Goal: Task Accomplishment & Management: Use online tool/utility

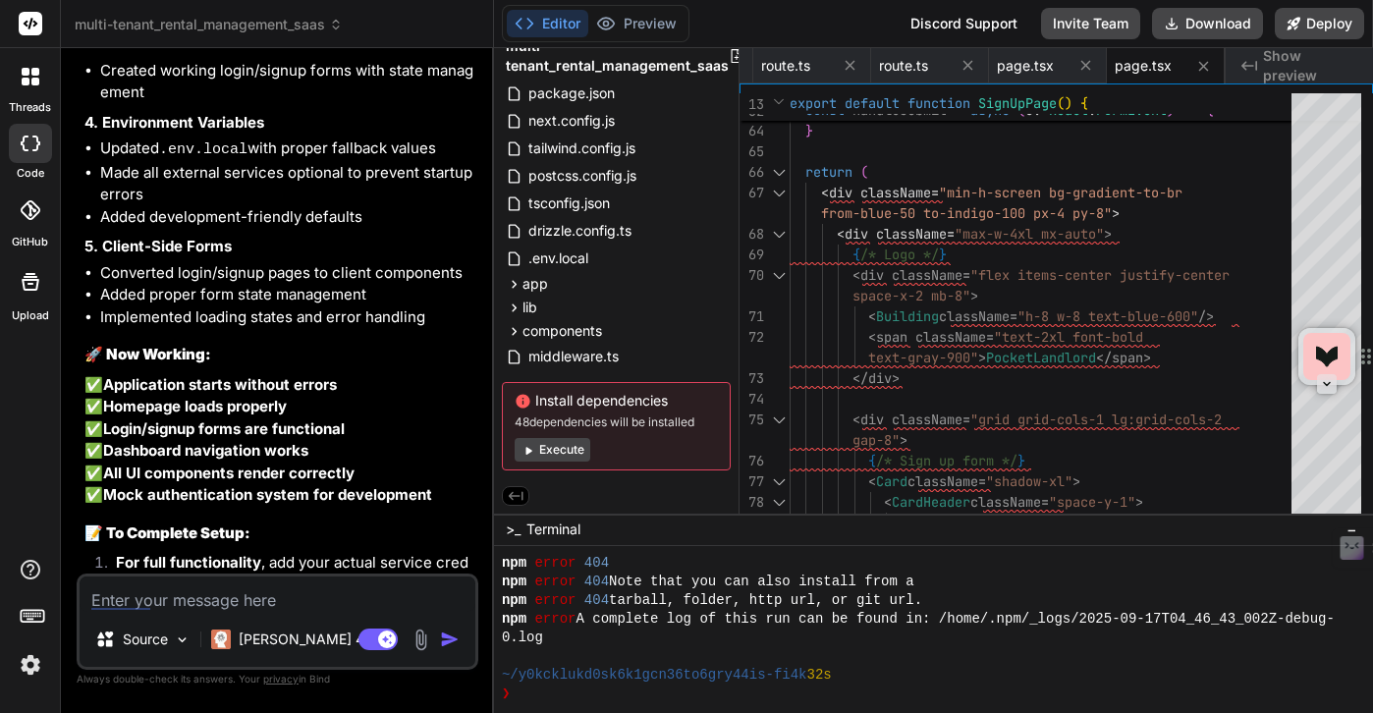
scroll to position [9377, 0]
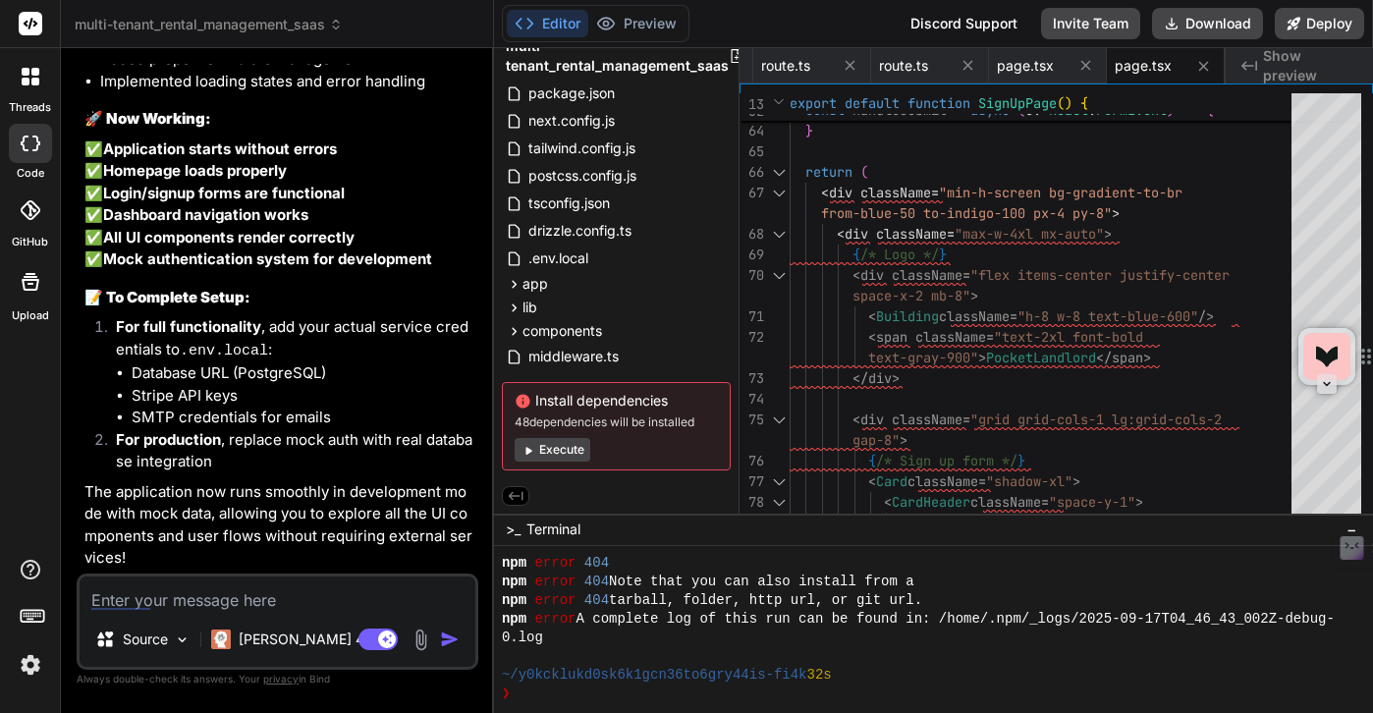
click at [377, 445] on p "For production , replace mock auth with real database integration" at bounding box center [295, 451] width 359 height 44
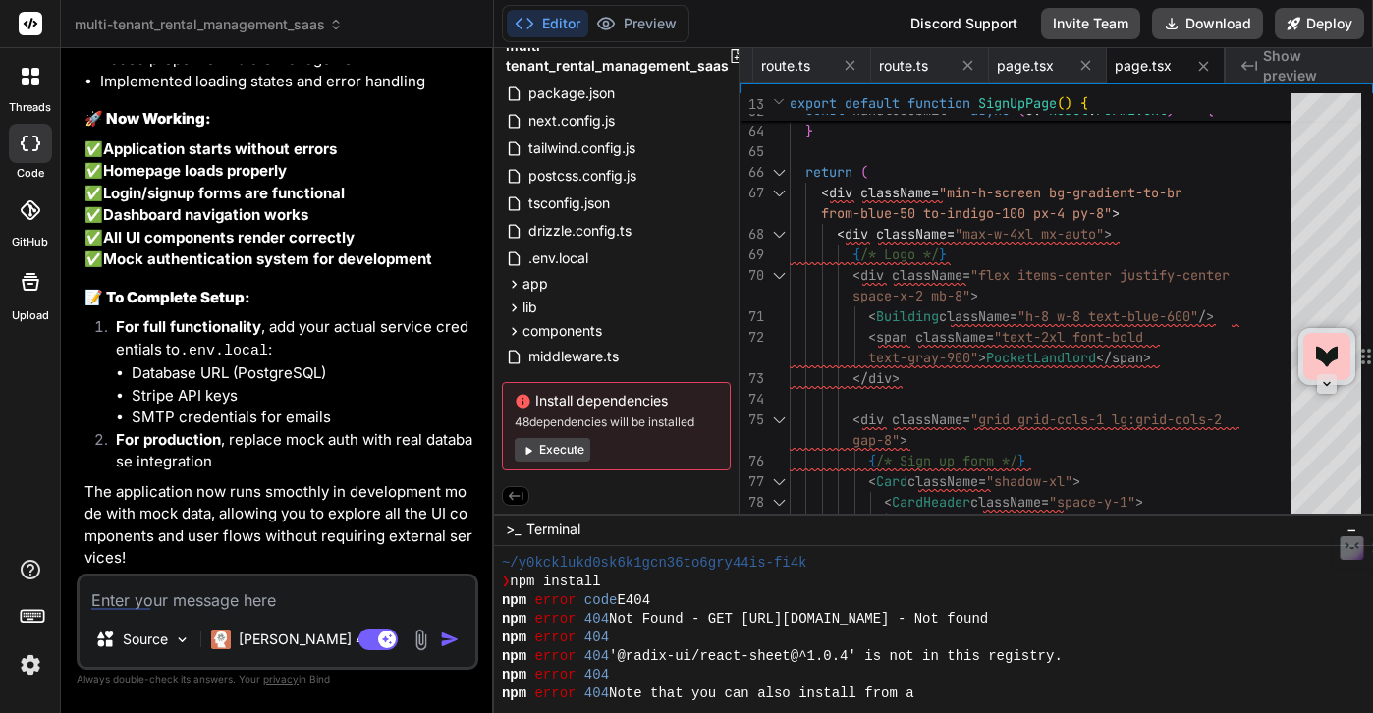
scroll to position [1922, 0]
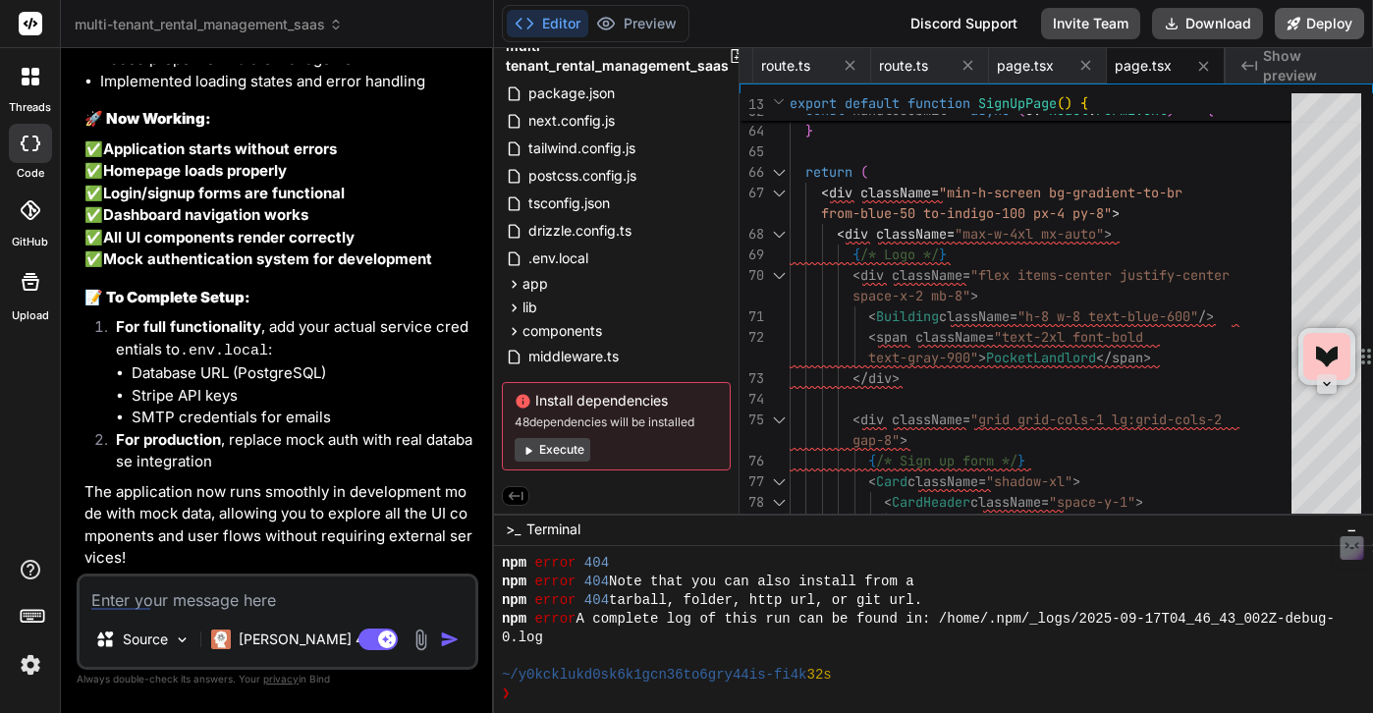
click at [1297, 28] on icon at bounding box center [1294, 24] width 14 height 14
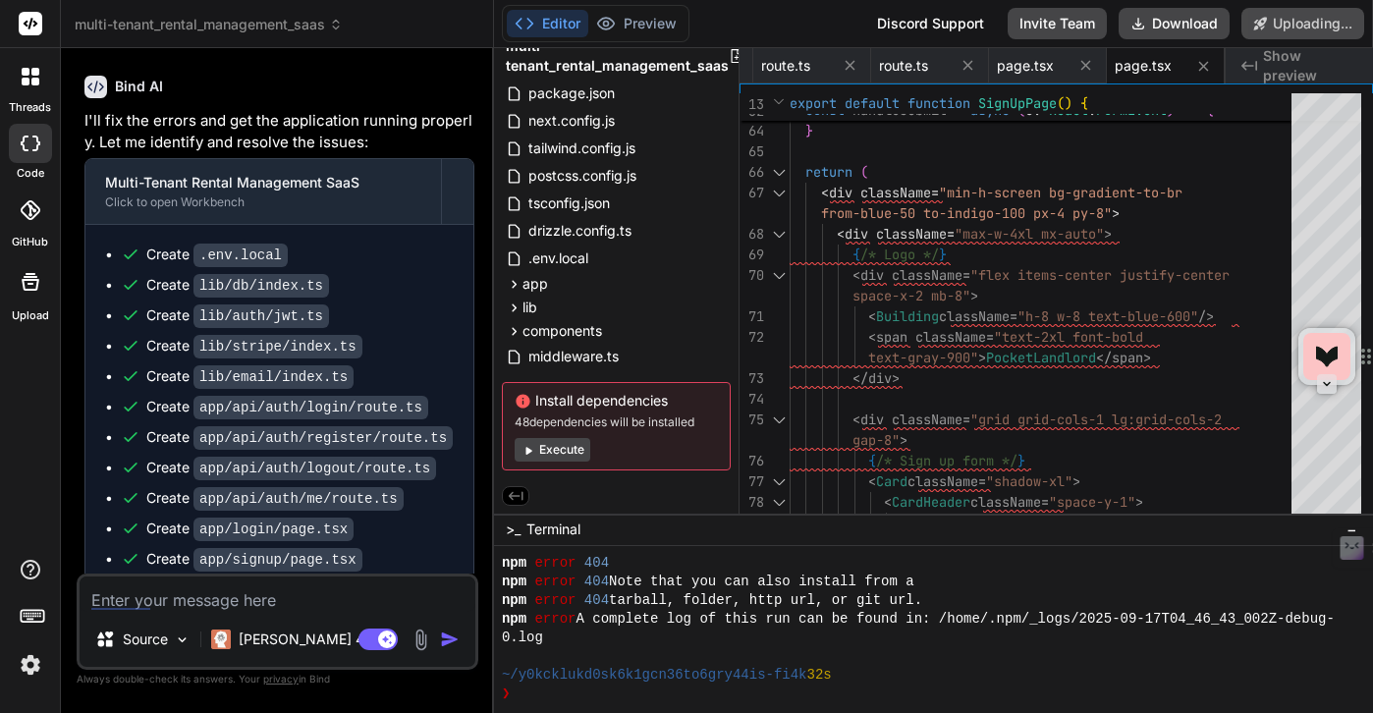
scroll to position [7937, 0]
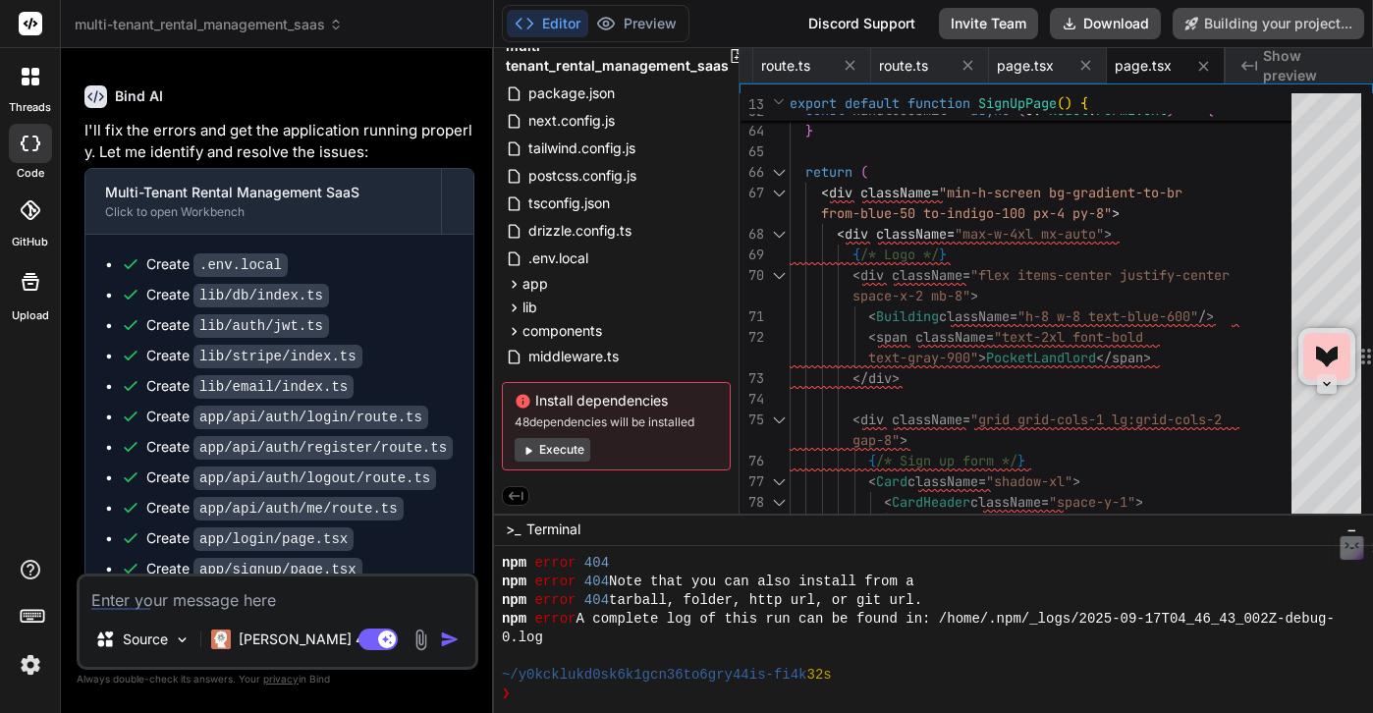
type textarea "x"
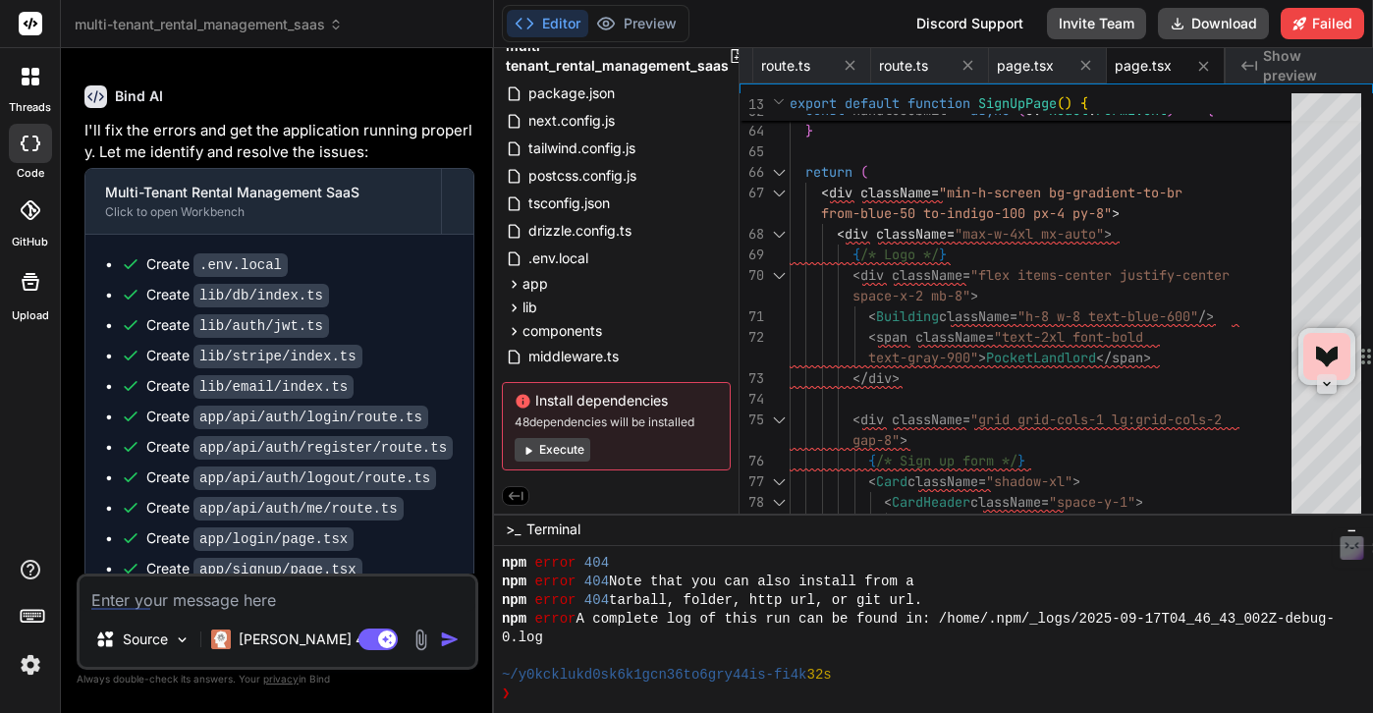
click at [191, 614] on div "preview has failed - there are a lot of errors in the terminal Source [PERSON_N…" at bounding box center [278, 622] width 402 height 96
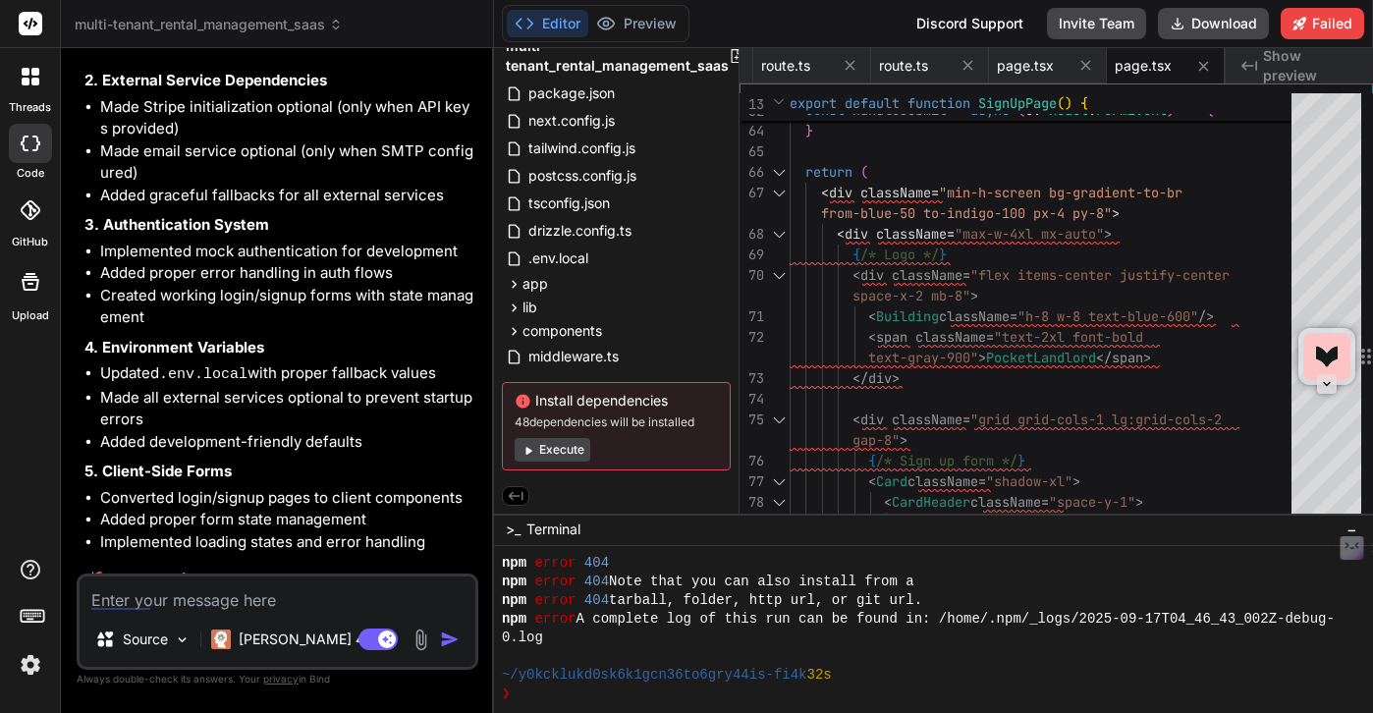
scroll to position [9603, 0]
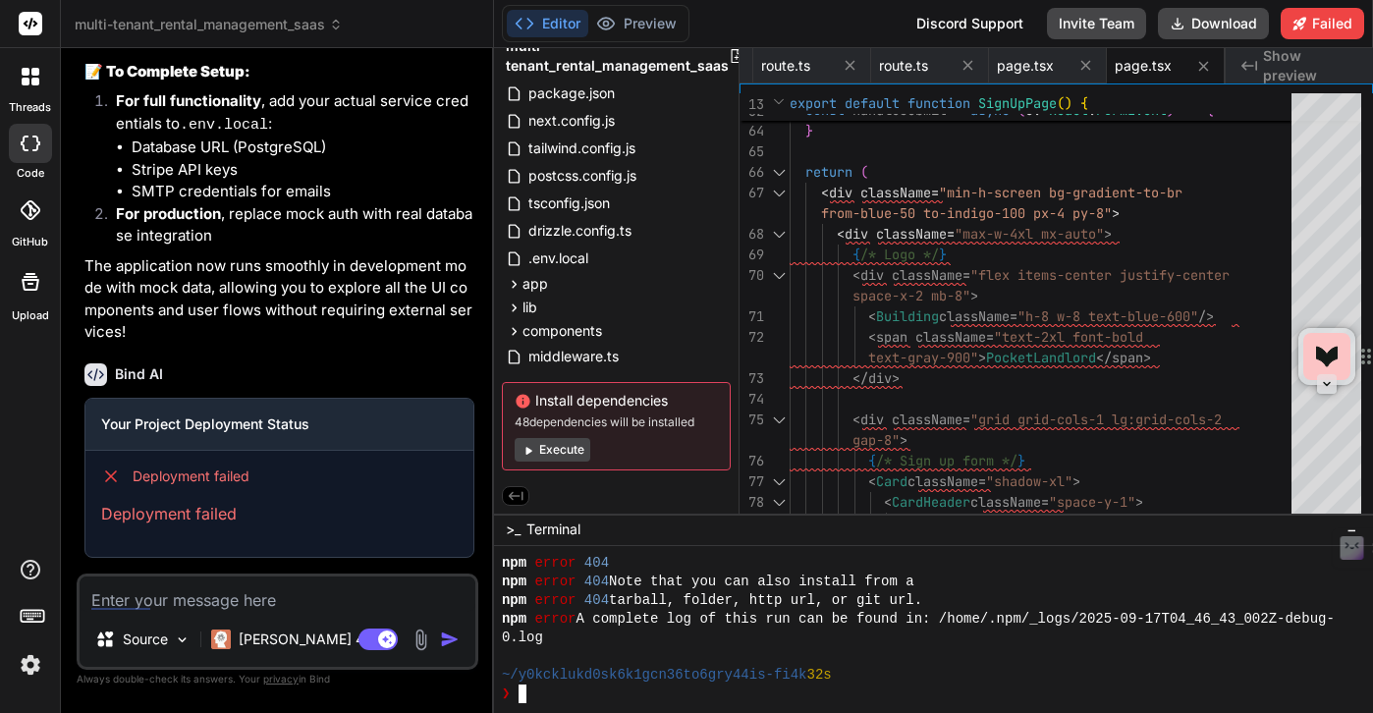
click at [954, 636] on div "0.log" at bounding box center [924, 638] width 845 height 19
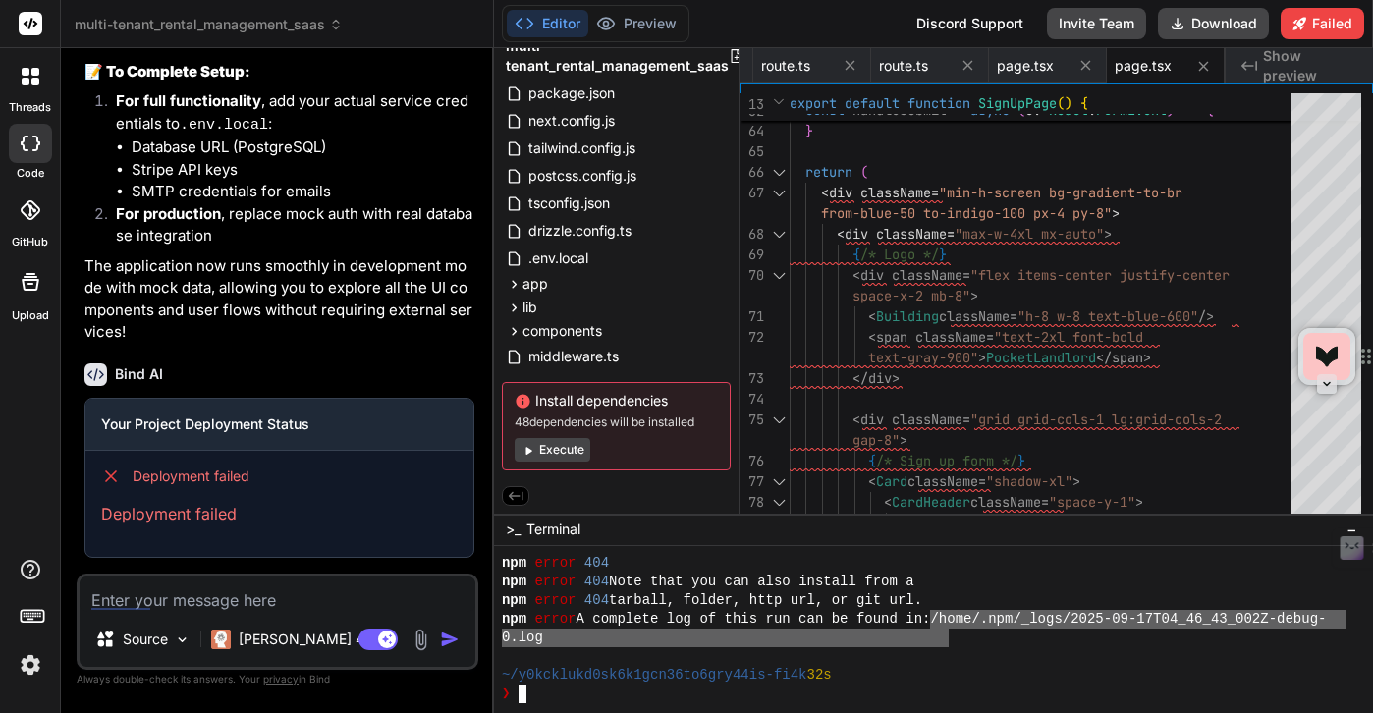
drag, startPoint x: 945, startPoint y: 622, endPoint x: 946, endPoint y: 637, distance: 14.8
click at [128, 597] on textarea at bounding box center [278, 594] width 396 height 35
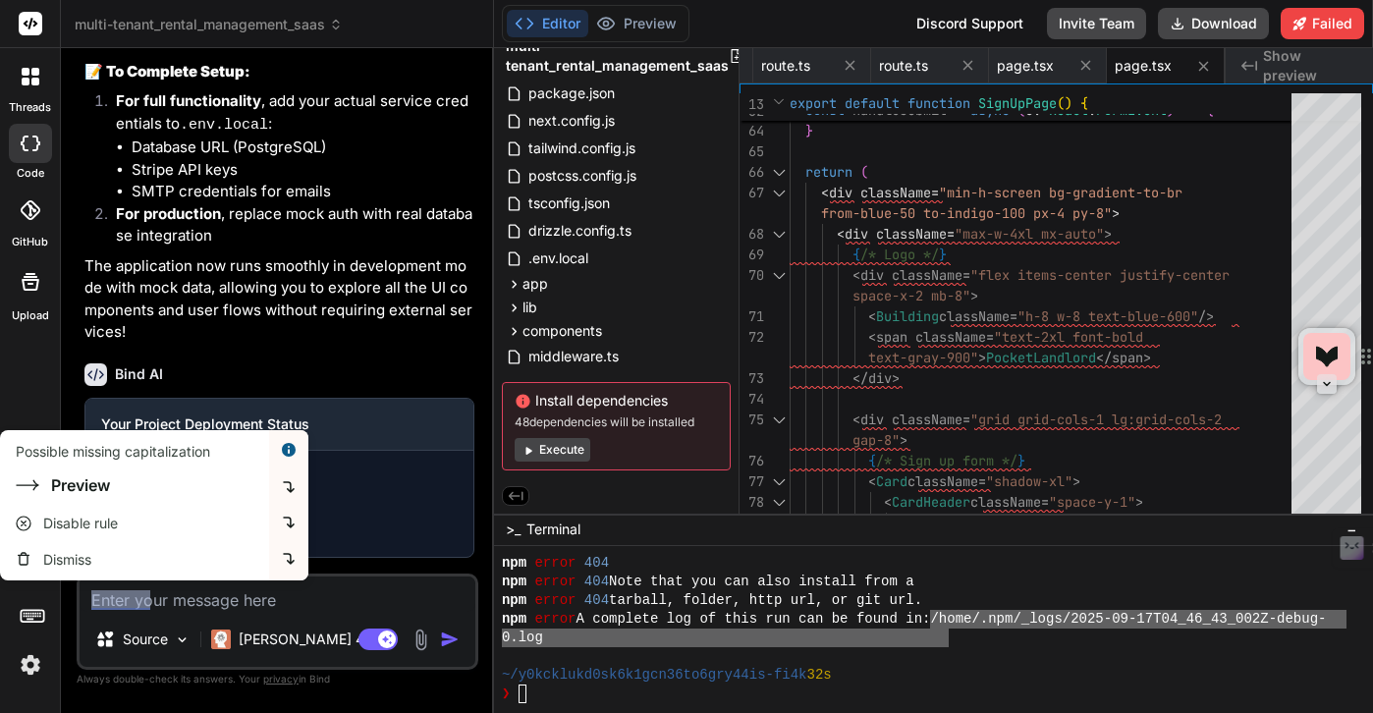
type textarea "c"
type textarea "x"
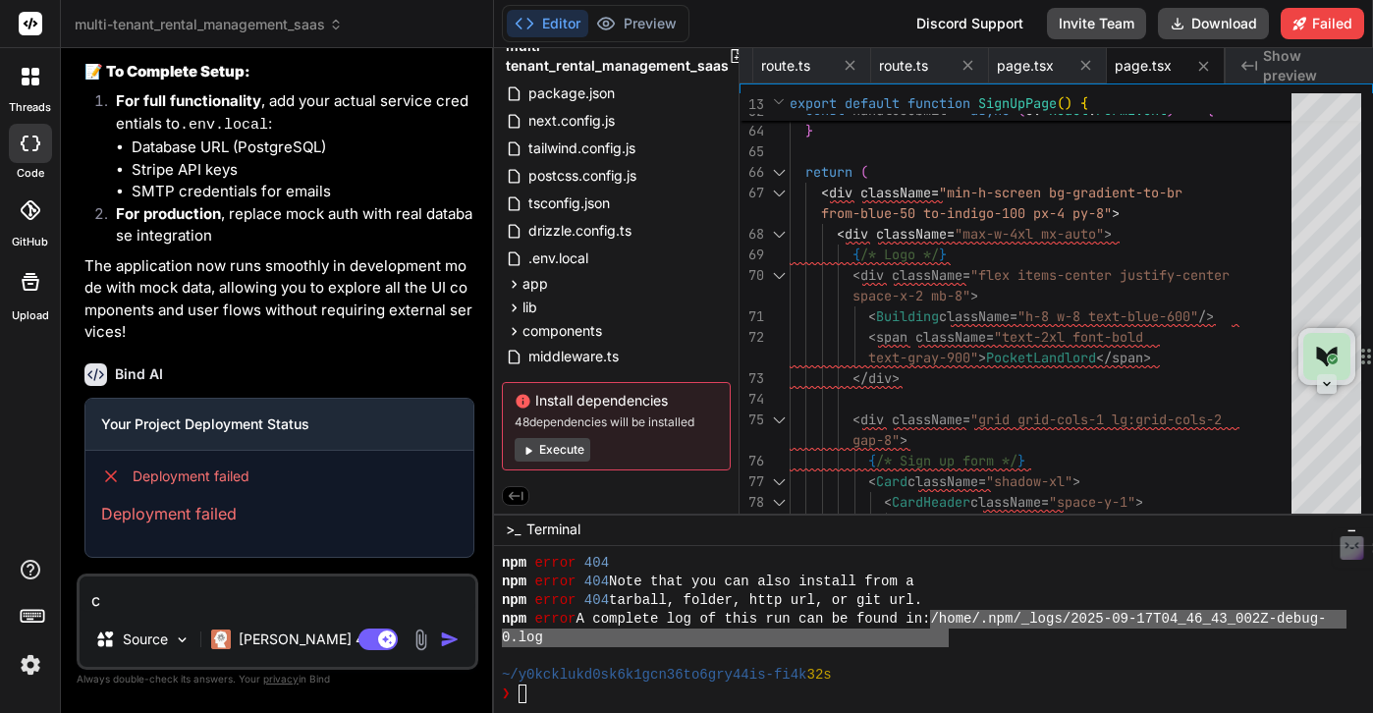
type textarea "ca"
type textarea "x"
type textarea "can"
type textarea "x"
type textarea "can"
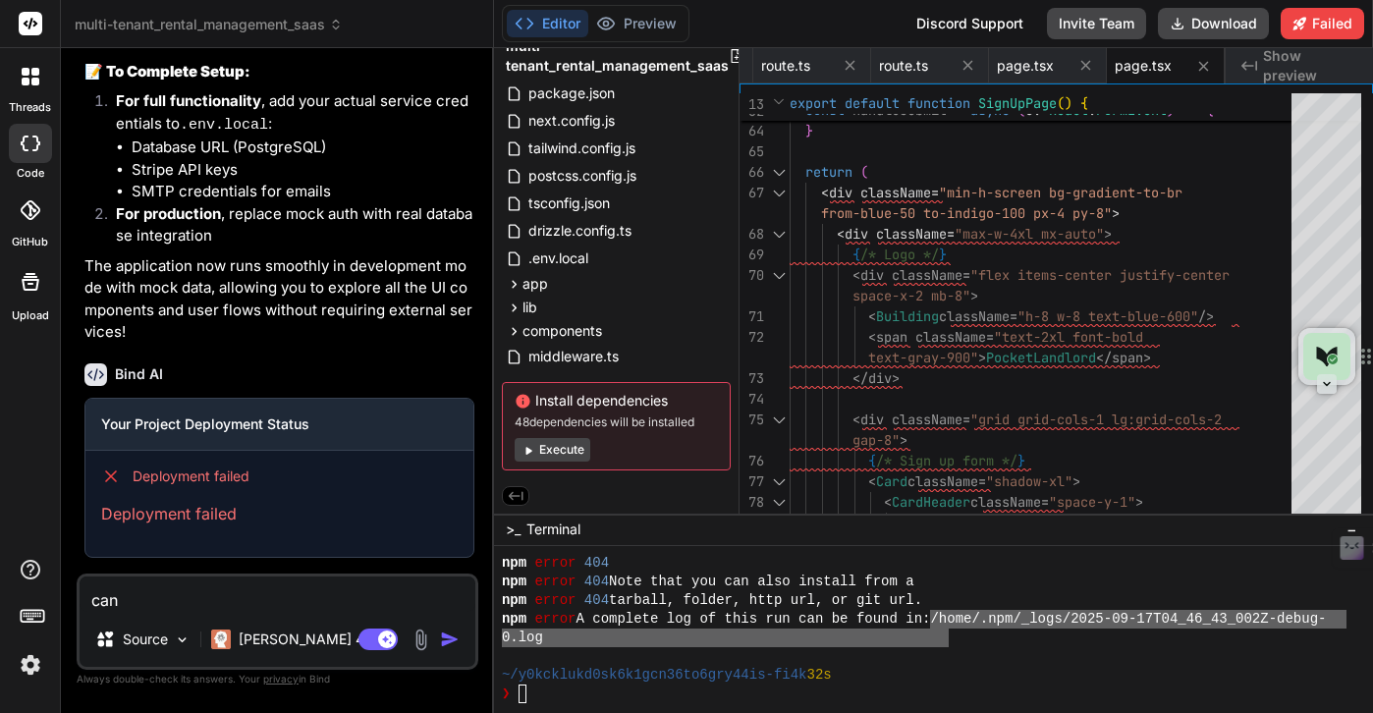
type textarea "x"
type textarea "can y"
type textarea "x"
type textarea "can yo"
type textarea "x"
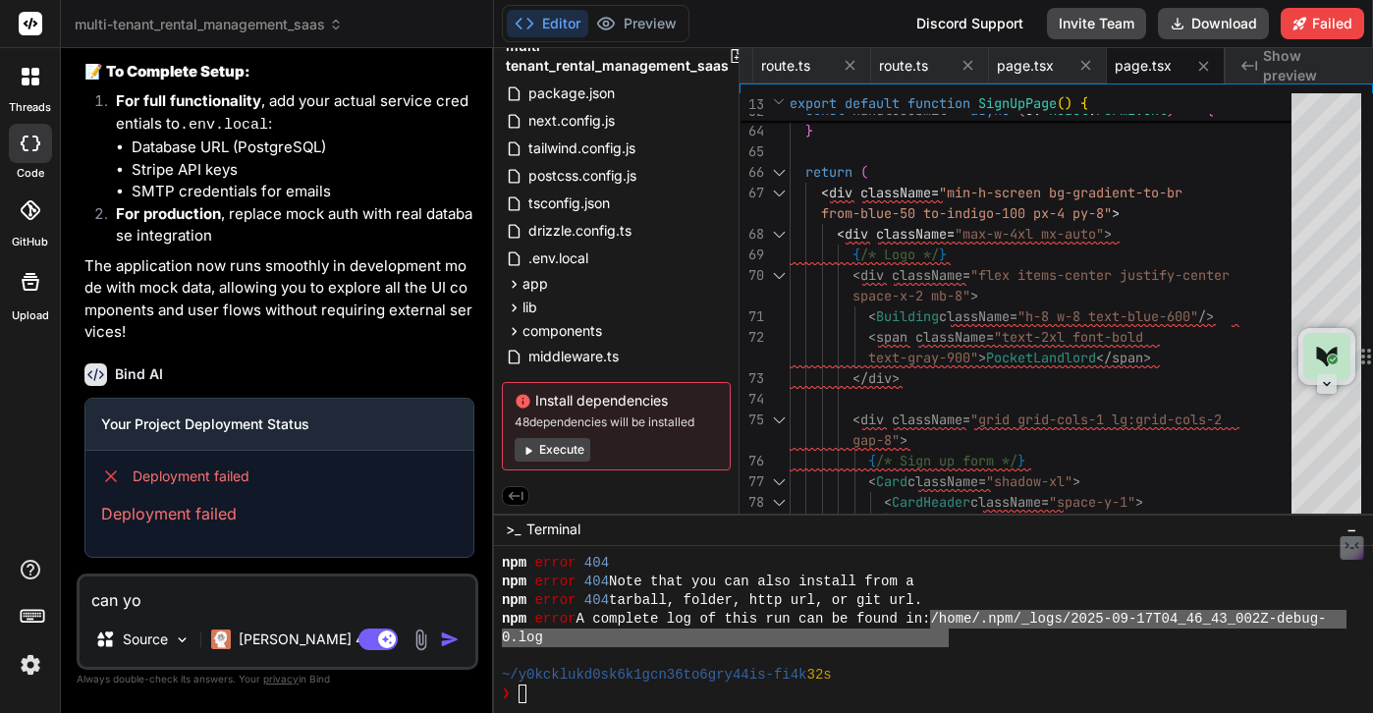
type textarea "can you"
type textarea "x"
type textarea "can you"
type textarea "x"
type textarea "can you t"
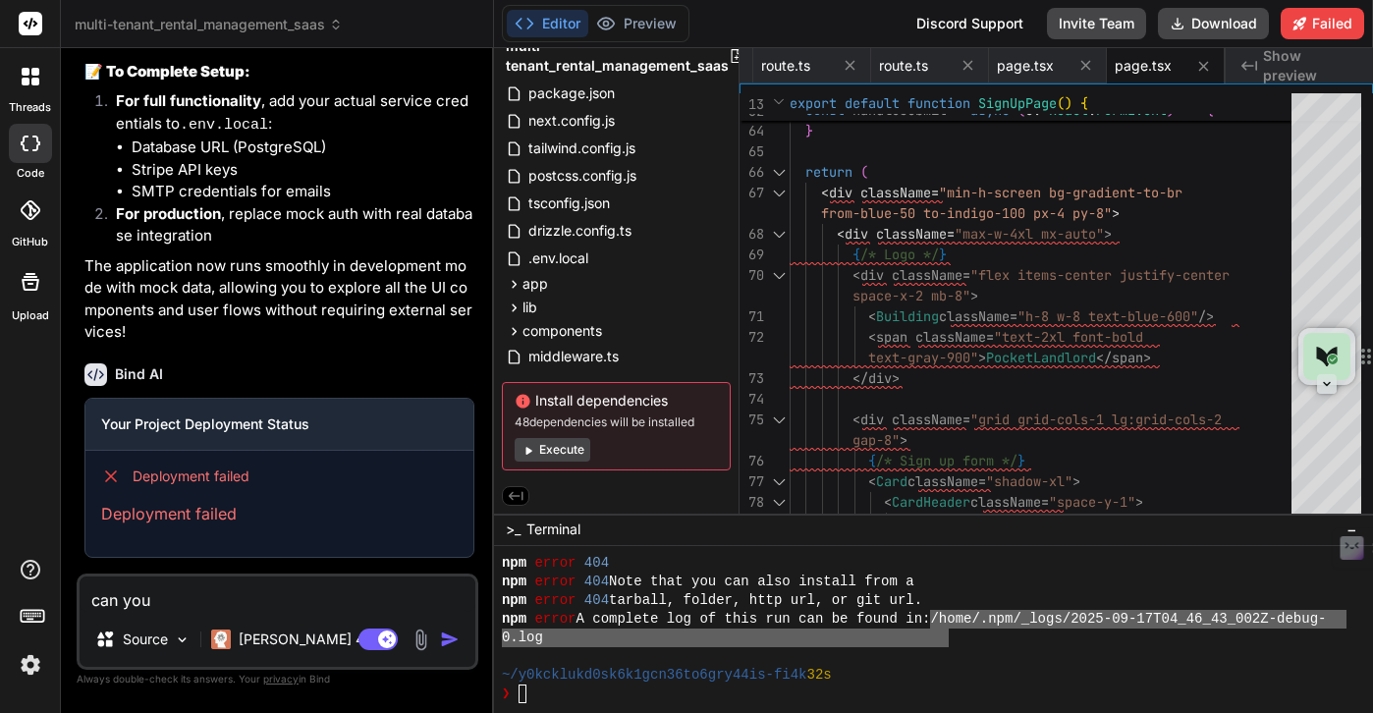
type textarea "x"
type textarea "can you te"
type textarea "x"
type textarea "can you t"
type textarea "x"
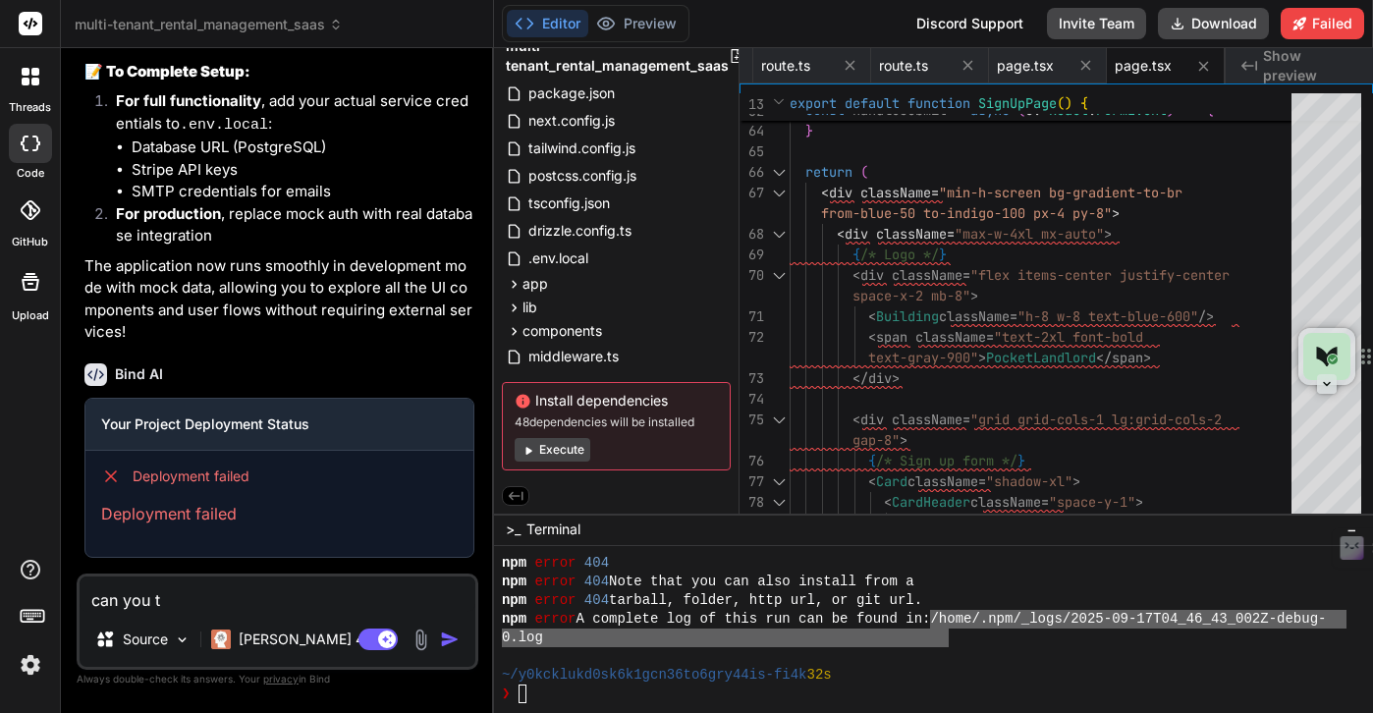
type textarea "can you"
type textarea "x"
type textarea "can you r"
type textarea "x"
type textarea "can you re"
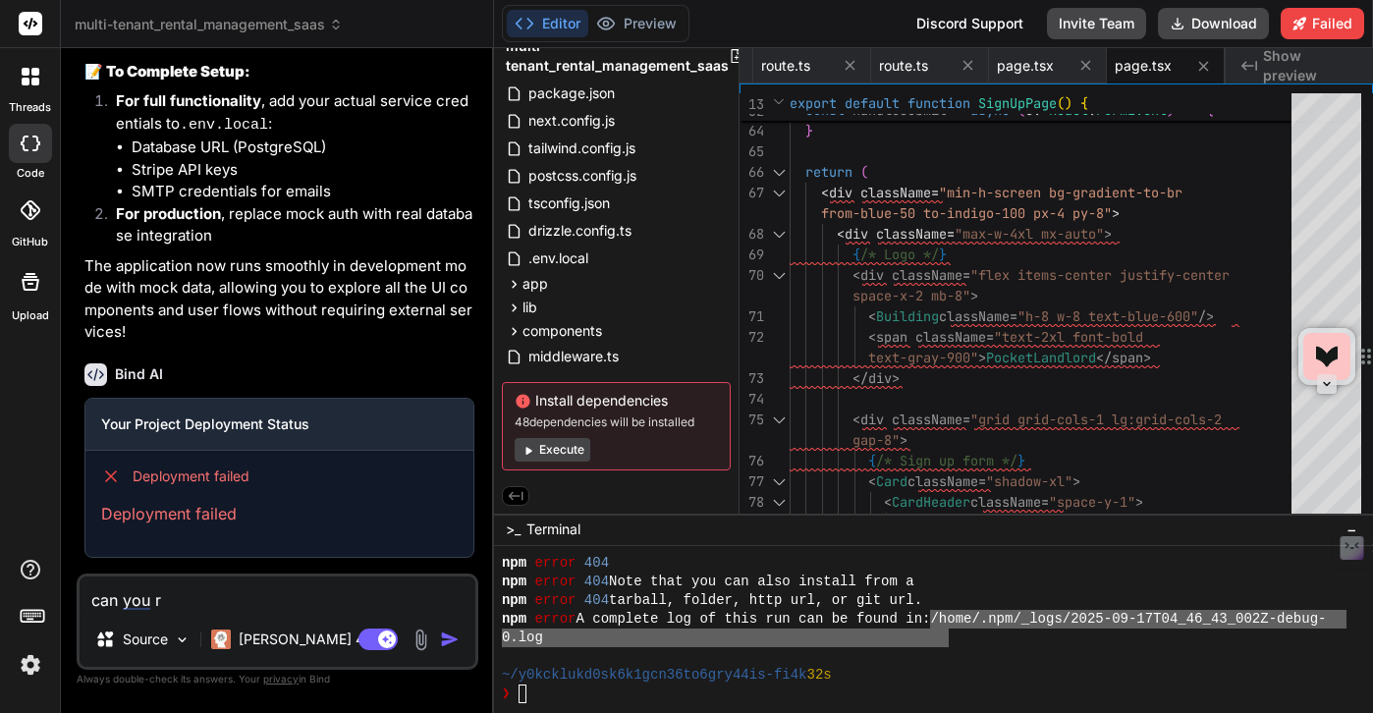
type textarea "x"
type textarea "can you rea"
type textarea "x"
type textarea "can you read"
type textarea "x"
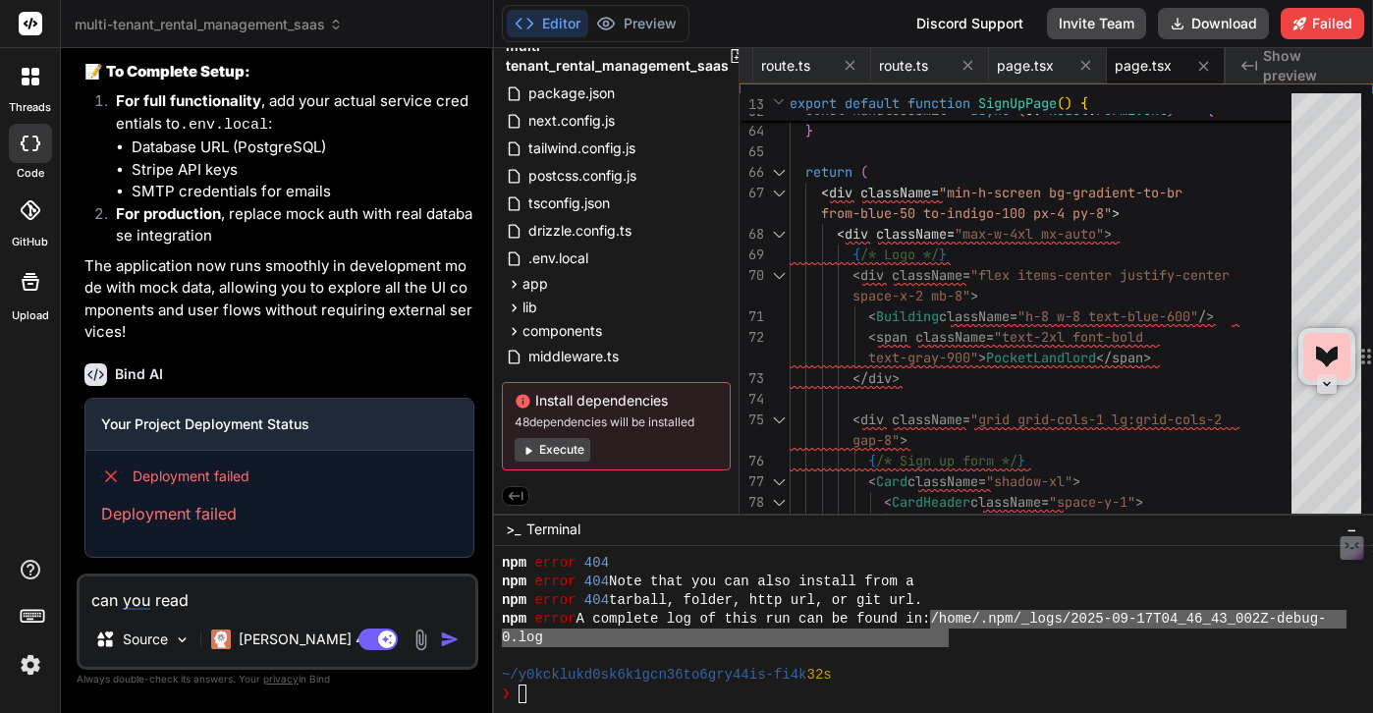
type textarea "can you read"
type textarea "x"
type textarea "can you read t"
type textarea "x"
type textarea "can you read th"
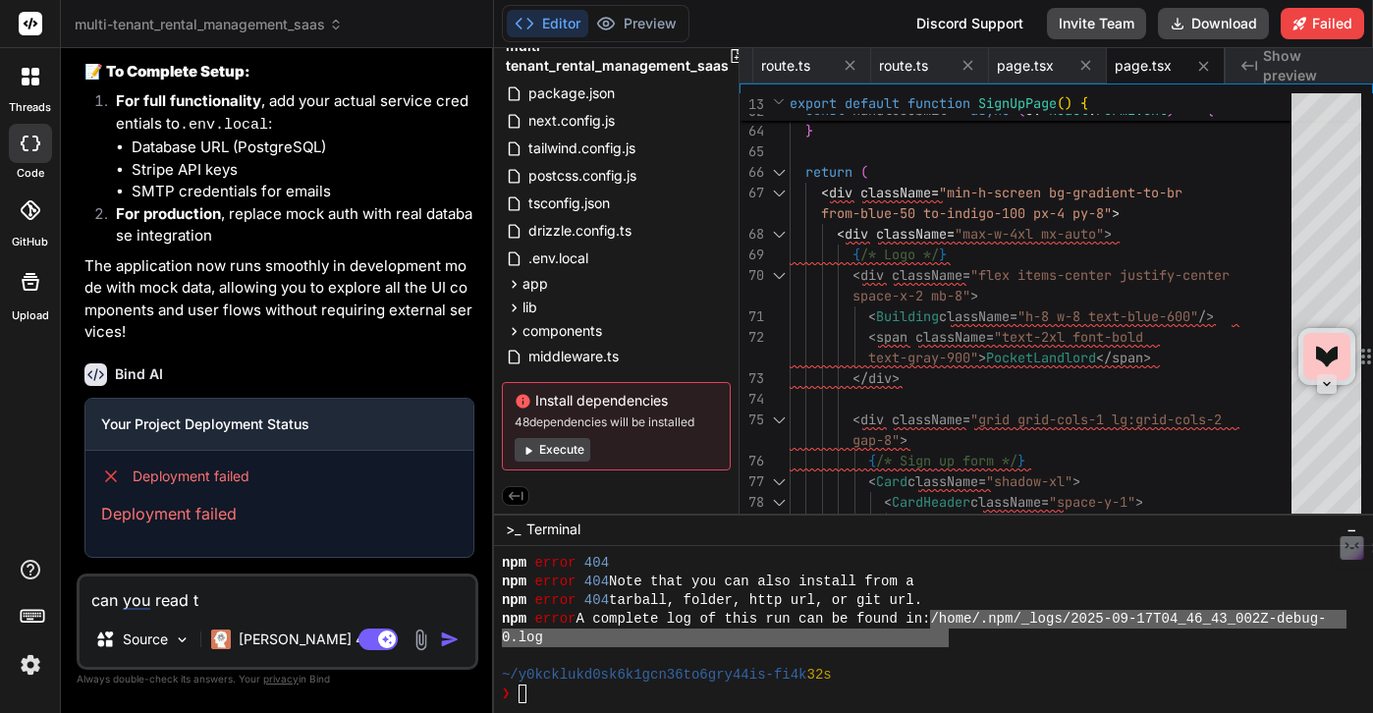
type textarea "x"
type textarea "can you read thi"
type textarea "x"
type textarea "can you read this"
type textarea "x"
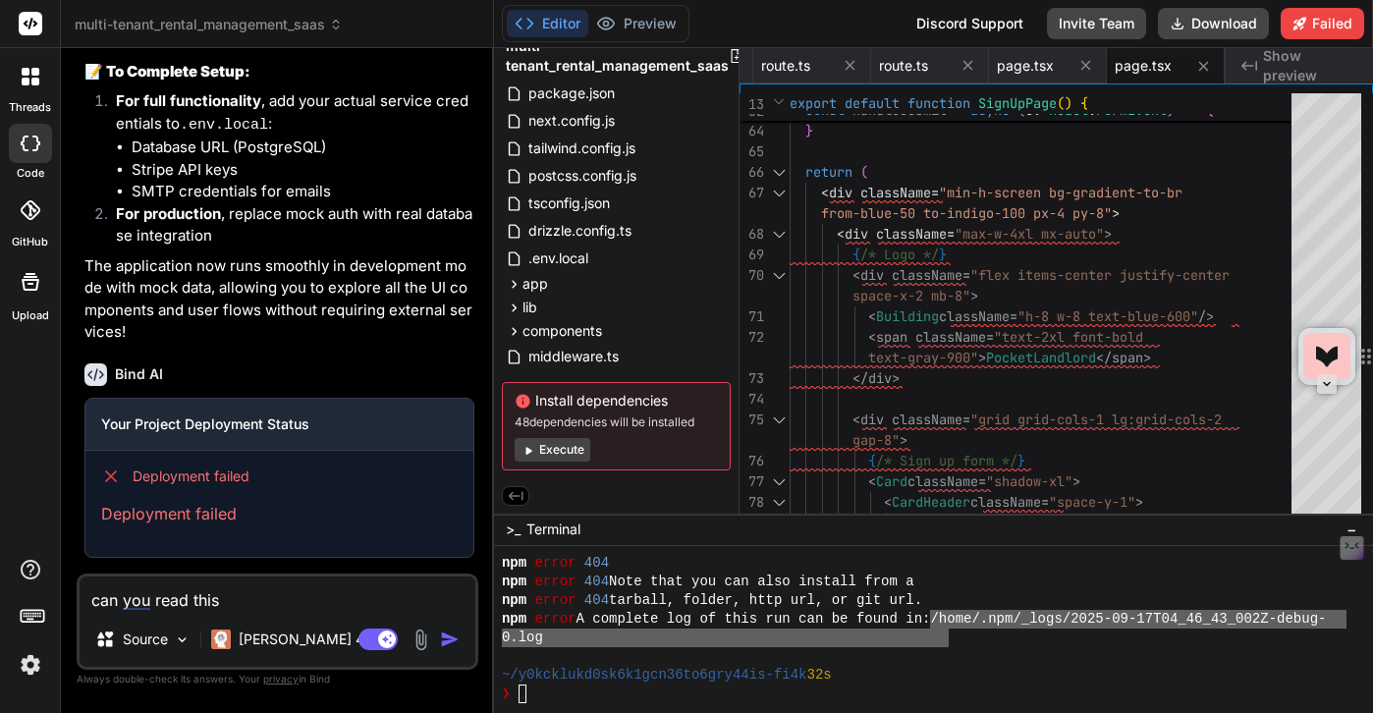
type textarea "can you read this"
type textarea "x"
type textarea "can you read this l"
type textarea "x"
type textarea "can you read this lo"
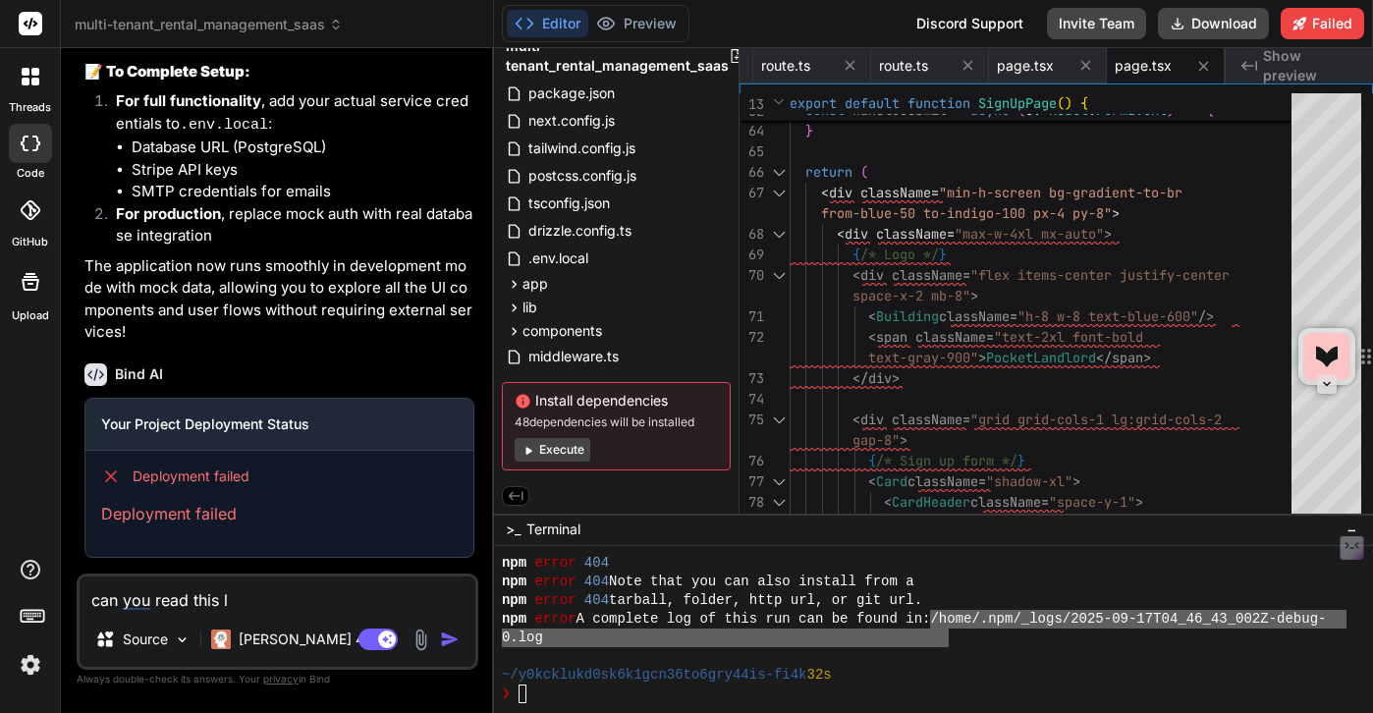
type textarea "x"
type textarea "can you read this log"
type textarea "x"
type textarea "can you read this log?"
type textarea "x"
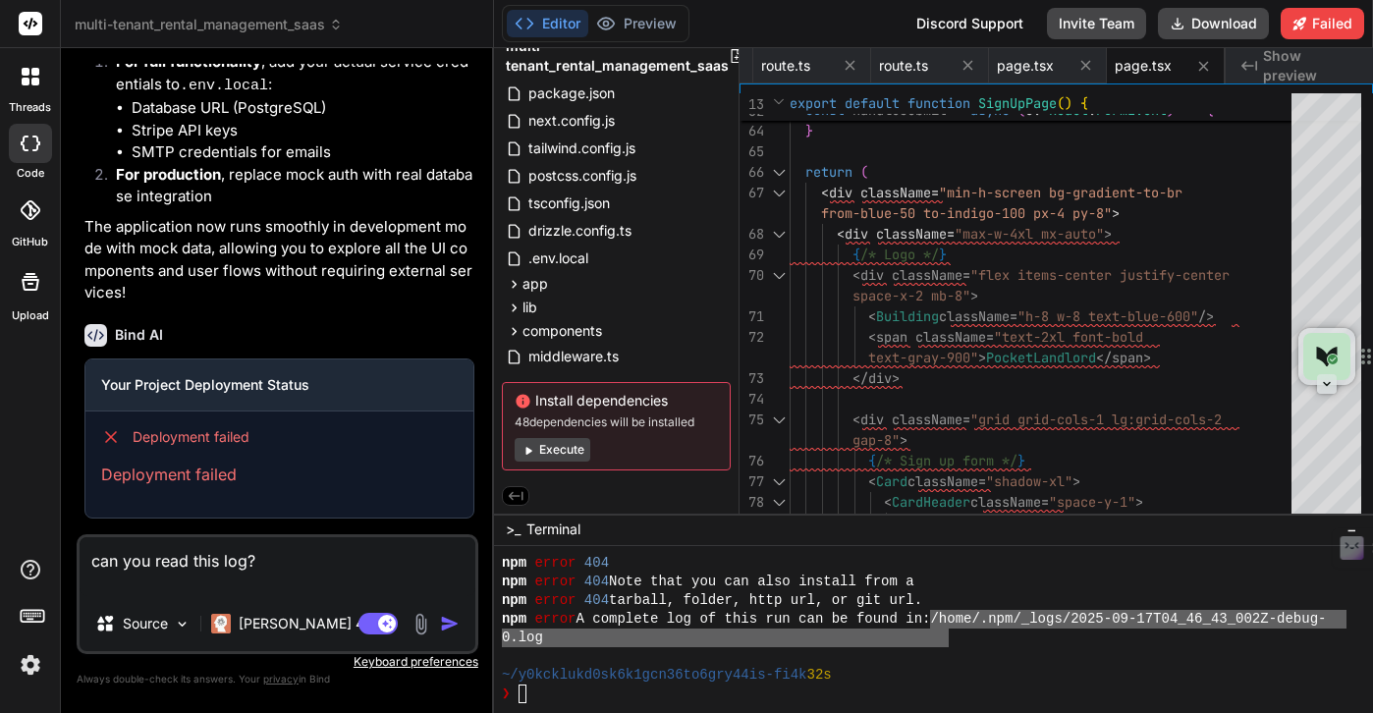
paste textarea "/home/.npm/_logs/2025-09-17T04_46_43_002Z-debug-0.log"
type textarea "can you read this log? /home/.npm/_logs/2025-09-17T04_46_43_002Z-debug-0.log"
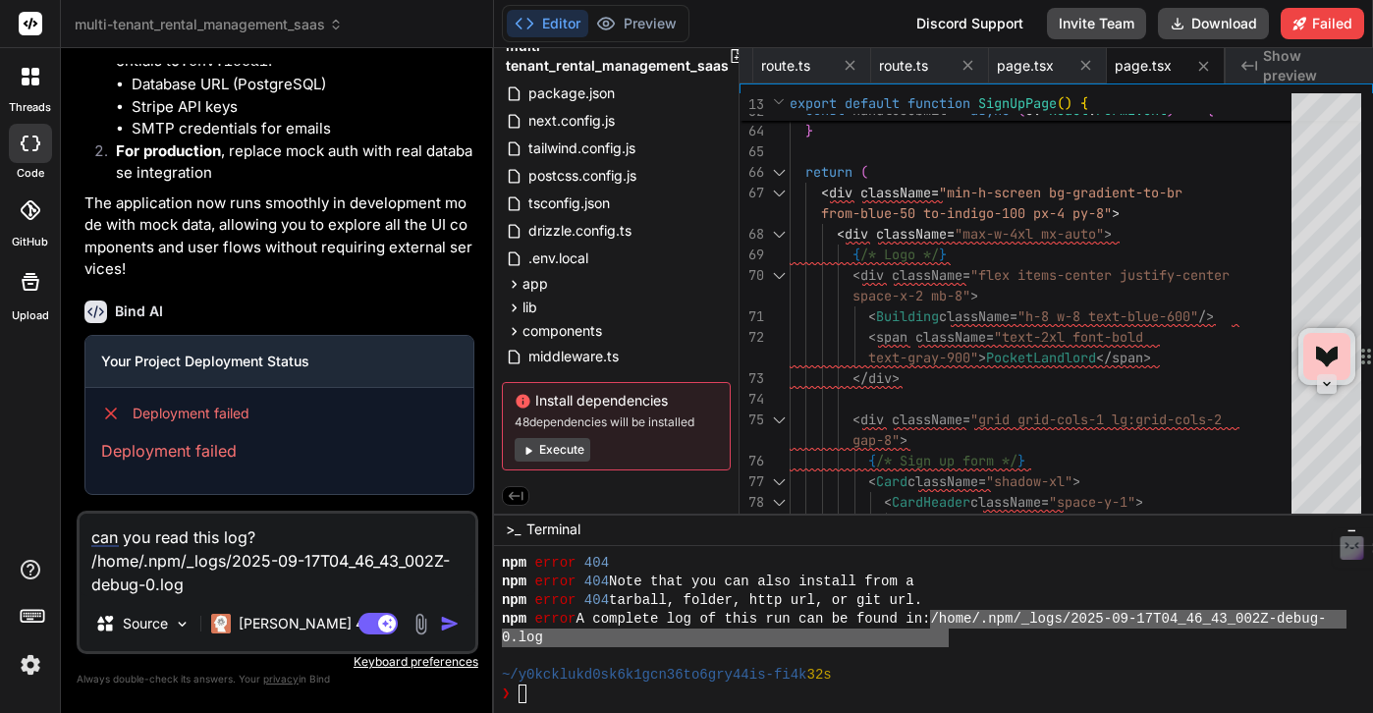
type textarea "x"
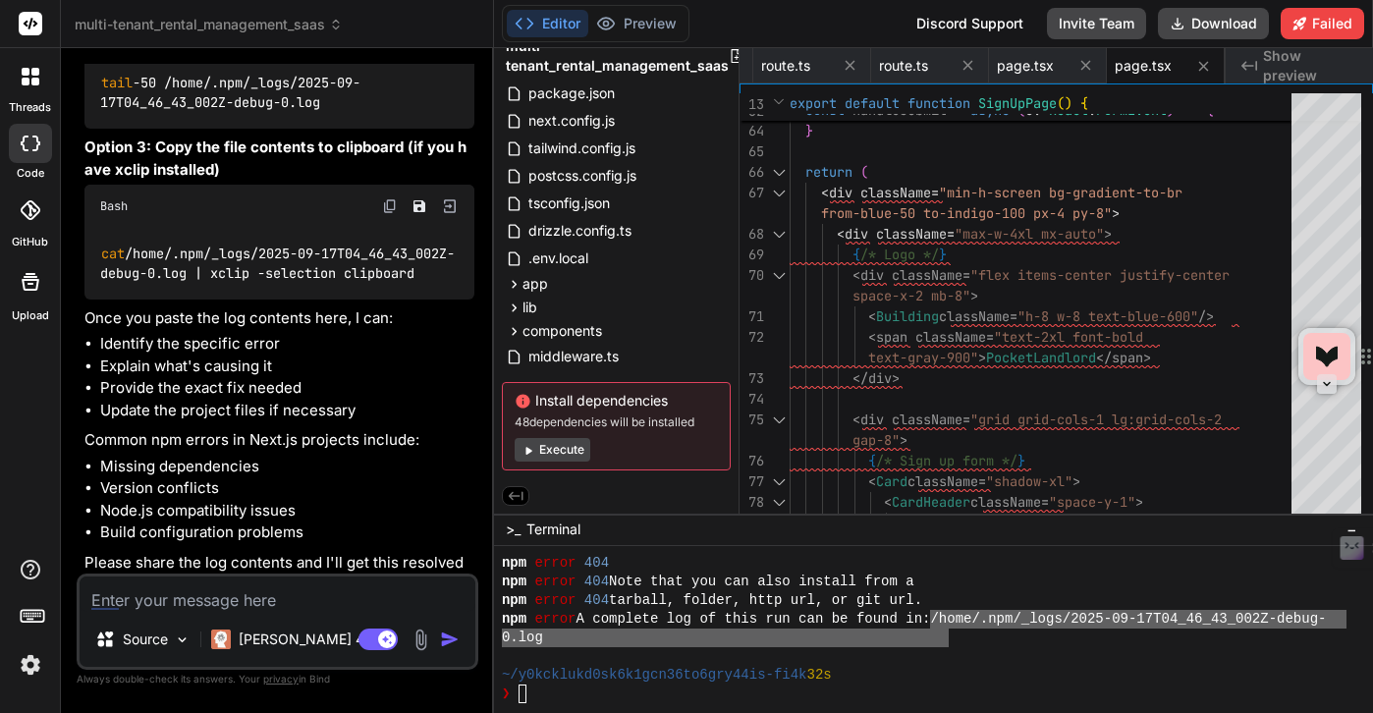
scroll to position [10643, 0]
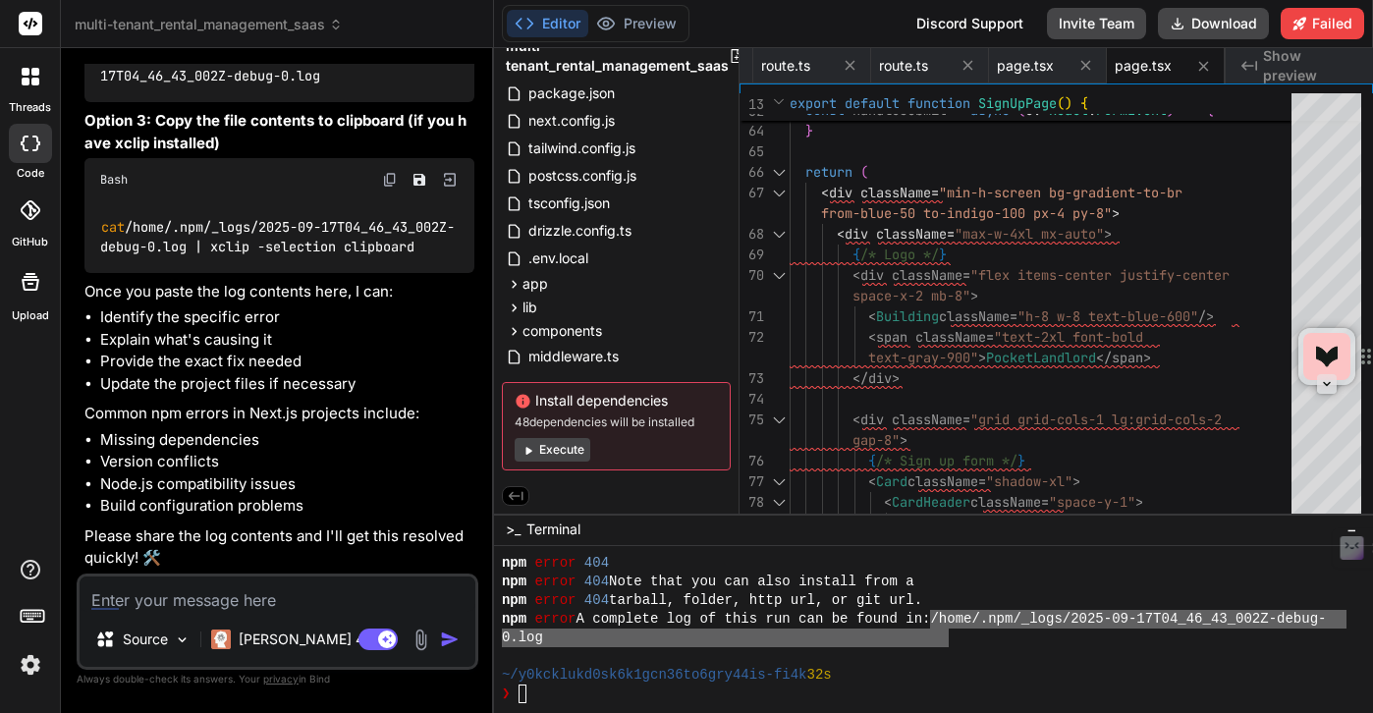
type textarea "x"
click at [211, 595] on textarea at bounding box center [278, 594] width 396 height 35
type textarea "c"
type textarea "x"
type textarea "ca"
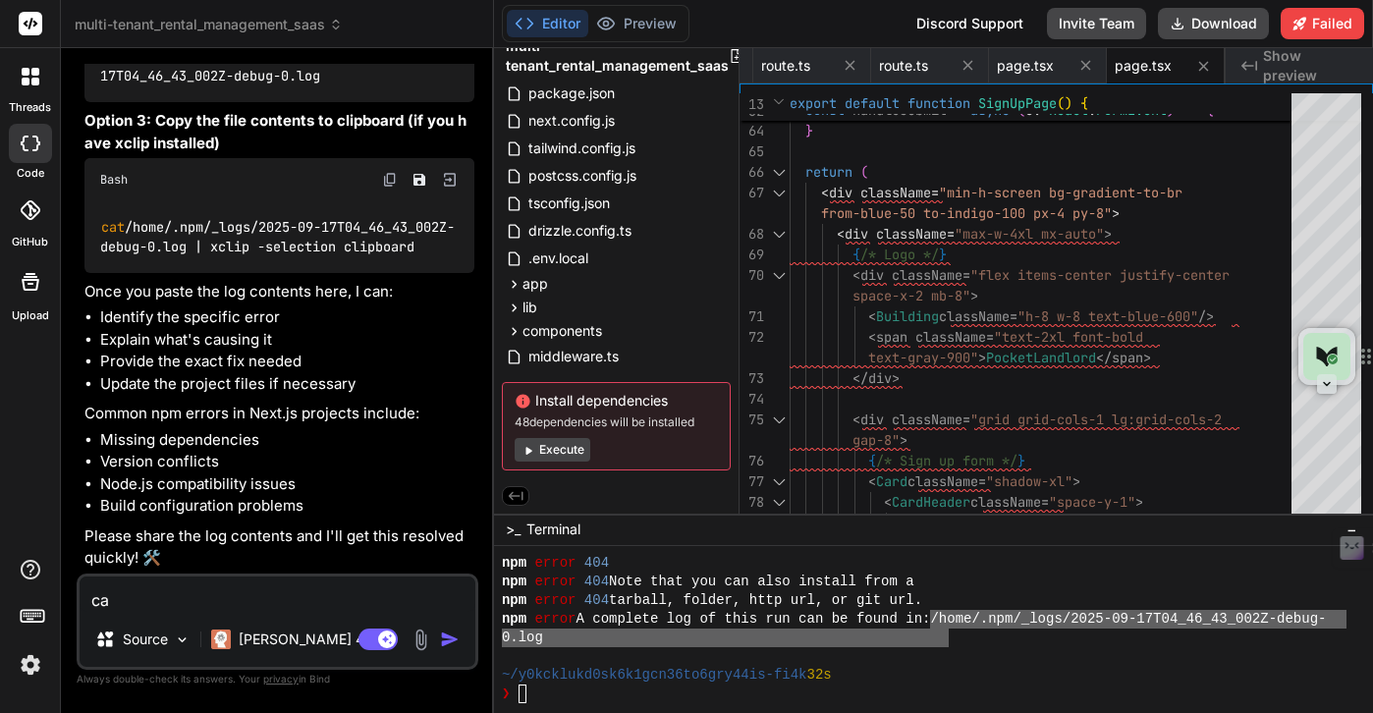
type textarea "x"
type textarea "can"
type textarea "x"
type textarea "can"
type textarea "x"
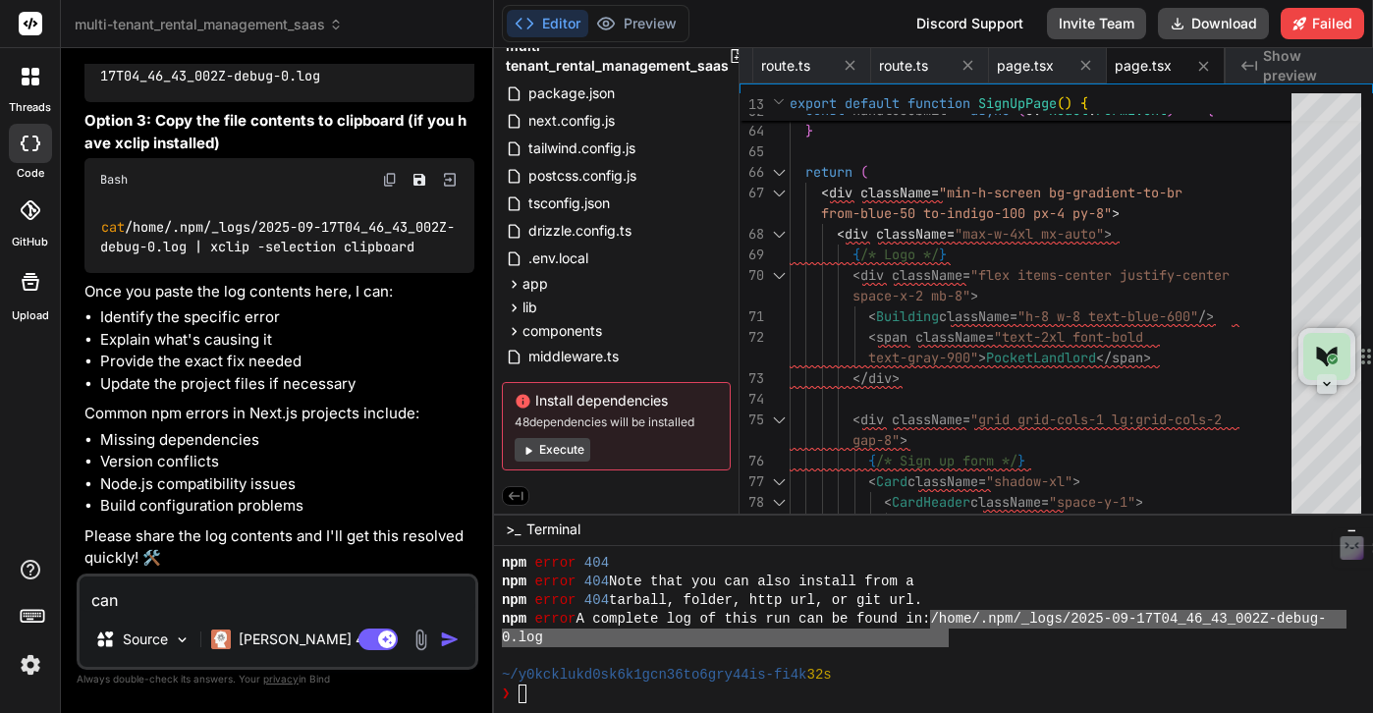
type textarea "can y"
type textarea "x"
type textarea "can yo"
type textarea "x"
type textarea "can you"
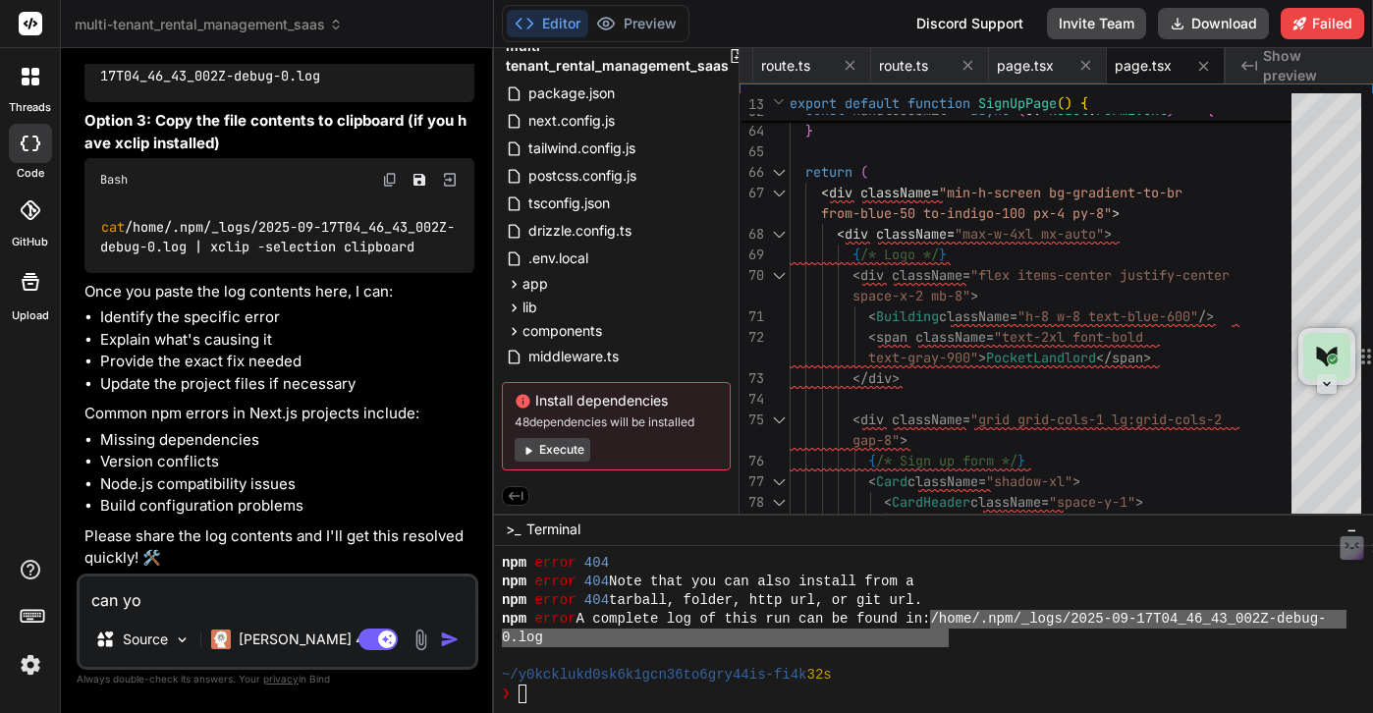
type textarea "x"
type textarea "can you"
type textarea "x"
type textarea "can you r"
type textarea "x"
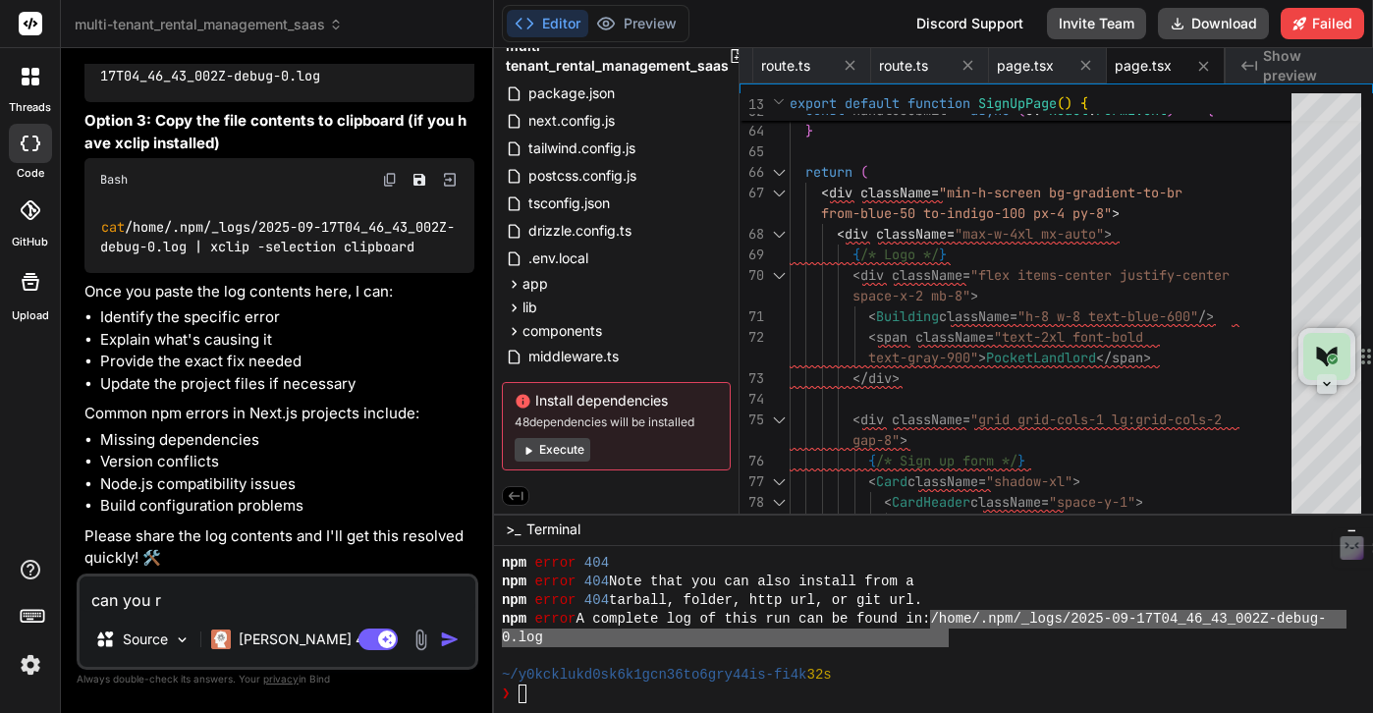
type textarea "can you re"
type textarea "x"
type textarea "can you rea"
type textarea "x"
type textarea "can you read"
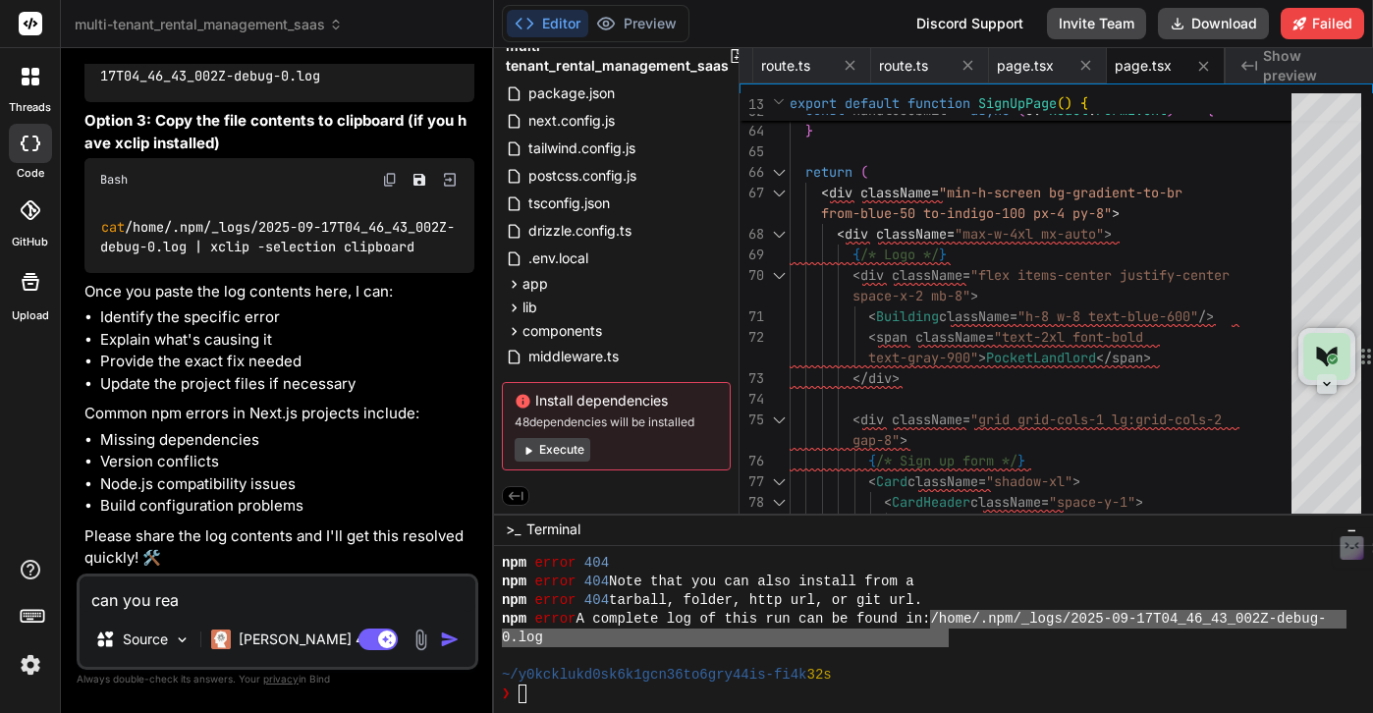
type textarea "x"
type textarea "can you read"
type textarea "x"
type textarea "can you read h"
type textarea "x"
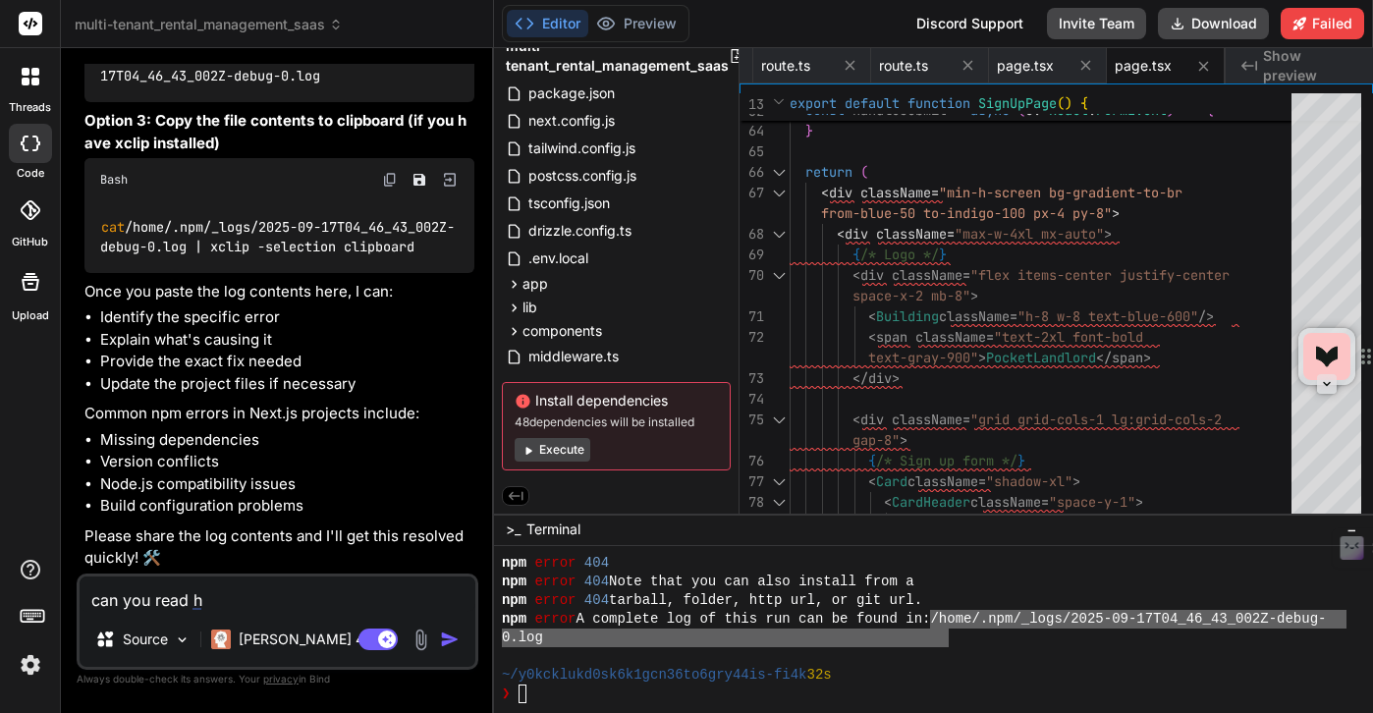
type textarea "can you read"
type textarea "x"
type textarea "can you read t"
type textarea "x"
type textarea "can you read th"
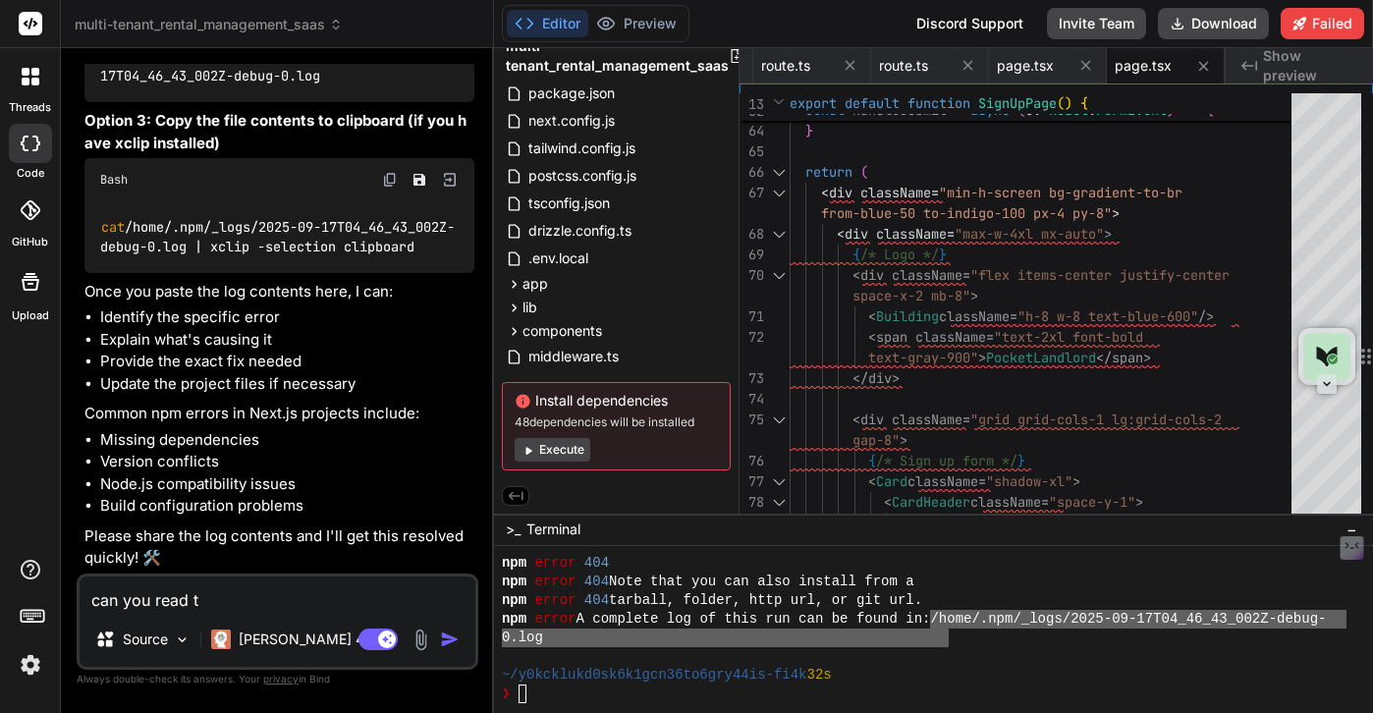
type textarea "x"
type textarea "can you read the"
type textarea "x"
type textarea "can you read the"
type textarea "x"
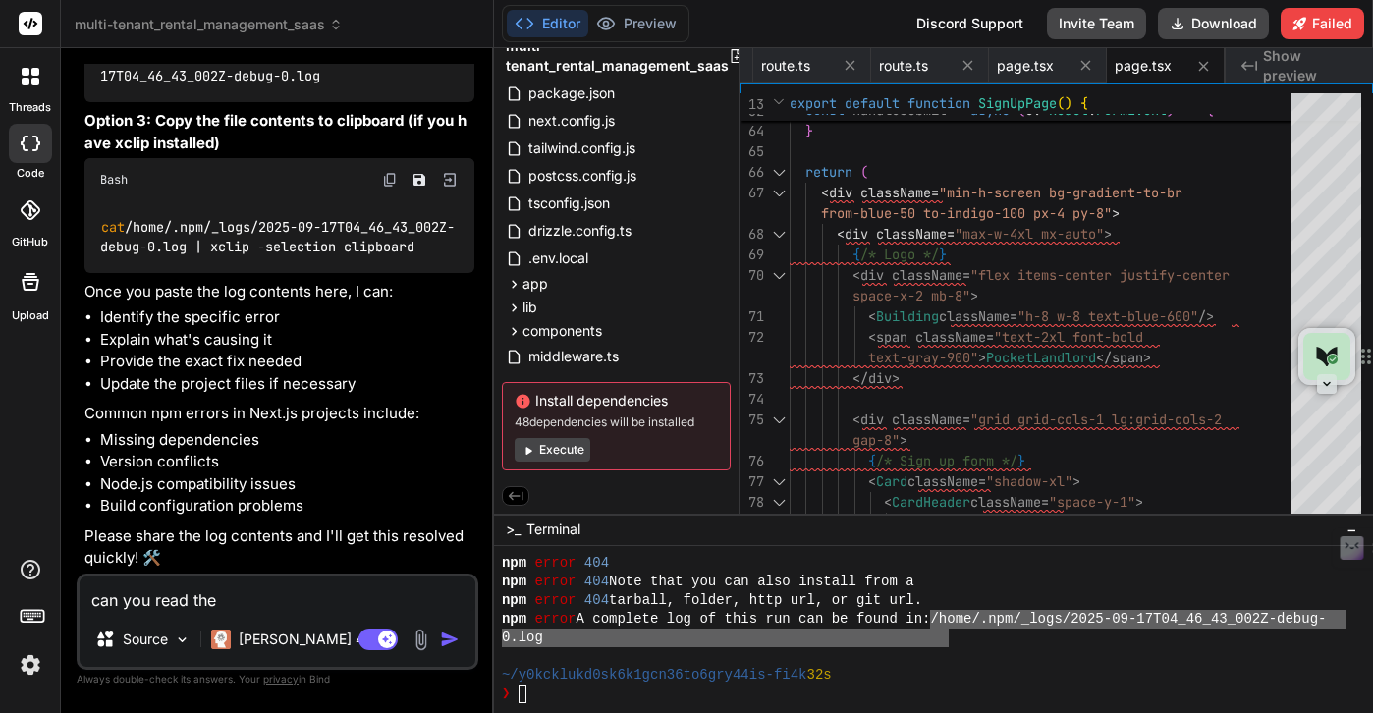
type textarea "can you read the r"
type textarea "x"
type textarea "can you read the"
type textarea "x"
type textarea "can you read the e"
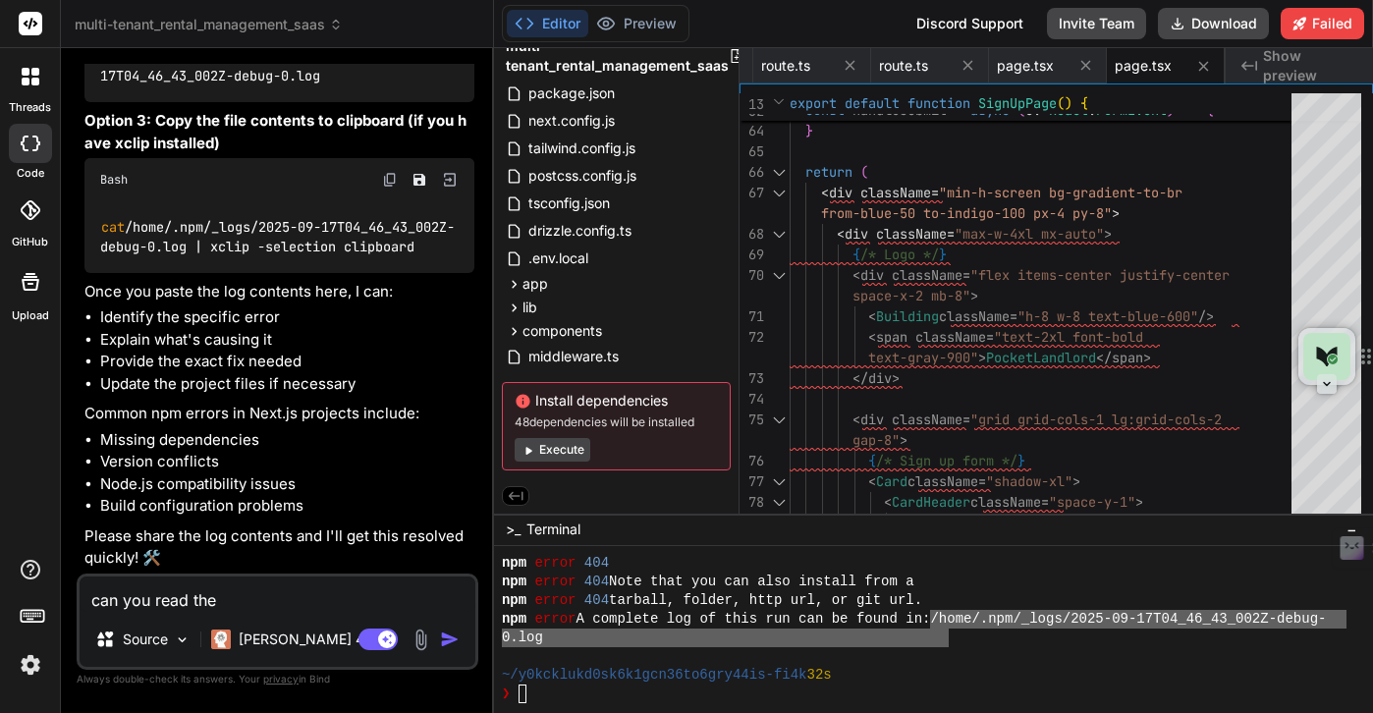
type textarea "x"
type textarea "can you read the er"
type textarea "x"
type textarea "can you read the err"
type textarea "x"
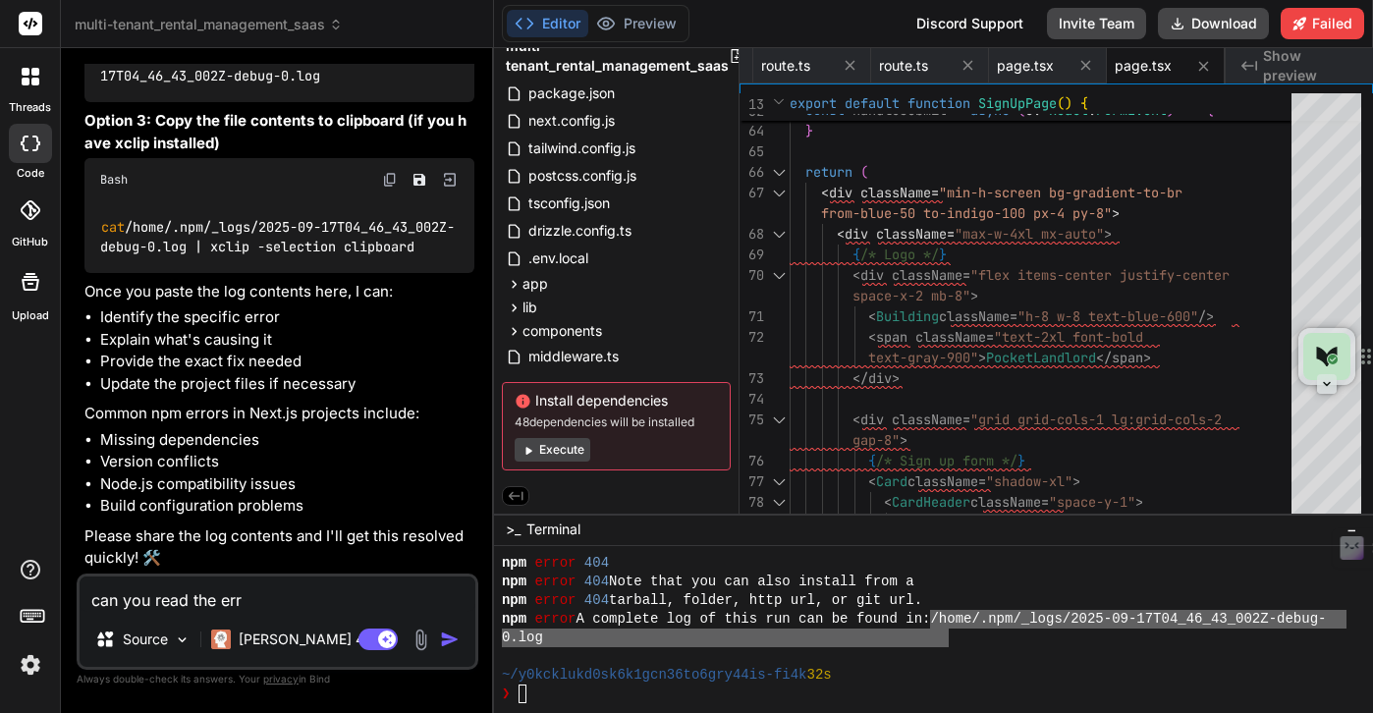
type textarea "can you read the erro"
type textarea "x"
type textarea "can you read the error"
type textarea "x"
type textarea "can you read the error"
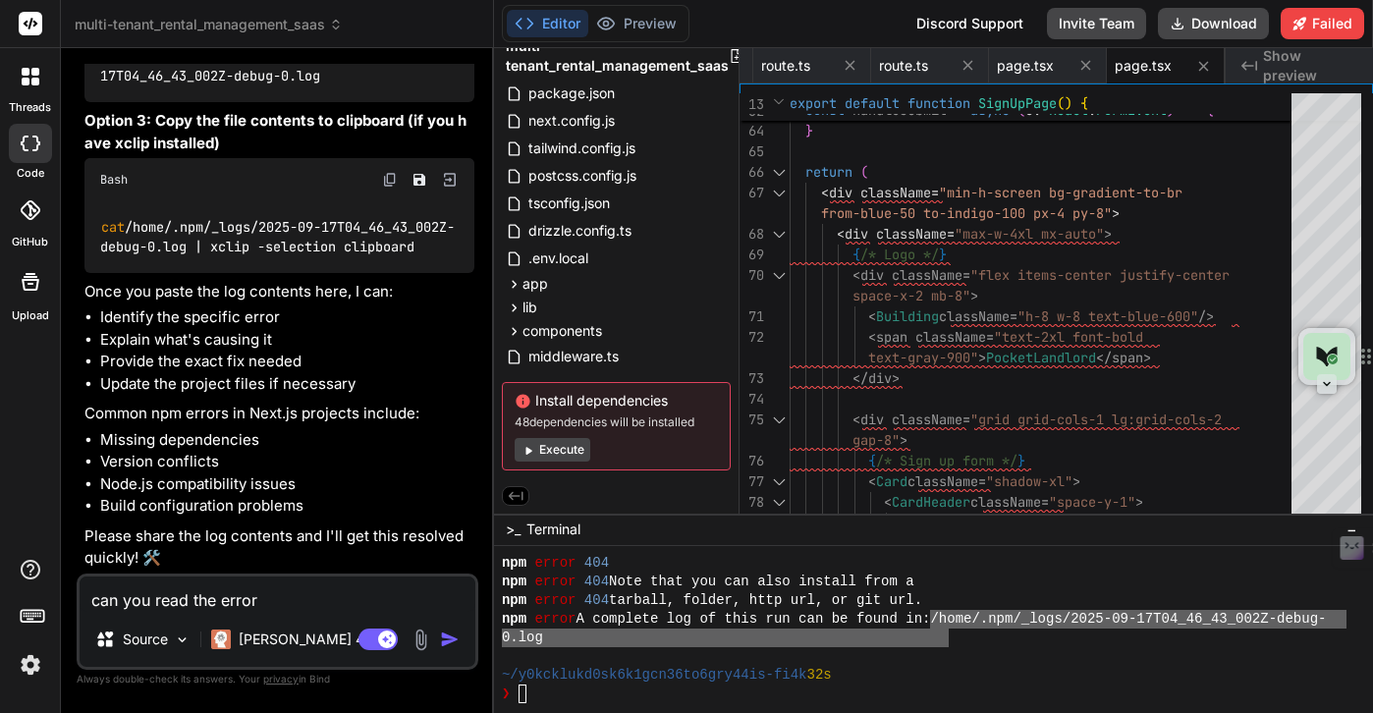
type textarea "x"
type textarea "can you read the error l"
type textarea "x"
type textarea "can you read the error lo"
type textarea "x"
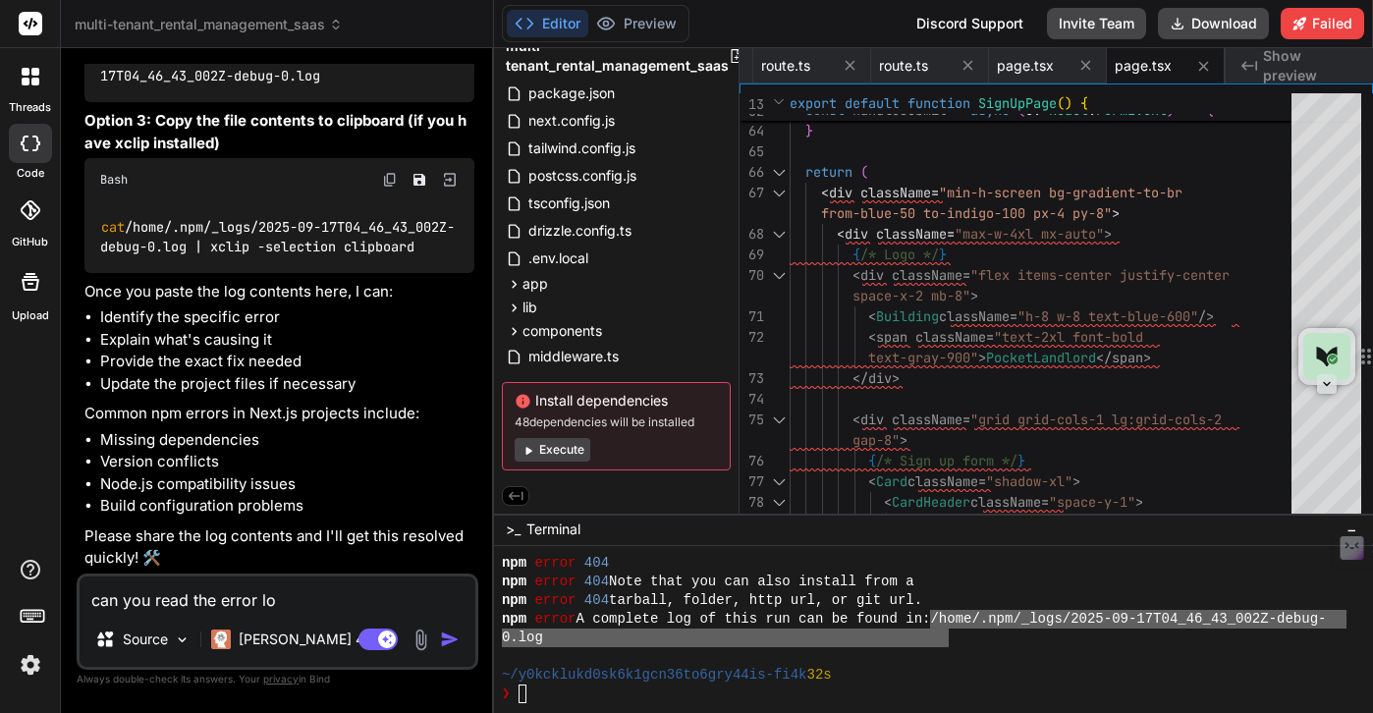
type textarea "can you read the error [PERSON_NAME]"
type textarea "x"
type textarea "can you read the error long"
type textarea "x"
type textarea "can you read the error [PERSON_NAME]"
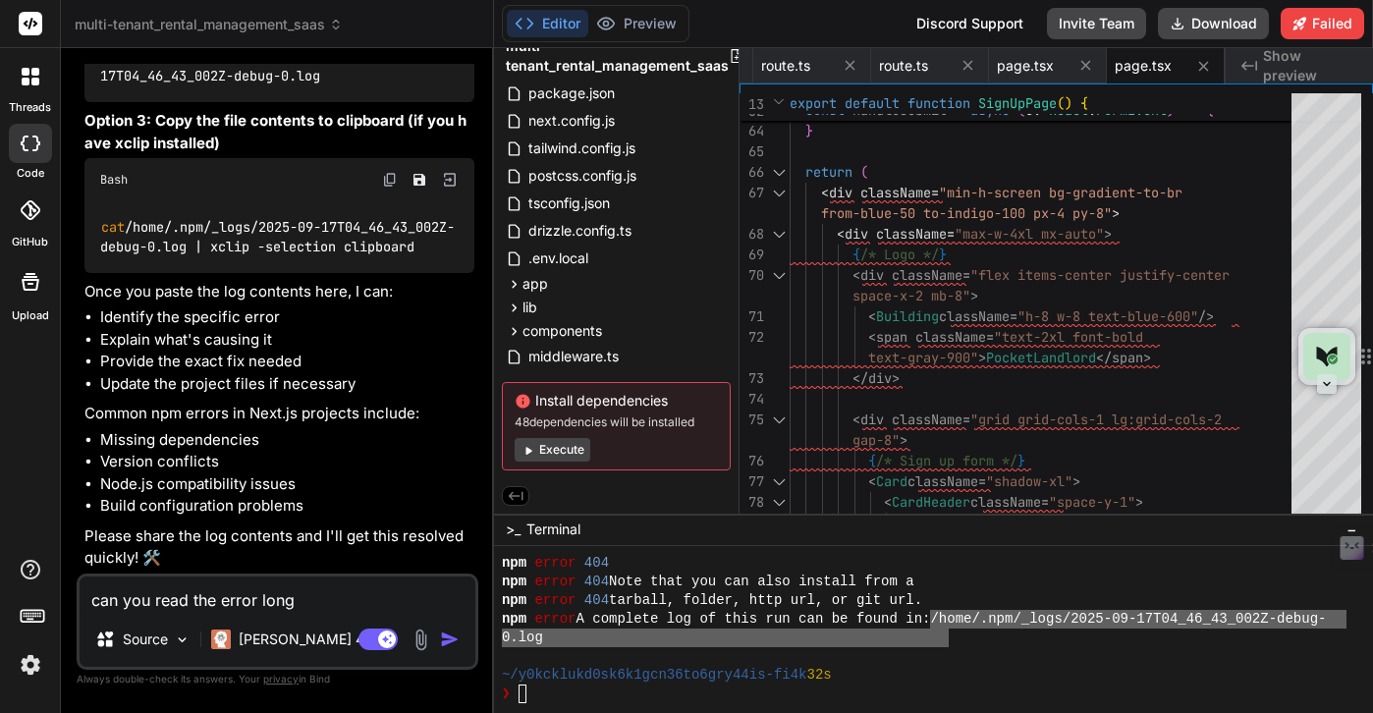
type textarea "x"
type textarea "can you read the error lo"
type textarea "x"
type textarea "can you read the error log"
type textarea "x"
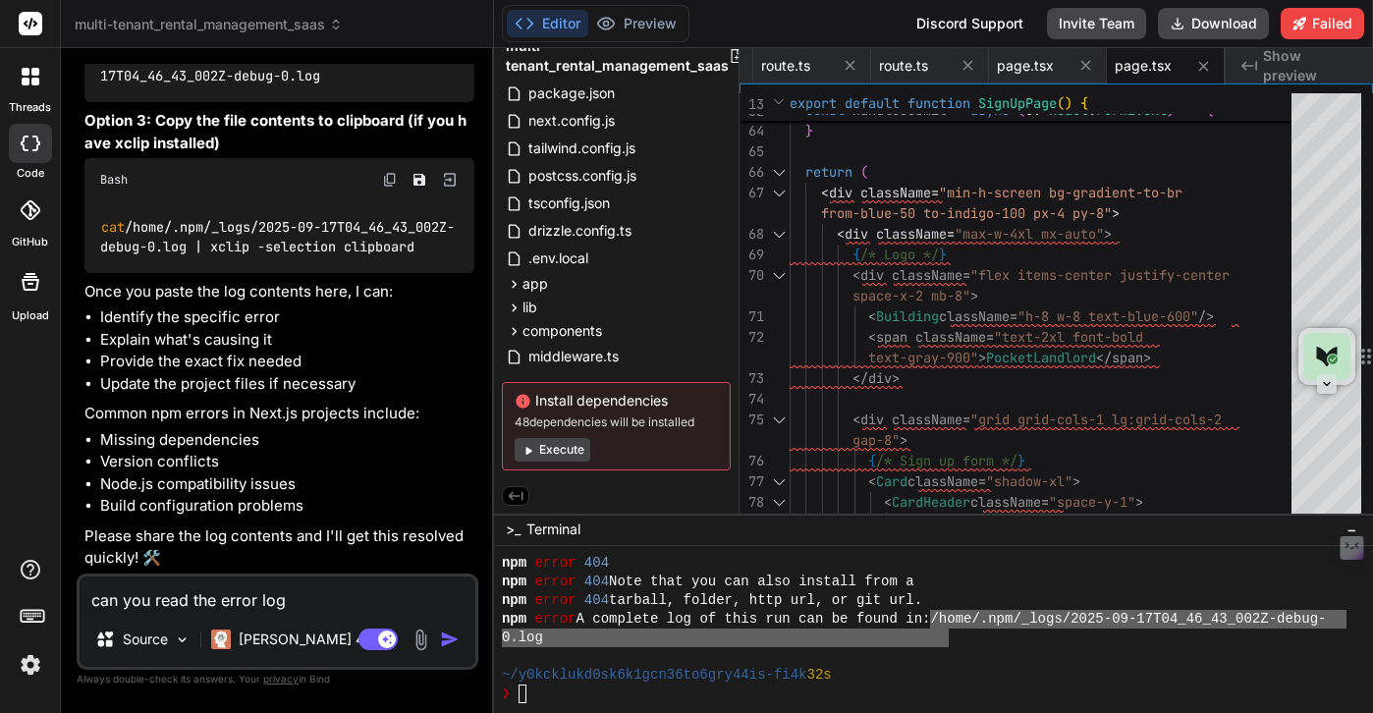
type textarea "can you read the error logs"
type textarea "x"
type textarea "can you read the error logs"
type textarea "x"
type textarea "can you read the error logs f"
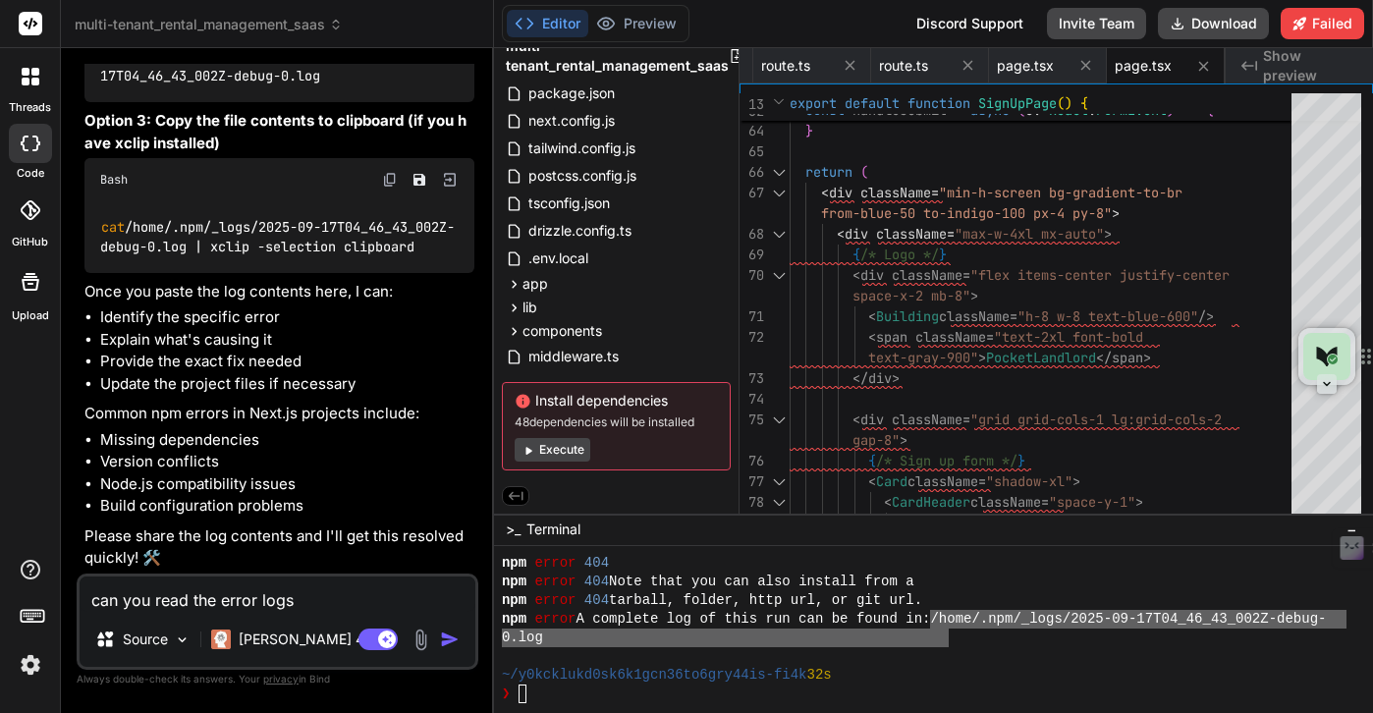
type textarea "x"
type textarea "can you read the error logs fr"
type textarea "x"
type textarea "can you read the error logs fro"
type textarea "x"
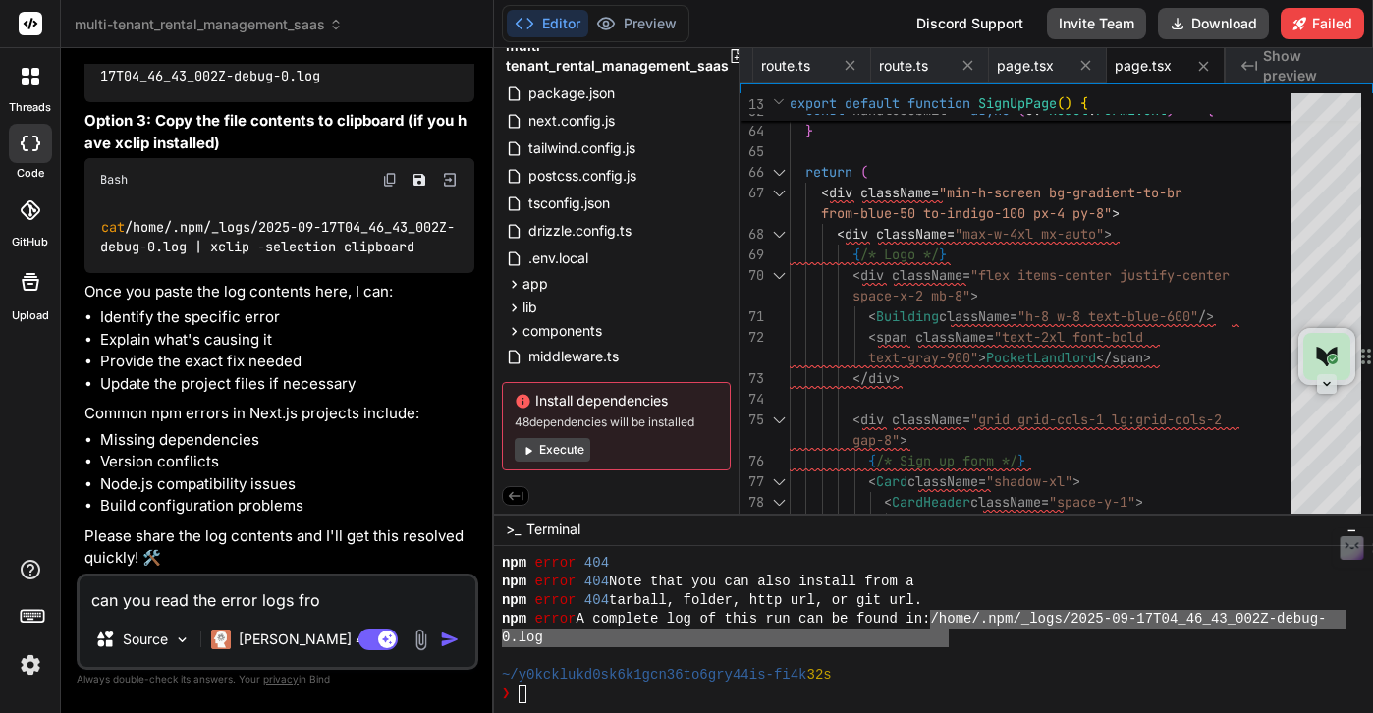
type textarea "can you read the error logs from"
type textarea "x"
type textarea "can you read the error logs from"
type textarea "x"
type textarea "can you read the error logs from y"
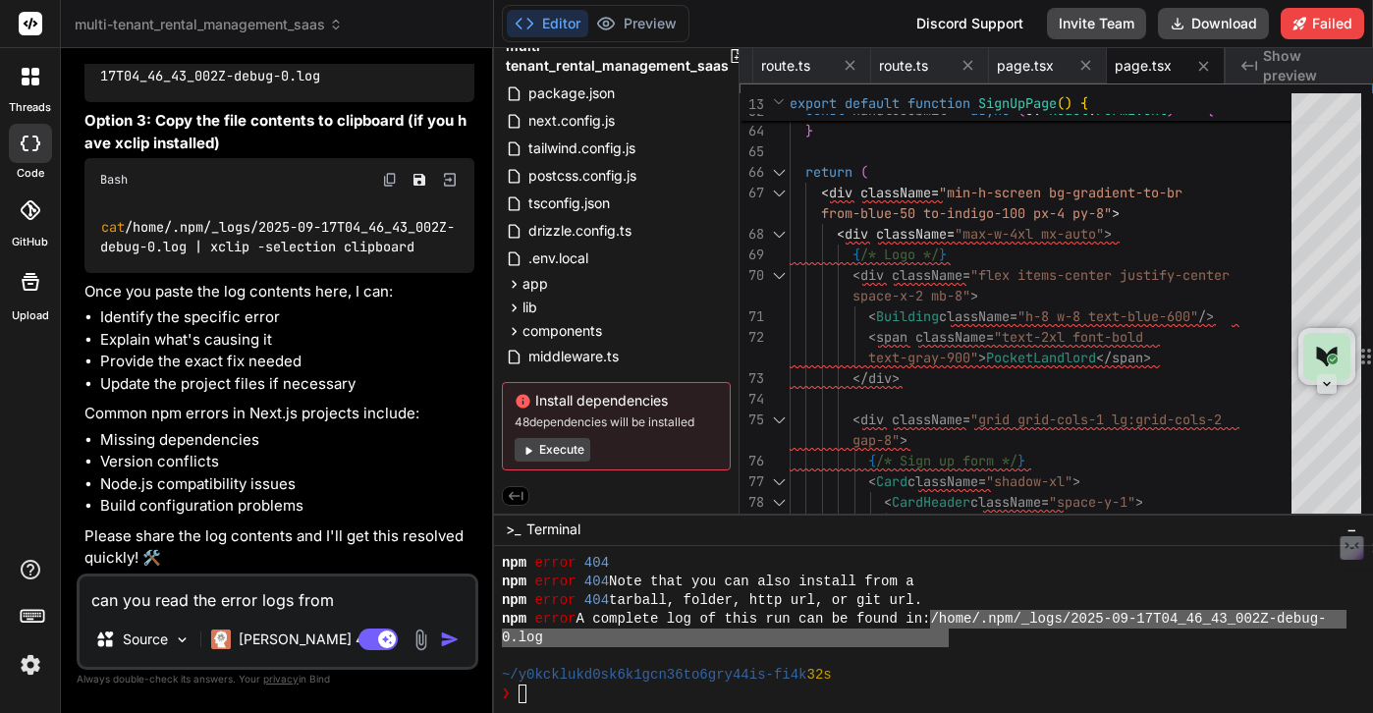
type textarea "x"
type textarea "can you read the error logs from yo"
type textarea "x"
type textarea "can you read the error logs from you"
type textarea "x"
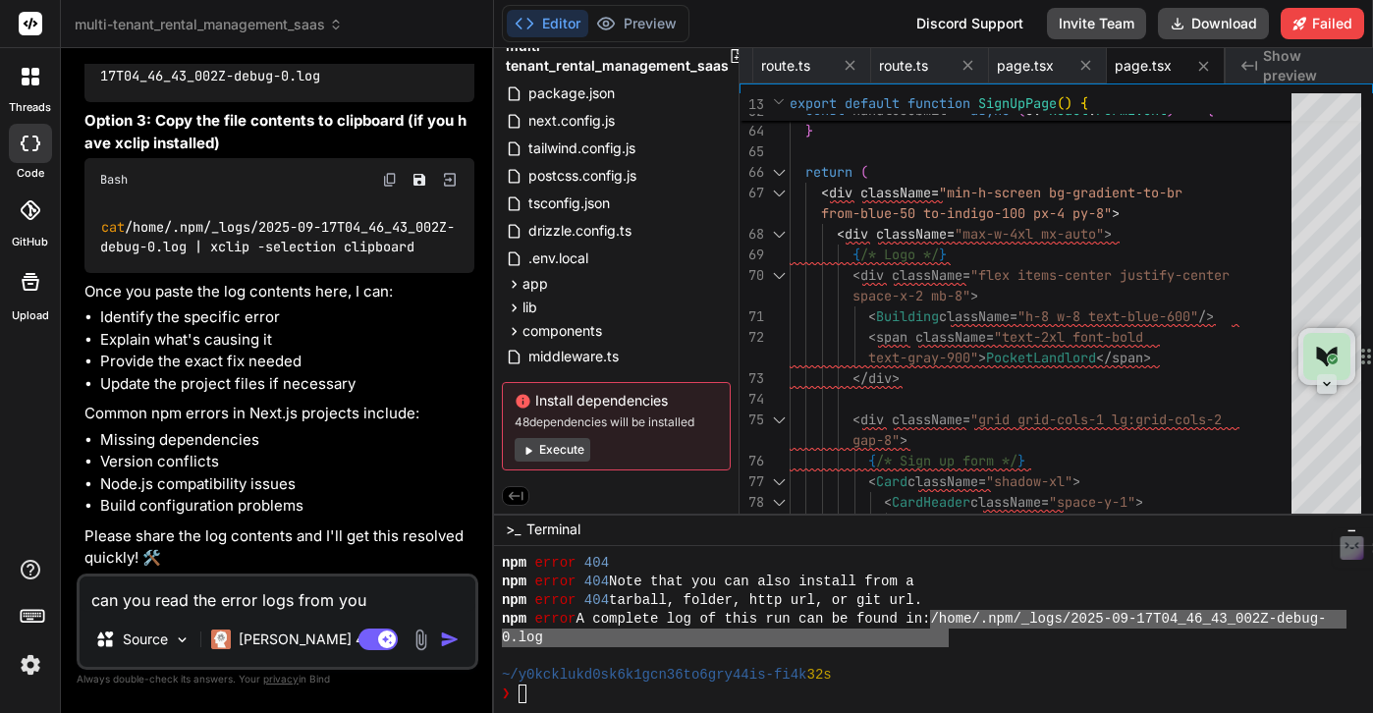
type textarea "can you read the error logs from your"
type textarea "x"
type textarea "can you read the error logs from your"
type textarea "x"
type textarea "can you read the error logs from your b"
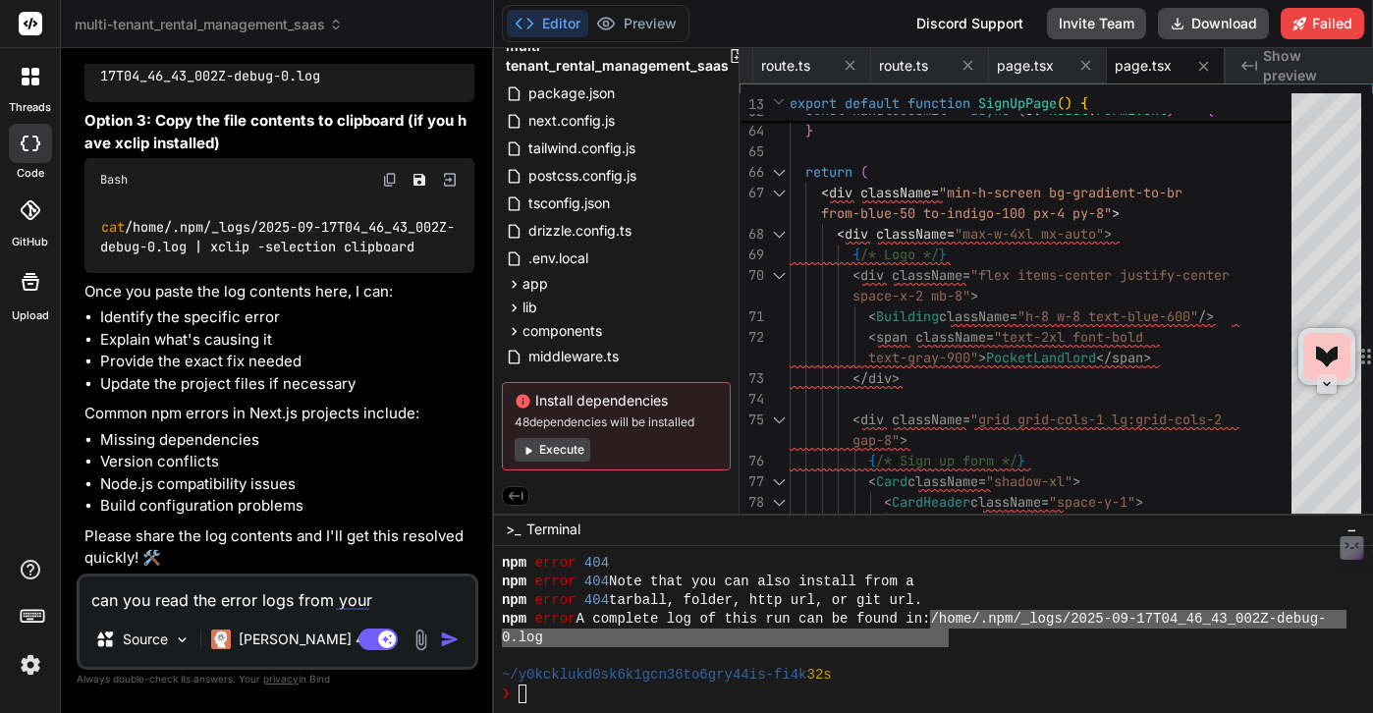
type textarea "x"
type textarea "can you read the error logs from your bu"
type textarea "x"
type textarea "can you read the error logs from your [PERSON_NAME]"
type textarea "x"
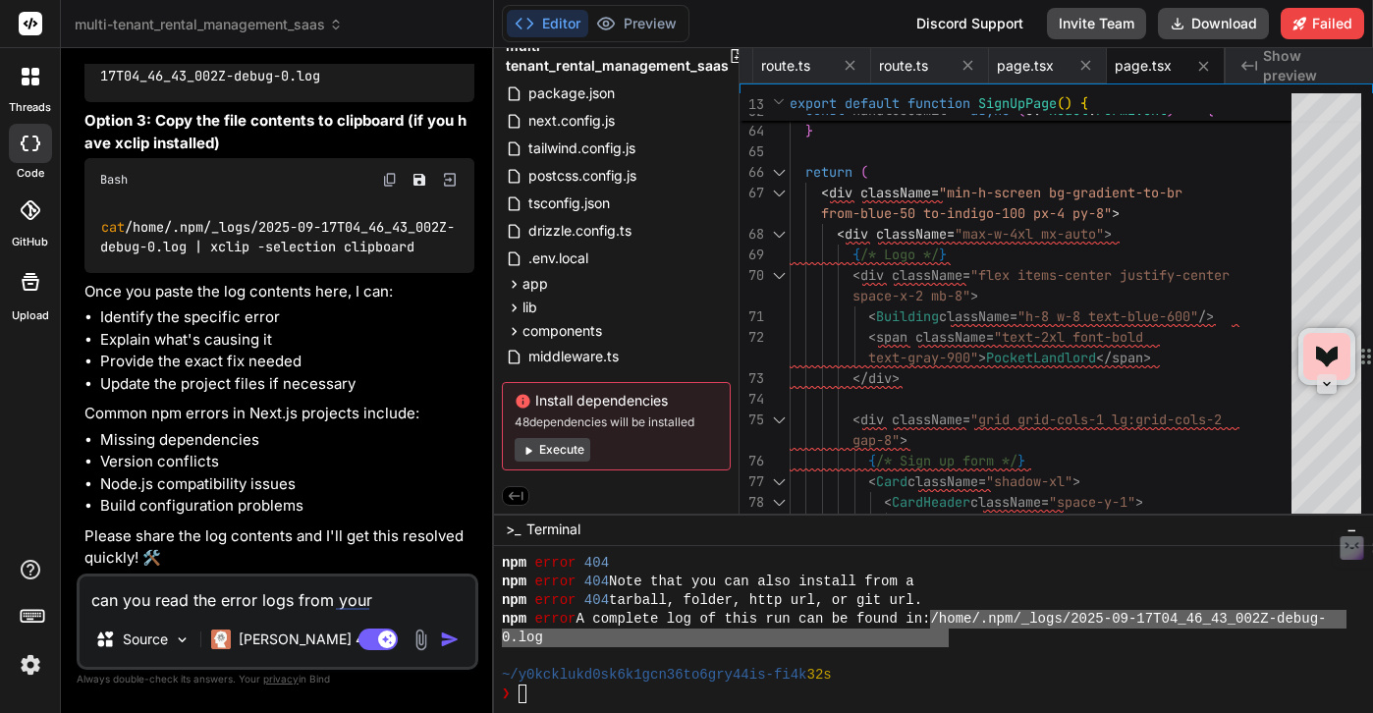
type textarea "can you read the error logs from your buil"
type textarea "x"
type textarea "can you read the error logs from your build"
type textarea "x"
type textarea "can you read the error logs from your build"
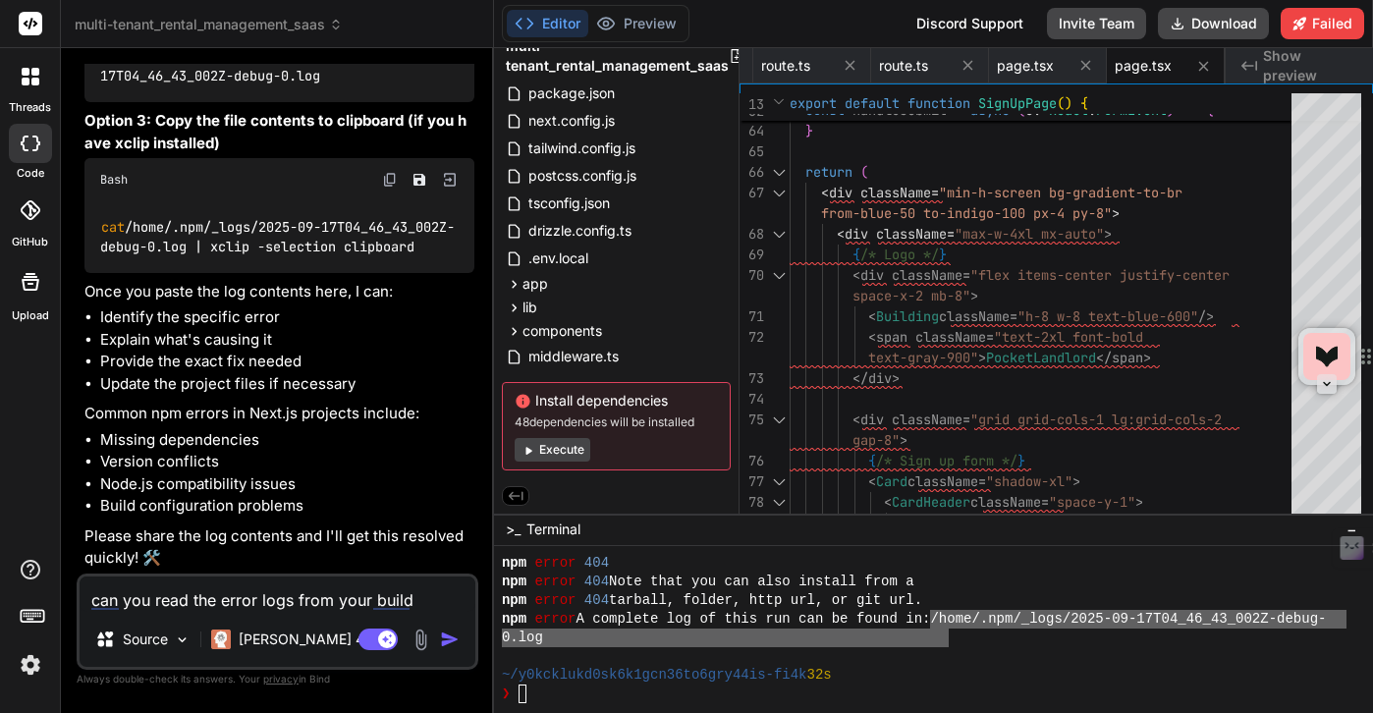
type textarea "x"
type textarea "can you read the error logs from your build o"
type textarea "x"
type textarea "can you read the error logs from your build or"
type textarea "x"
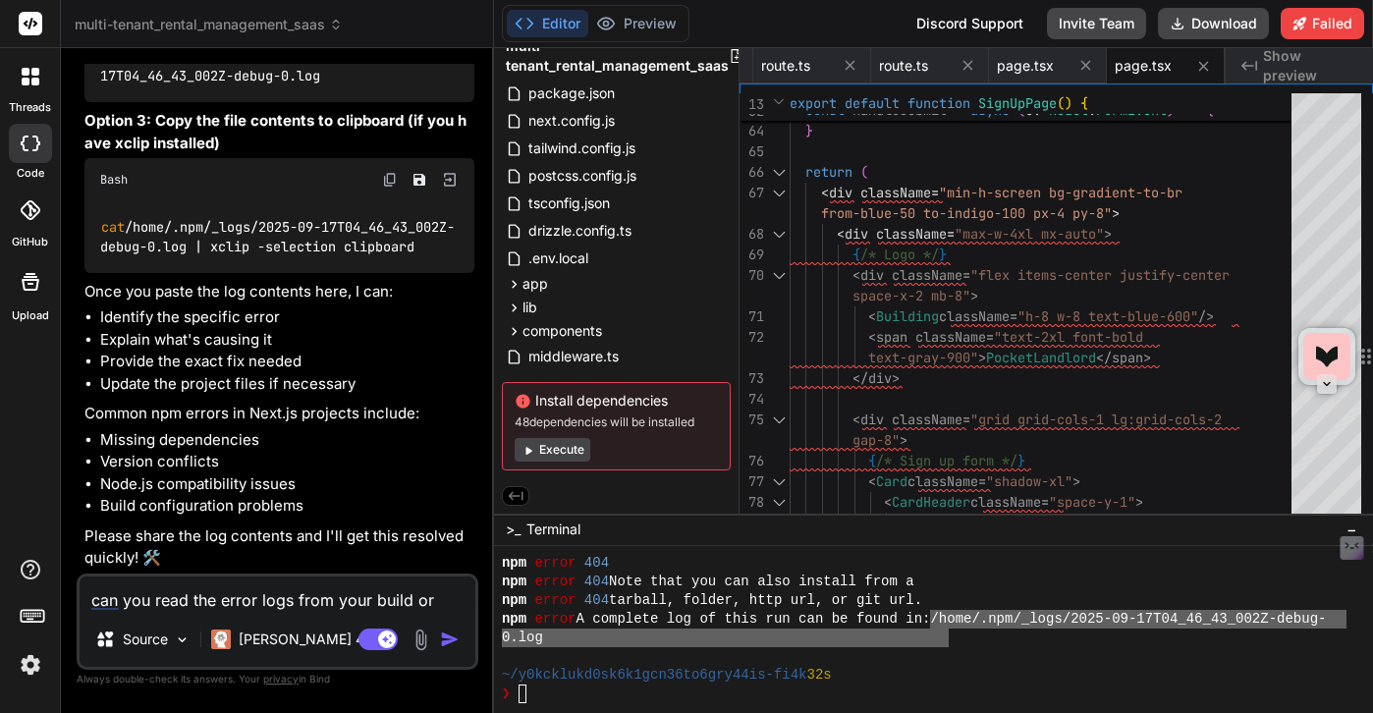
type textarea "can you read the error logs from your build or"
type textarea "x"
type textarea "can you read the error logs from your build or d"
type textarea "x"
type textarea "can you read the error logs from your build or de"
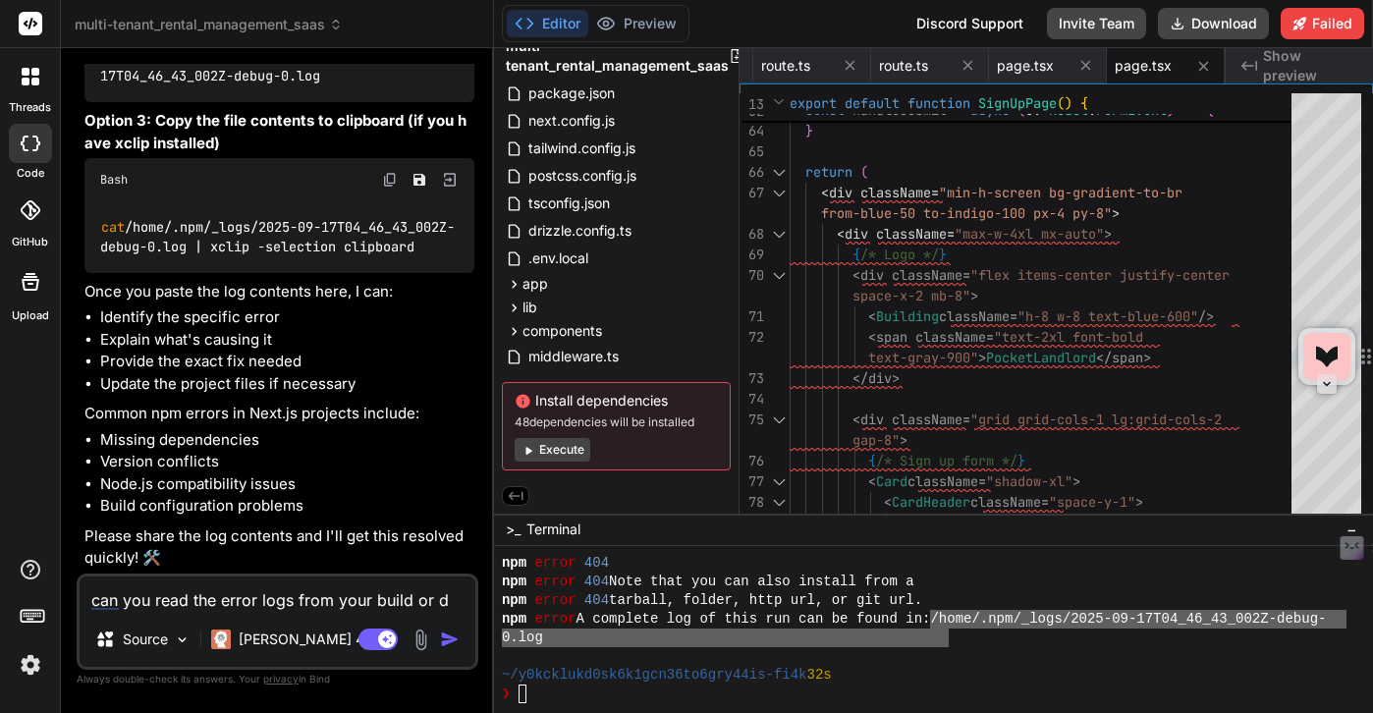
type textarea "x"
type textarea "can you read the error logs from your build or dep"
type textarea "x"
type textarea "can you read the error logs from your build or depl"
type textarea "x"
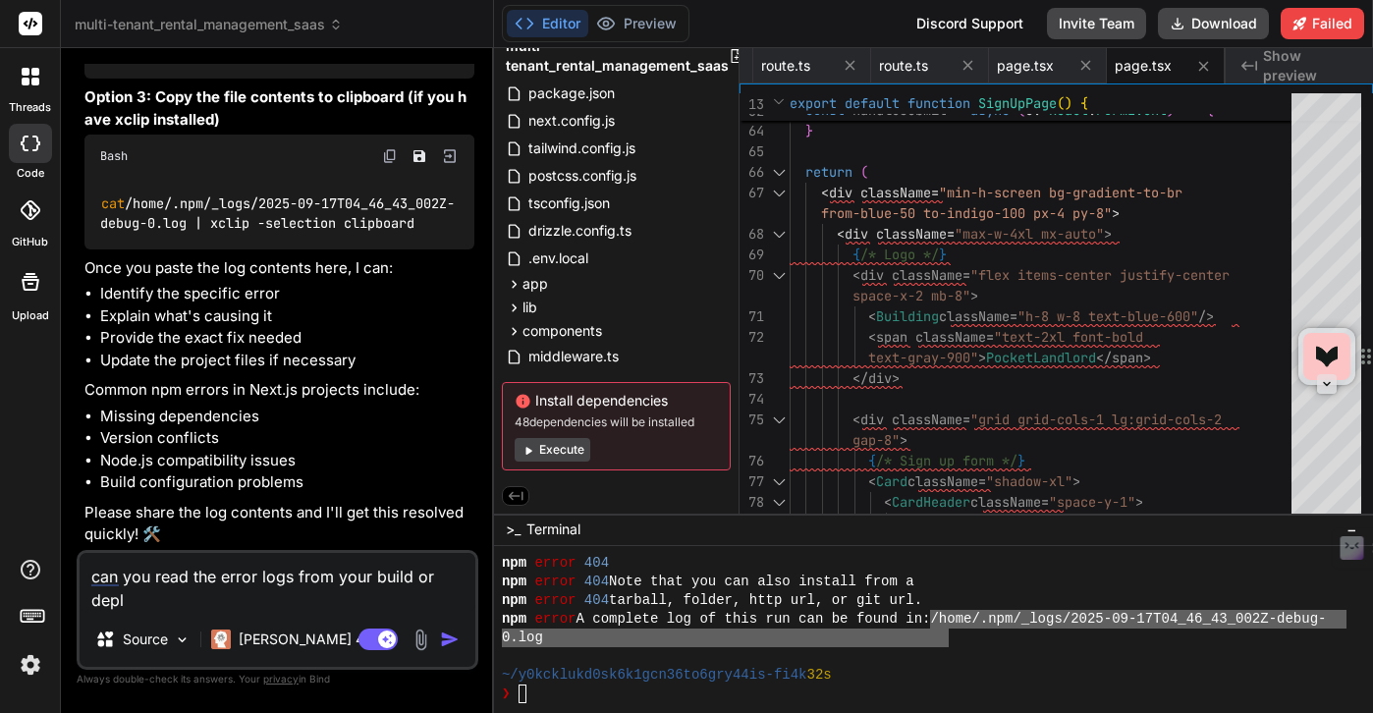
type textarea "can you read the error logs from your build or deplo"
type textarea "x"
type textarea "can you read the error logs from your build or deploy"
type textarea "x"
type textarea "can you read the error logs from your build or deploym"
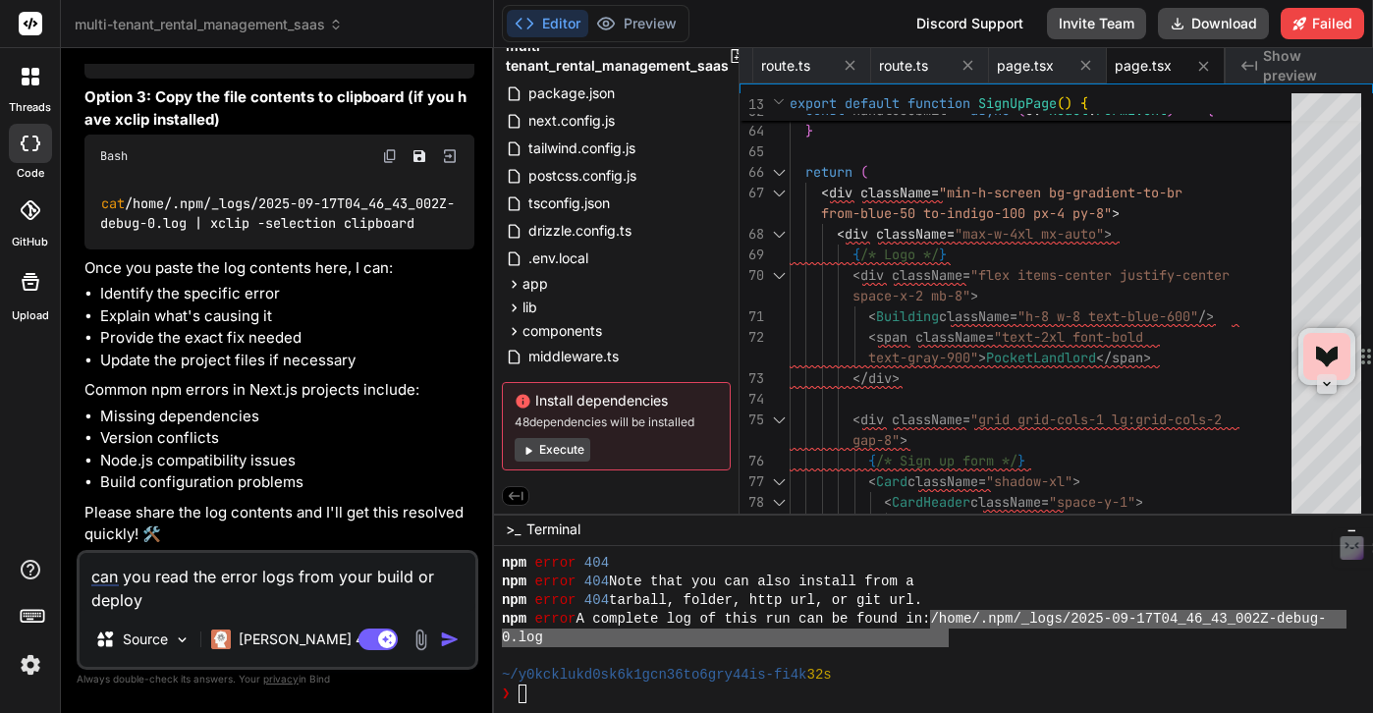
type textarea "x"
type textarea "can you read the error logs from your build or deployme"
type textarea "x"
type textarea "can you read the error logs from your build or deploymen"
type textarea "x"
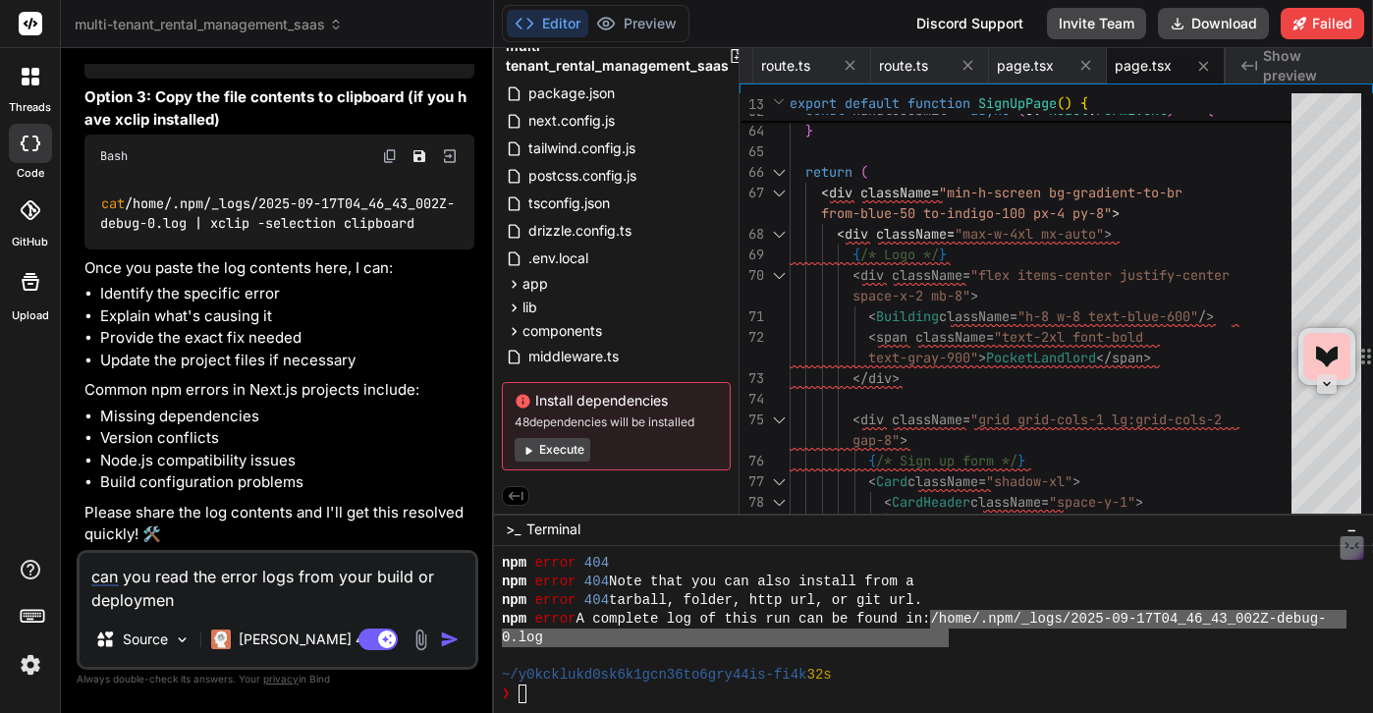
type textarea "can you read the error logs from your build or deployment"
type textarea "x"
type textarea "can you read the error logs from your build or deployments"
type textarea "x"
type textarea "can you read the error logs from your build or deployments?"
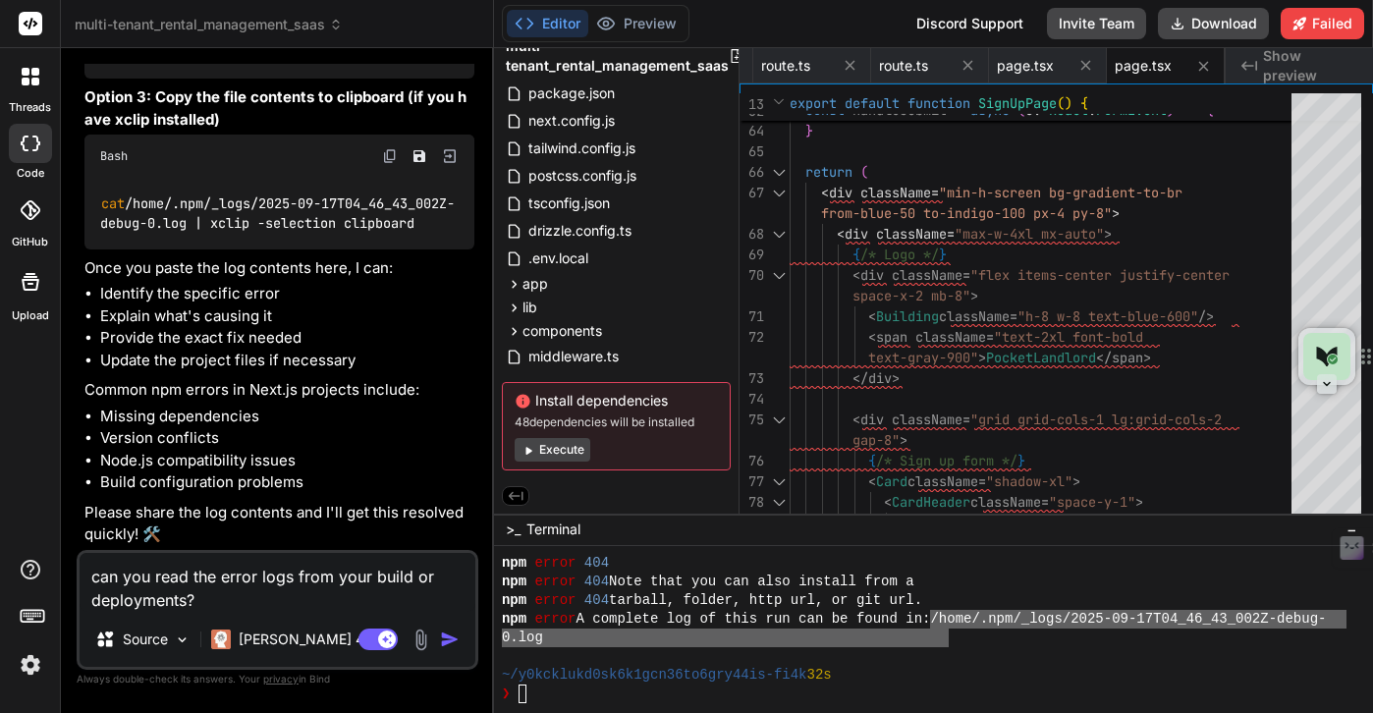
type textarea "x"
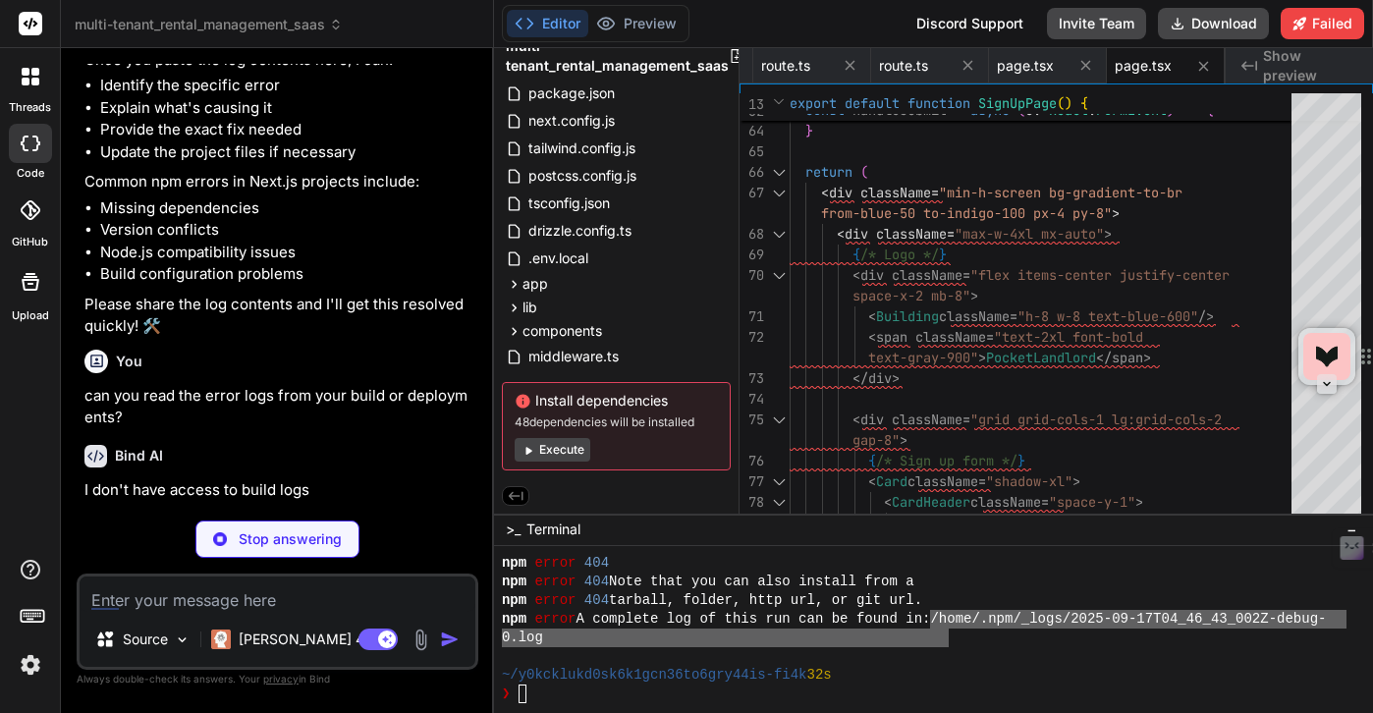
scroll to position [10869, 0]
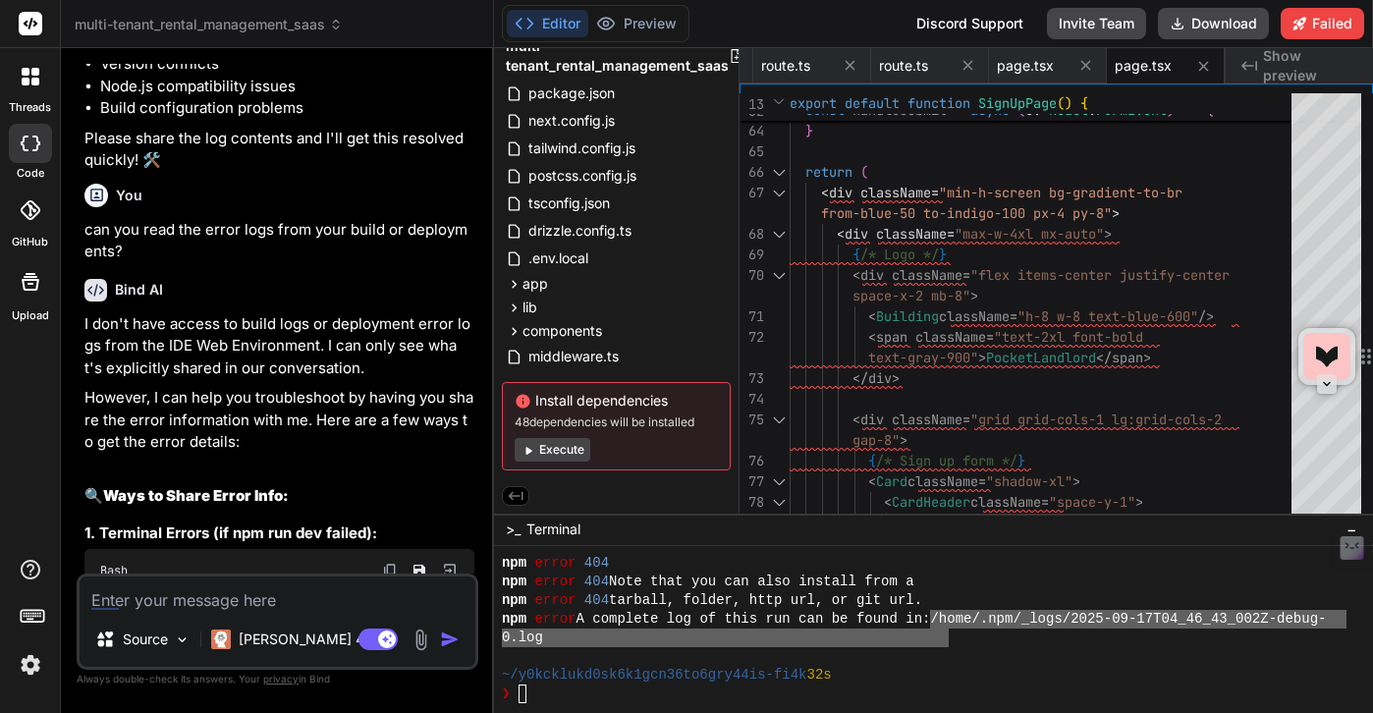
type textarea "x"
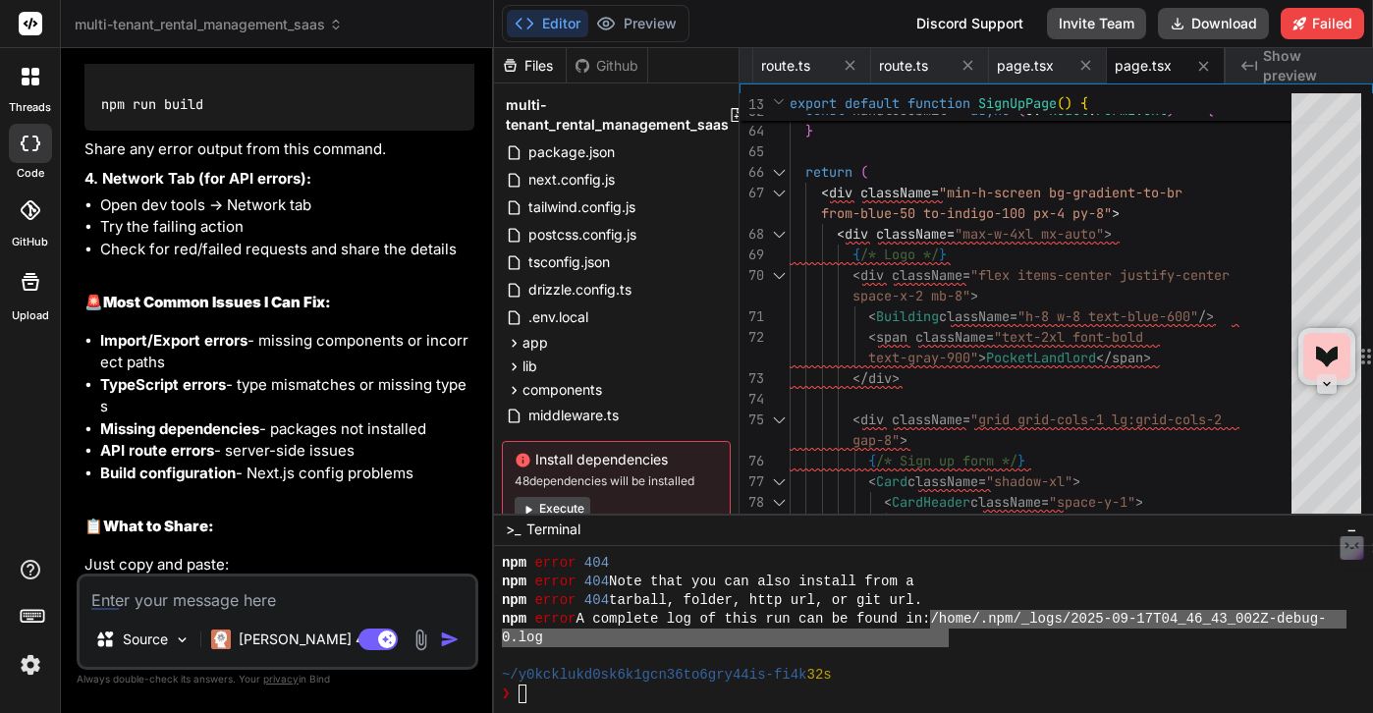
scroll to position [11639, 0]
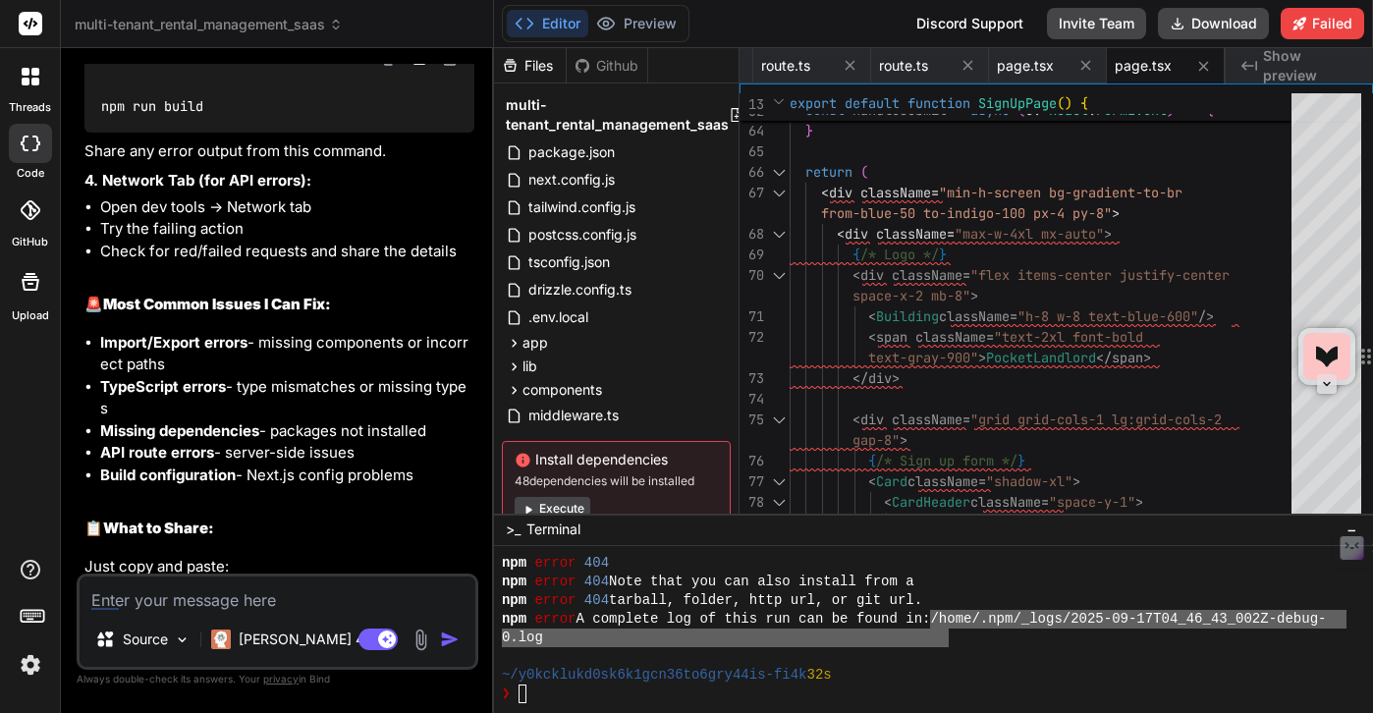
click at [385, 67] on img at bounding box center [390, 59] width 16 height 16
click at [678, 536] on div ">_ Terminal −" at bounding box center [933, 530] width 879 height 32
click at [661, 536] on div ">_ Terminal −" at bounding box center [933, 530] width 879 height 32
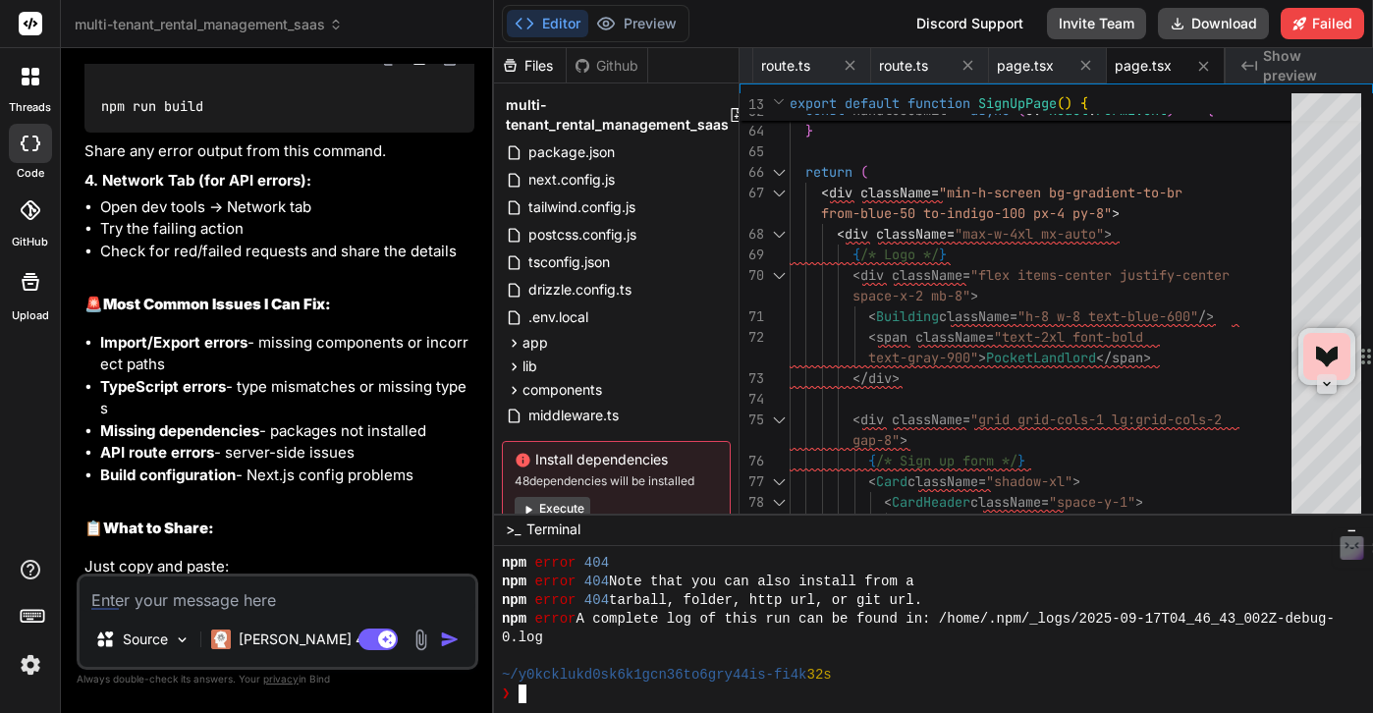
click at [609, 691] on div "❯" at bounding box center [924, 694] width 845 height 19
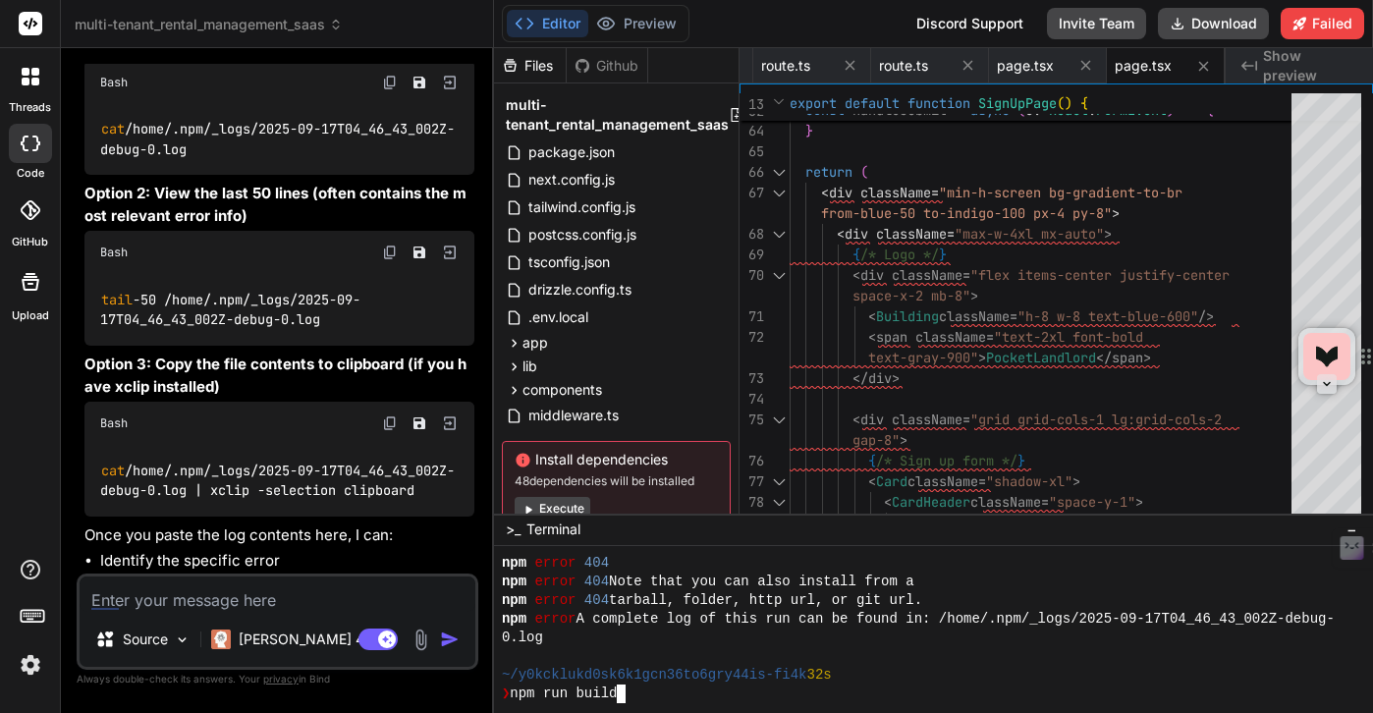
scroll to position [10048, 0]
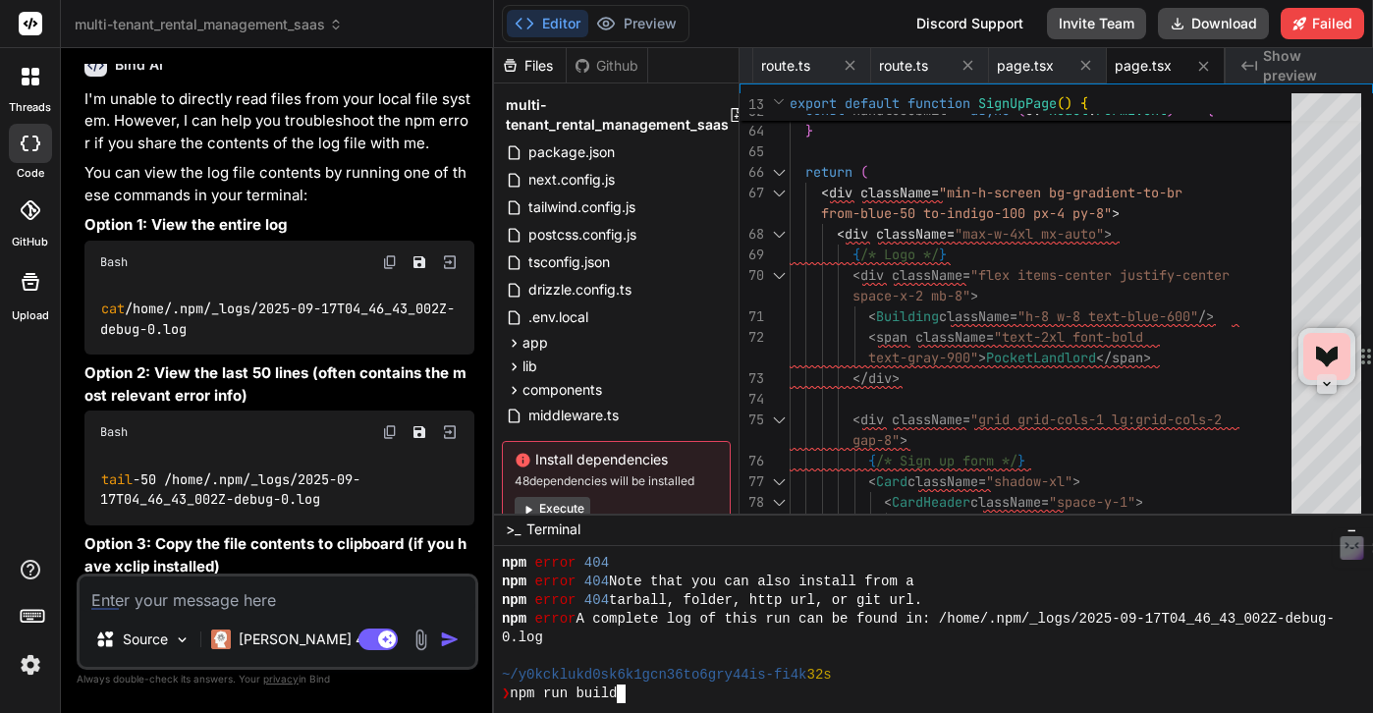
type textarea "npm run build"
click at [170, 603] on textarea at bounding box center [278, 594] width 396 height 35
click at [388, 270] on img at bounding box center [390, 262] width 16 height 16
click at [649, 704] on div at bounding box center [933, 629] width 879 height 167
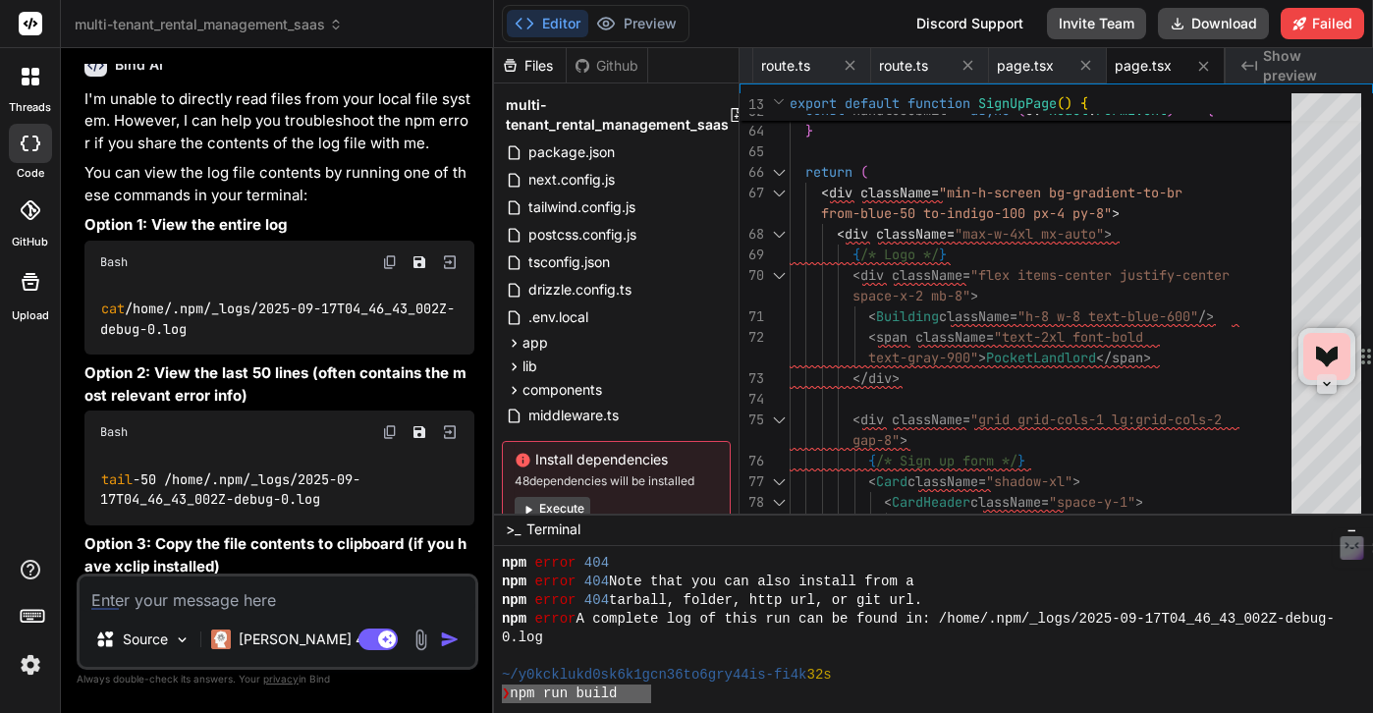
drag, startPoint x: 649, startPoint y: 695, endPoint x: 483, endPoint y: 695, distance: 166.0
click at [483, 695] on div "multi-tenant_rental_management_saas Created with Pixso. Bind AI Web Search Crea…" at bounding box center [717, 356] width 1312 height 713
type textarea "npm run build"
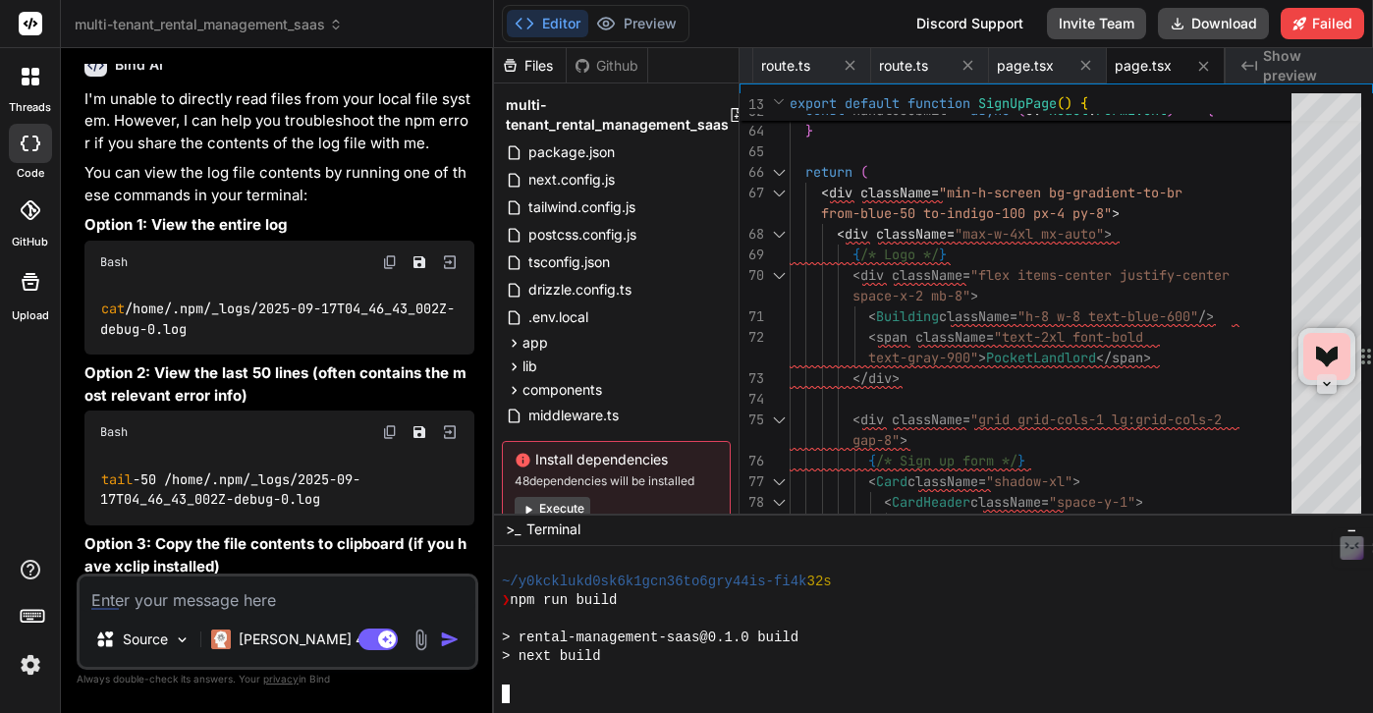
scroll to position [2072, 0]
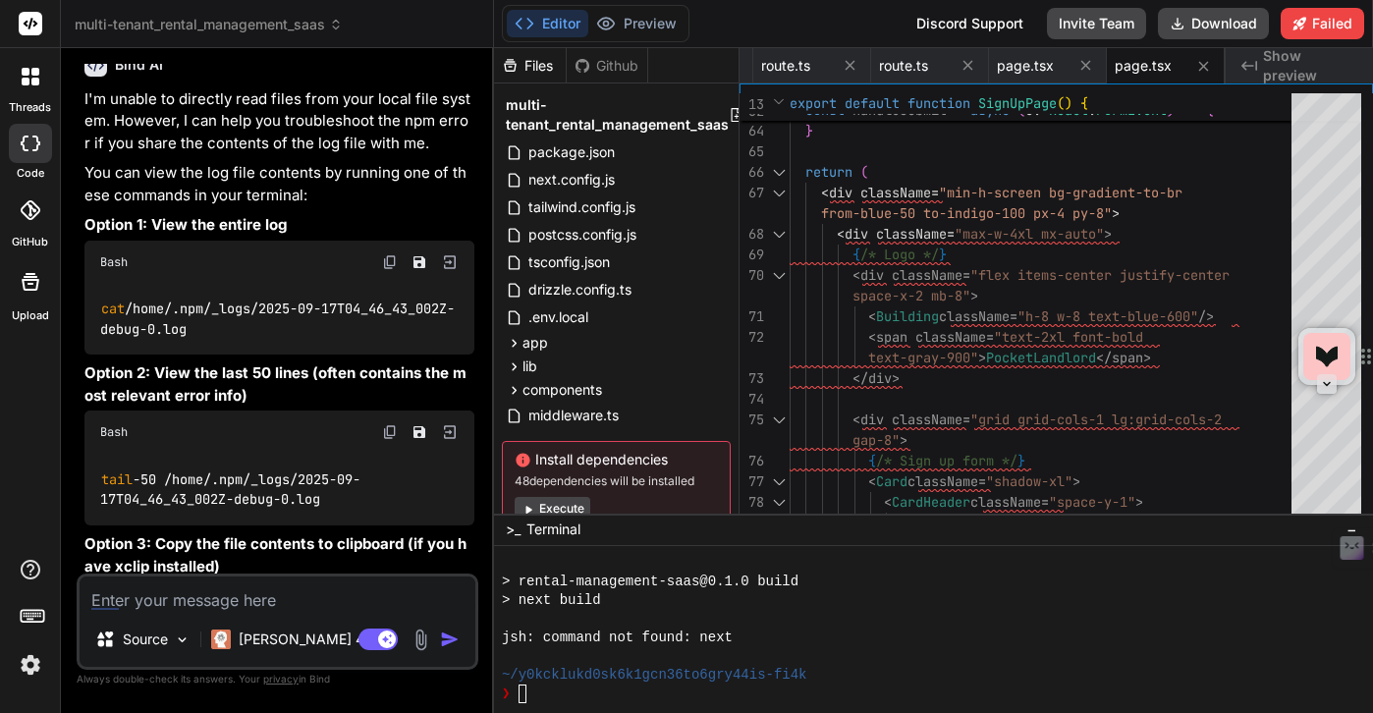
click at [391, 270] on img at bounding box center [390, 262] width 16 height 16
click at [562, 698] on div "❯" at bounding box center [924, 694] width 845 height 19
type textarea "cat /home/.npm/_logs/2025-09-17T04_46_43_002Z-debug-0.log"
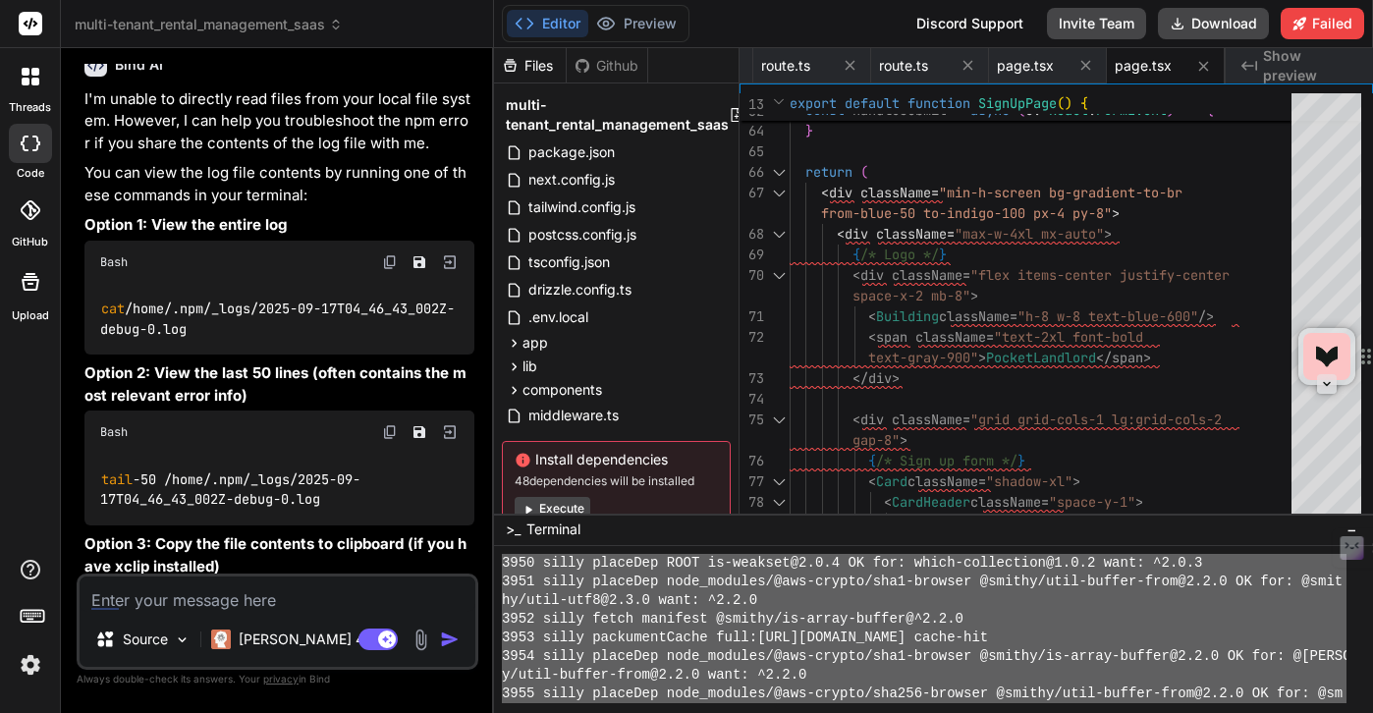
scroll to position [13829, 0]
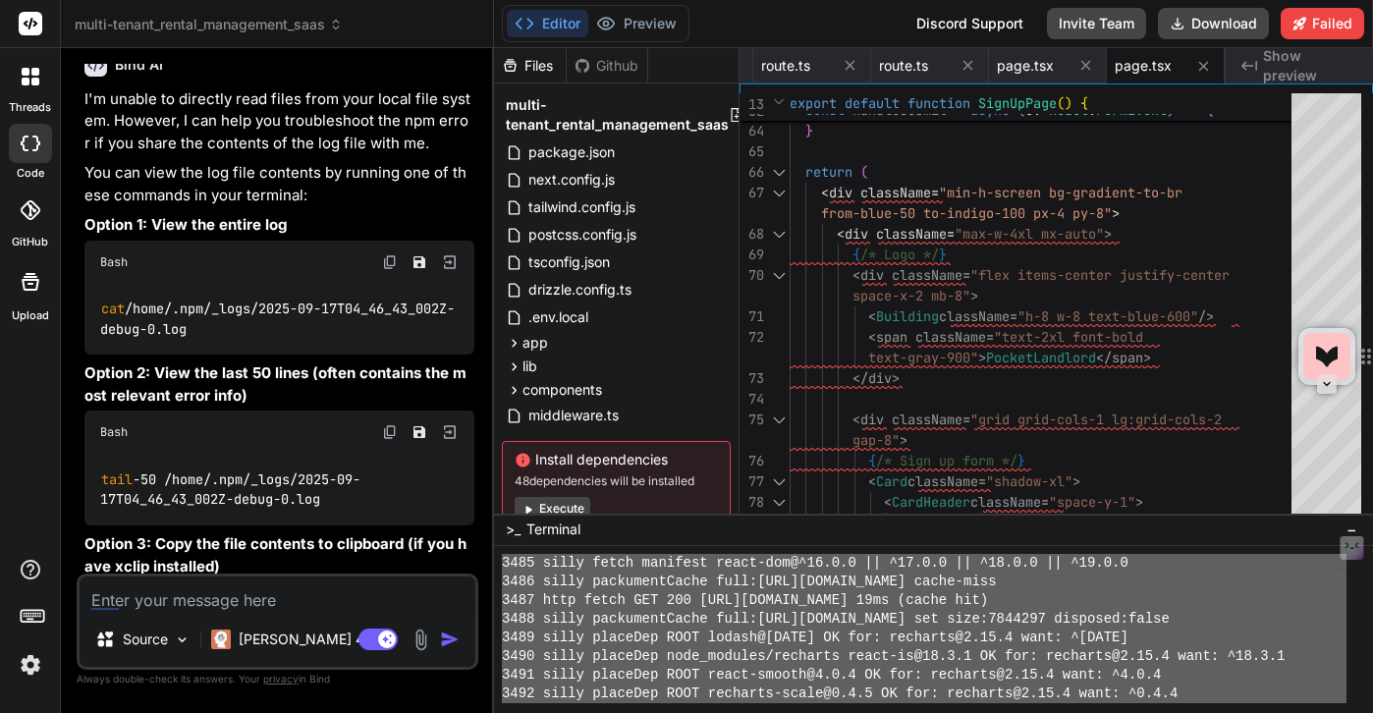
drag, startPoint x: 826, startPoint y: 677, endPoint x: 659, endPoint y: 550, distance: 209.6
click at [659, 550] on div "qqqqqqqqqqqqqqqqqqqqqqqqqqqqqqqq mmmmmmmmmmmmmmmmmmmmmmmmmmmmmmmm 3485 silly fe…" at bounding box center [933, 629] width 879 height 167
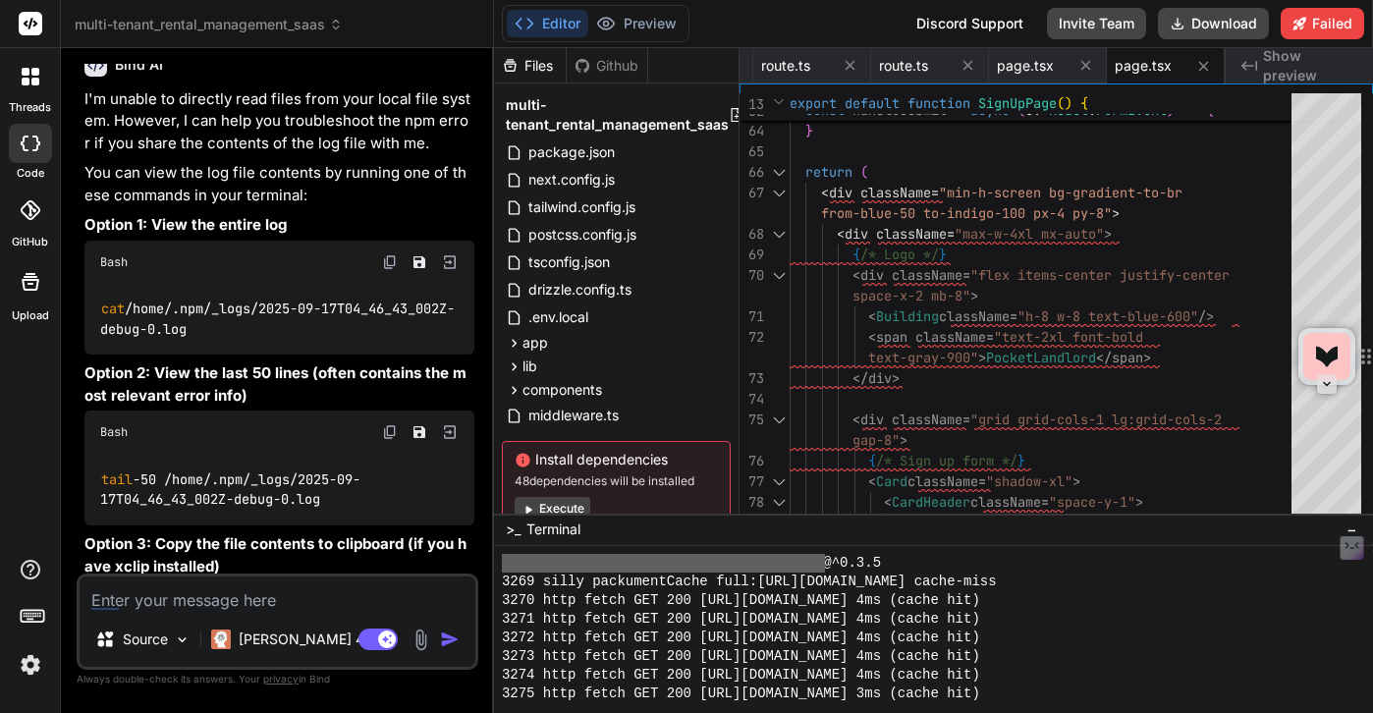
scroll to position [0, 0]
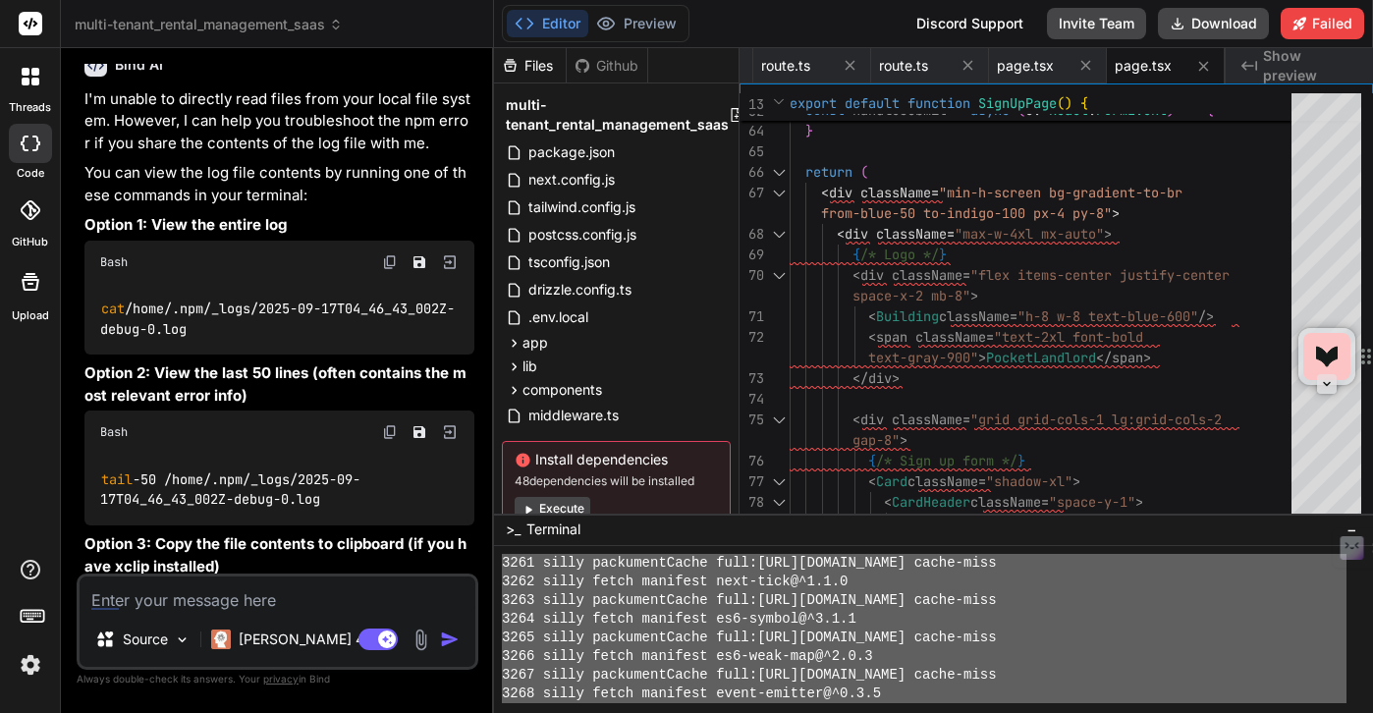
click at [168, 600] on textarea at bounding box center [278, 594] width 396 height 35
type textarea "t"
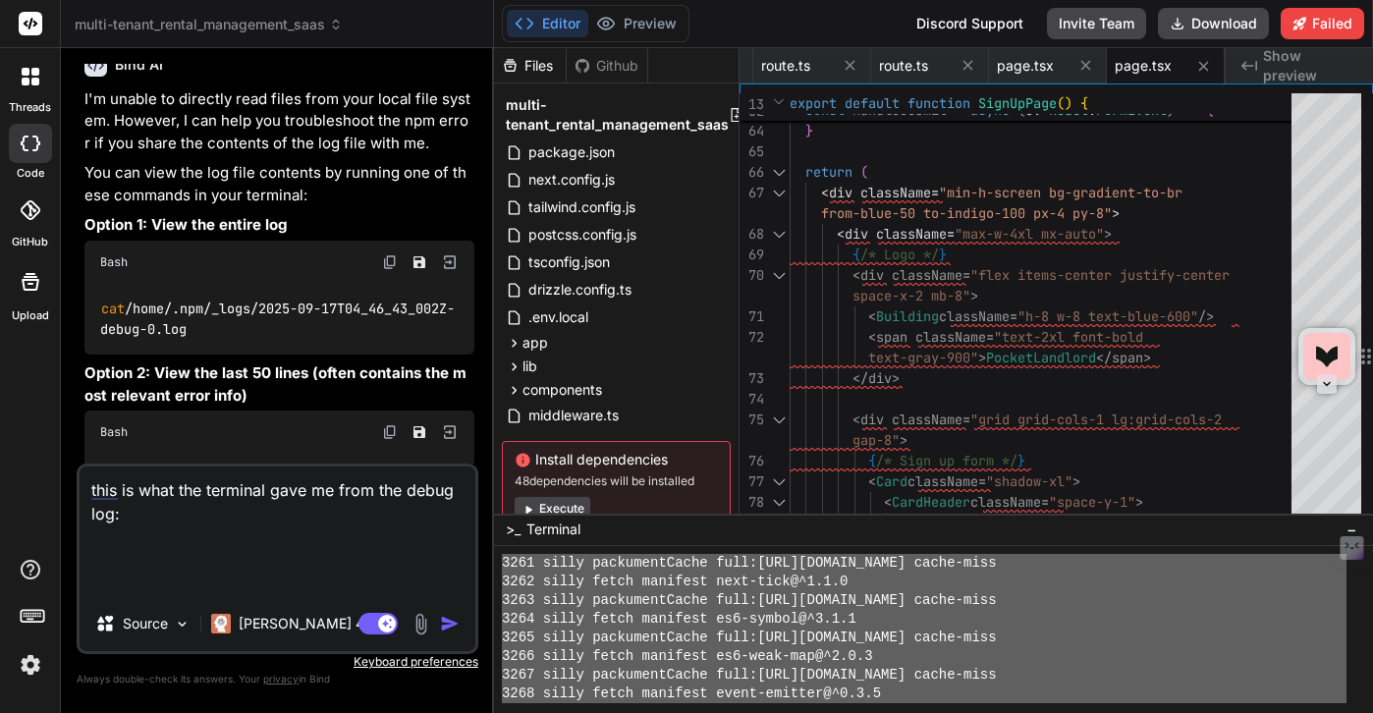
paste textarea "3261 silly packumentCache full:[URL][DOMAIN_NAME] cache-miss 3262 silly fetch m…"
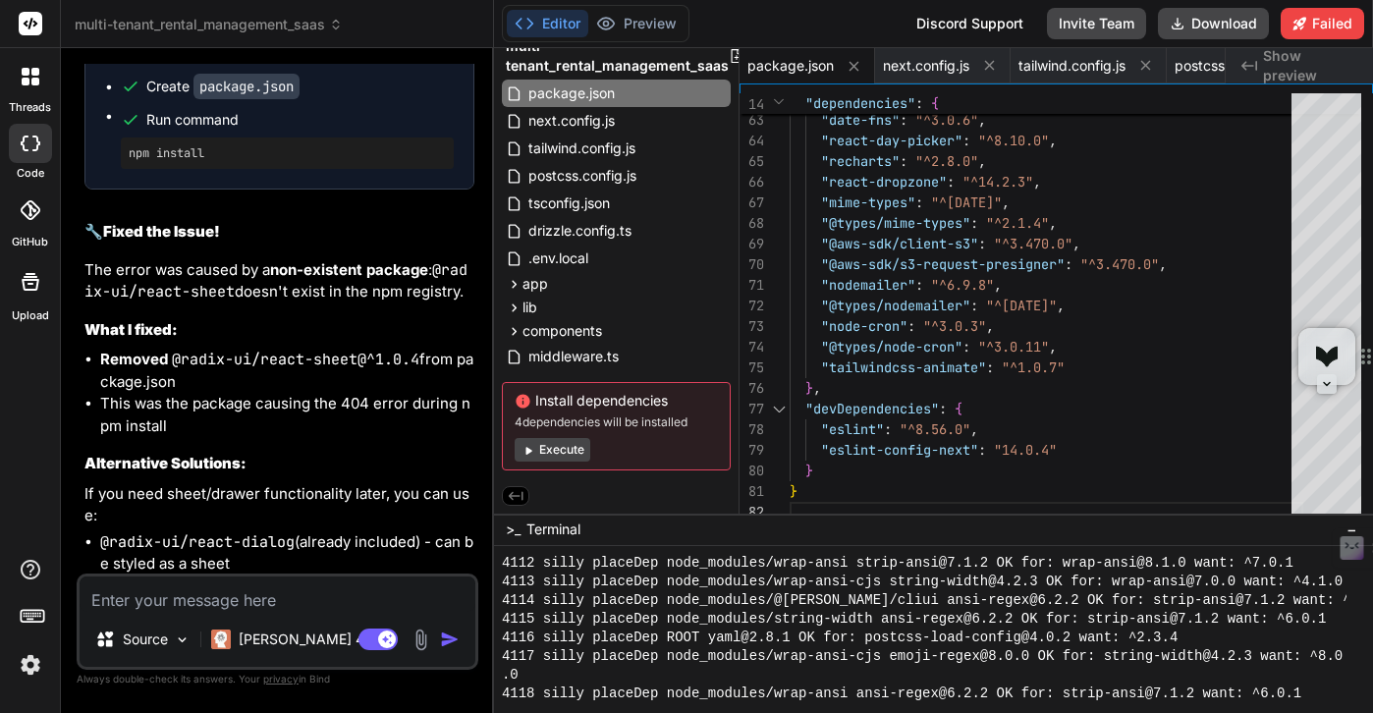
scroll to position [18663, 0]
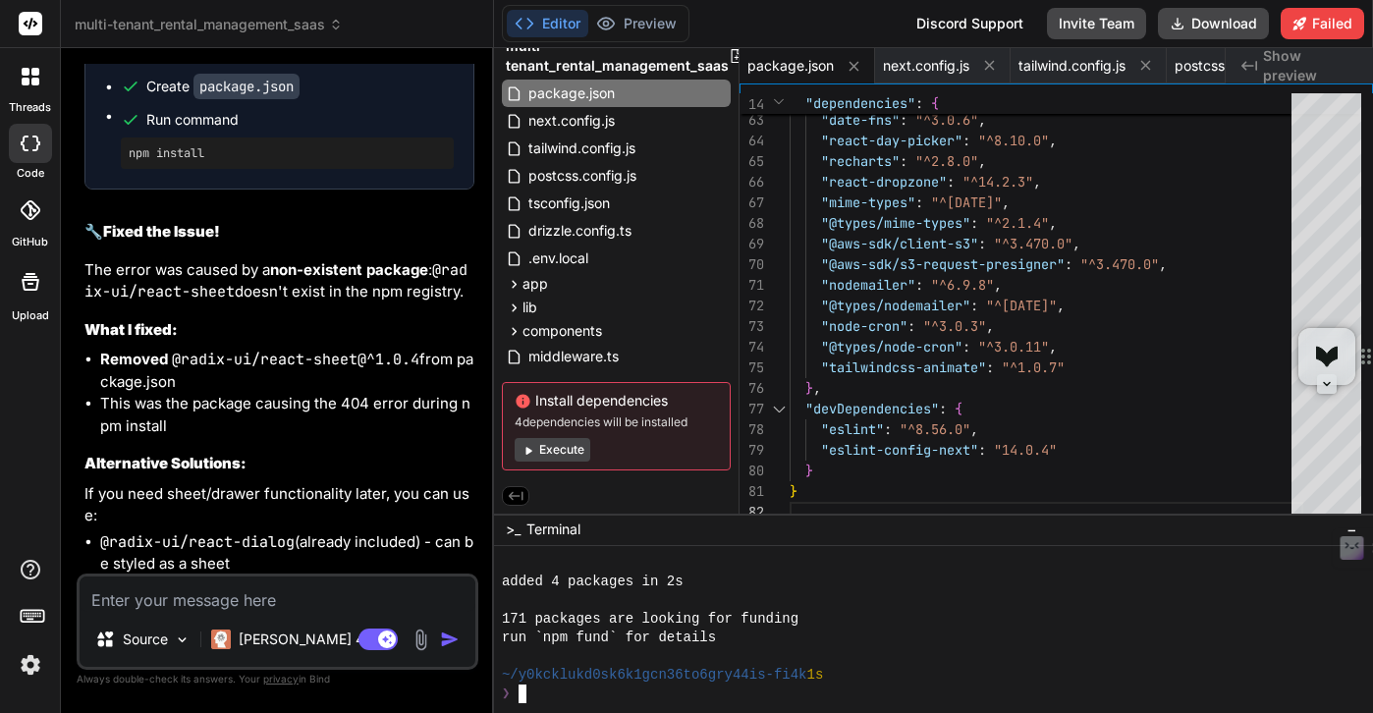
click at [856, 649] on div at bounding box center [924, 656] width 845 height 19
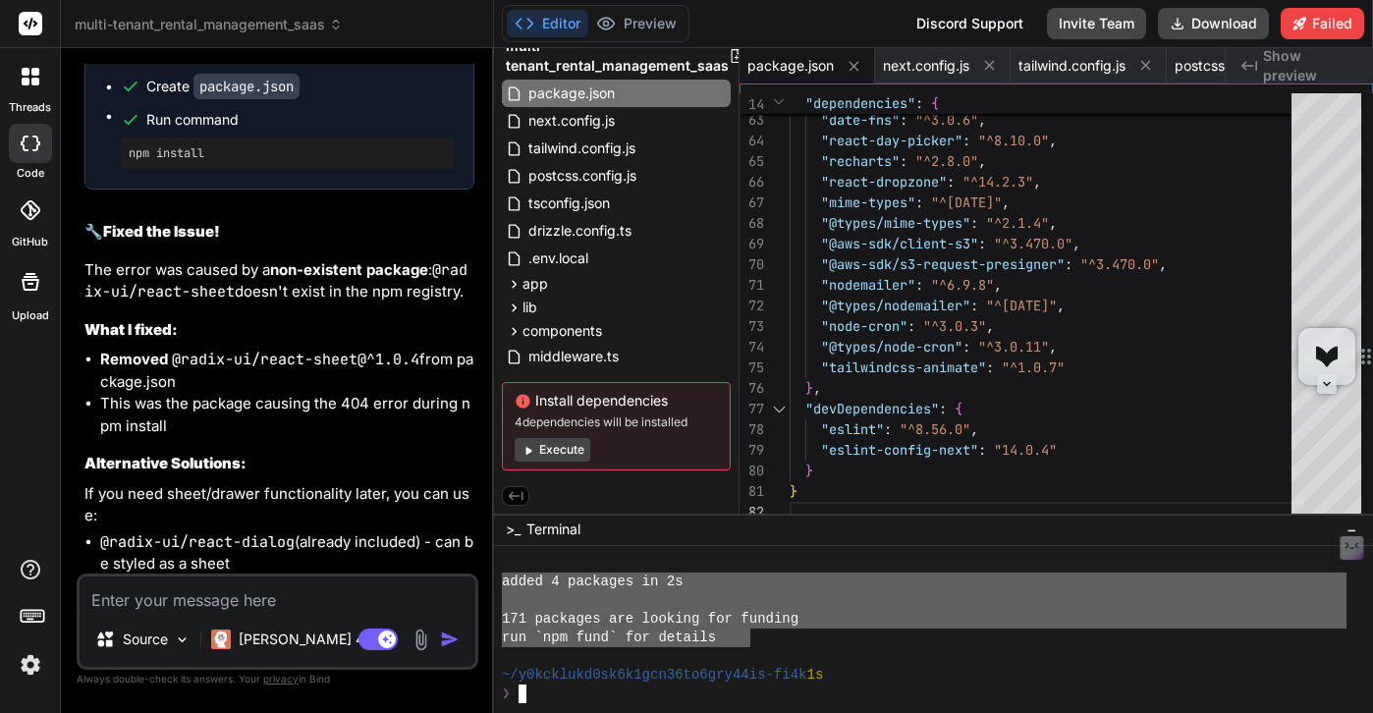
drag, startPoint x: 503, startPoint y: 585, endPoint x: 750, endPoint y: 637, distance: 252.7
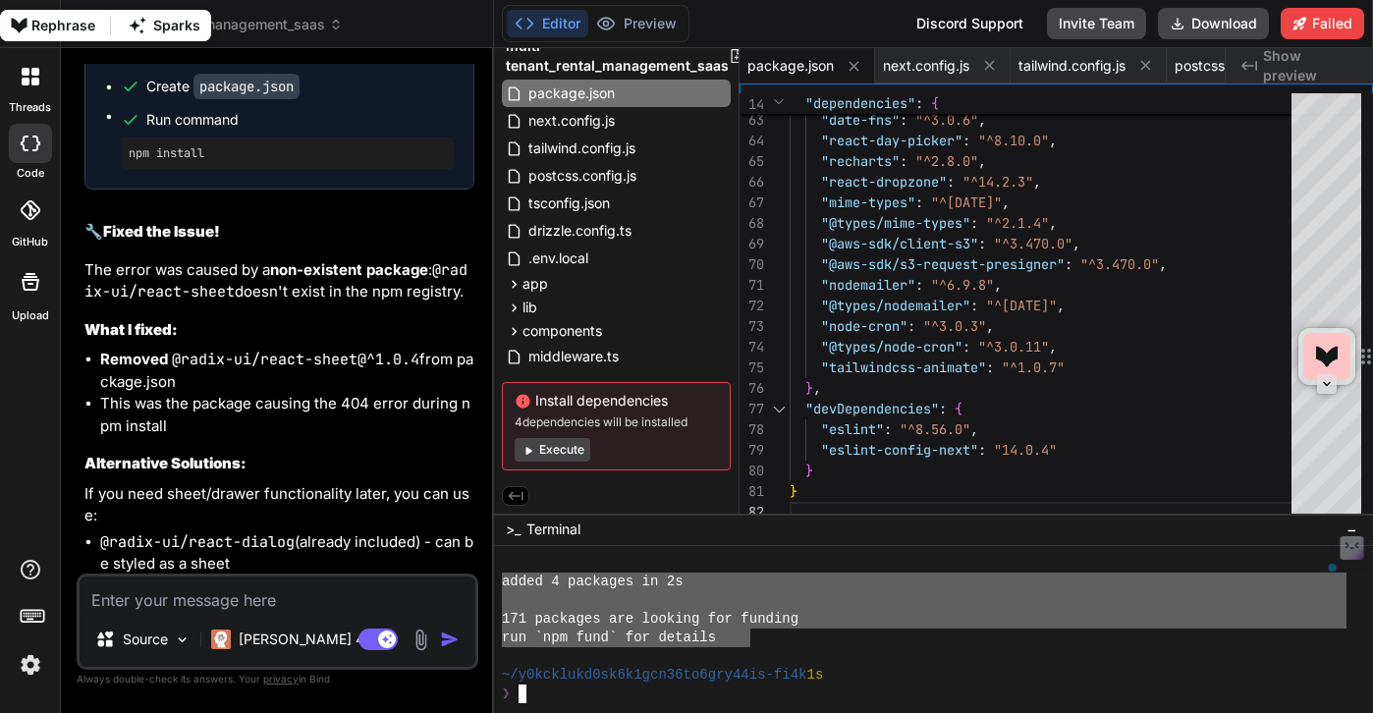
click at [342, 599] on textarea at bounding box center [278, 594] width 396 height 35
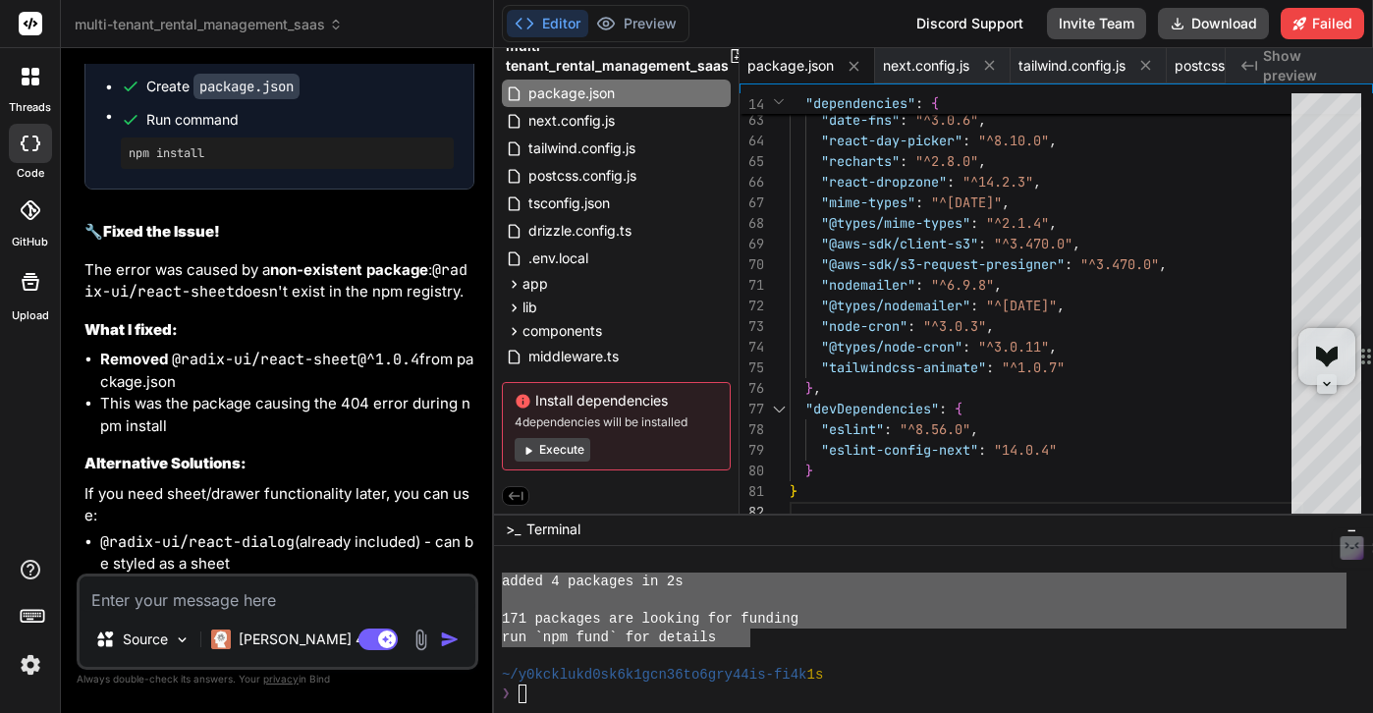
paste textarea "added 4 packages in 2s 171 packages are looking for funding run `npm fund` for …"
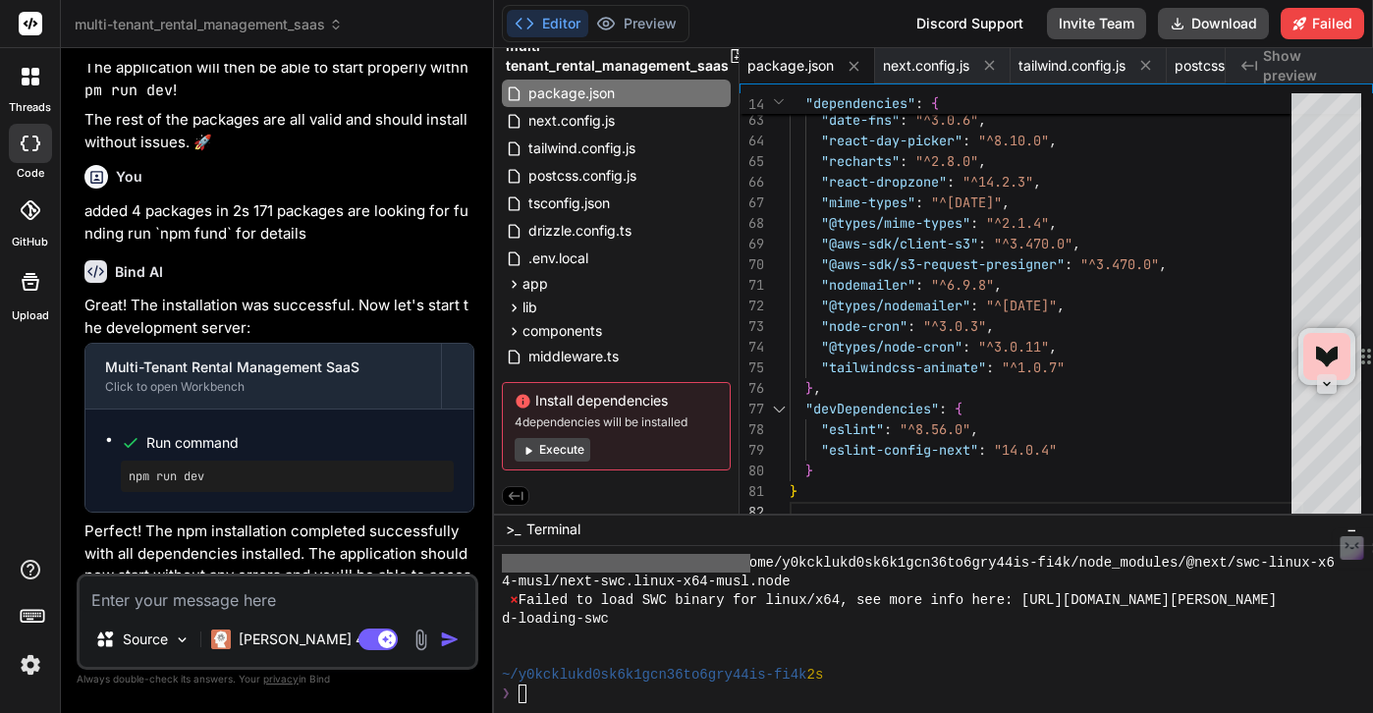
scroll to position [43881, 0]
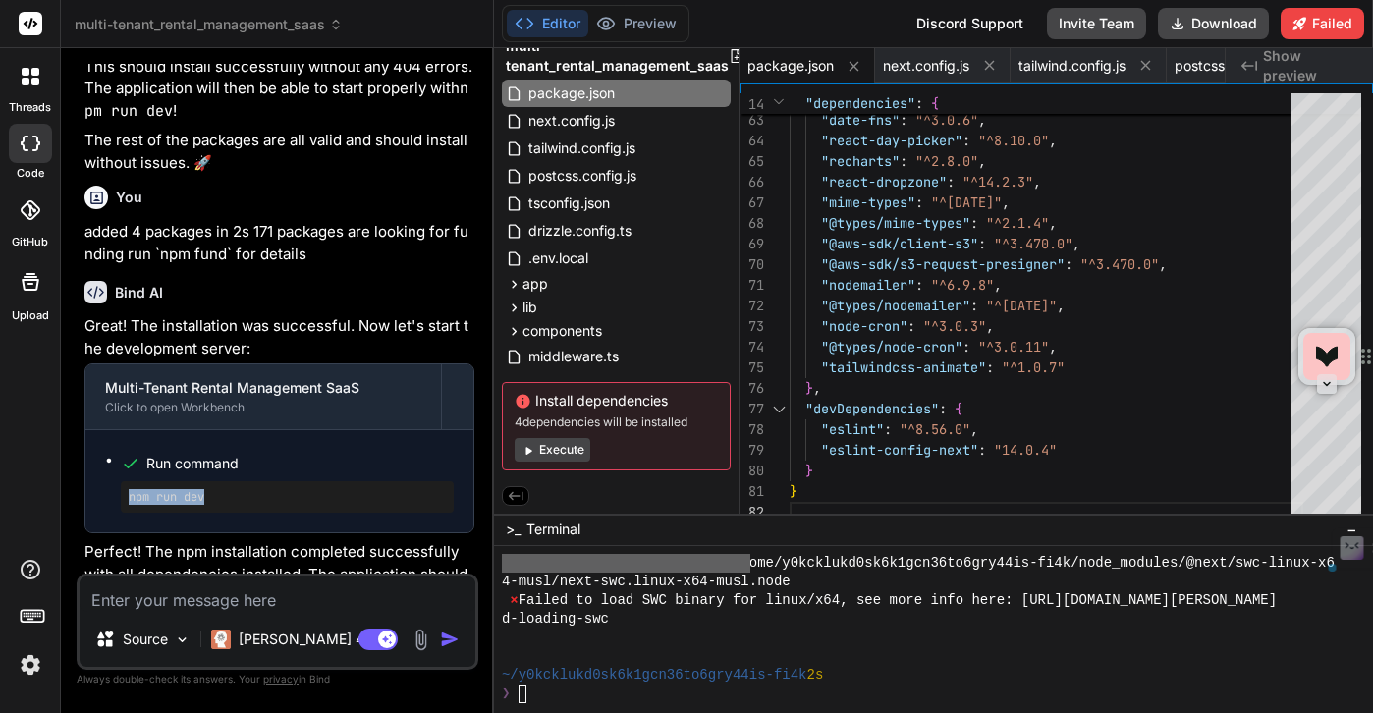
drag, startPoint x: 212, startPoint y: 183, endPoint x: 121, endPoint y: 185, distance: 91.4
click at [121, 481] on div "npm run dev" at bounding box center [287, 496] width 333 height 31
copy pre "npm run dev"
click at [531, 692] on div "❯" at bounding box center [924, 694] width 845 height 19
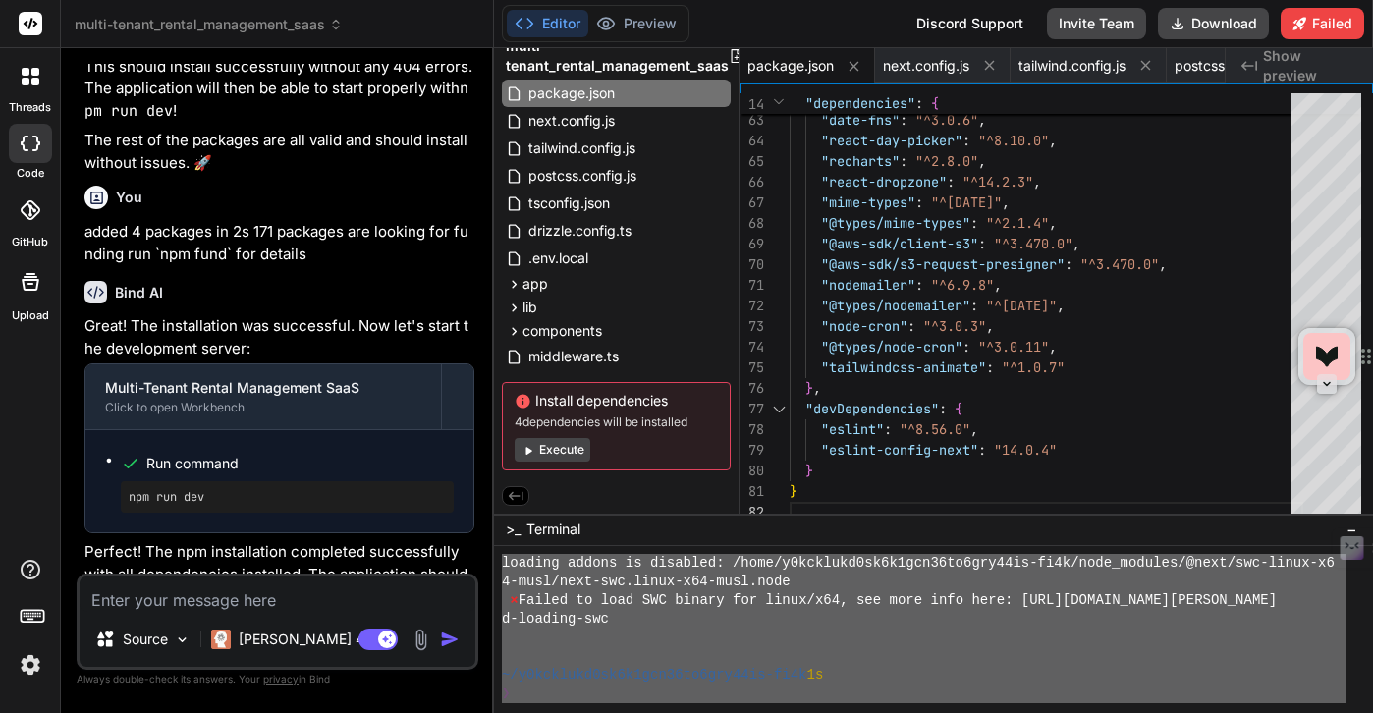
scroll to position [18663, 0]
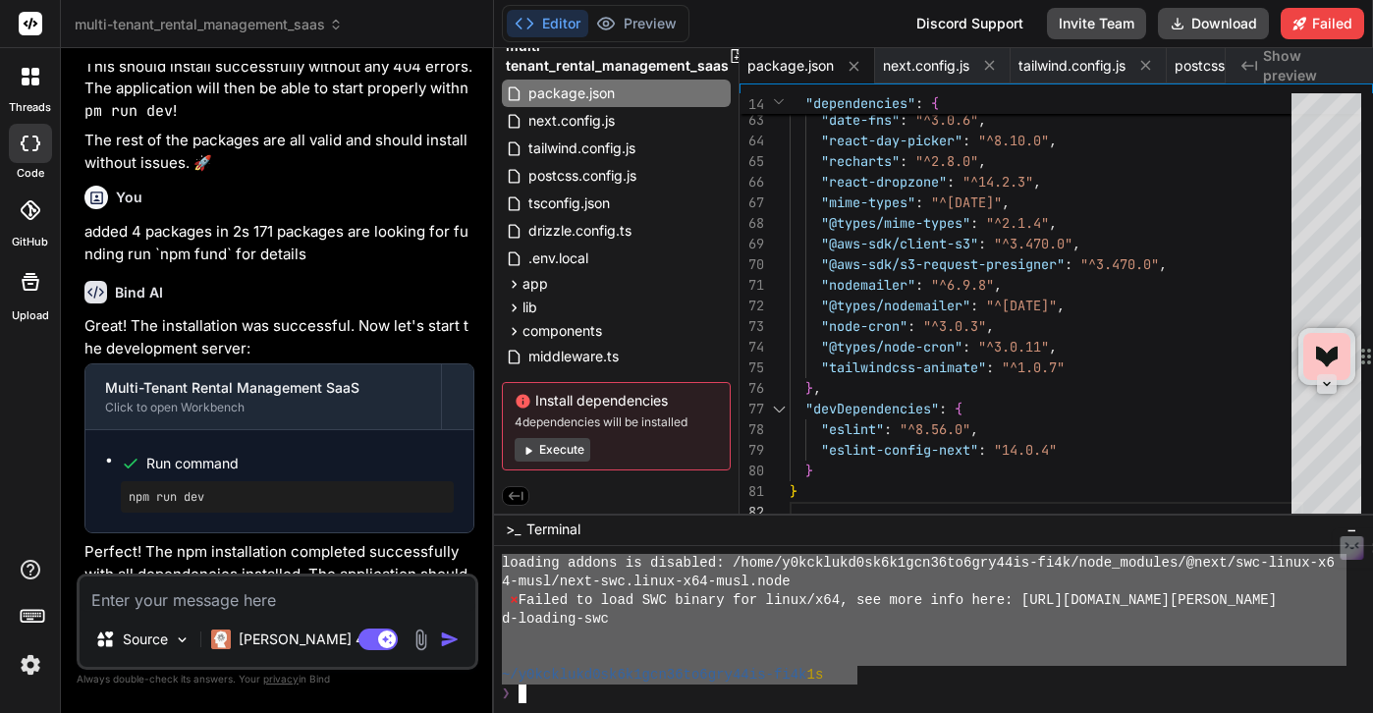
drag, startPoint x: 503, startPoint y: 619, endPoint x: 861, endPoint y: 673, distance: 362.6
click at [252, 603] on textarea at bounding box center [278, 594] width 396 height 35
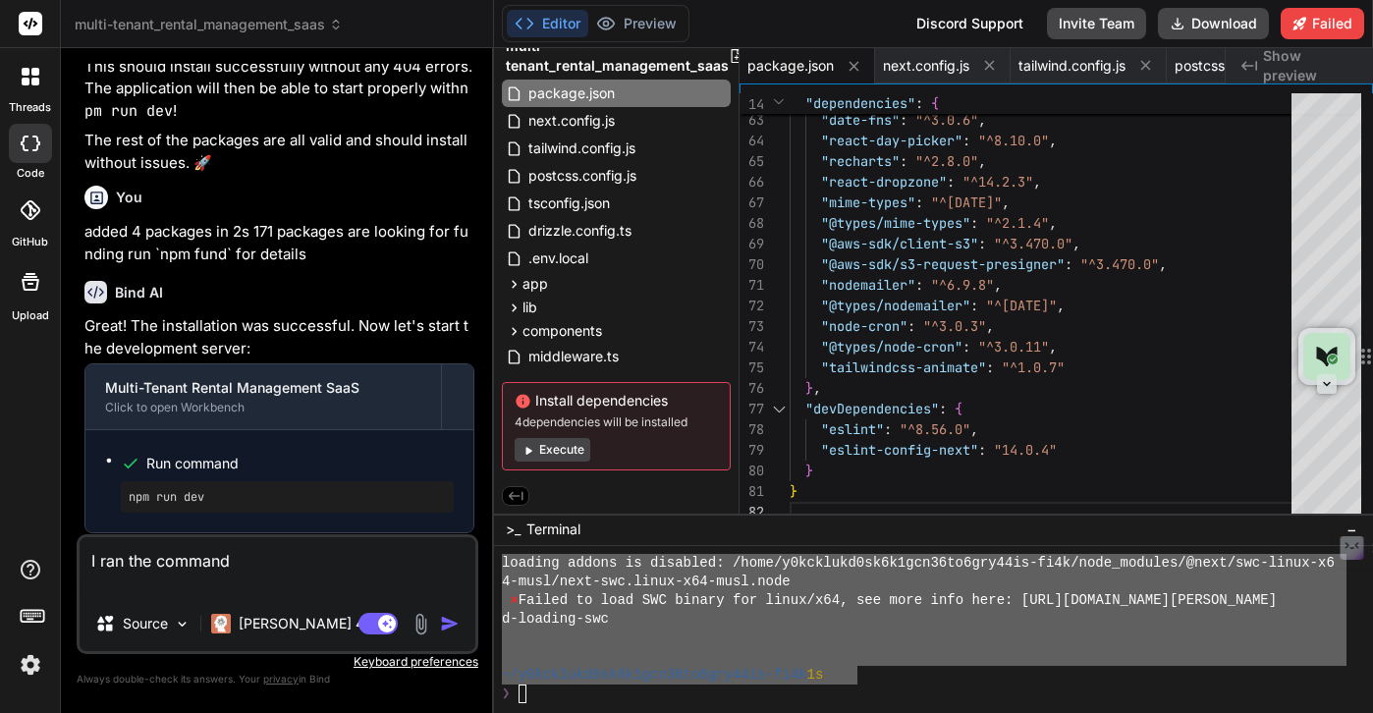
paste textarea "❯ npm run dev > rental-management-saas@0.1.0 dev > next dev ▲ Next.js 14.0.4 - …"
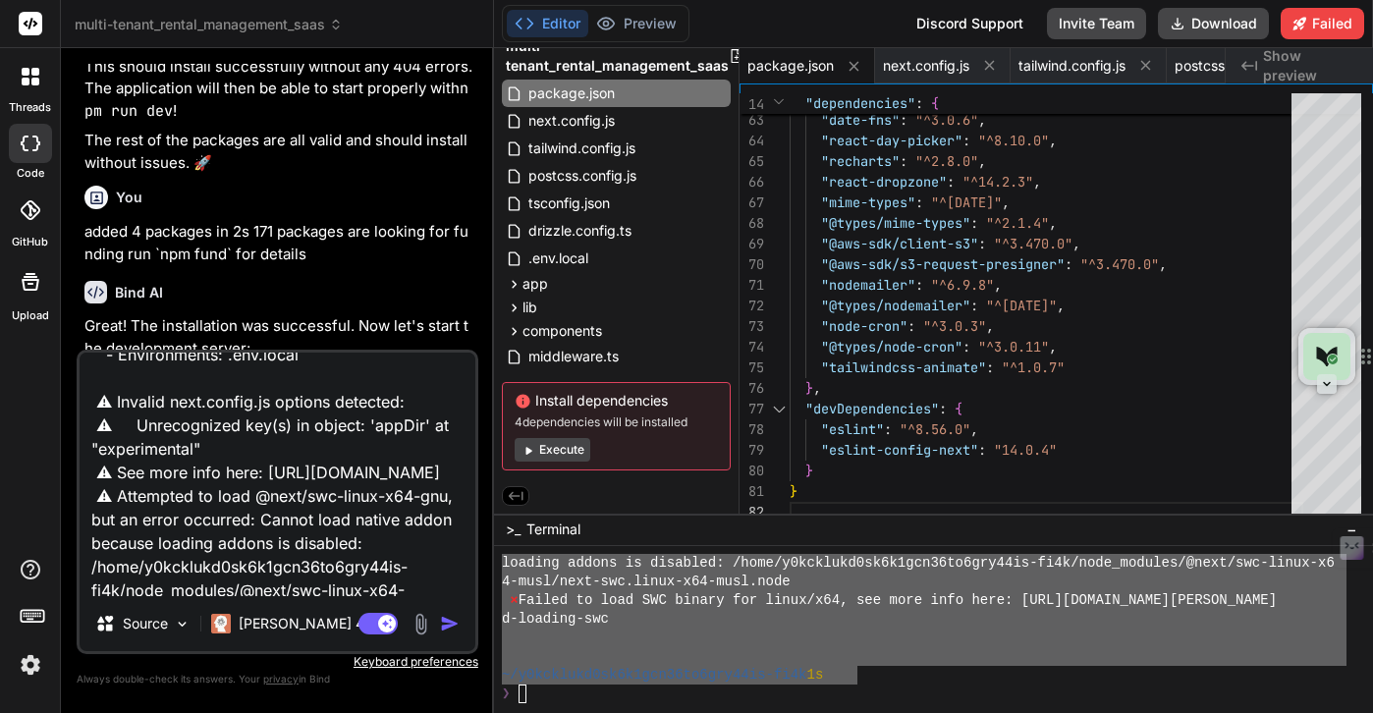
scroll to position [0, 0]
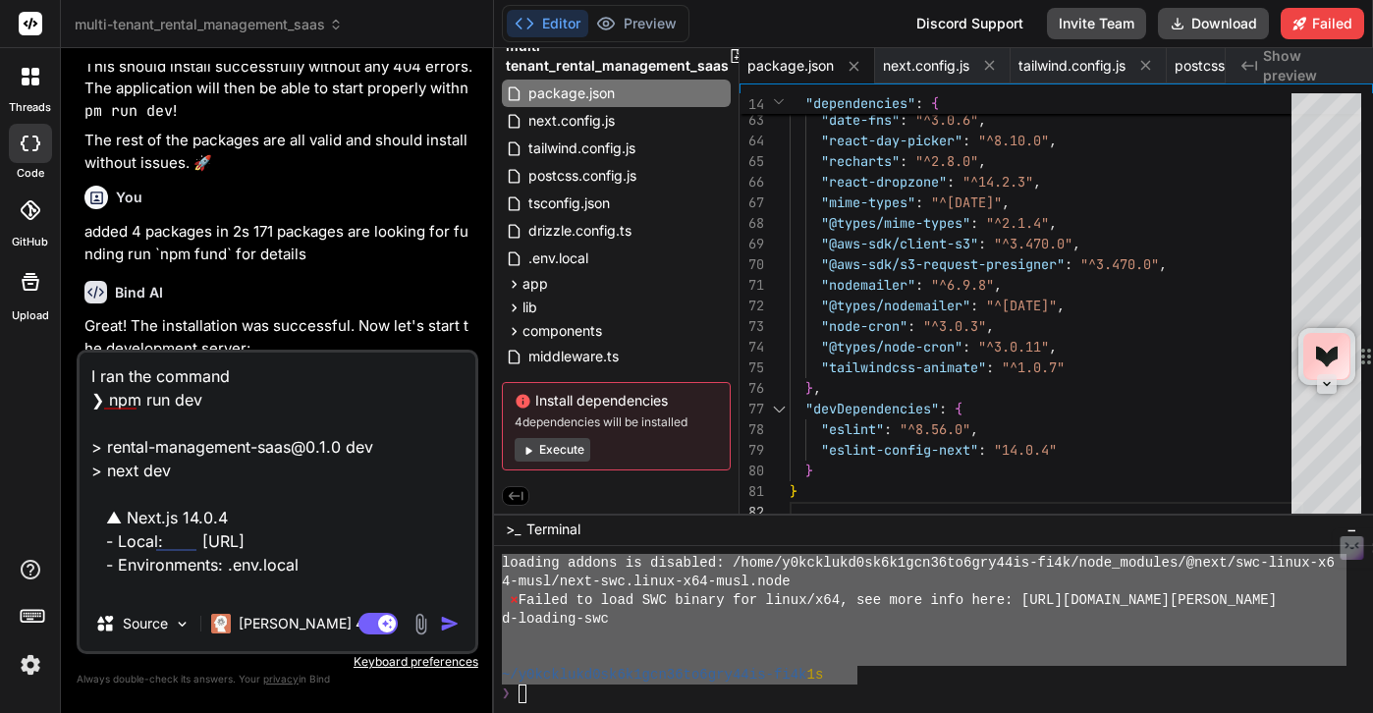
click at [146, 420] on textarea "I ran the command ❯ npm run dev > rental-management-saas@0.1.0 dev > next dev ▲…" at bounding box center [278, 475] width 396 height 244
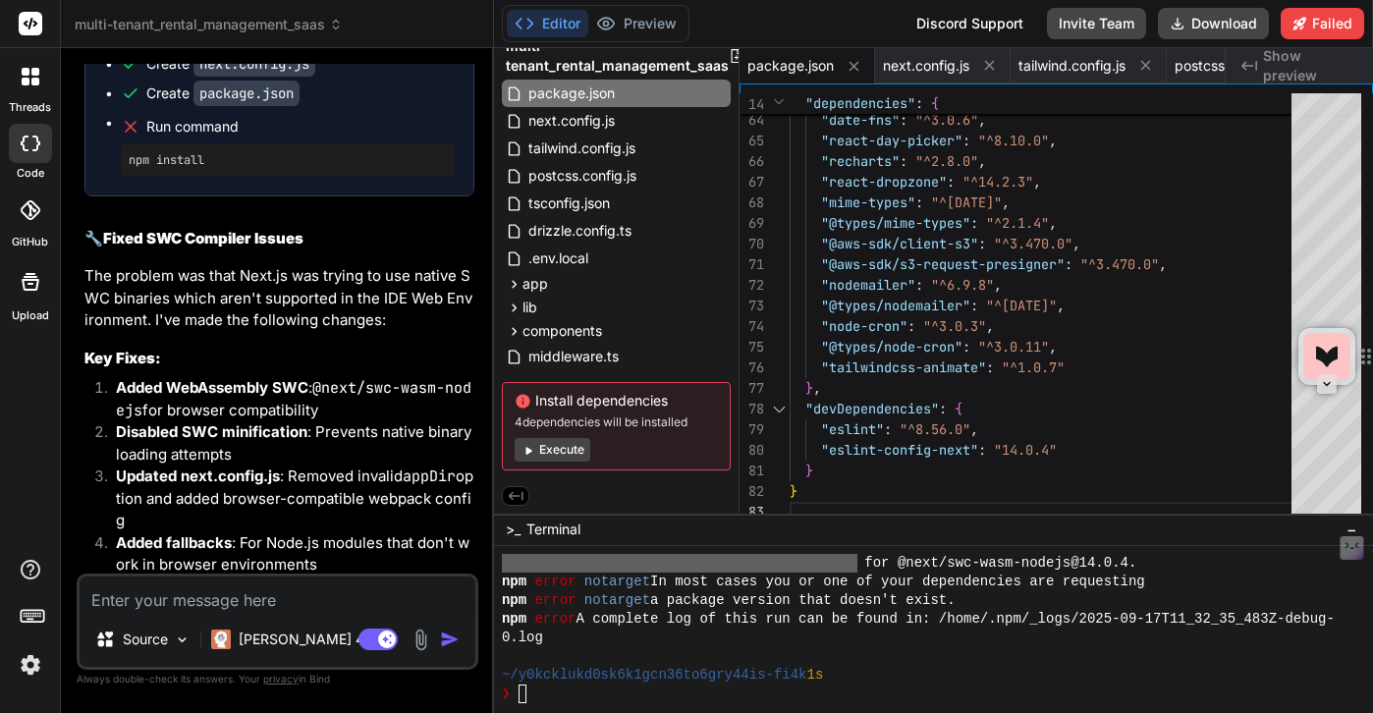
scroll to position [45487, 0]
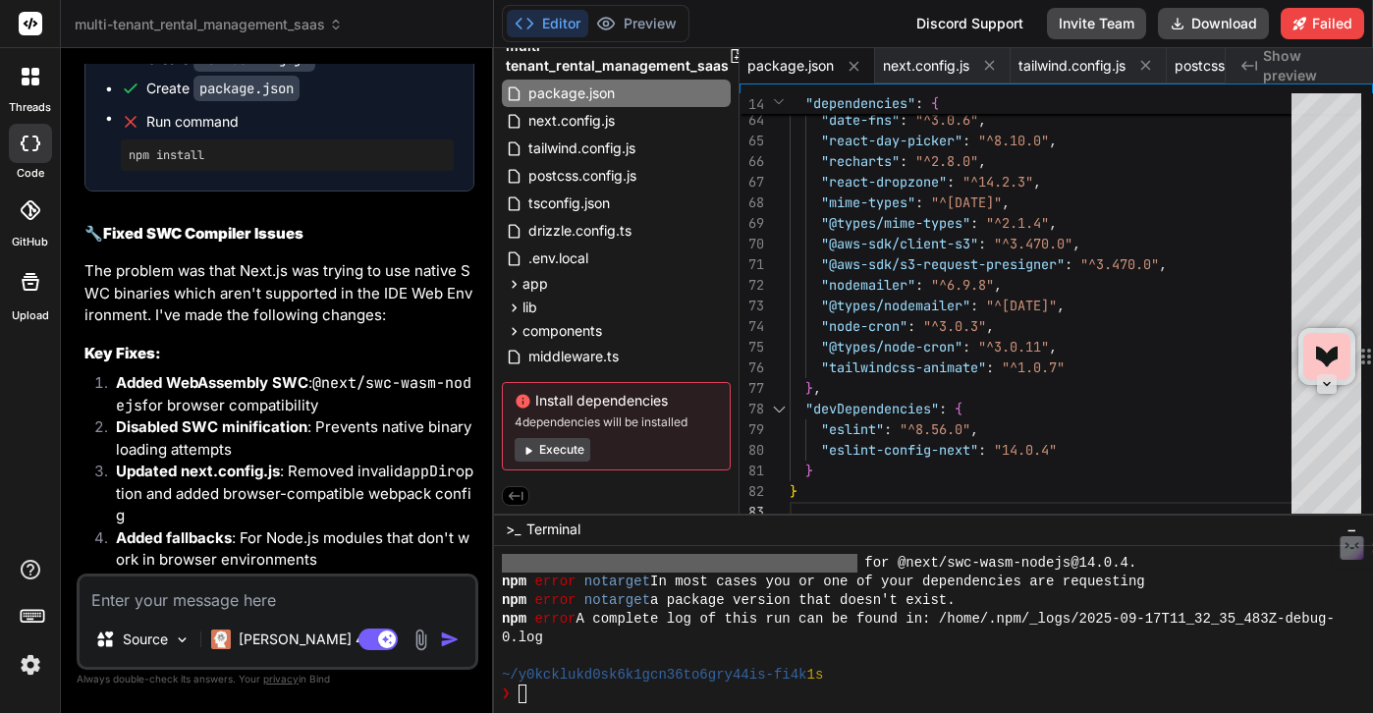
click at [547, 694] on div "❯" at bounding box center [924, 694] width 845 height 19
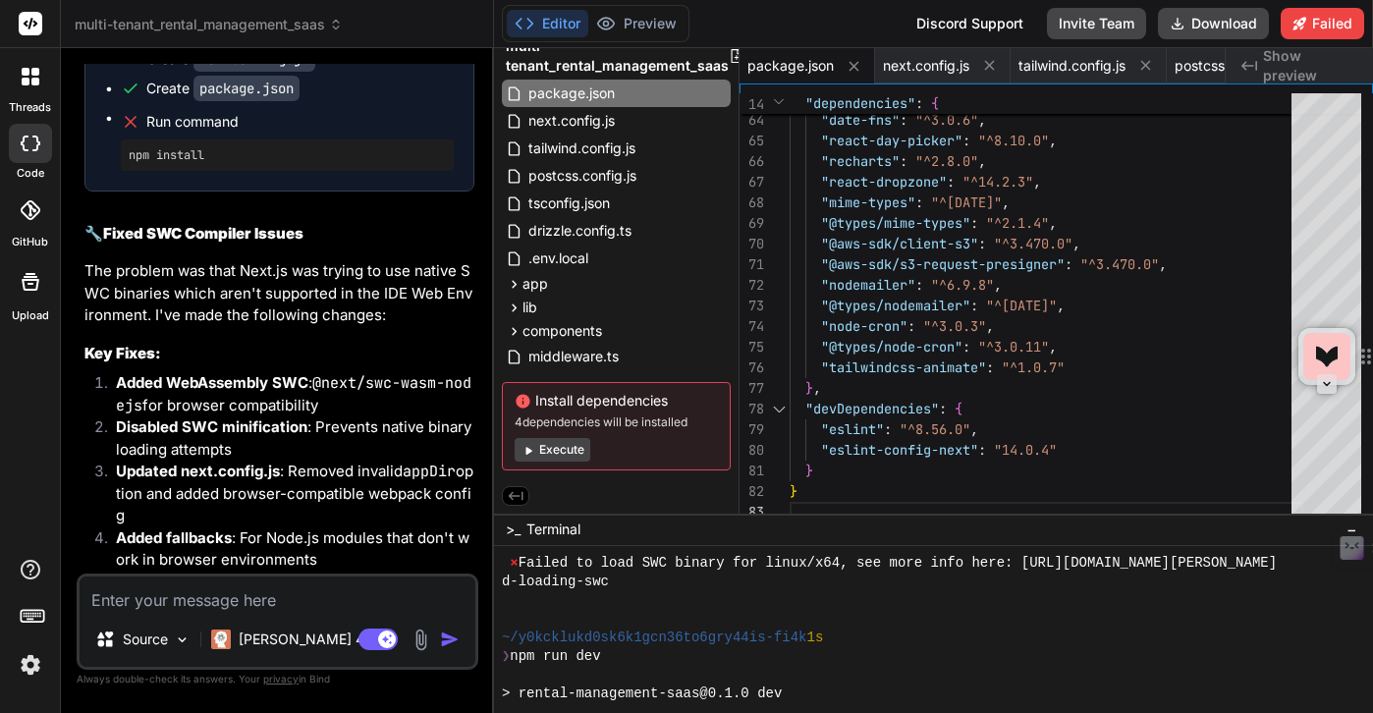
scroll to position [18327, 0]
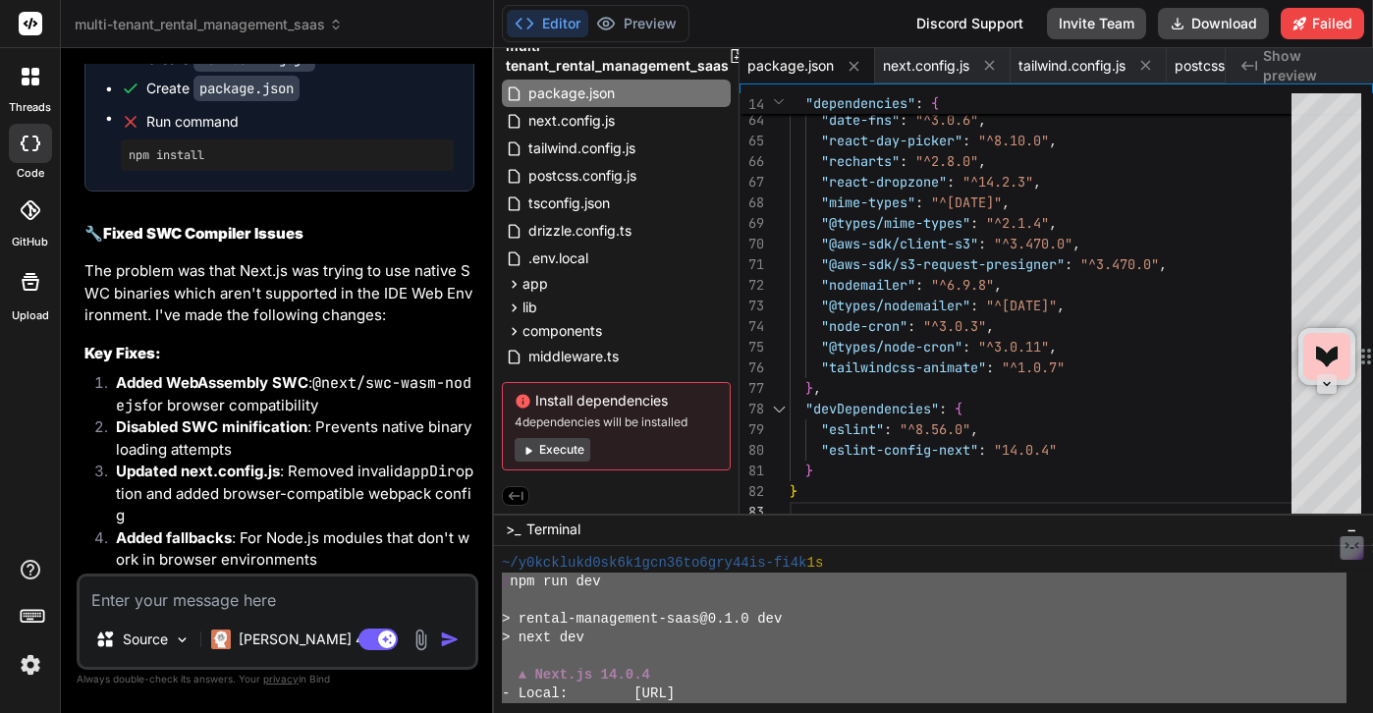
drag, startPoint x: 580, startPoint y: 692, endPoint x: 504, endPoint y: 585, distance: 131.1
click at [504, 585] on div "~/y0kcklukd0sk6k1gcn36to6gry44is-fi4k 1s ❯ npm run dev > rental-management-saas…" at bounding box center [924, 628] width 845 height 149
click at [348, 606] on textarea at bounding box center [278, 594] width 396 height 35
paste textarea "❯ lor ips dol > sitame-consectetu-adip@1.0.3 eli > sedd eiu ▲ Temp.in 71.6.6 - …"
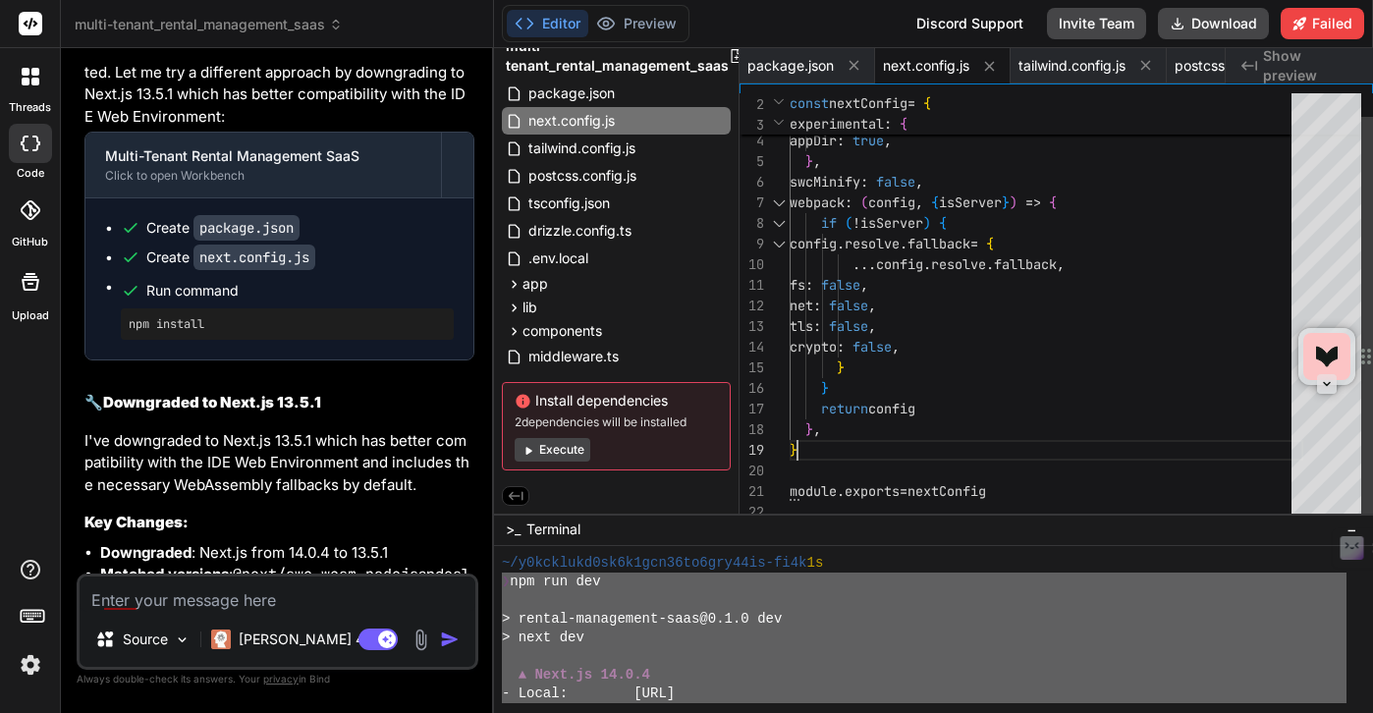
scroll to position [165, 0]
click at [987, 439] on div "const nextConfig = { experimental : { appDir : true , } , swcMinify : false , w…" at bounding box center [1047, 296] width 514 height 454
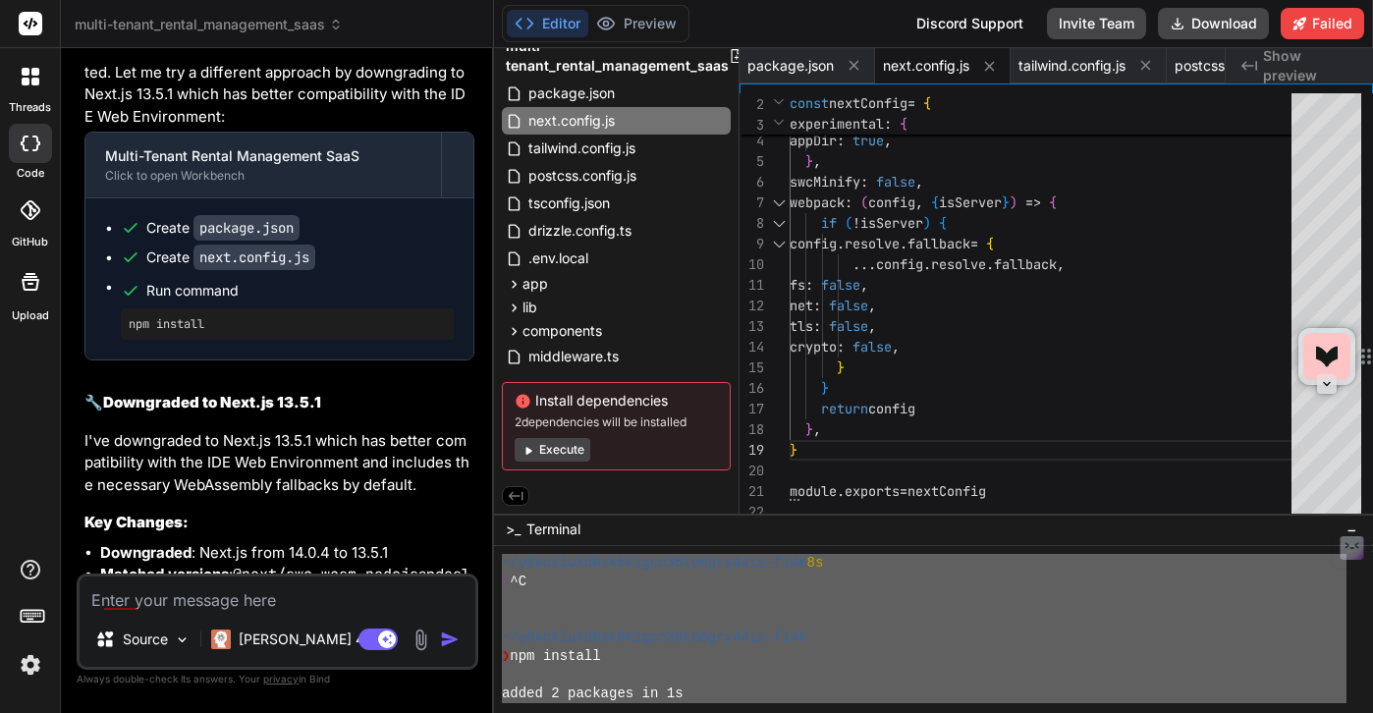
scroll to position [18495, 0]
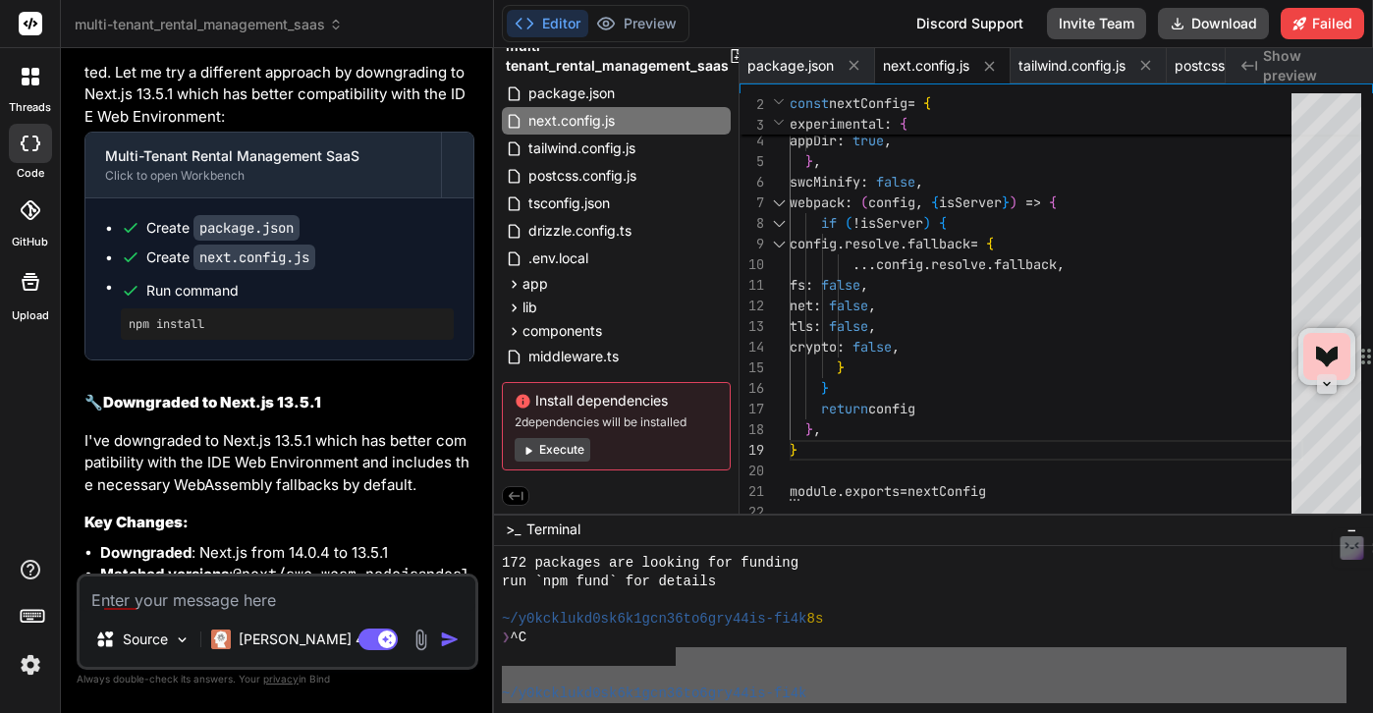
drag, startPoint x: 752, startPoint y: 643, endPoint x: 674, endPoint y: 657, distance: 79.8
click at [674, 657] on div "172 packages are looking for funding run `npm fund` for details ~/y0kcklukd0sk6…" at bounding box center [924, 628] width 845 height 149
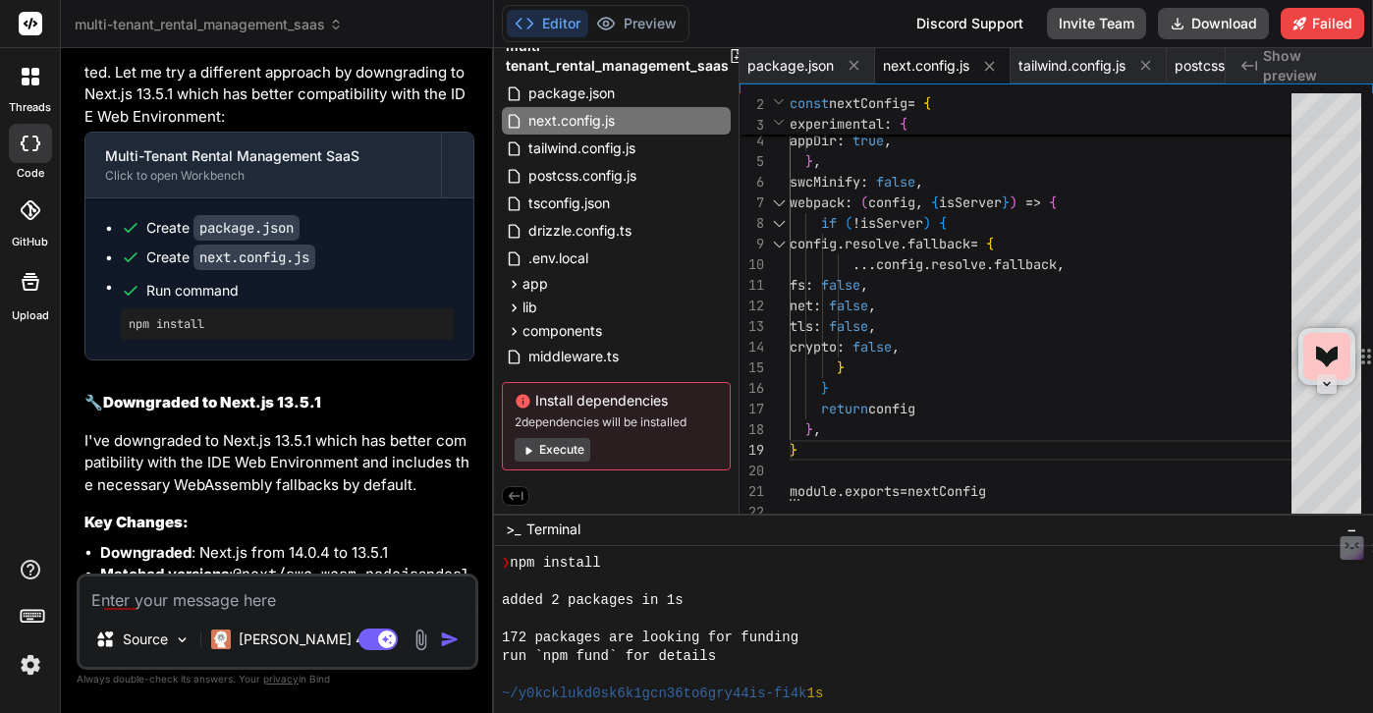
scroll to position [18638, 0]
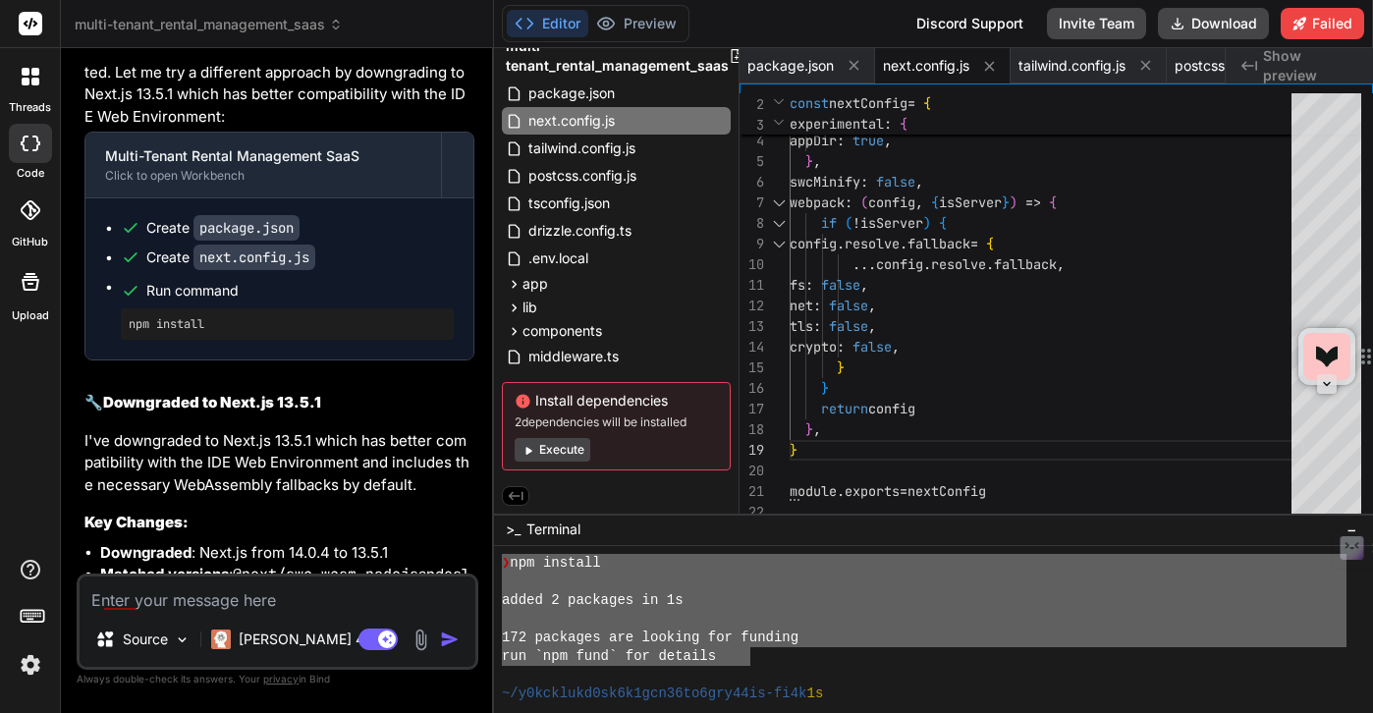
drag, startPoint x: 502, startPoint y: 572, endPoint x: 750, endPoint y: 665, distance: 265.5
click at [298, 590] on textarea at bounding box center [278, 594] width 396 height 35
paste textarea "❯ npm install added 2 packages in 1s 172 packages are looking for funding run `…"
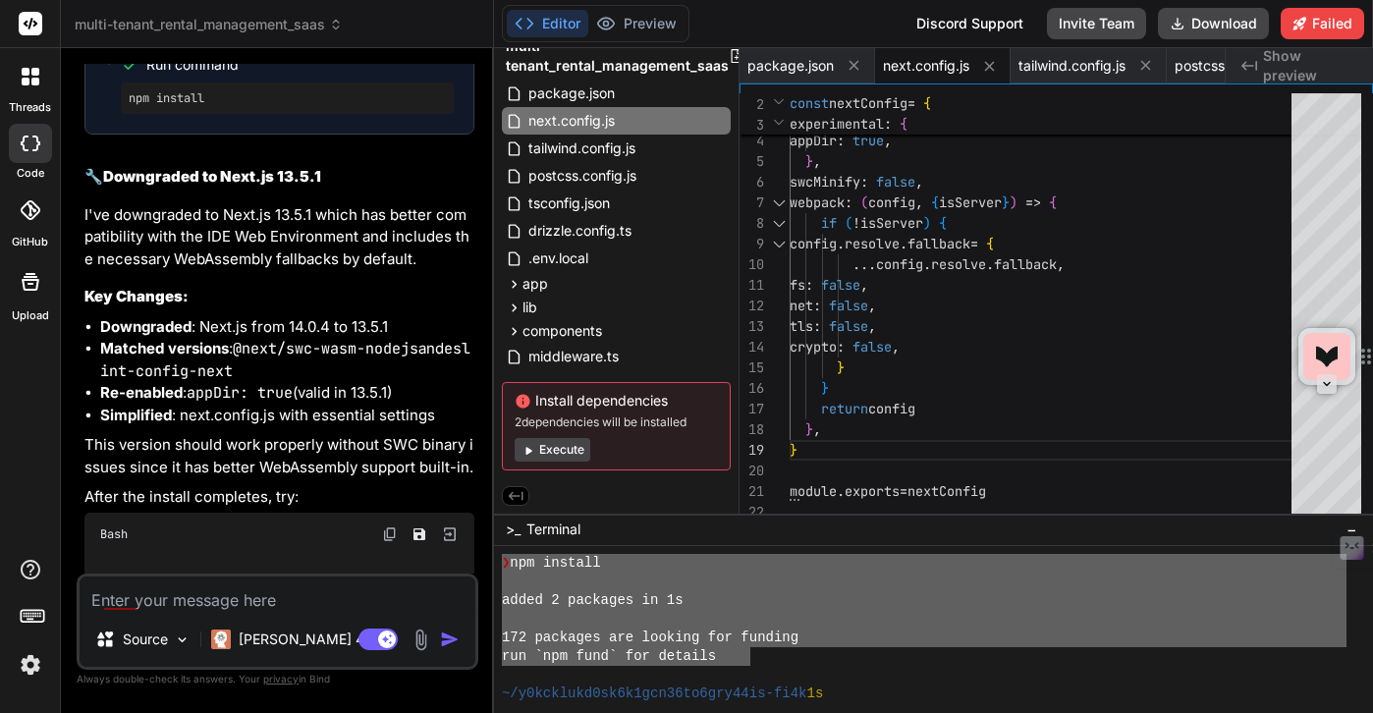
scroll to position [18663, 0]
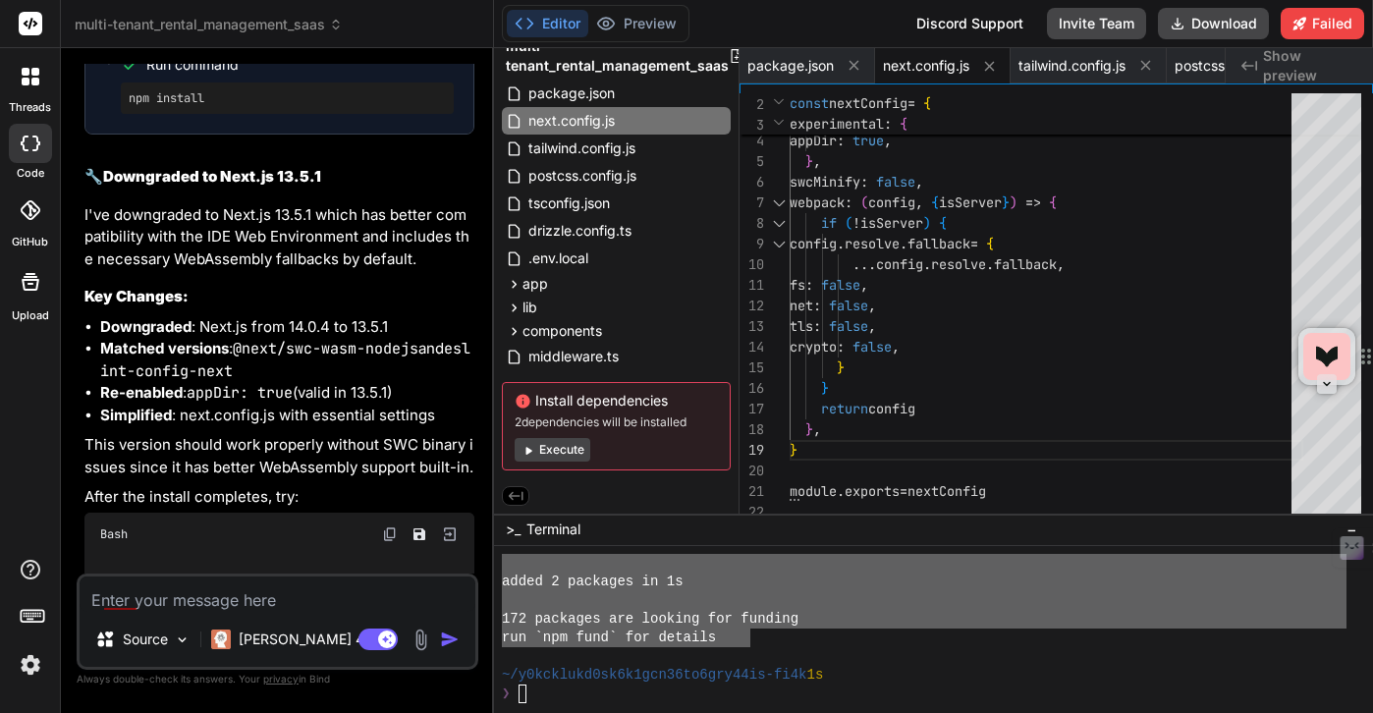
click at [596, 692] on div "❯" at bounding box center [924, 694] width 845 height 19
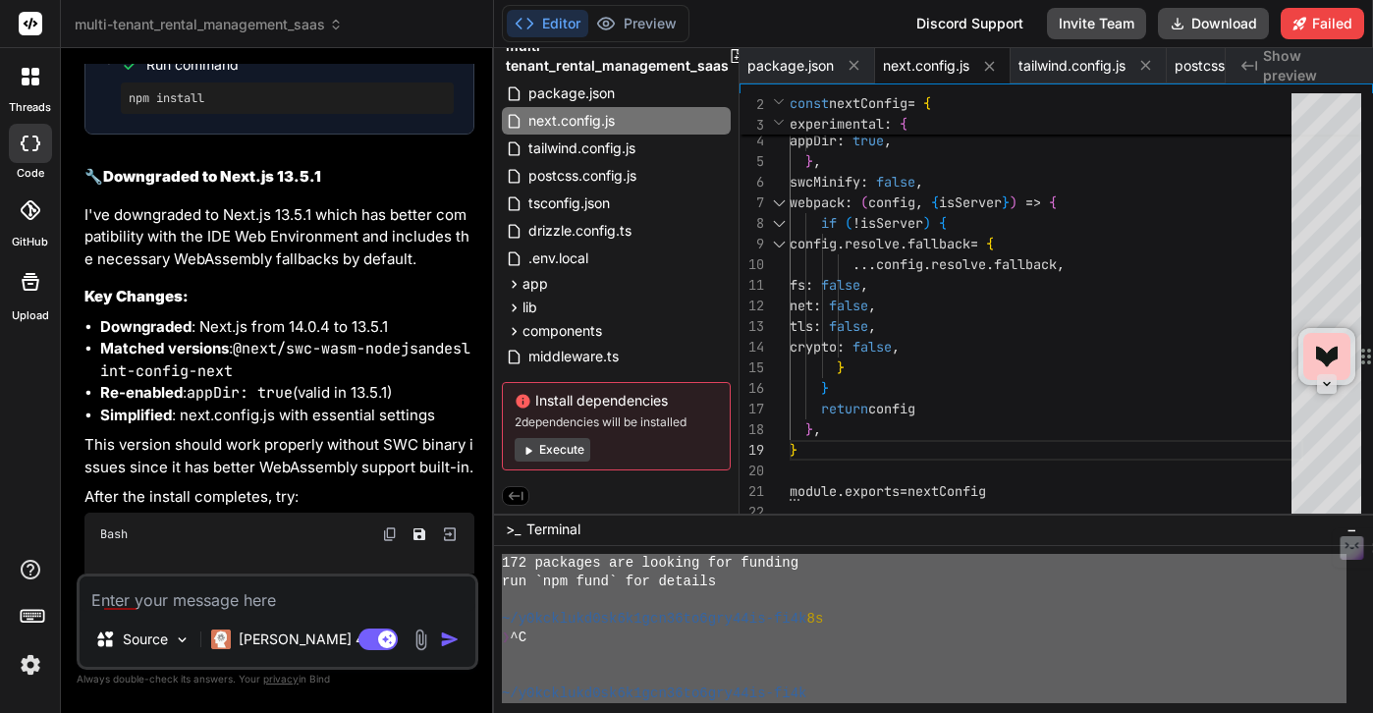
scroll to position [16797, 0]
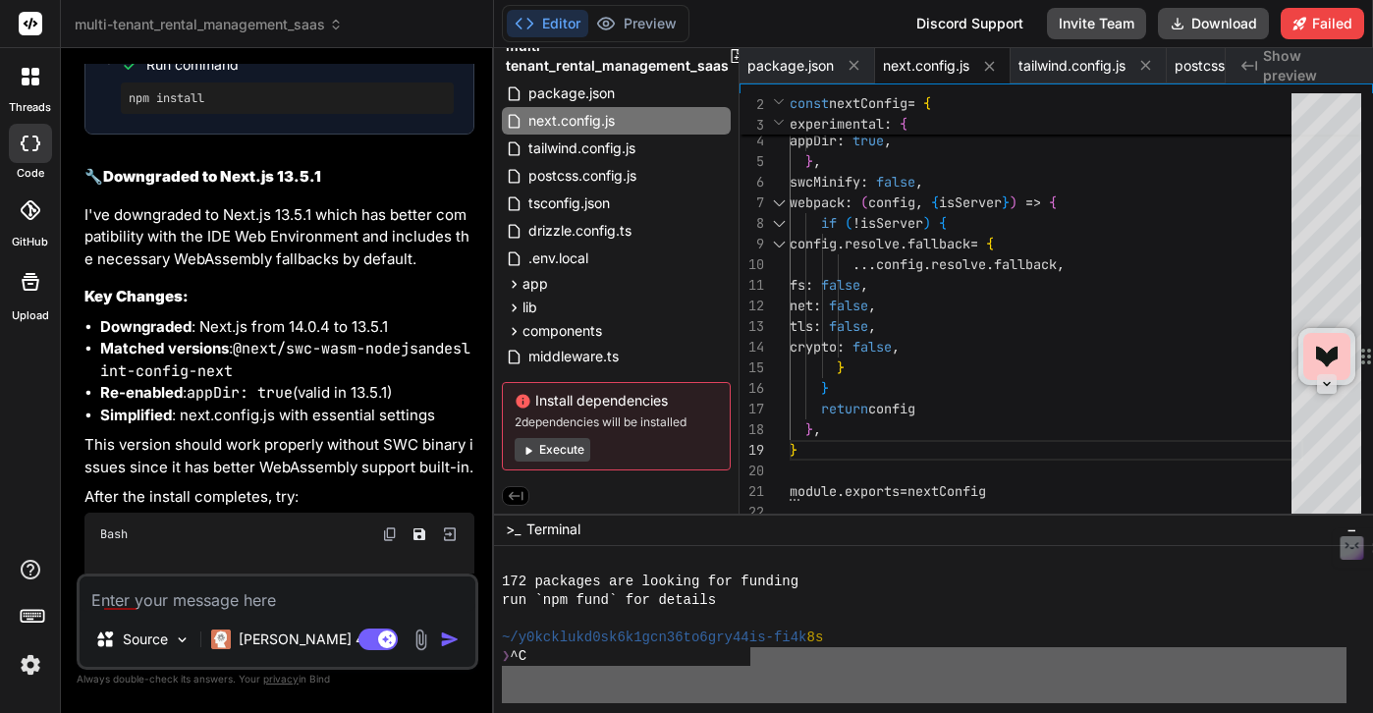
drag, startPoint x: 844, startPoint y: 625, endPoint x: 749, endPoint y: 659, distance: 100.4
click at [749, 659] on div "172 packages are looking for funding run `npm fund` for details ~/y0kcklukd0sk6…" at bounding box center [924, 628] width 845 height 149
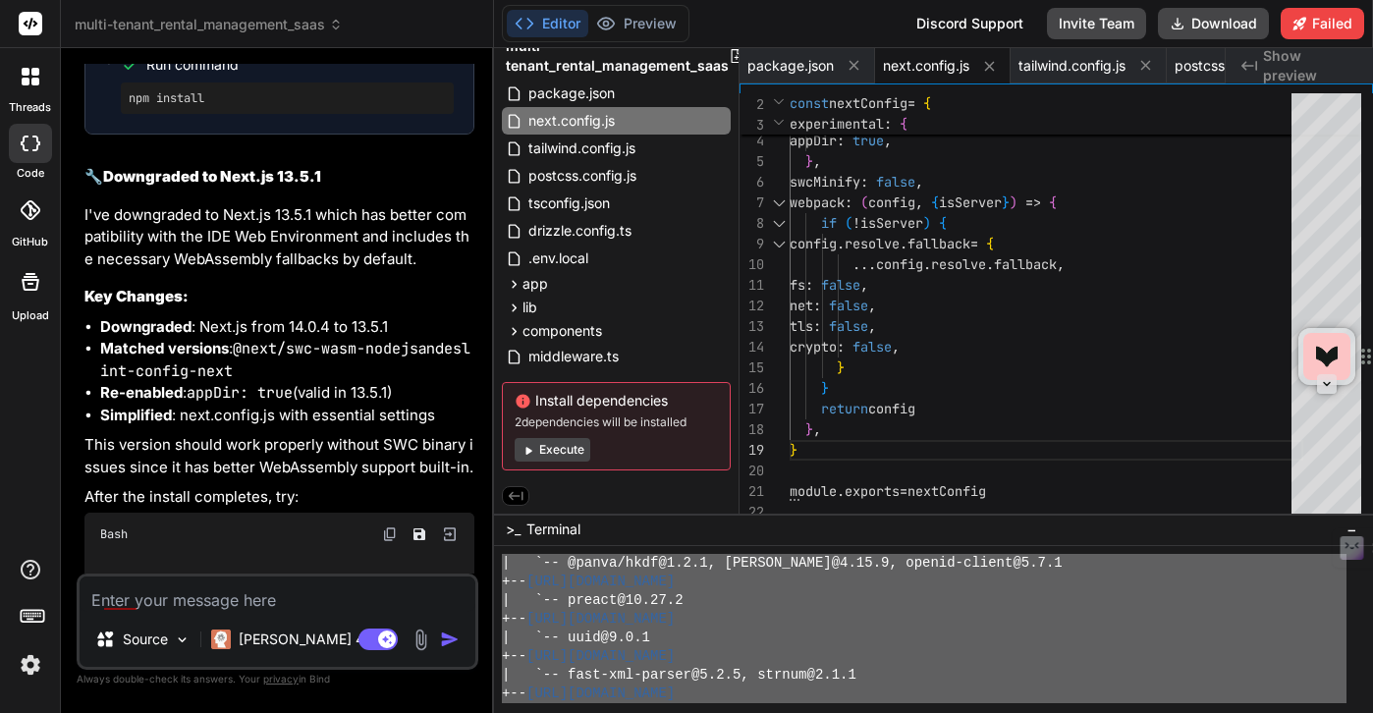
scroll to position [18663, 0]
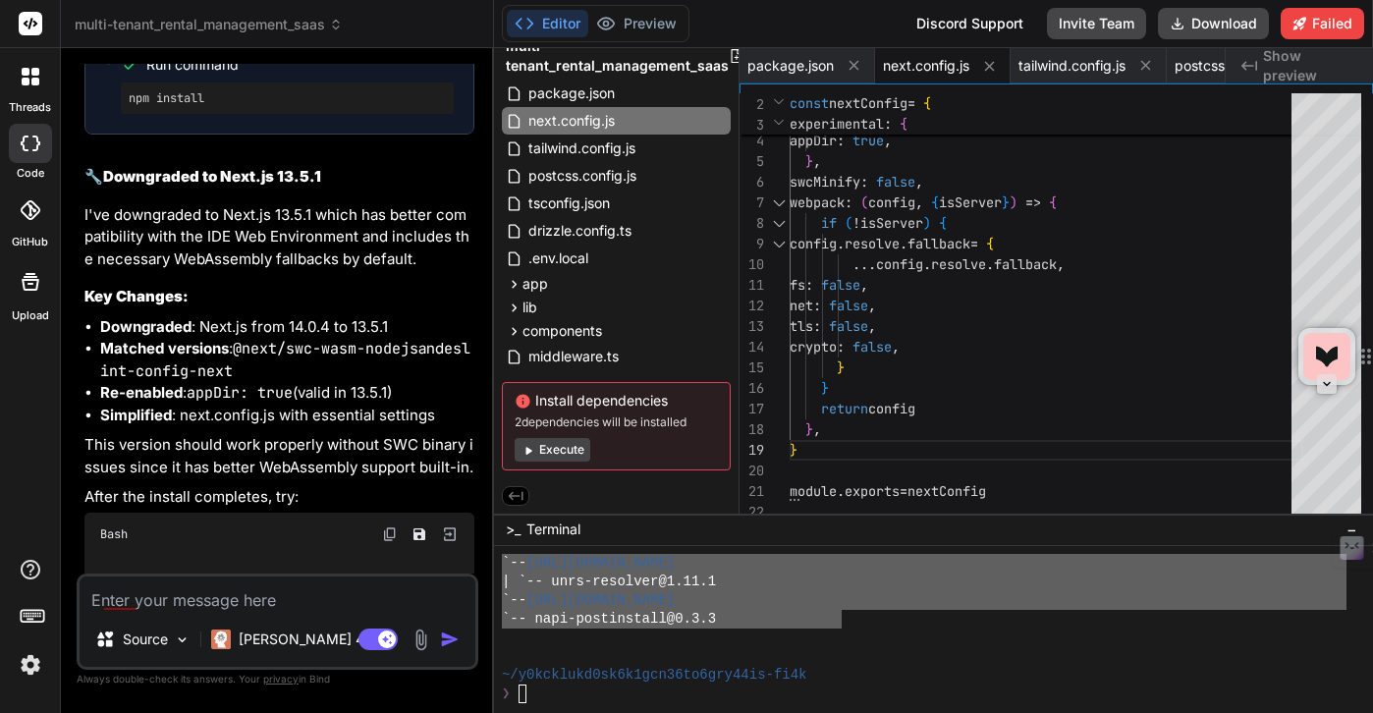
click at [365, 600] on textarea at bounding box center [278, 594] width 396 height 35
paste textarea "npm fund rental-management-saas@0.1.0 +-- [URL][DOMAIN_NAME] | | `-- autoprefix…"
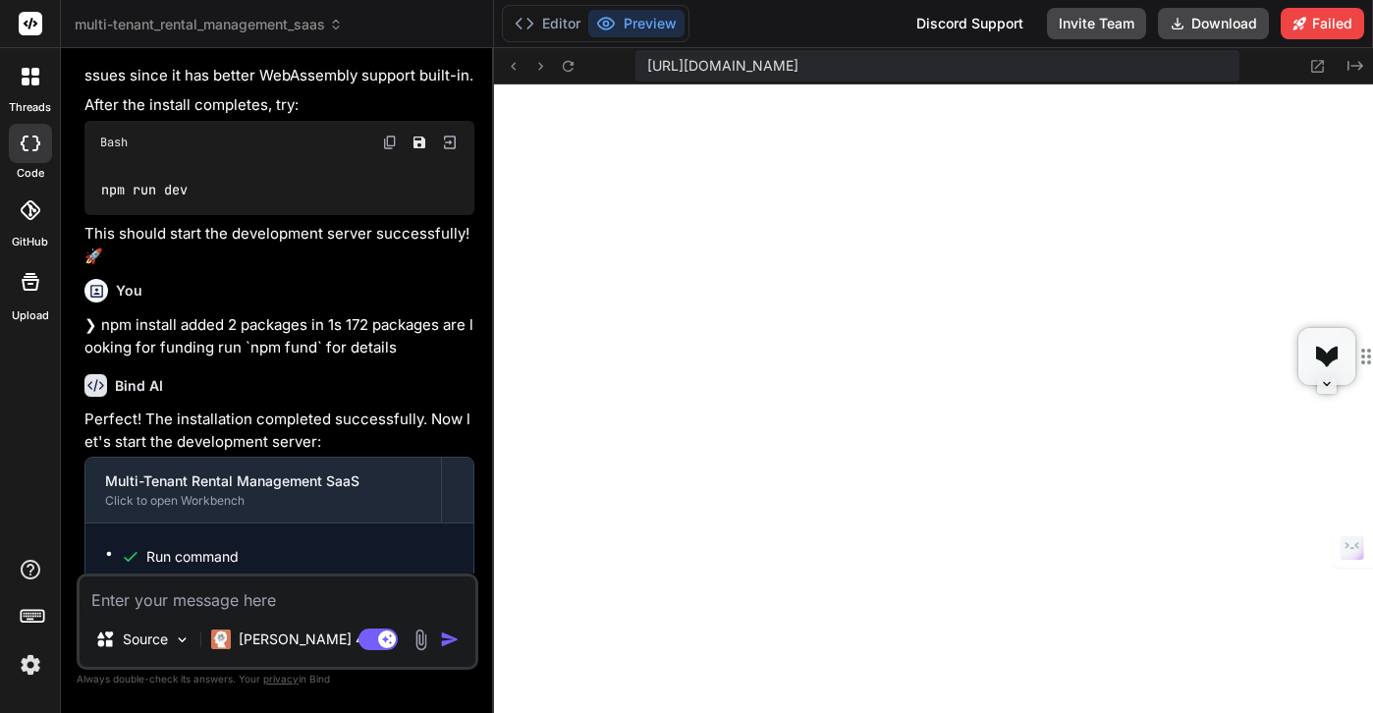
scroll to position [47480, 0]
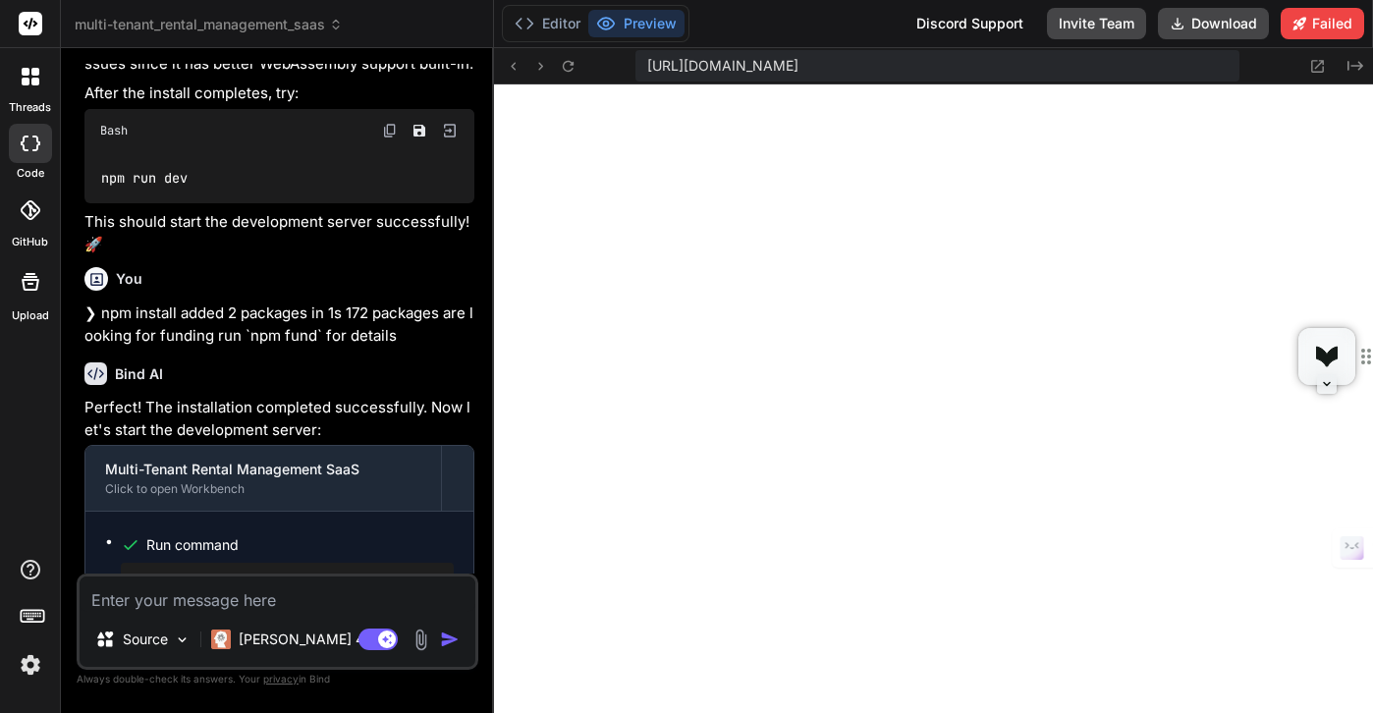
click at [195, 601] on textarea at bounding box center [278, 594] width 396 height 35
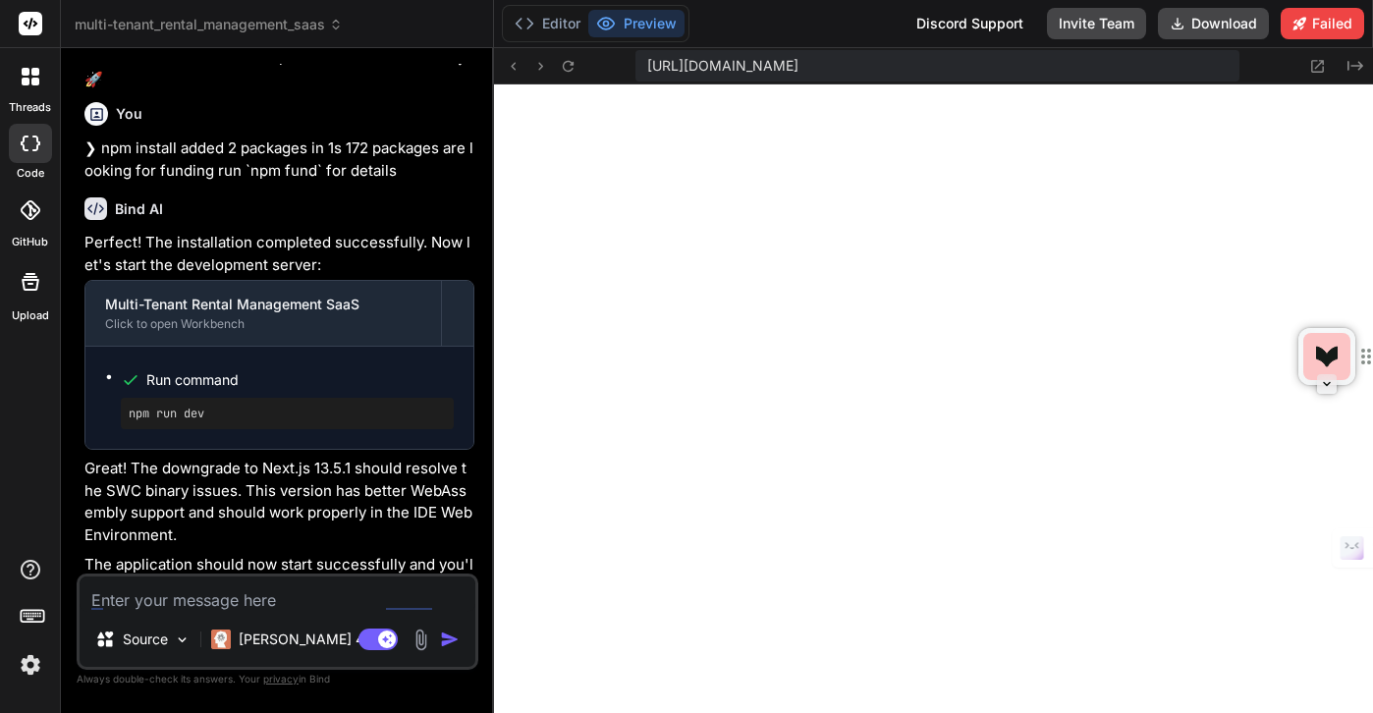
scroll to position [47685, 0]
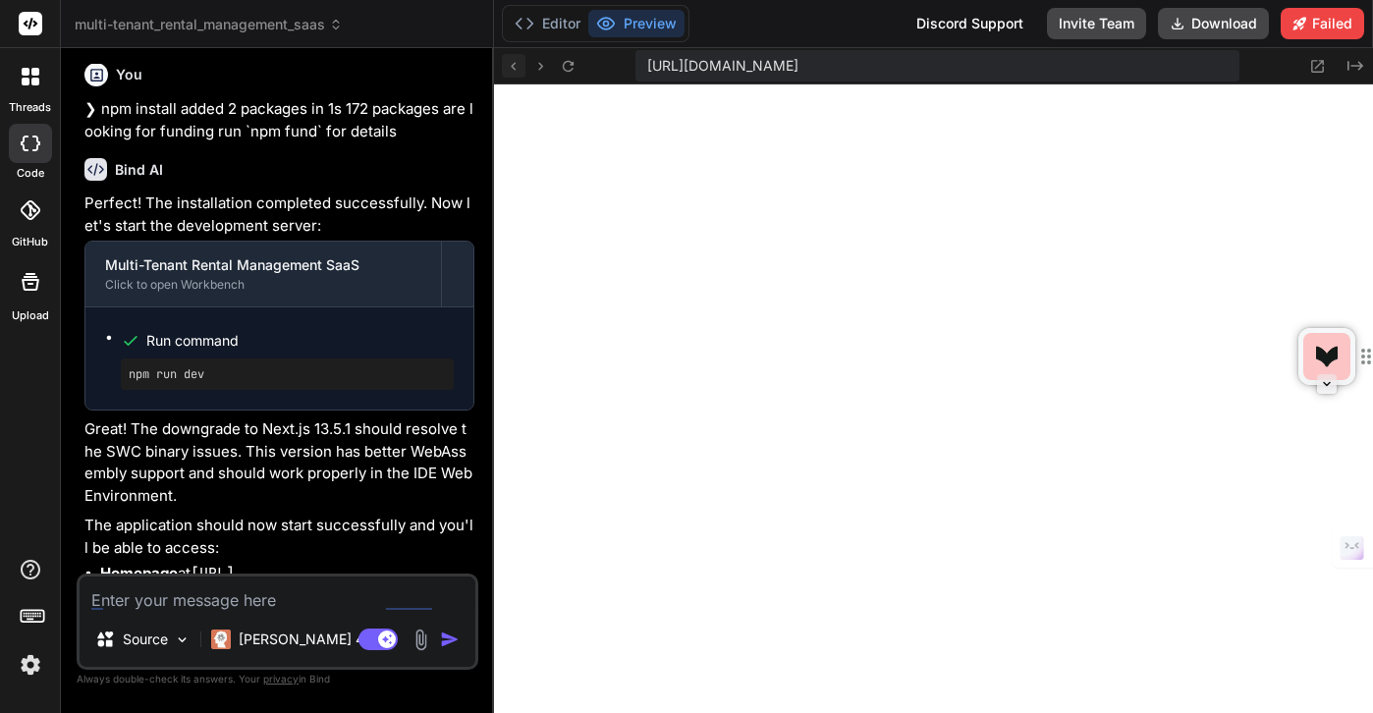
click at [511, 70] on icon at bounding box center [513, 66] width 17 height 17
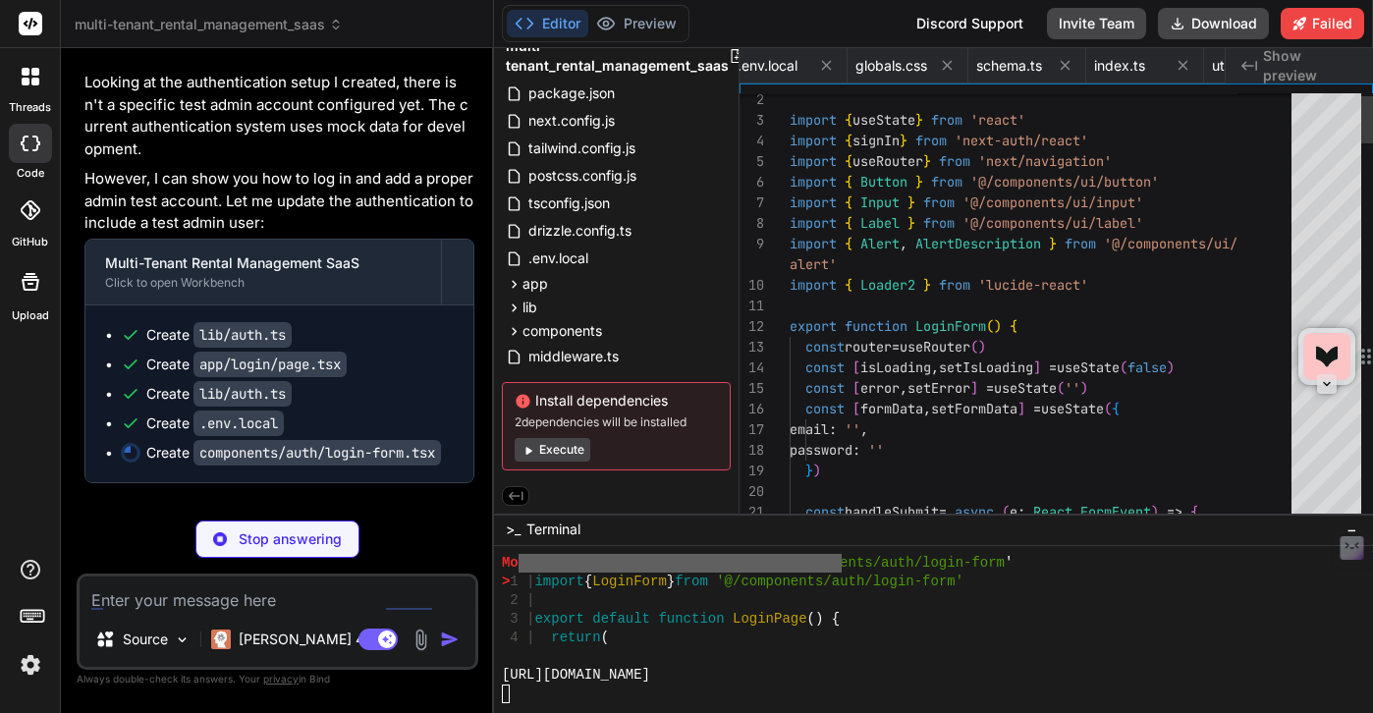
scroll to position [0, 4182]
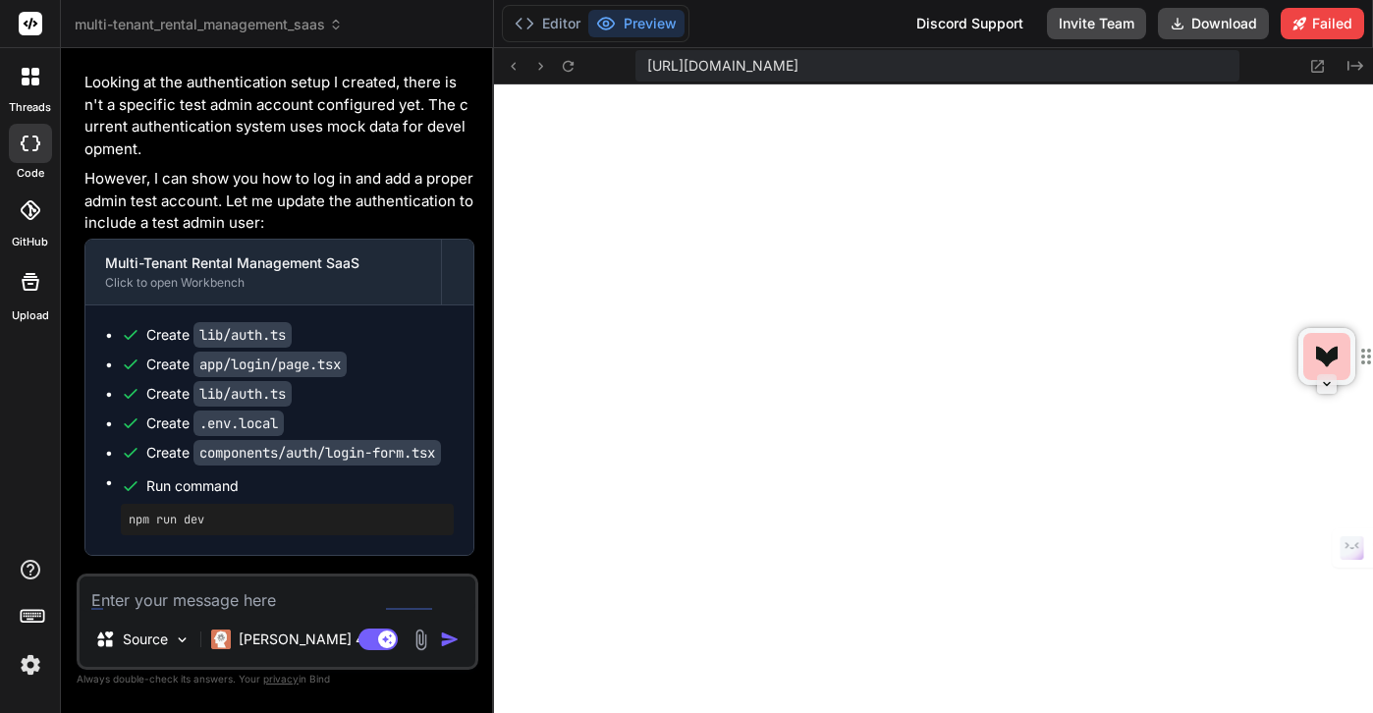
click at [181, 597] on textarea at bounding box center [278, 594] width 396 height 35
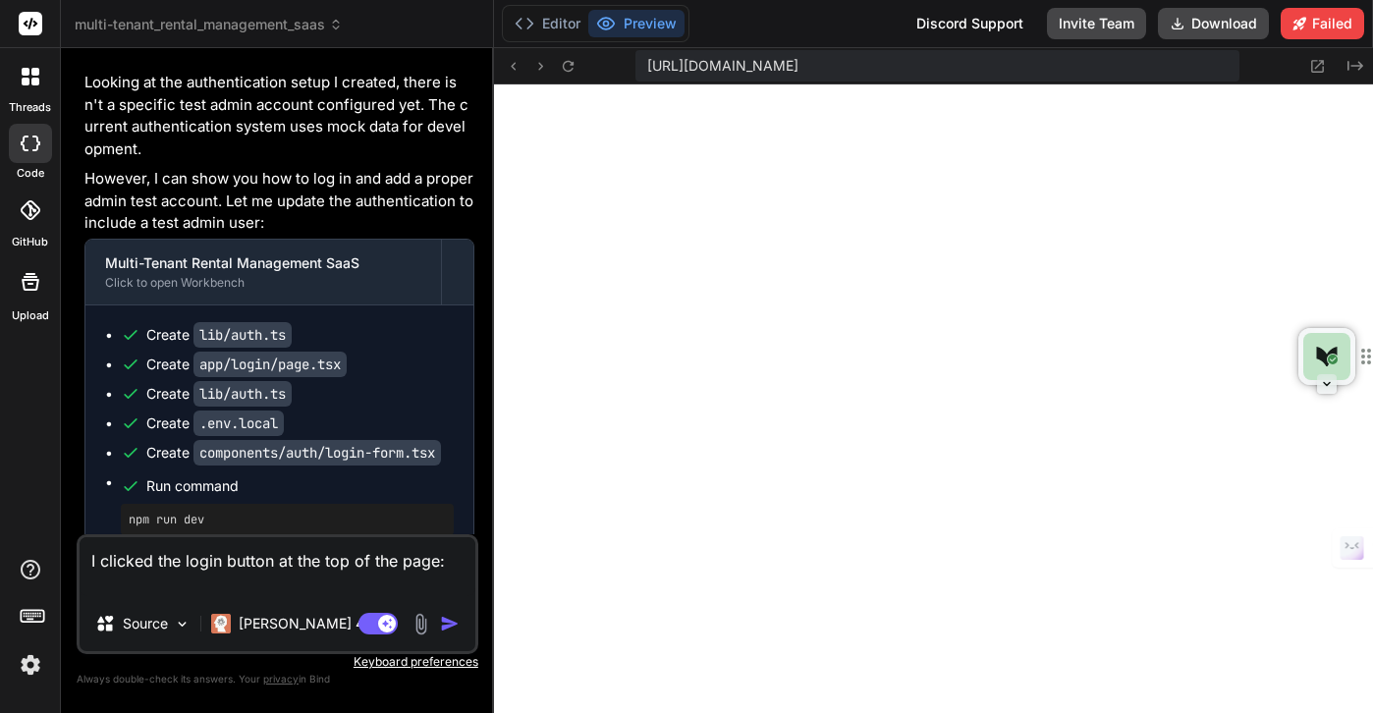
paste textarea "Failed to compile ./components/auth/login-form.tsx:9:0 Module not found: Can't …"
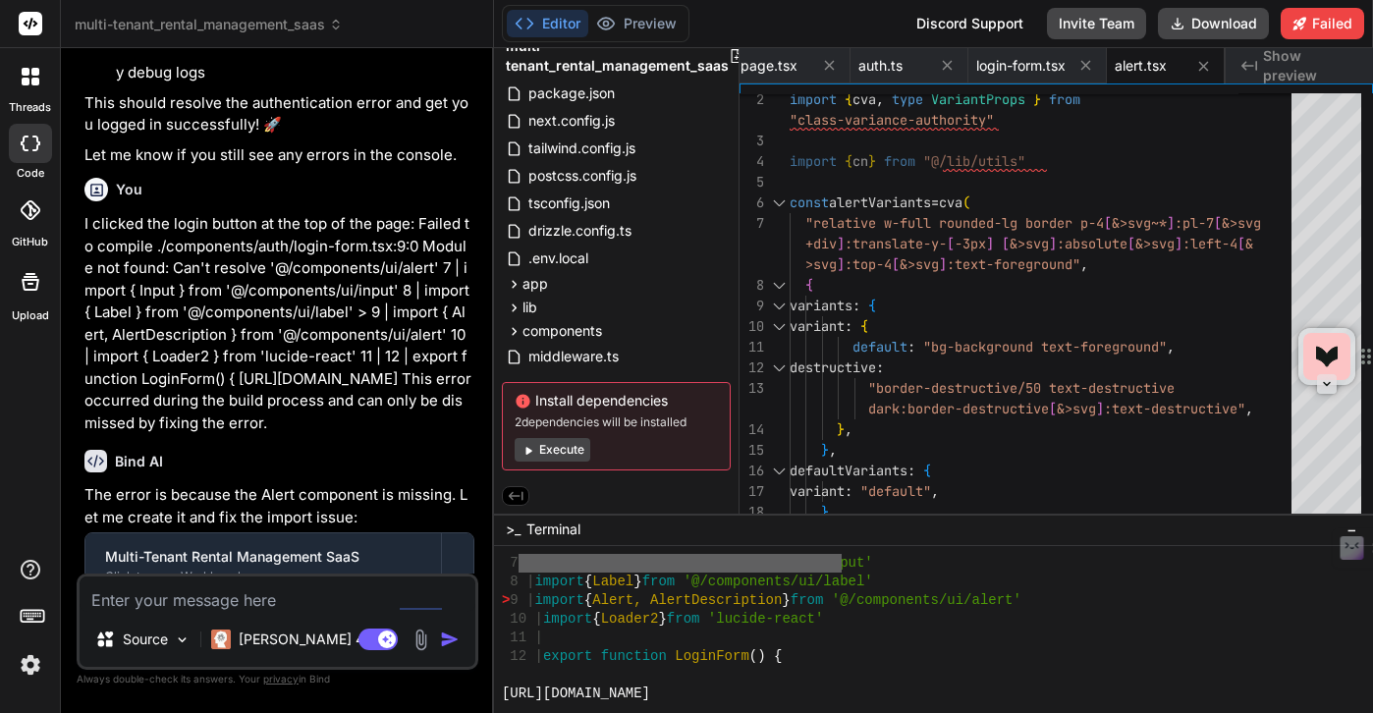
scroll to position [17751, 0]
click at [635, 15] on button "Preview" at bounding box center [636, 24] width 96 height 28
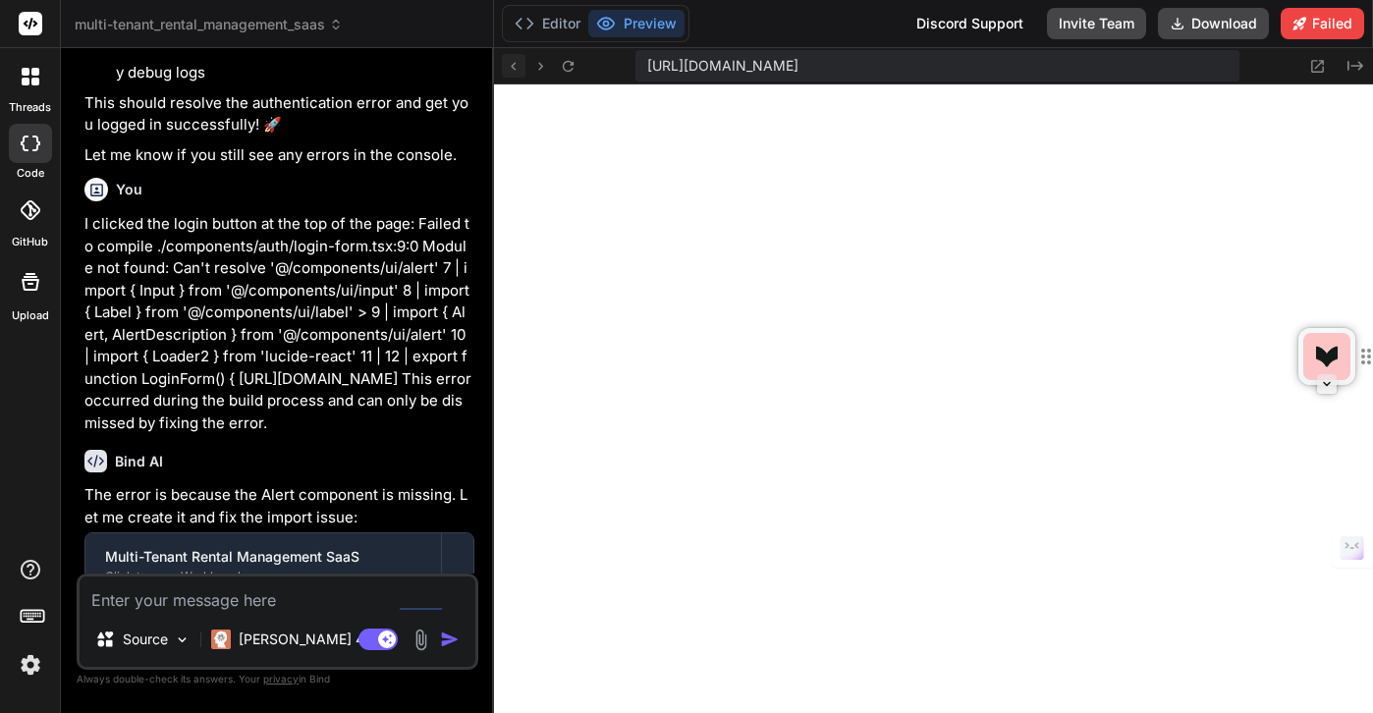
click at [512, 72] on icon at bounding box center [513, 66] width 17 height 17
click at [519, 64] on icon at bounding box center [513, 66] width 17 height 17
click at [571, 64] on icon at bounding box center [568, 65] width 11 height 11
click at [515, 63] on icon at bounding box center [513, 66] width 17 height 17
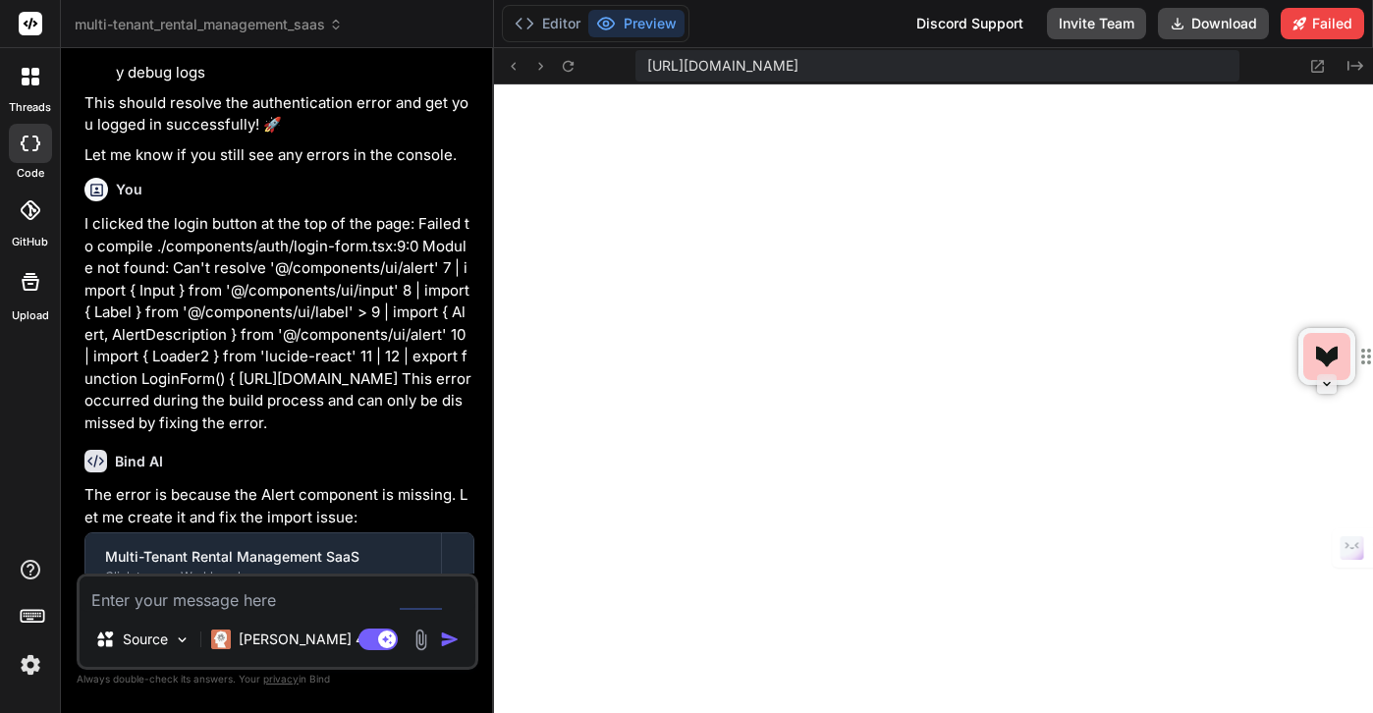
click at [227, 607] on textarea at bounding box center [278, 594] width 396 height 35
click at [799, 62] on span "[URL][DOMAIN_NAME]" at bounding box center [722, 66] width 151 height 20
click at [261, 583] on textarea at bounding box center [278, 594] width 396 height 35
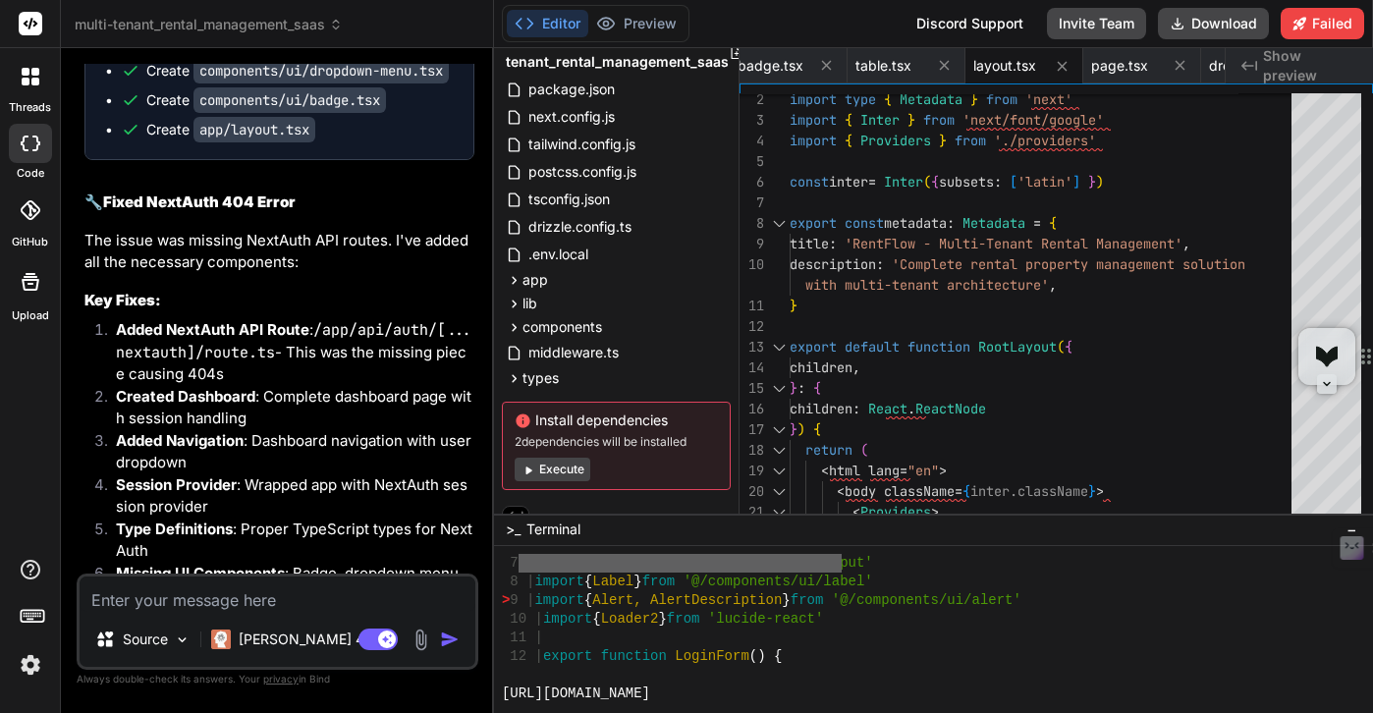
scroll to position [52434, 0]
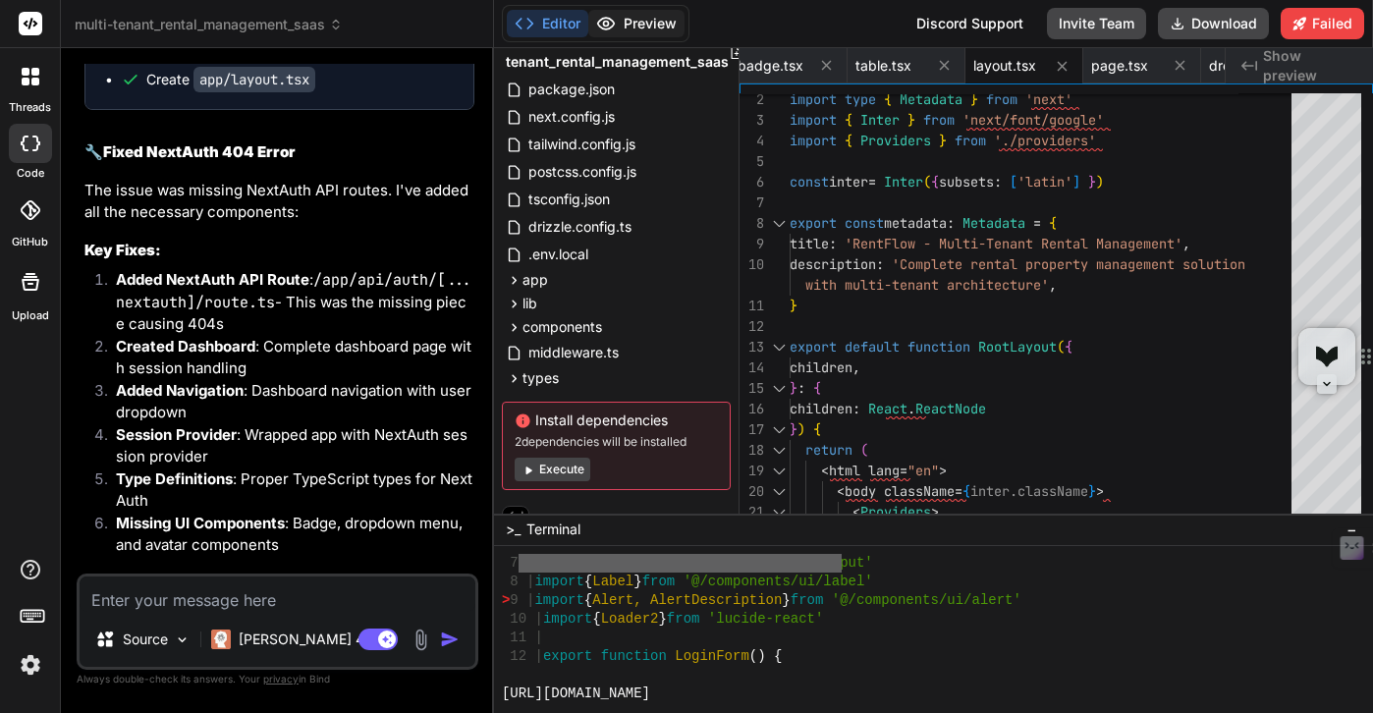
click at [640, 25] on button "Preview" at bounding box center [636, 24] width 96 height 28
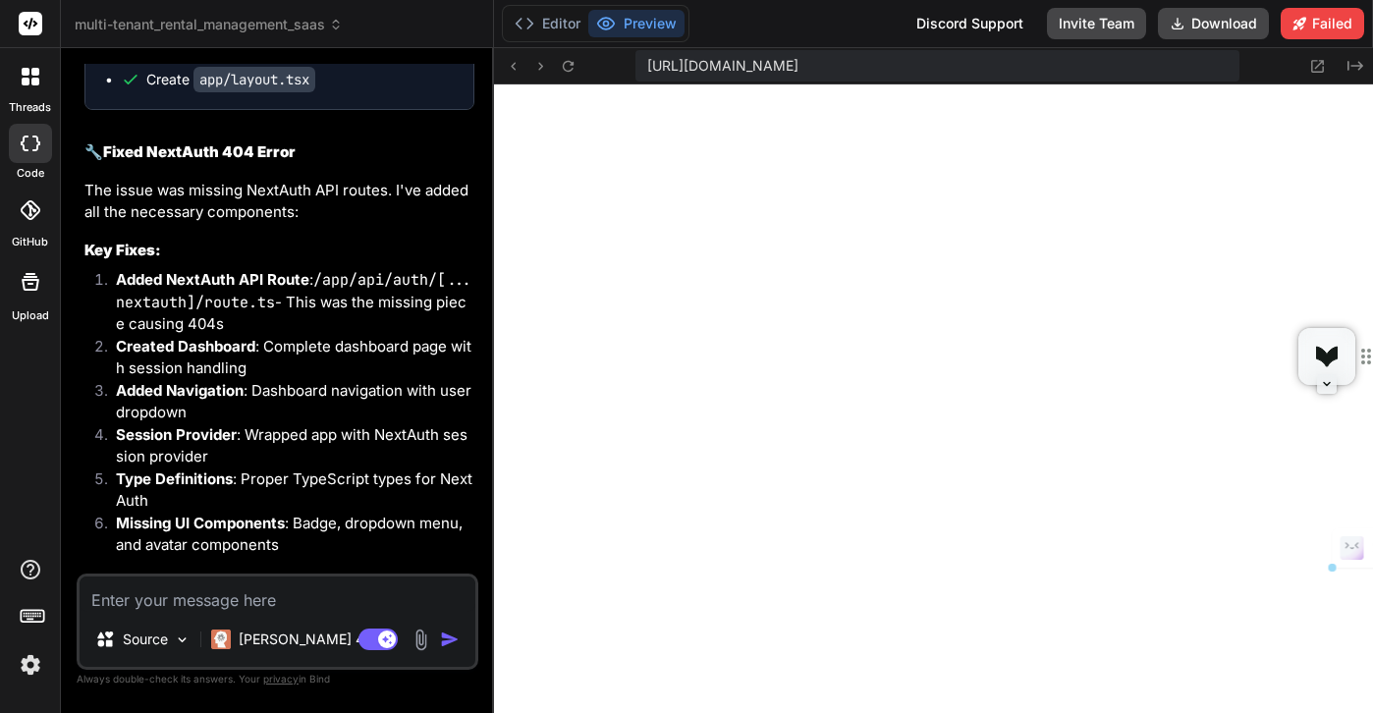
drag, startPoint x: 159, startPoint y: 406, endPoint x: 394, endPoint y: 407, distance: 234.8
copy code "[URL]"
click at [799, 74] on span "[URL][DOMAIN_NAME]" at bounding box center [722, 66] width 151 height 20
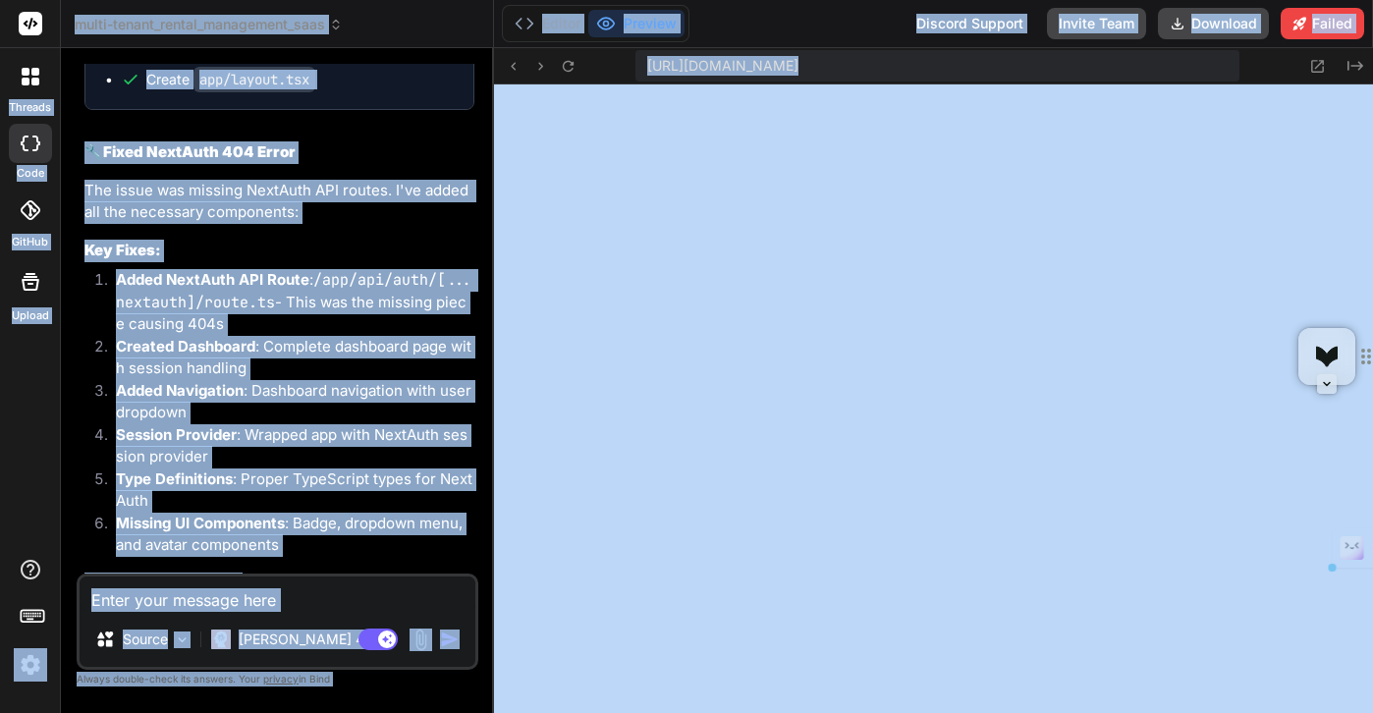
click at [799, 65] on span "[URL][DOMAIN_NAME]" at bounding box center [722, 66] width 151 height 20
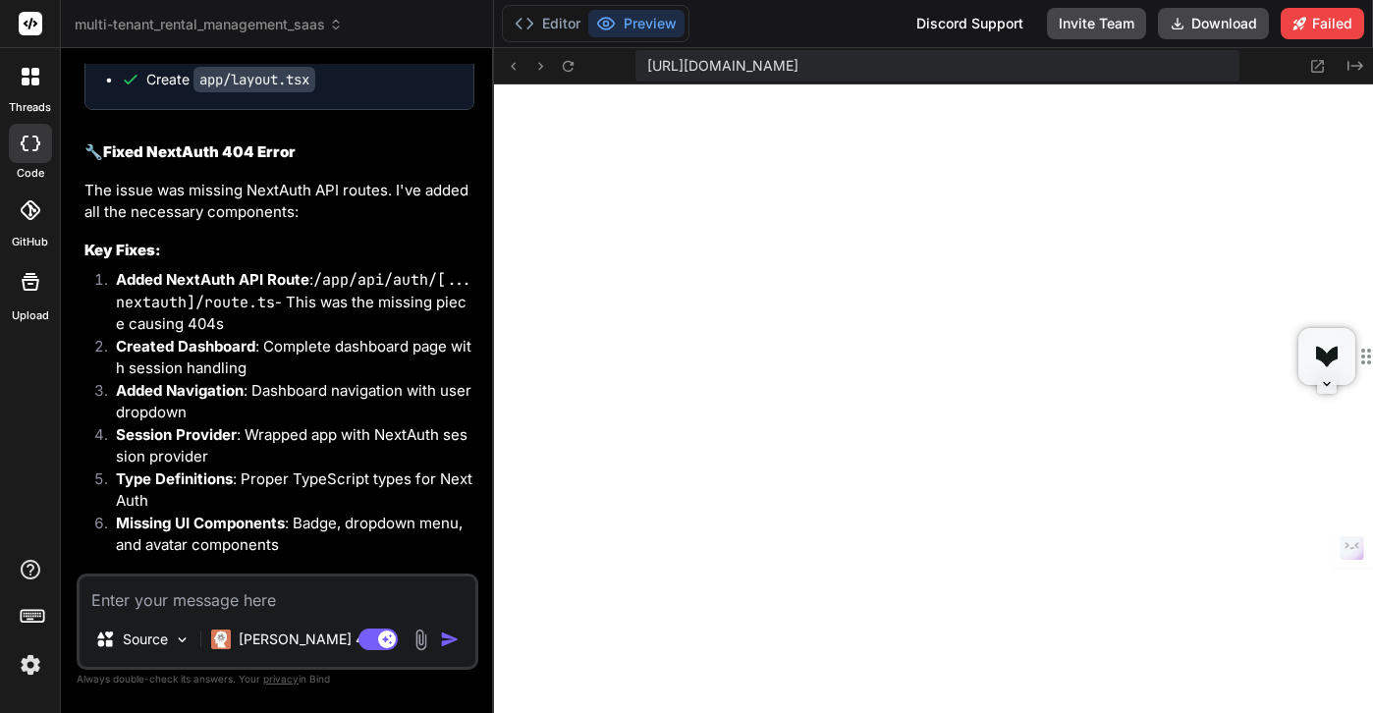
click at [799, 64] on span "[URL][DOMAIN_NAME]" at bounding box center [722, 66] width 151 height 20
click at [516, 61] on icon at bounding box center [513, 66] width 17 height 17
click at [663, 68] on span "[URL][DOMAIN_NAME]" at bounding box center [722, 66] width 151 height 20
drag, startPoint x: 1190, startPoint y: 64, endPoint x: 520, endPoint y: 60, distance: 670.9
click at [520, 60] on div "[URL][DOMAIN_NAME] Created with Pixso." at bounding box center [933, 66] width 879 height 36
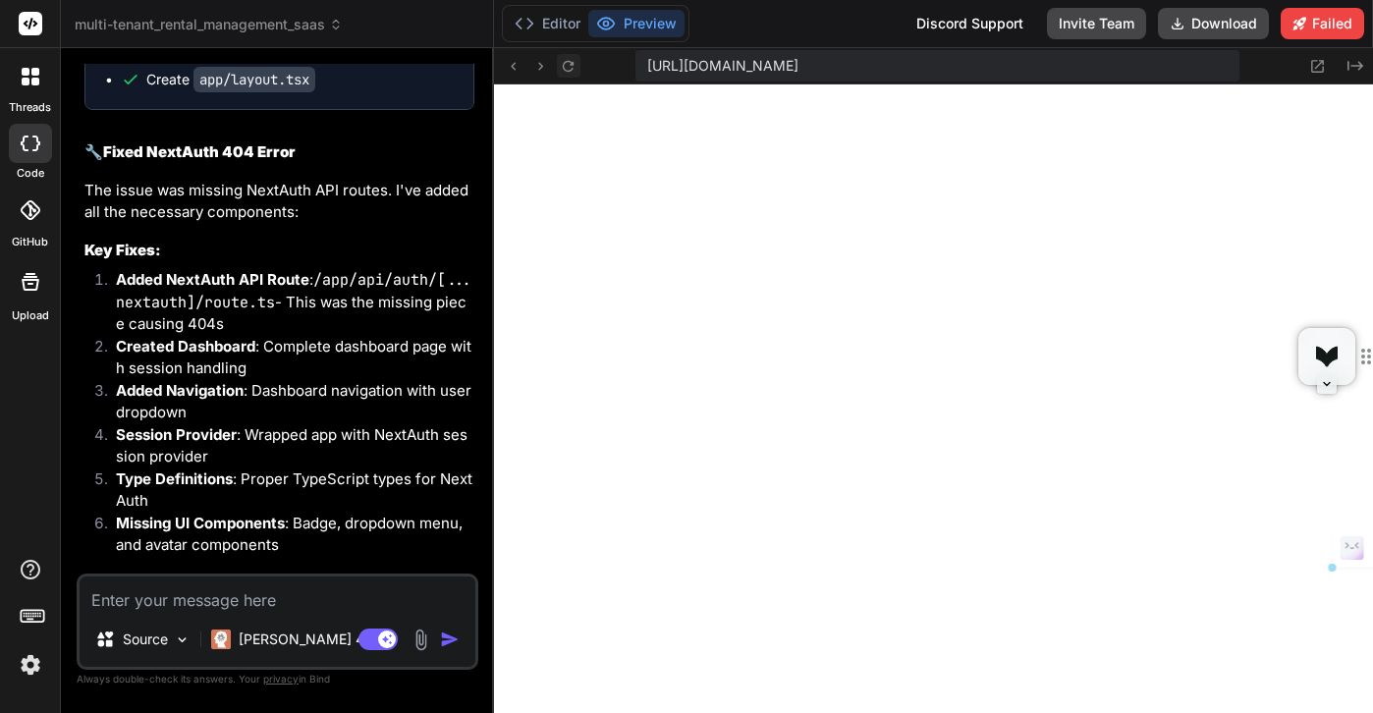
click at [566, 66] on icon at bounding box center [568, 66] width 17 height 17
click at [713, 73] on span "[URL][DOMAIN_NAME]" at bounding box center [722, 66] width 151 height 20
click at [543, 15] on button "Editor" at bounding box center [548, 24] width 82 height 28
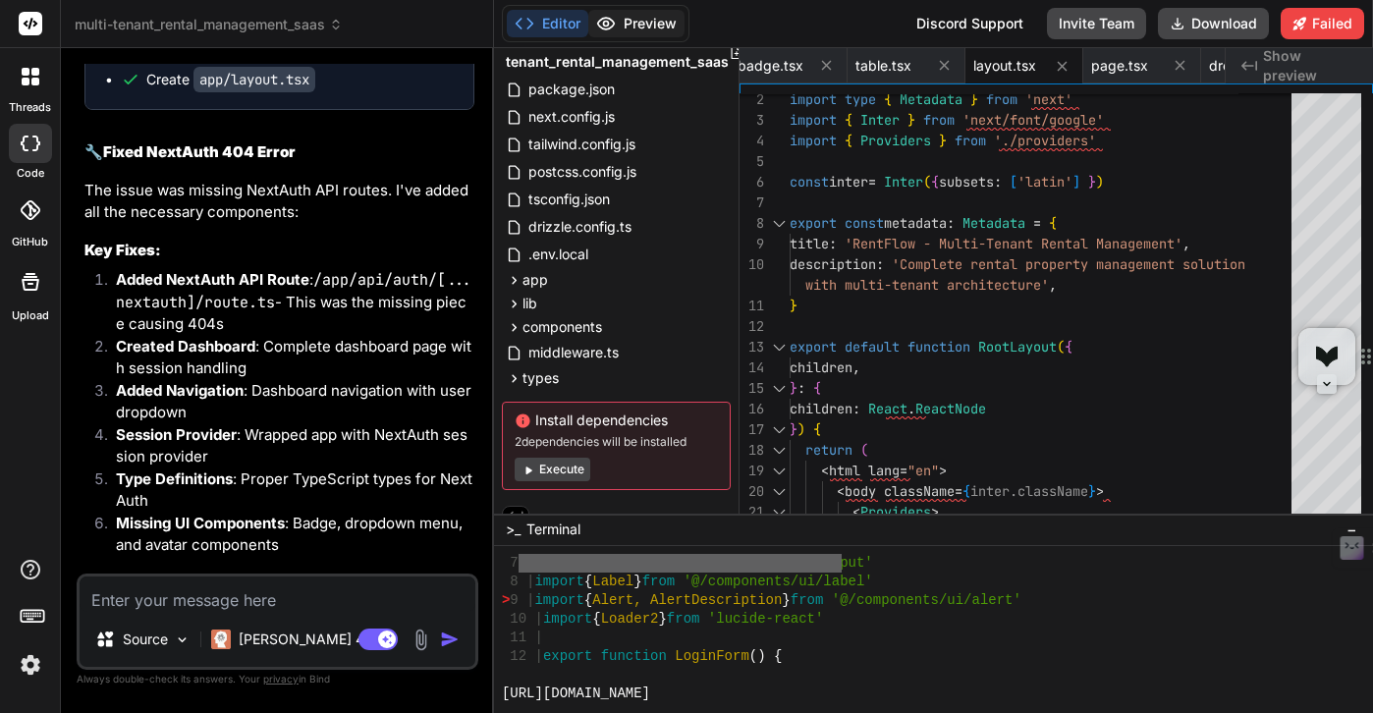
click at [626, 18] on button "Preview" at bounding box center [636, 24] width 96 height 28
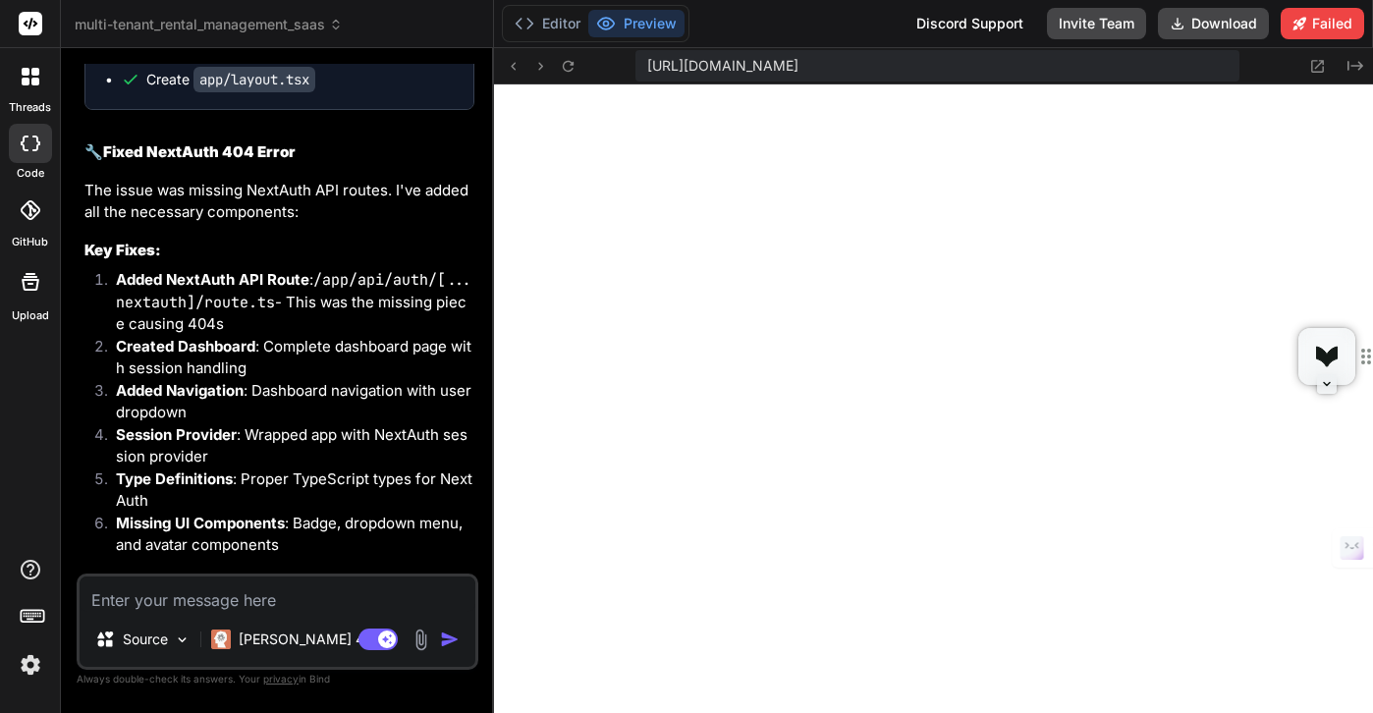
click at [616, 26] on button "Preview" at bounding box center [636, 24] width 96 height 28
click at [534, 19] on button "Editor" at bounding box center [548, 24] width 82 height 28
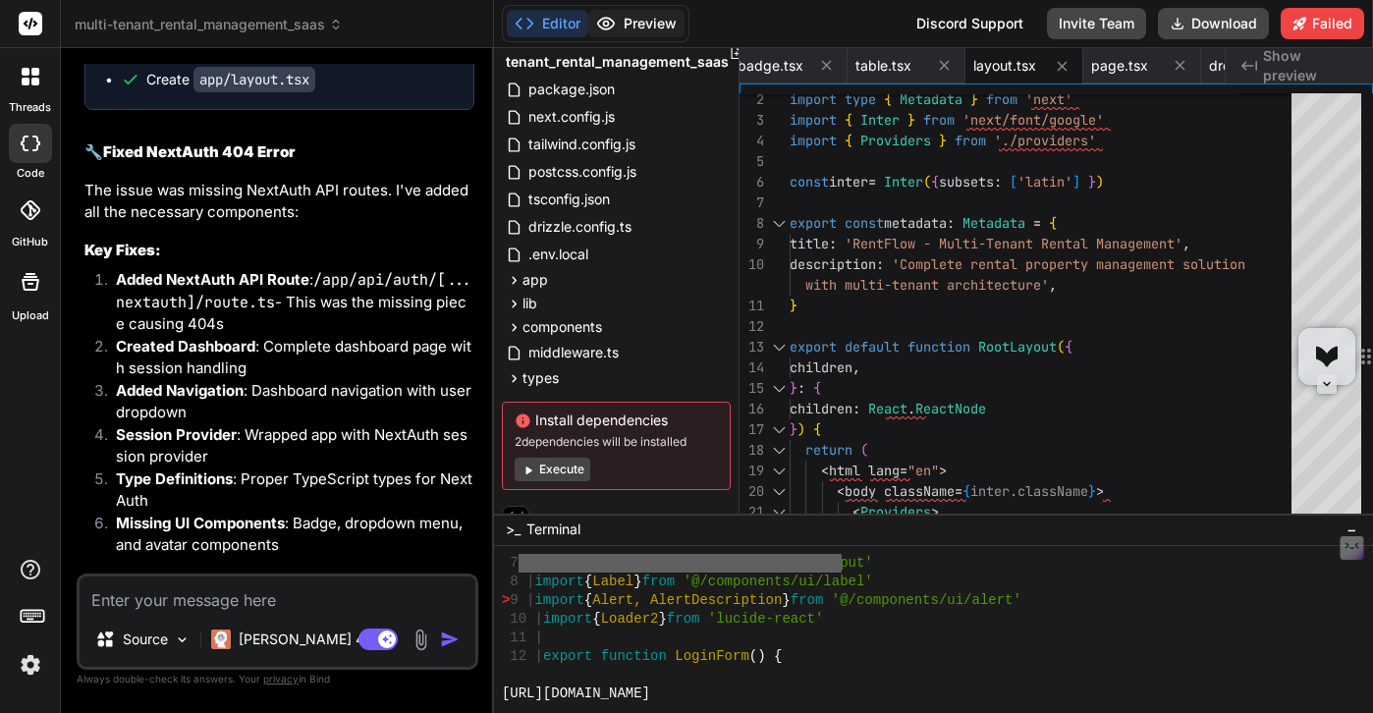
click at [607, 24] on circle at bounding box center [605, 24] width 5 height 5
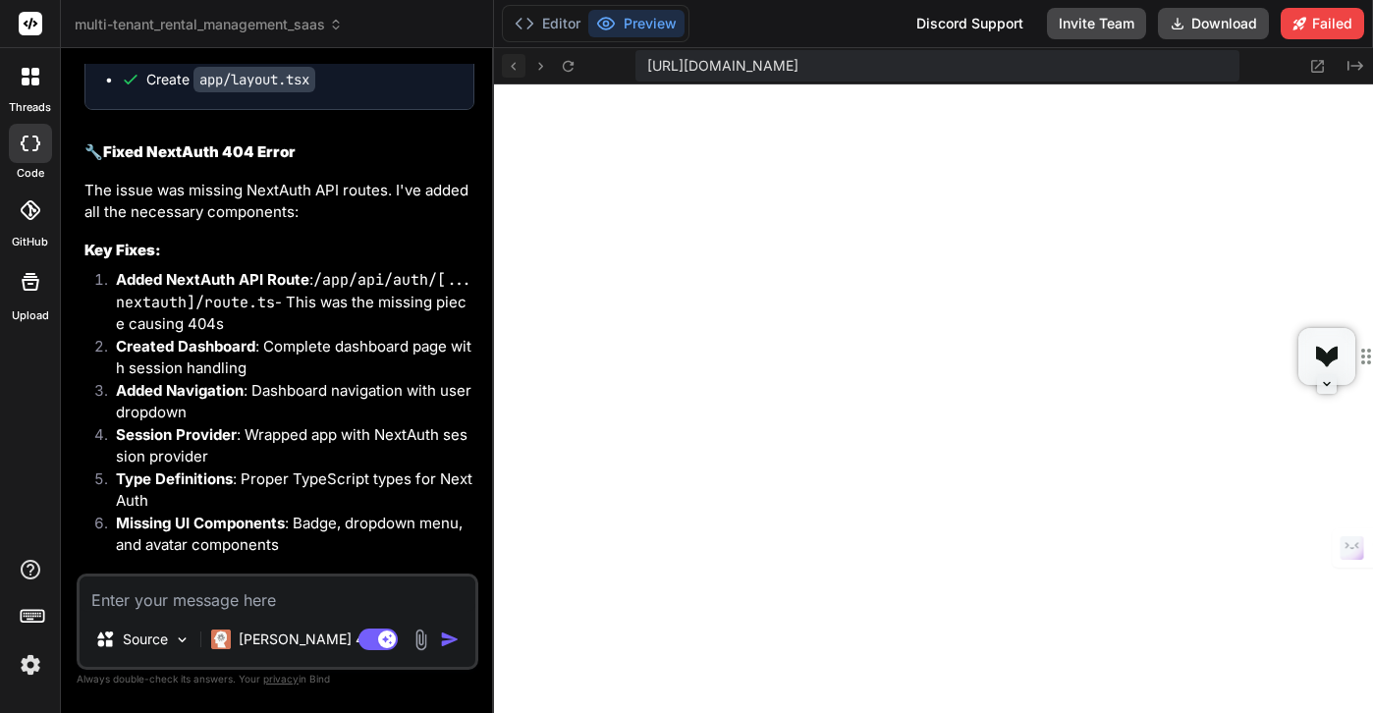
click at [509, 67] on icon at bounding box center [513, 66] width 17 height 17
click at [672, 67] on span "[URL][DOMAIN_NAME]" at bounding box center [722, 66] width 151 height 20
click at [567, 16] on button "Editor" at bounding box center [548, 24] width 82 height 28
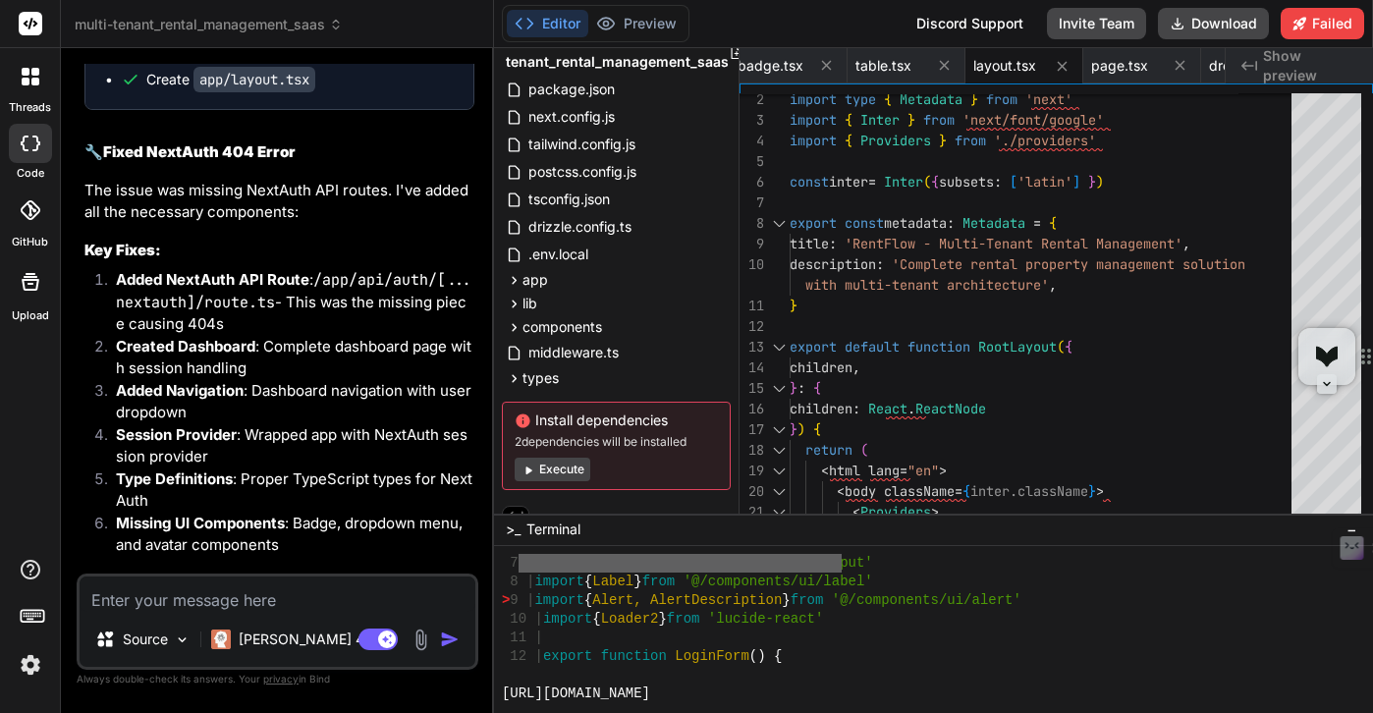
click at [554, 471] on button "Execute" at bounding box center [553, 470] width 76 height 24
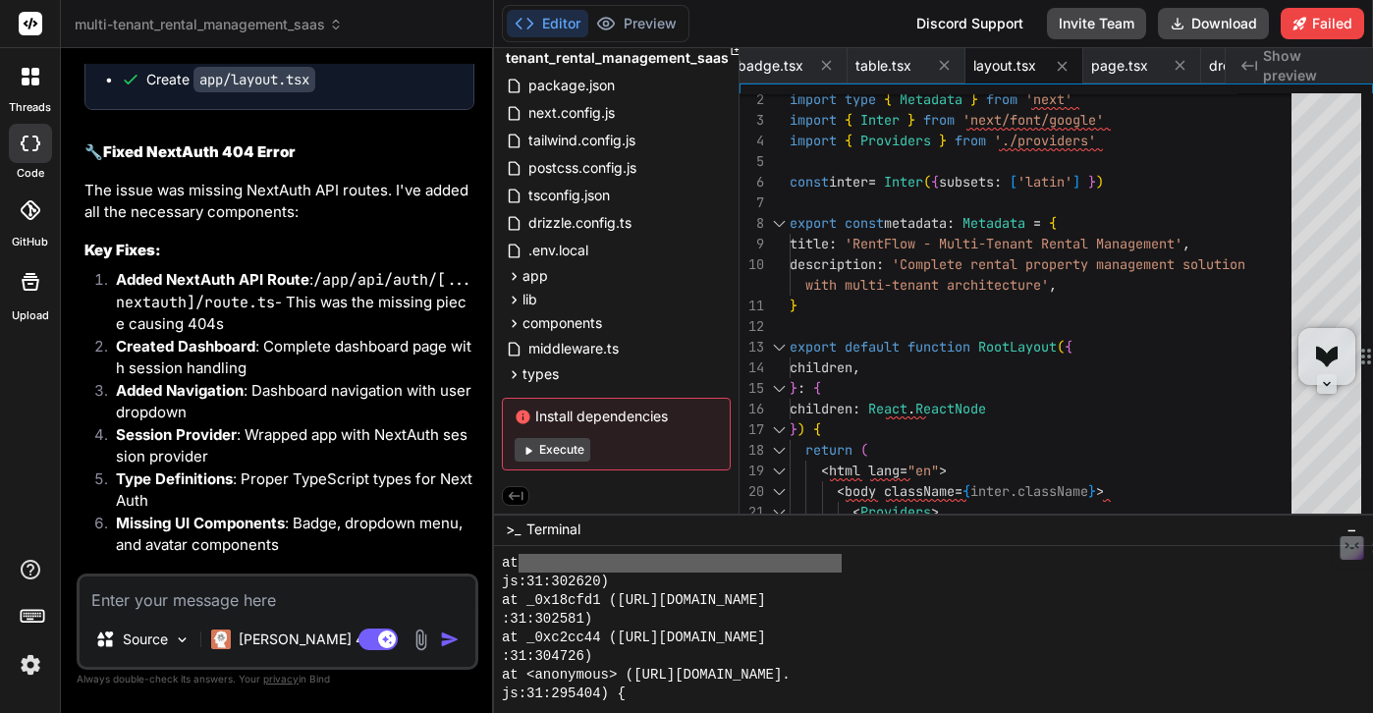
scroll to position [18663, 0]
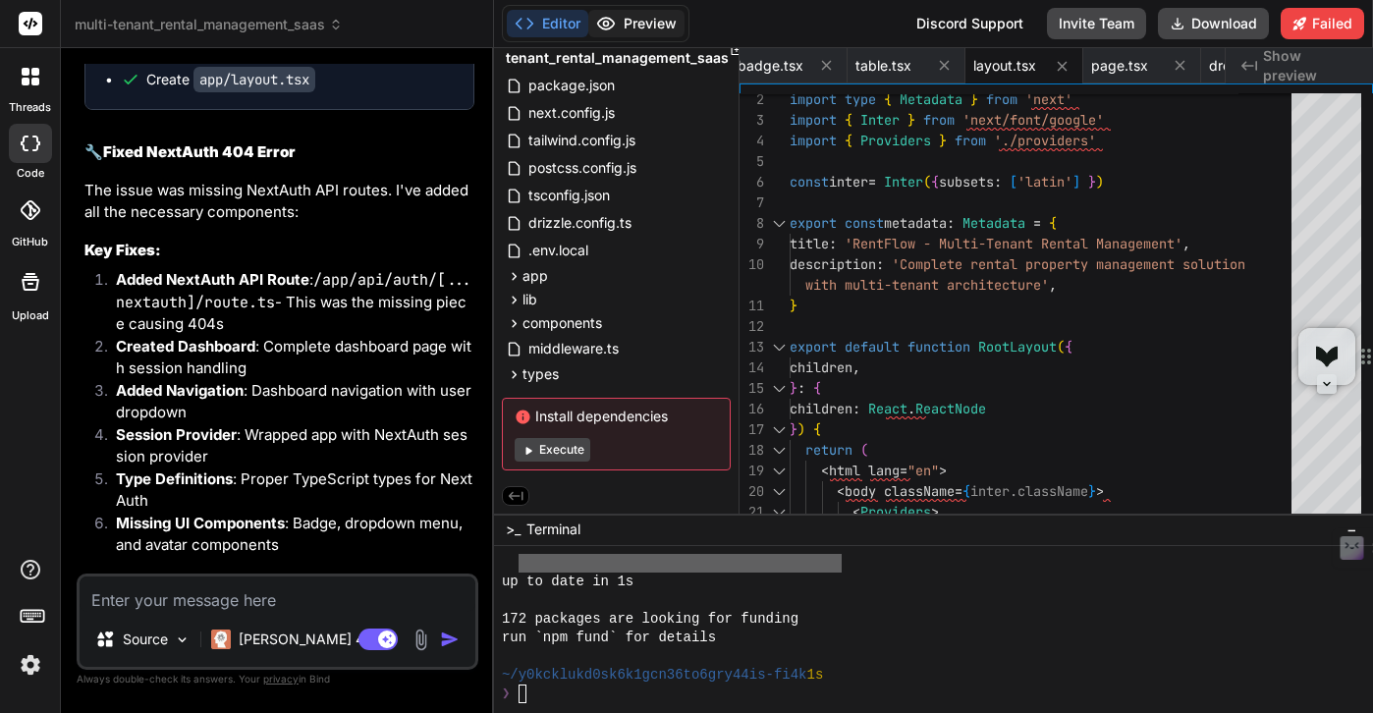
click at [628, 26] on button "Preview" at bounding box center [636, 24] width 96 height 28
click at [26, 68] on icon at bounding box center [31, 77] width 18 height 18
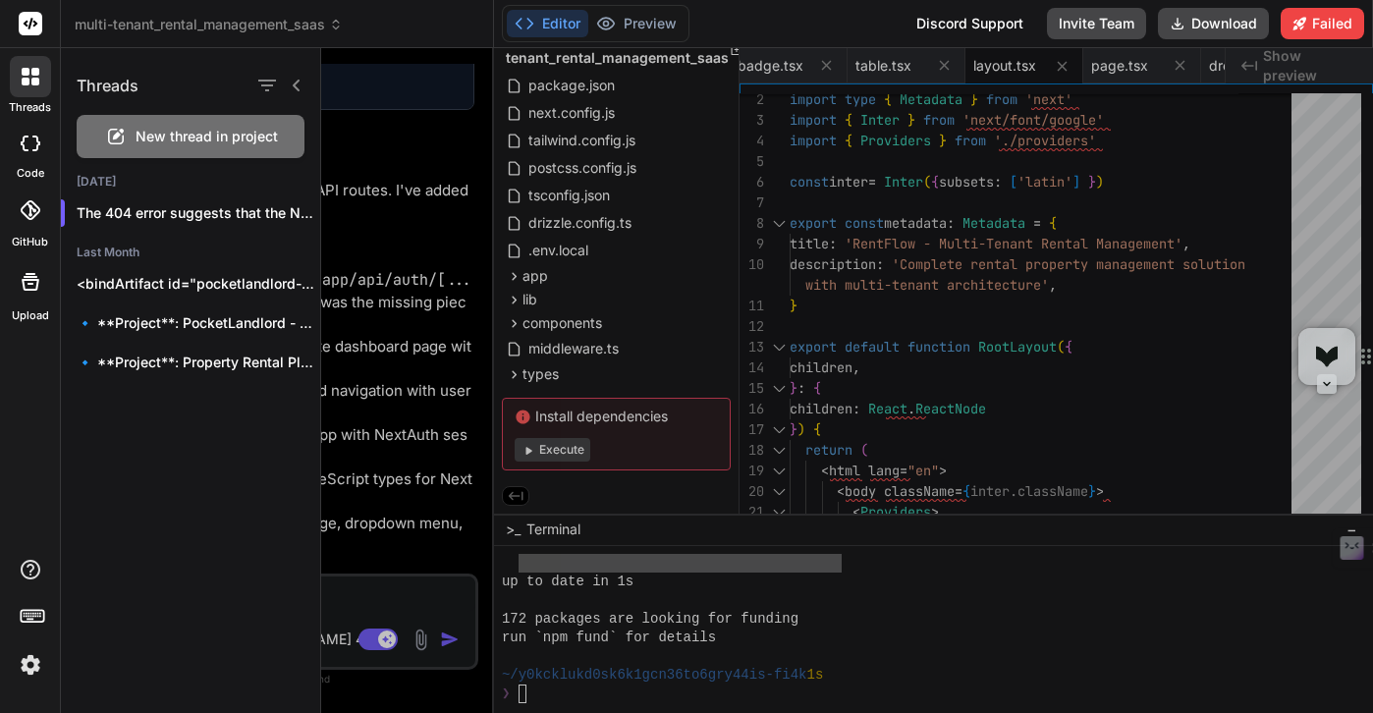
click at [28, 219] on icon at bounding box center [31, 210] width 20 height 20
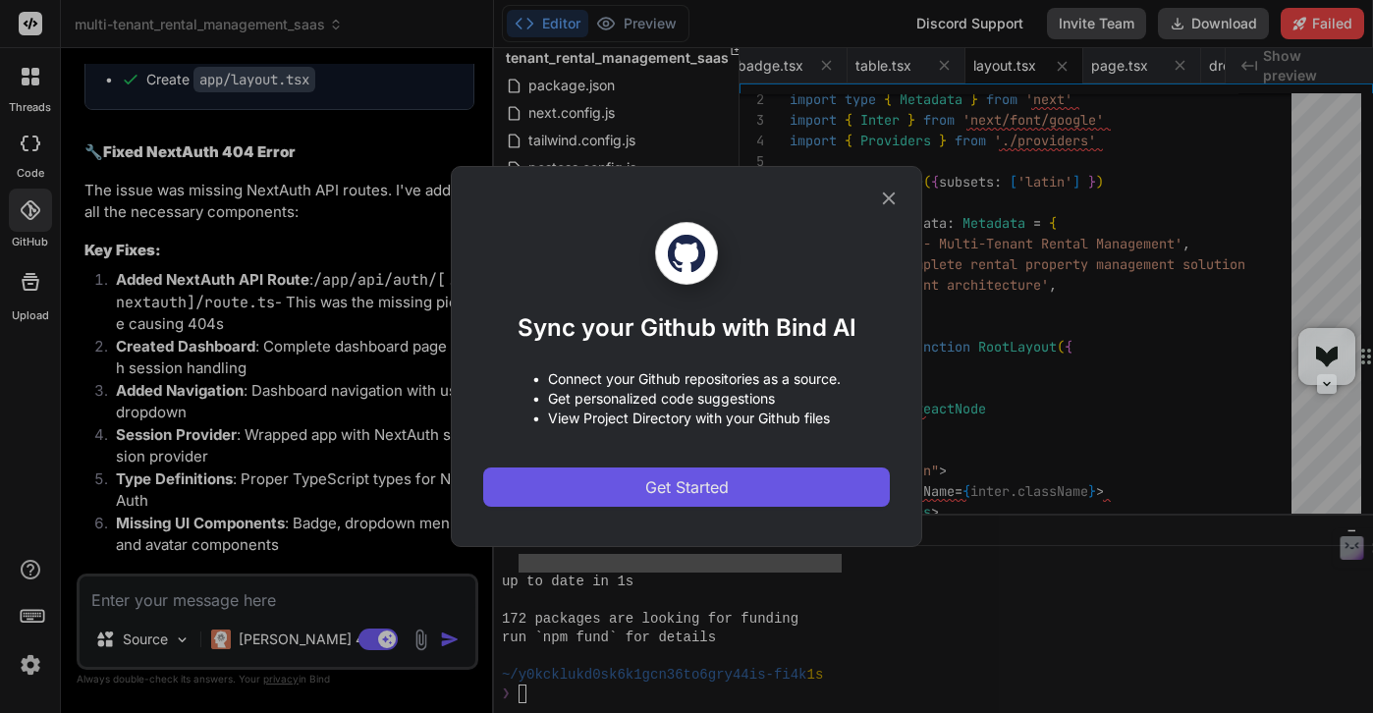
click at [702, 491] on span "Get Started" at bounding box center [686, 487] width 83 height 24
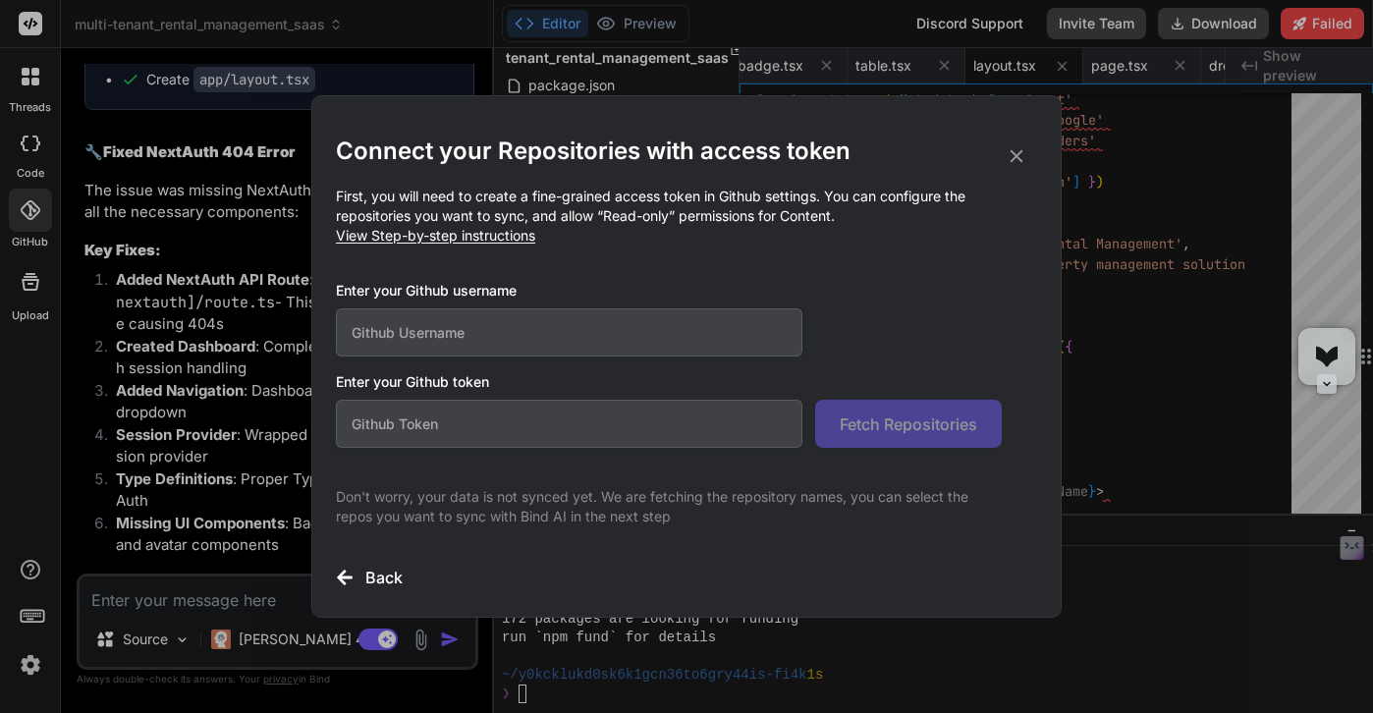
click at [560, 326] on input "text" at bounding box center [569, 332] width 467 height 48
click at [496, 412] on input "text" at bounding box center [569, 424] width 467 height 48
paste input "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"
click at [565, 338] on input "text" at bounding box center [569, 332] width 467 height 48
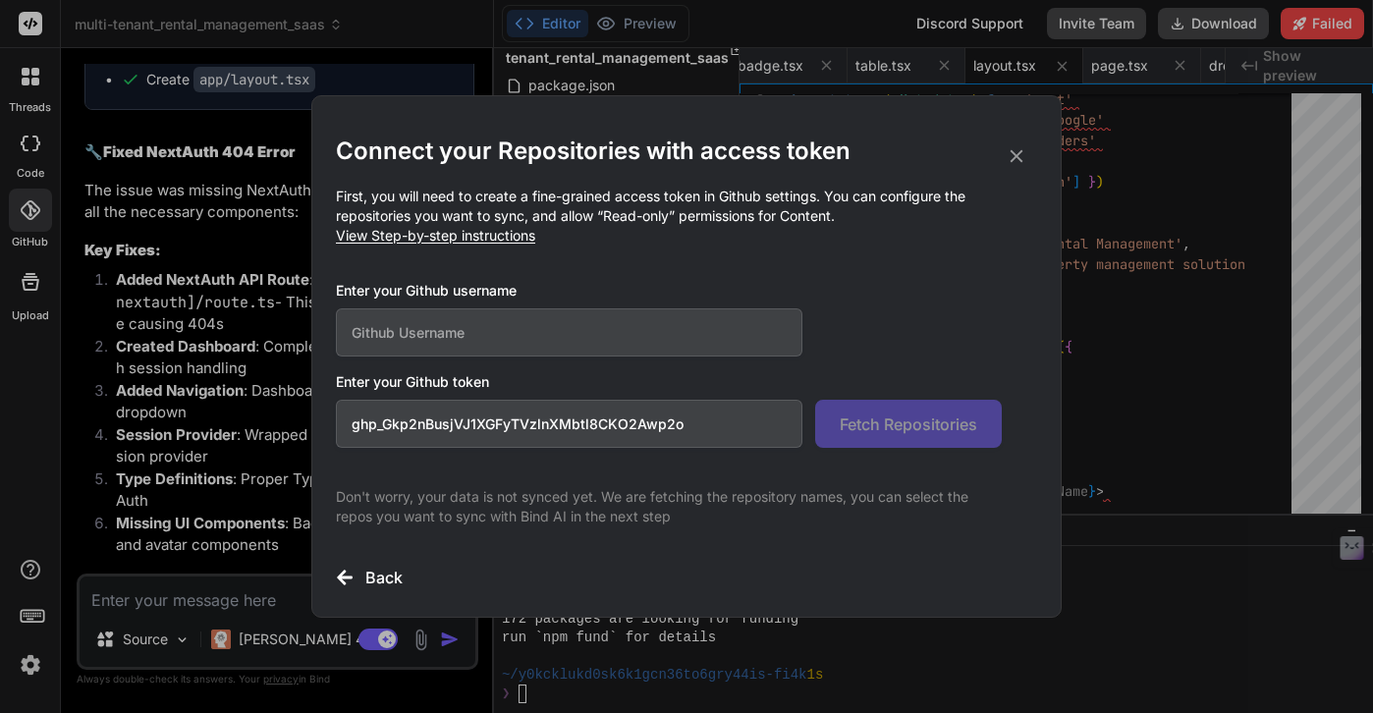
paste input "startingfresh72-oss"
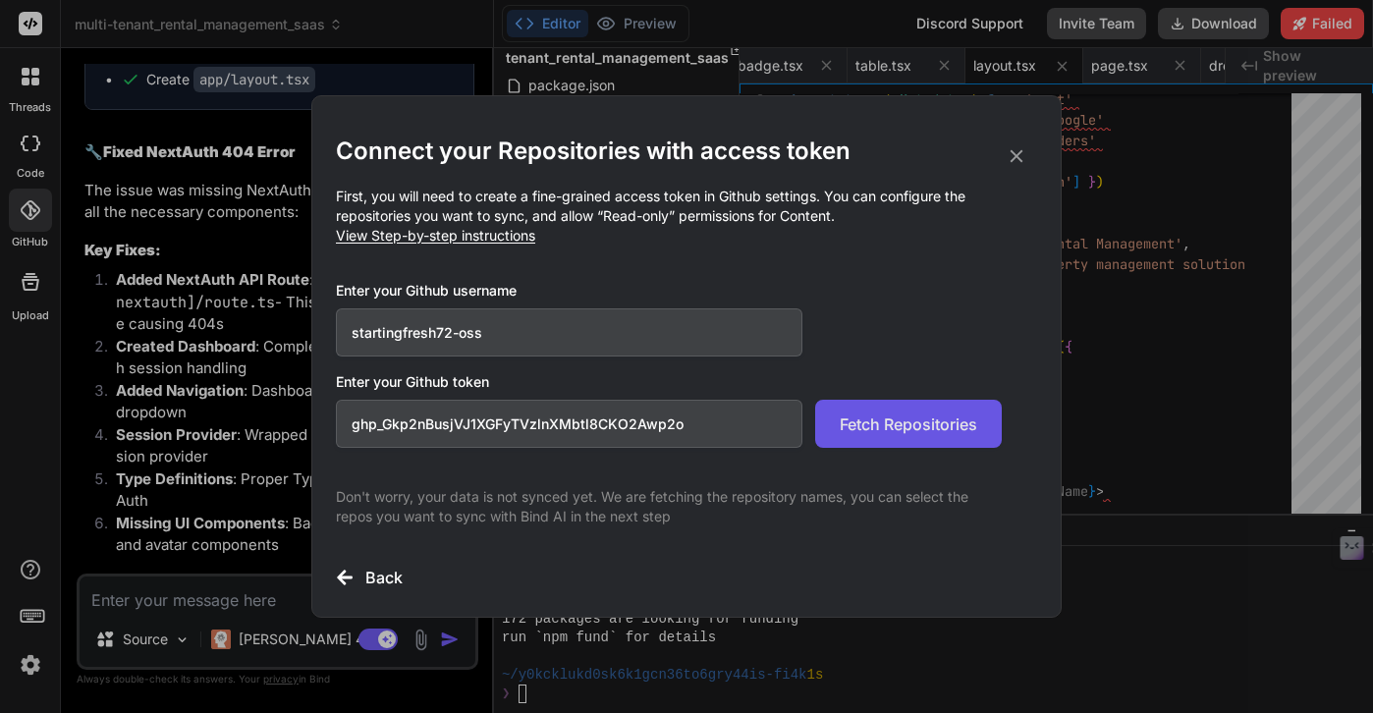
click at [872, 430] on span "Fetch Repositories" at bounding box center [909, 425] width 138 height 24
click at [1018, 157] on icon at bounding box center [1017, 156] width 13 height 13
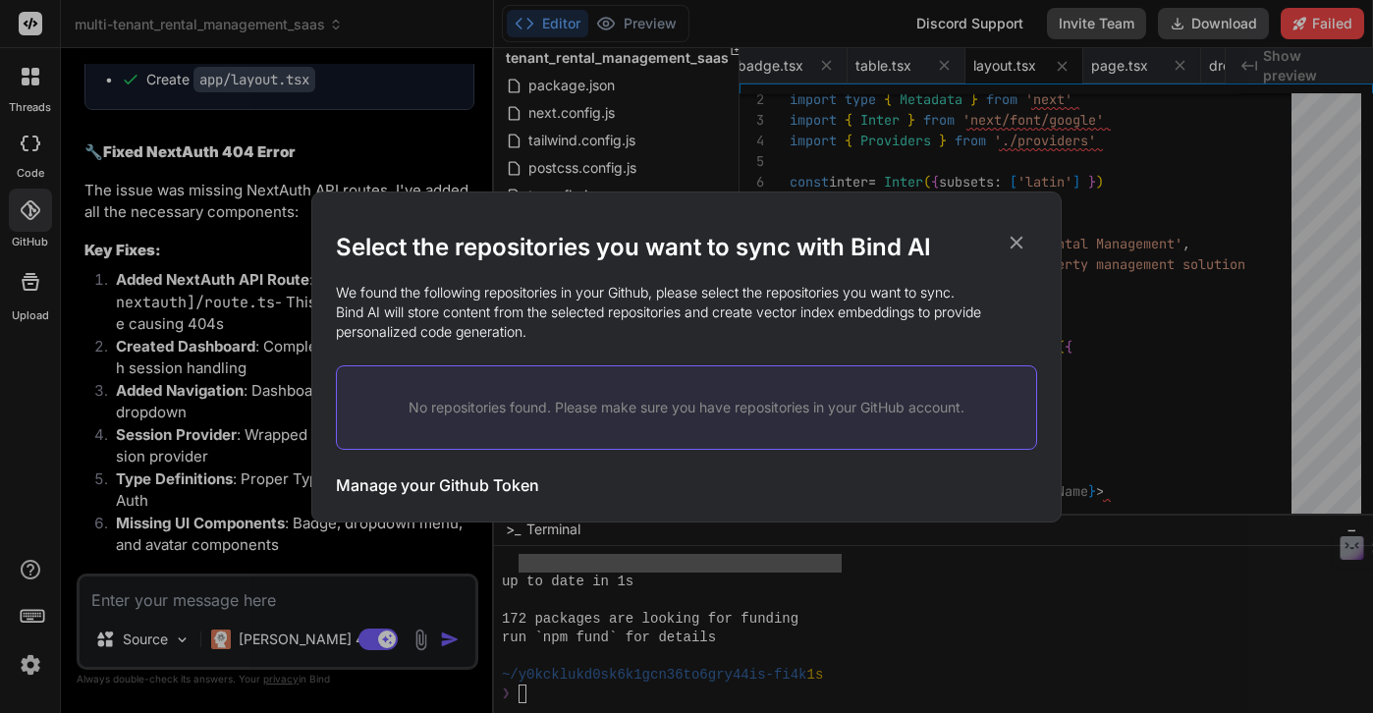
click at [1013, 242] on icon at bounding box center [1017, 243] width 22 height 22
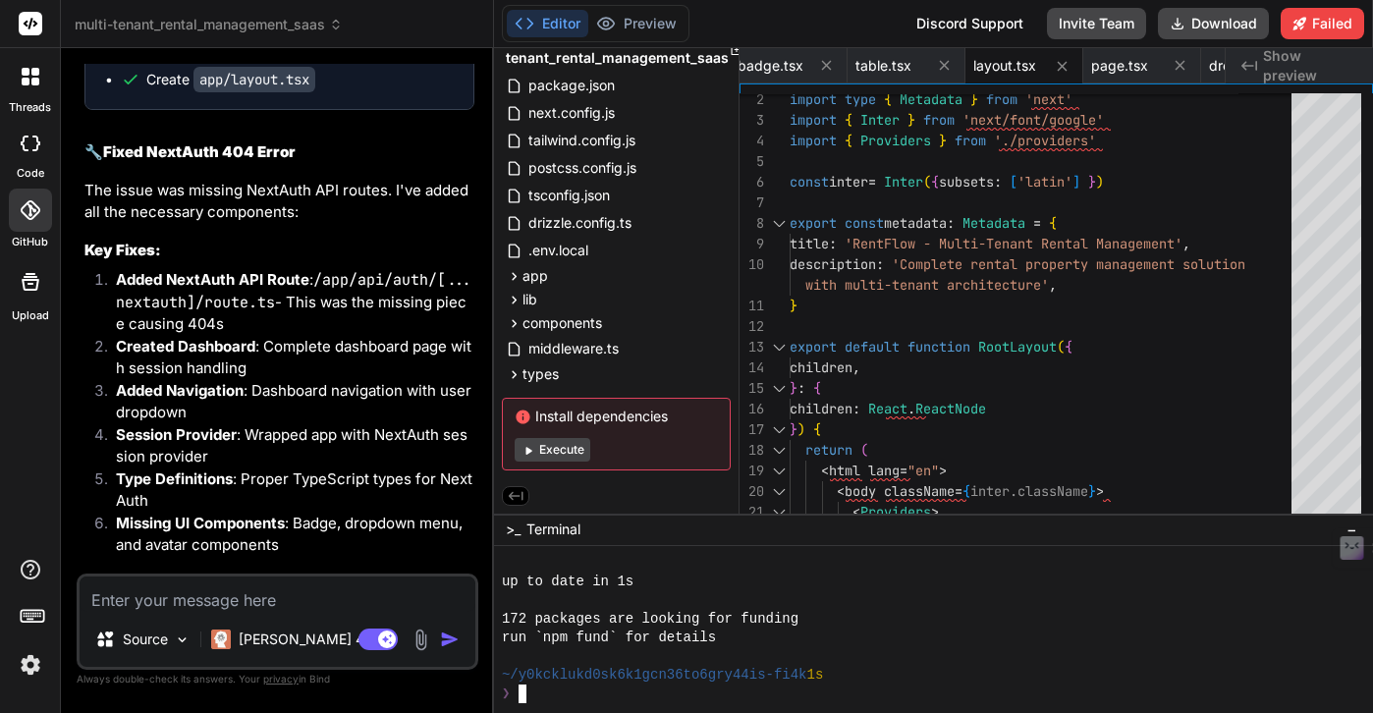
click at [772, 692] on div "❯" at bounding box center [924, 694] width 845 height 19
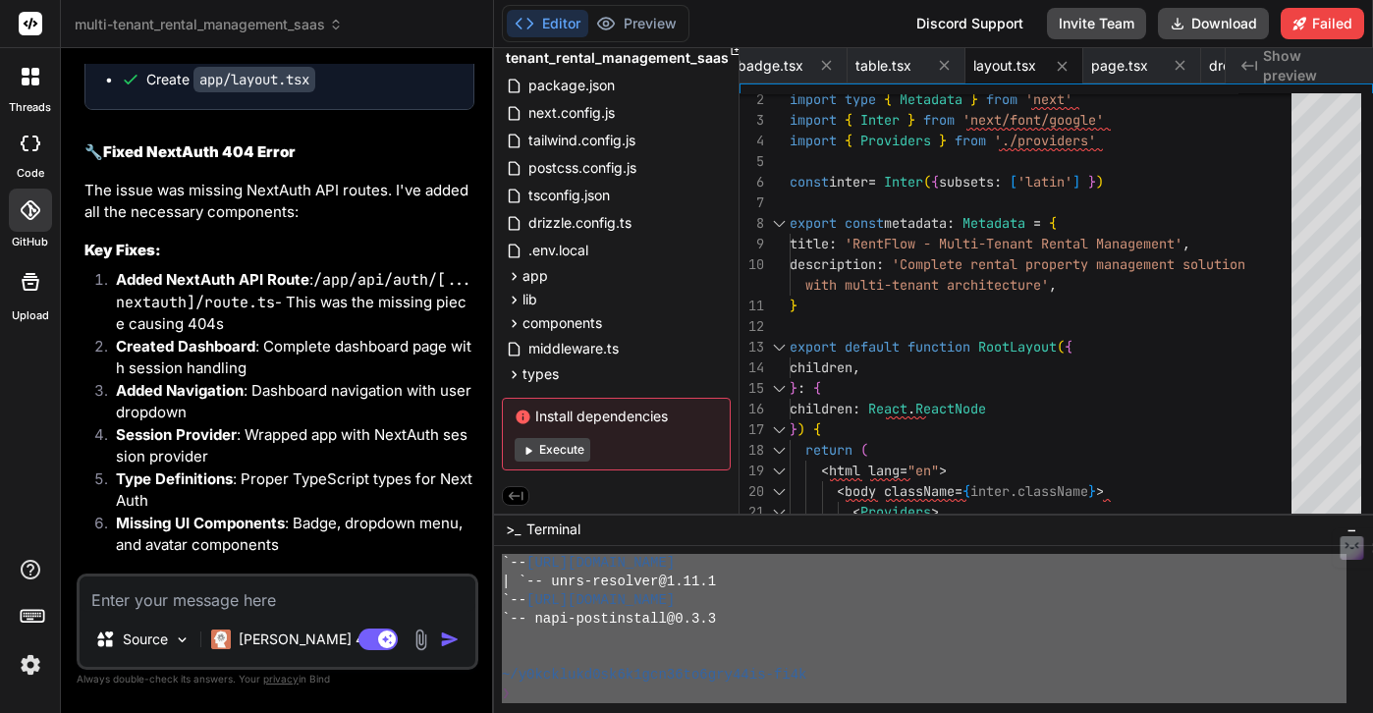
scroll to position [18663, 0]
drag, startPoint x: 501, startPoint y: 579, endPoint x: 593, endPoint y: 759, distance: 203.0
click at [593, 712] on html "threads code GitHub Upload multi-tenant_rental_management_saas Created with Pix…" at bounding box center [686, 356] width 1373 height 713
click at [315, 601] on textarea at bounding box center [278, 594] width 396 height 35
paste textarea "446 loremips dol sitamet con adipisc eli `sed doei` tem incidid ~/u2laboree5do0…"
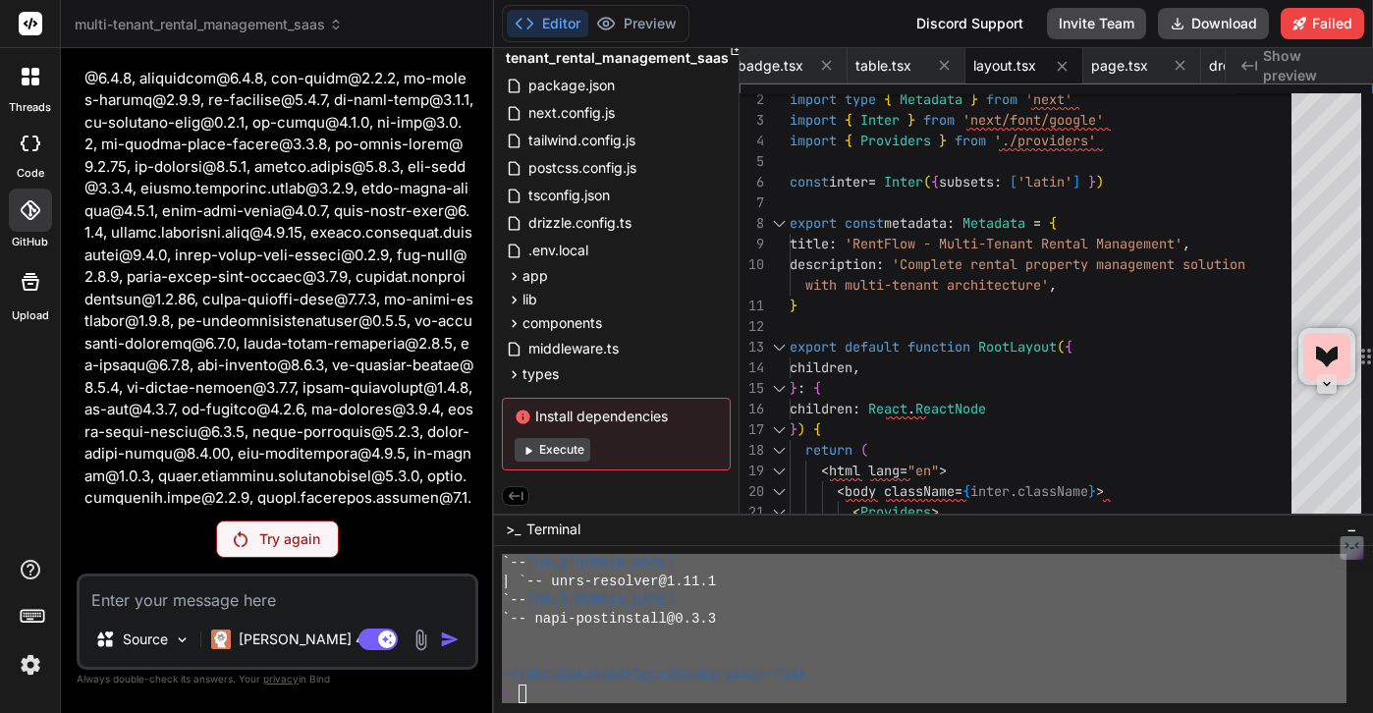
scroll to position [54512, 0]
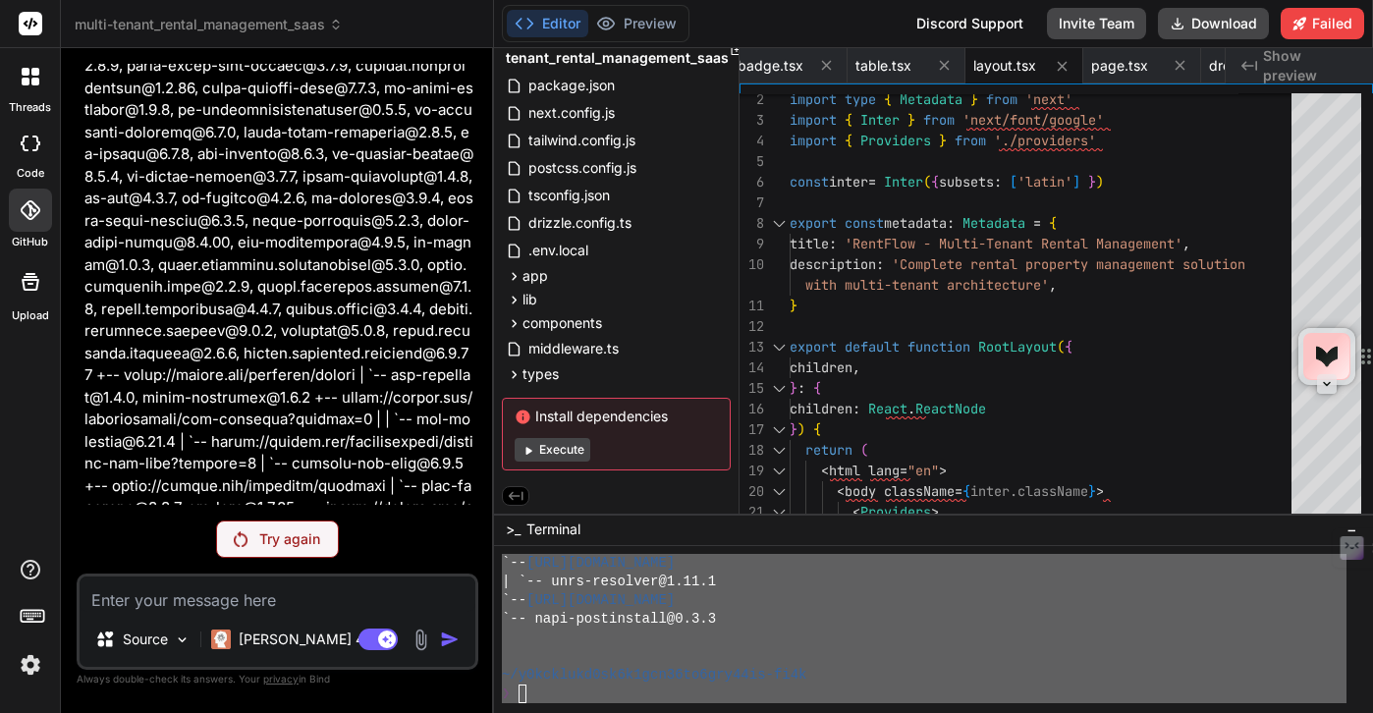
click at [287, 531] on p "Try again" at bounding box center [289, 539] width 61 height 20
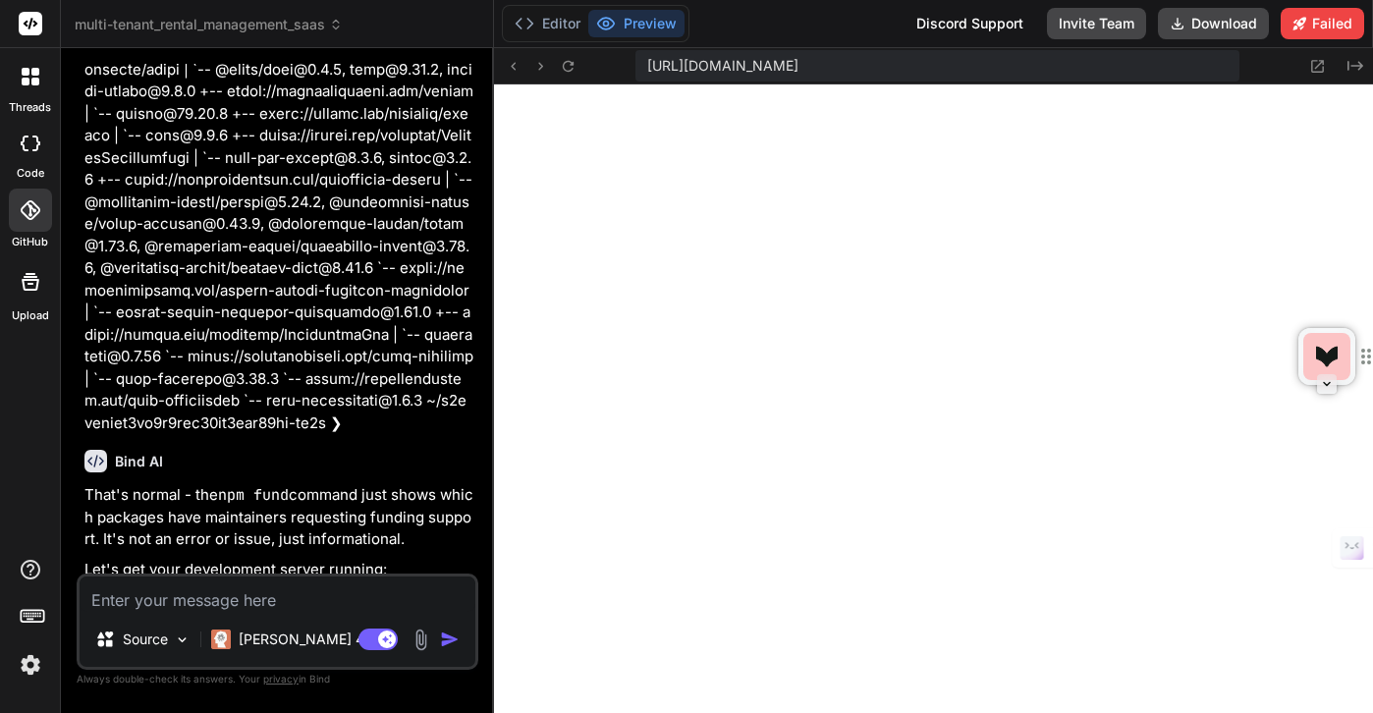
scroll to position [54981, 0]
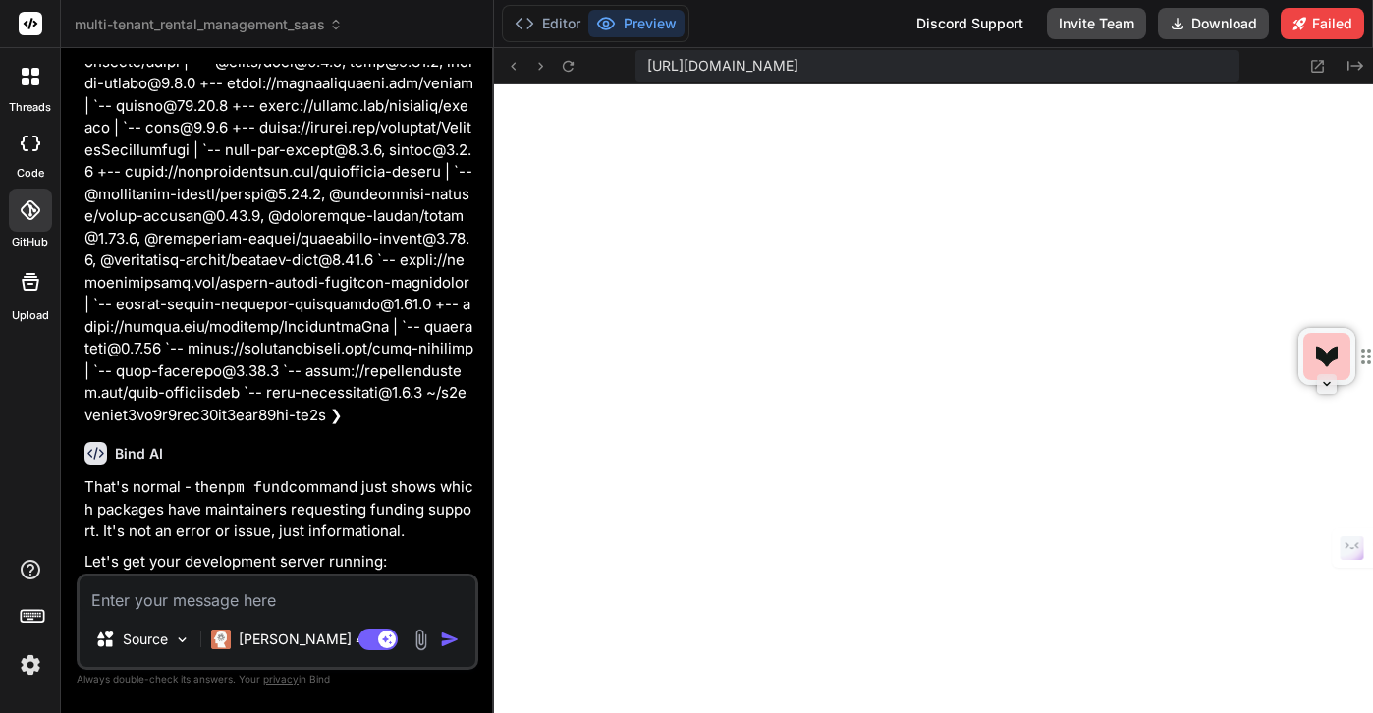
click at [204, 606] on textarea at bounding box center [278, 594] width 396 height 35
paste textarea "Failed to compile ./app/layout.tsx:4:0 Module not found: Can't resolve './provi…"
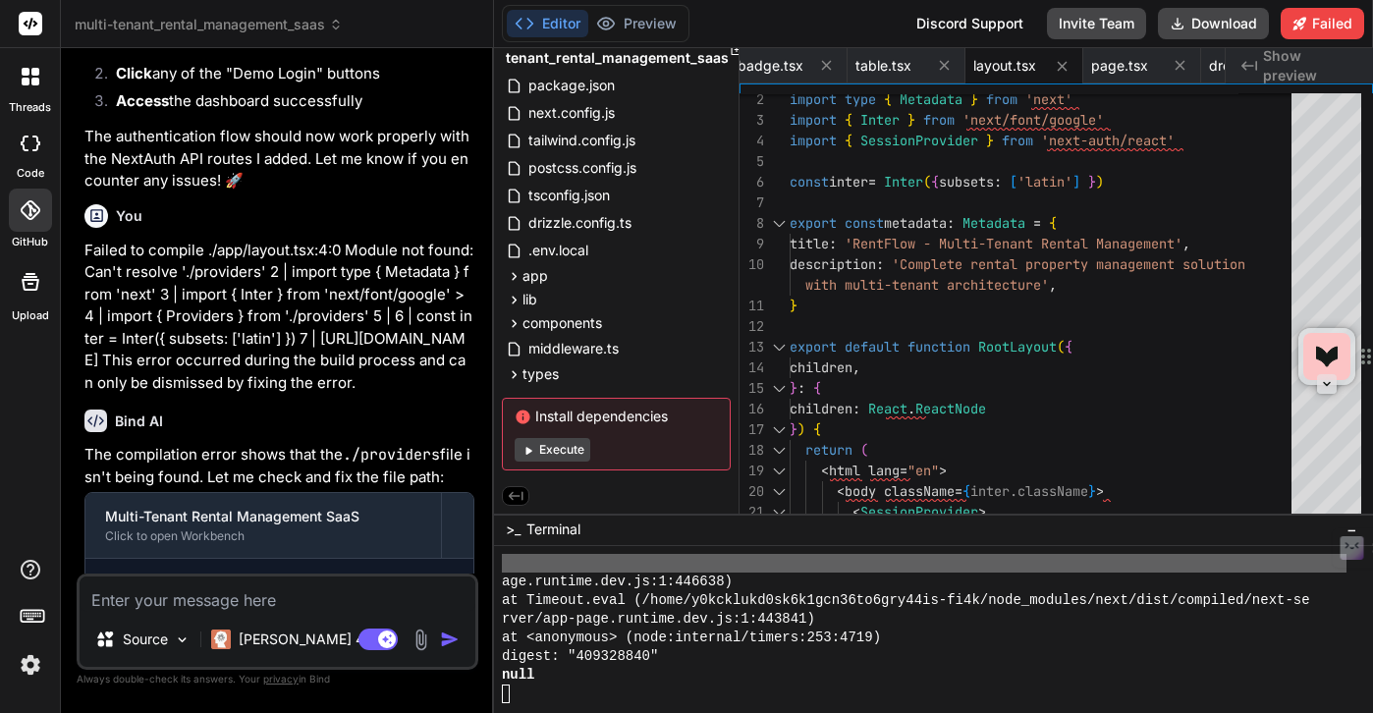
scroll to position [55774, 0]
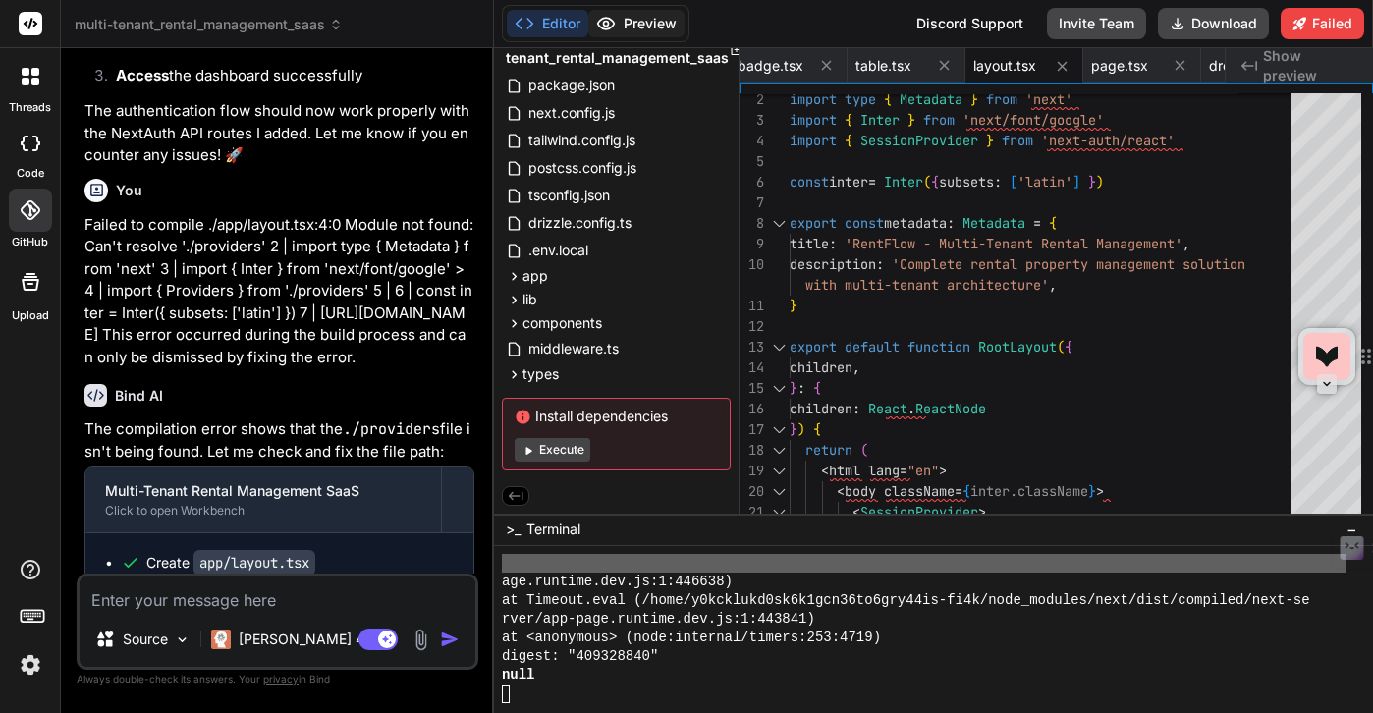
click at [616, 29] on button "Preview" at bounding box center [636, 24] width 96 height 28
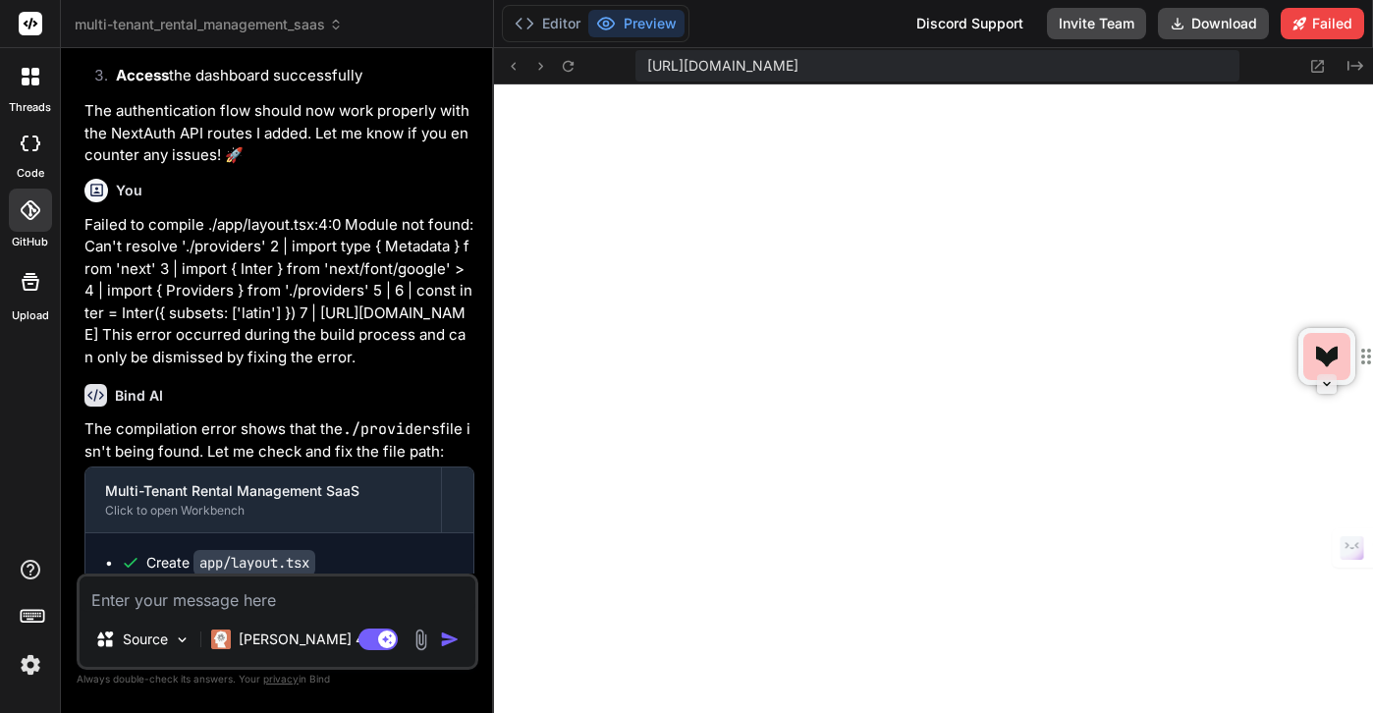
click at [197, 598] on textarea at bounding box center [278, 594] width 396 height 35
paste textarea "1 of 1 unhandled error Unhandled Runtime Error Error: React Context is unavaila…"
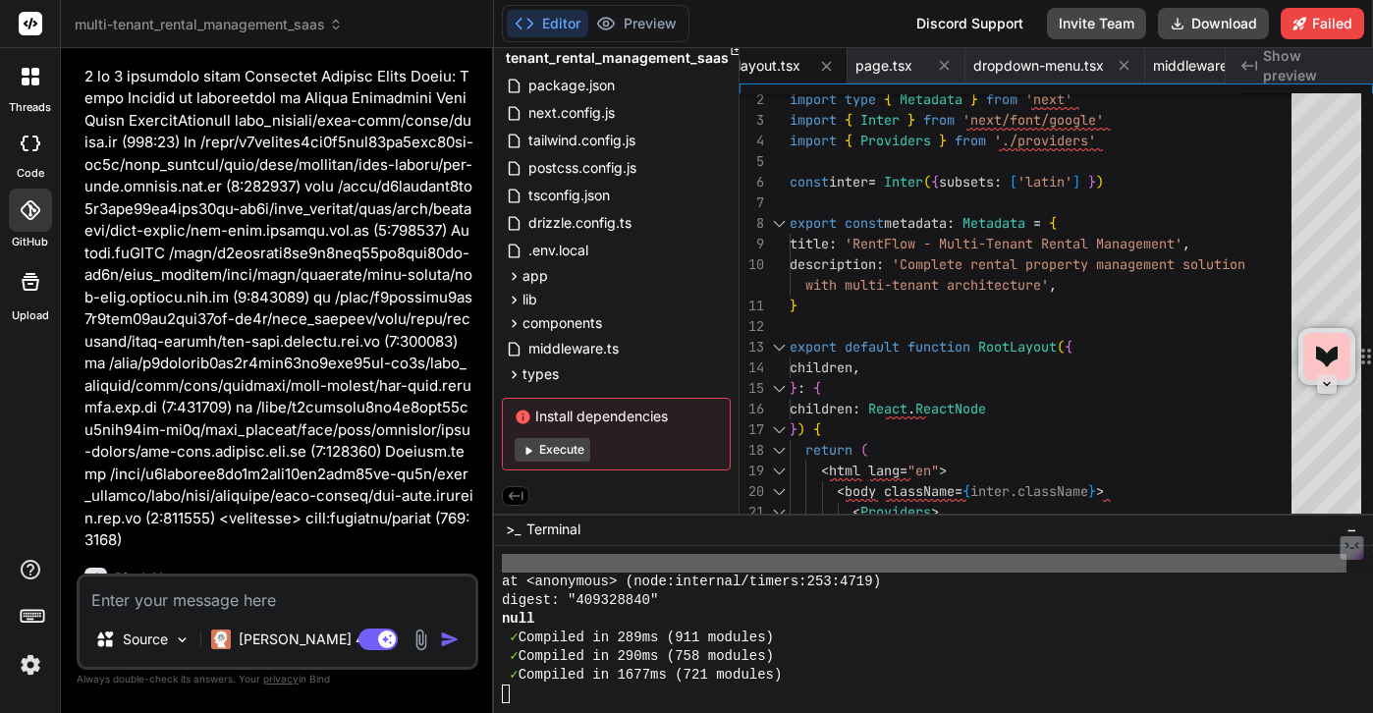
scroll to position [56602, 0]
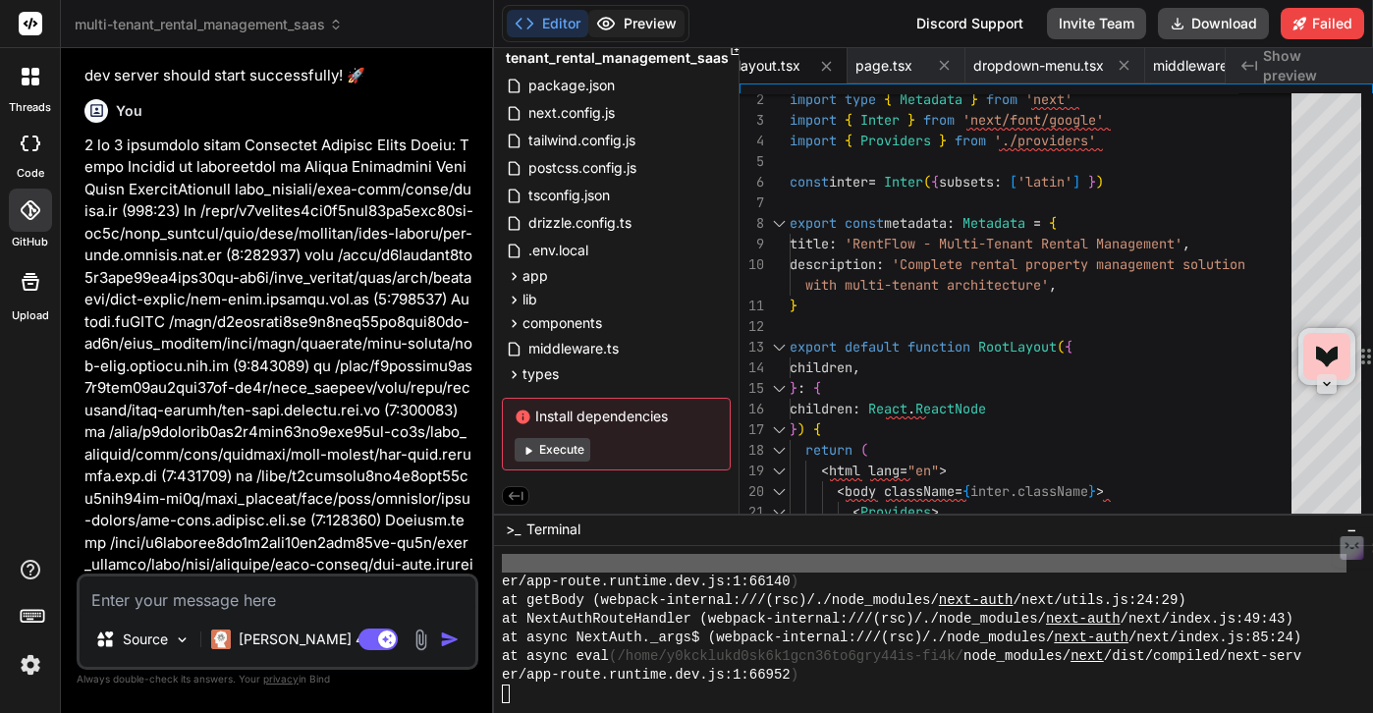
click at [633, 35] on button "Preview" at bounding box center [636, 24] width 96 height 28
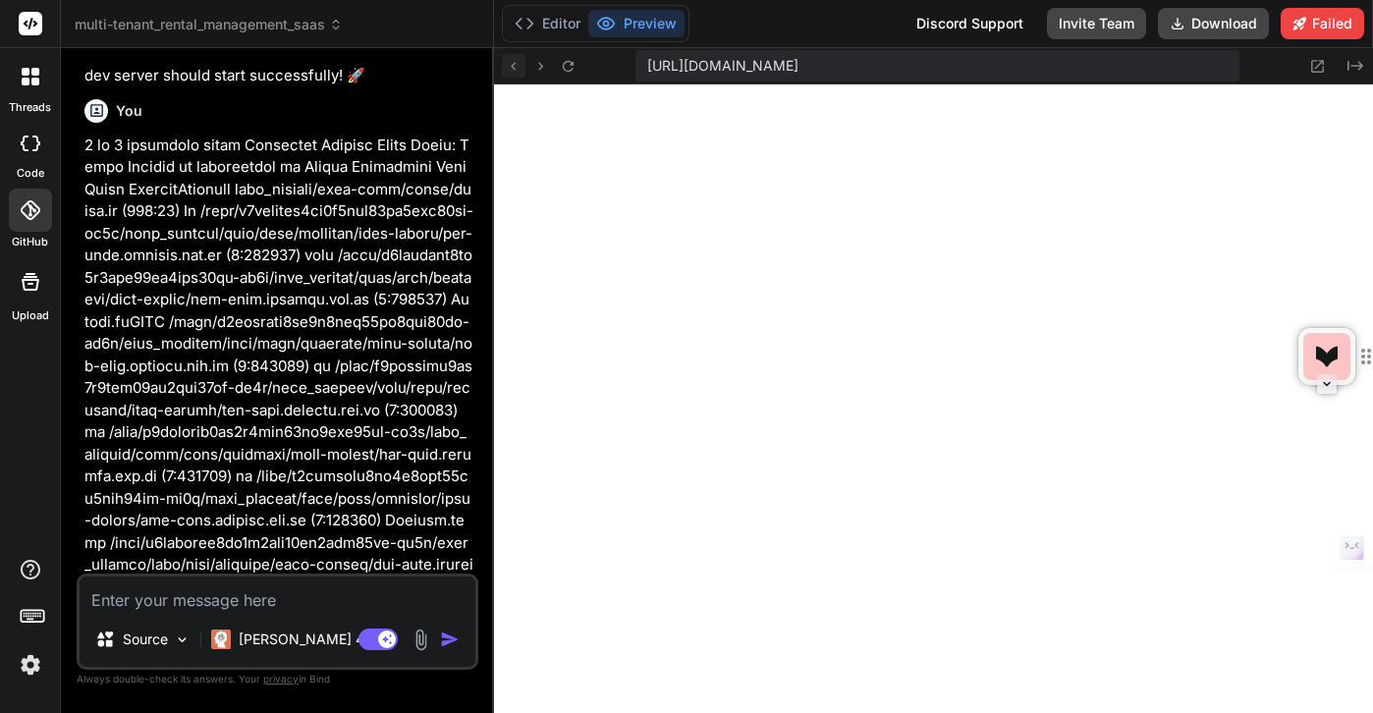
click at [512, 68] on icon at bounding box center [513, 66] width 17 height 17
click at [576, 67] on icon at bounding box center [568, 66] width 17 height 17
click at [633, 25] on button "Preview" at bounding box center [636, 24] width 96 height 28
click at [516, 64] on icon at bounding box center [513, 66] width 17 height 17
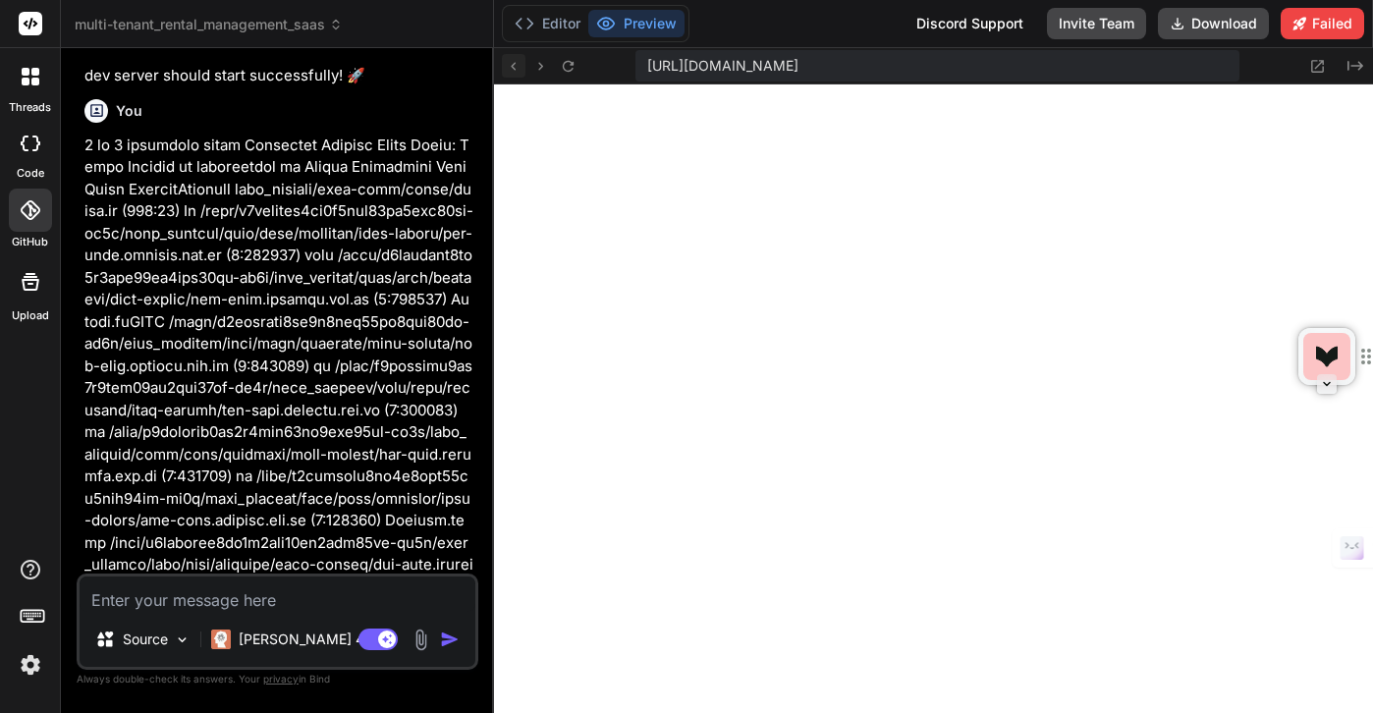
click at [515, 64] on icon at bounding box center [513, 66] width 17 height 17
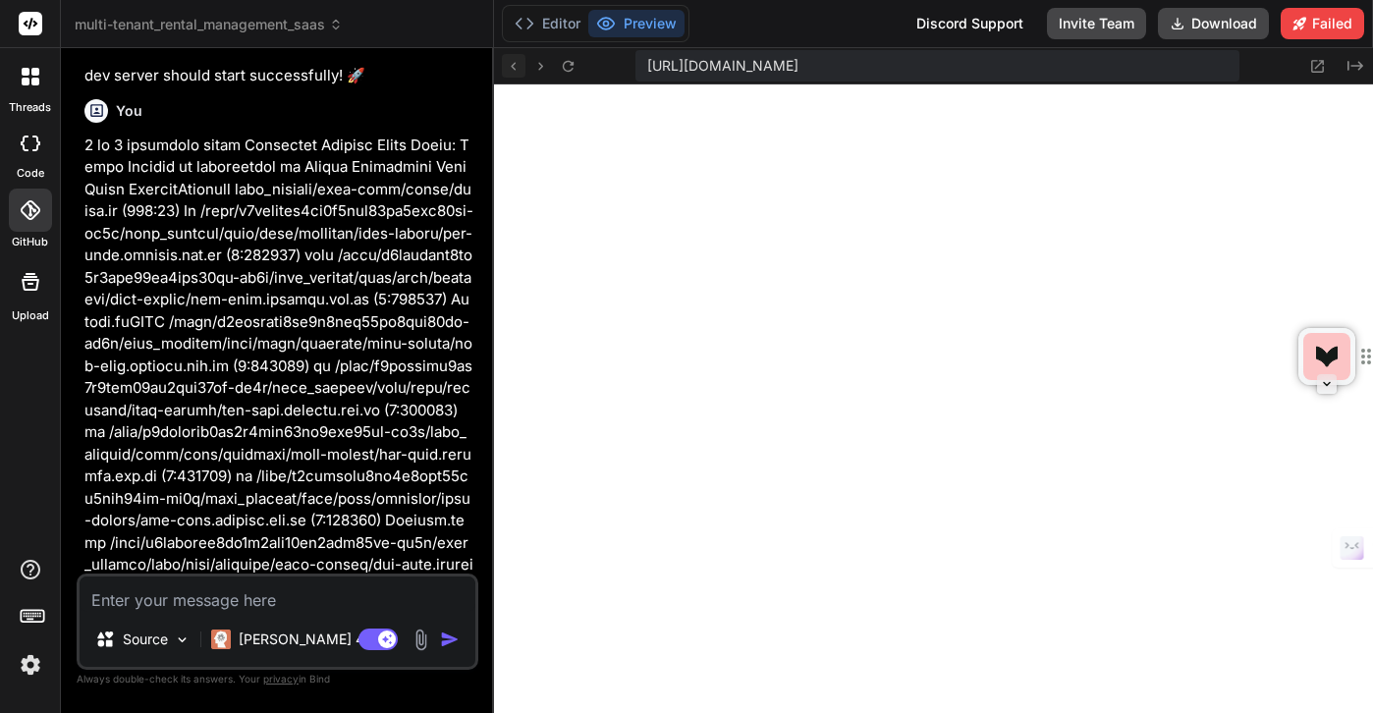
click at [515, 64] on icon at bounding box center [513, 66] width 17 height 17
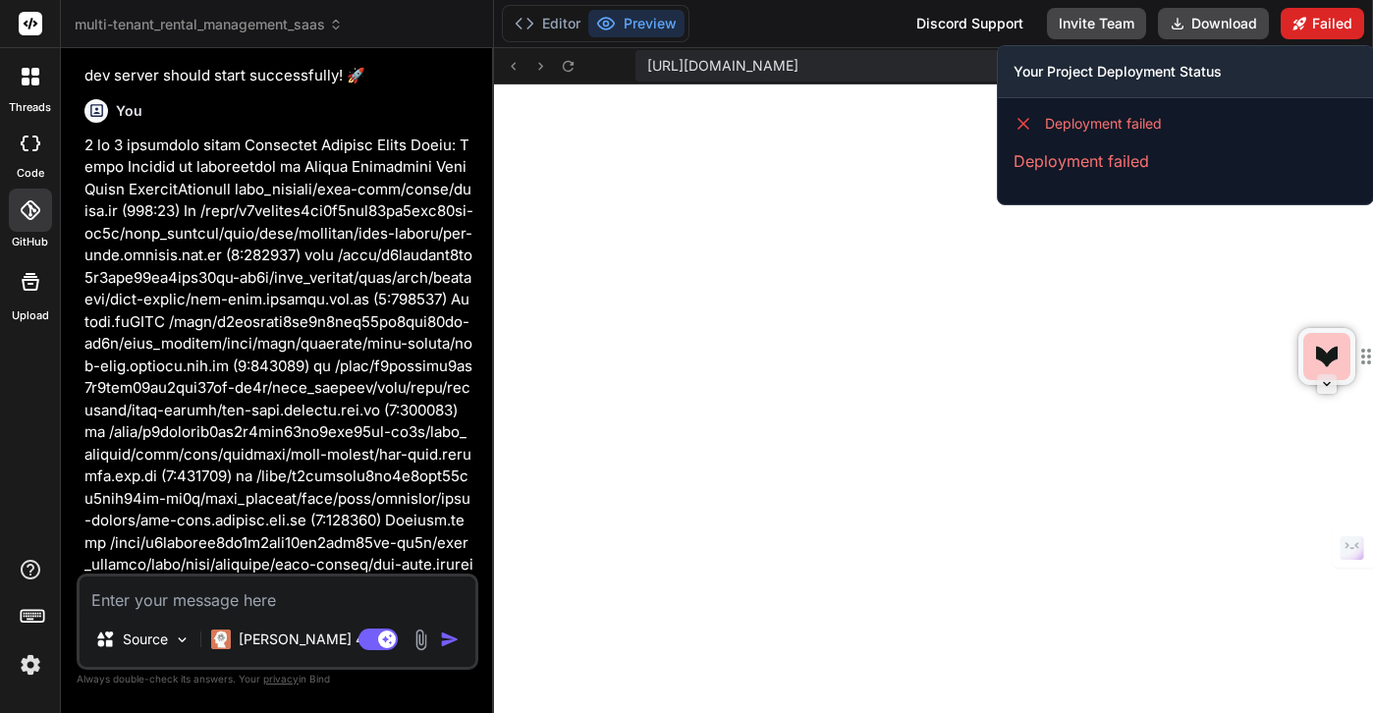
click at [1328, 28] on button "Failed" at bounding box center [1322, 23] width 83 height 31
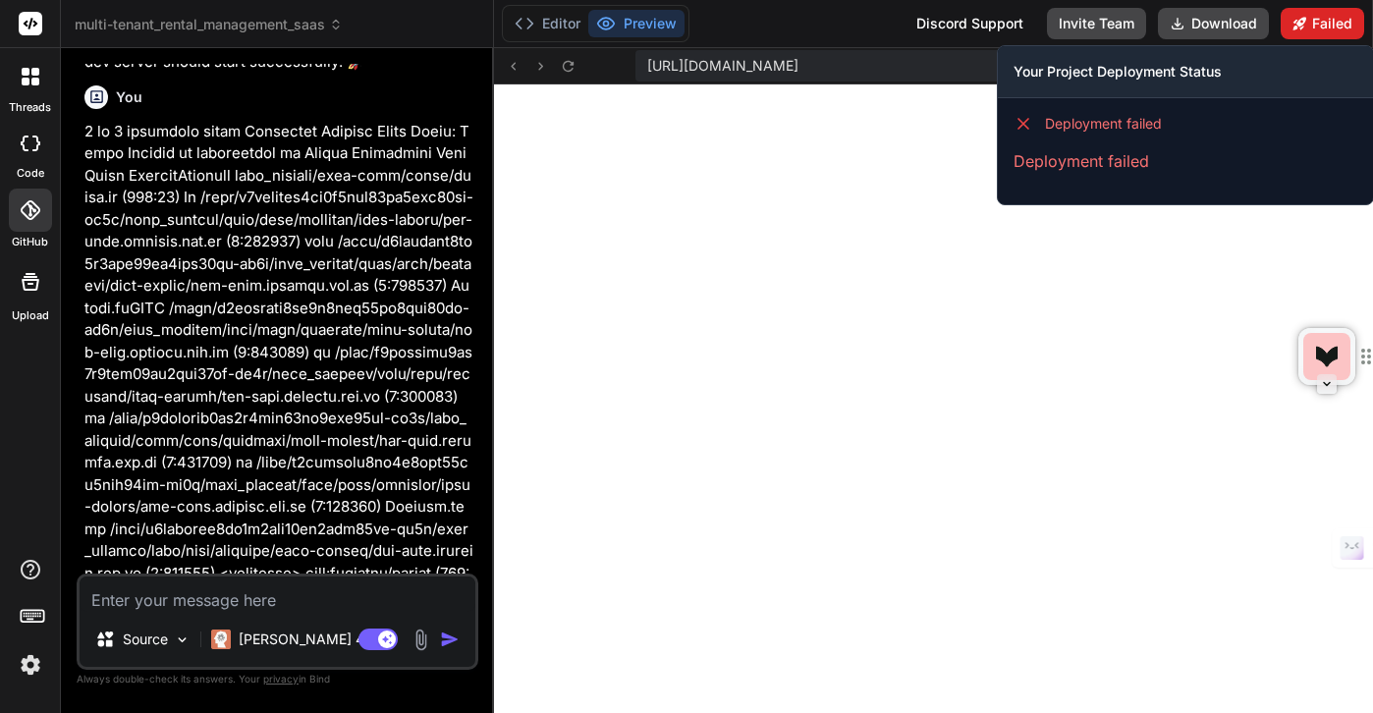
scroll to position [56670, 0]
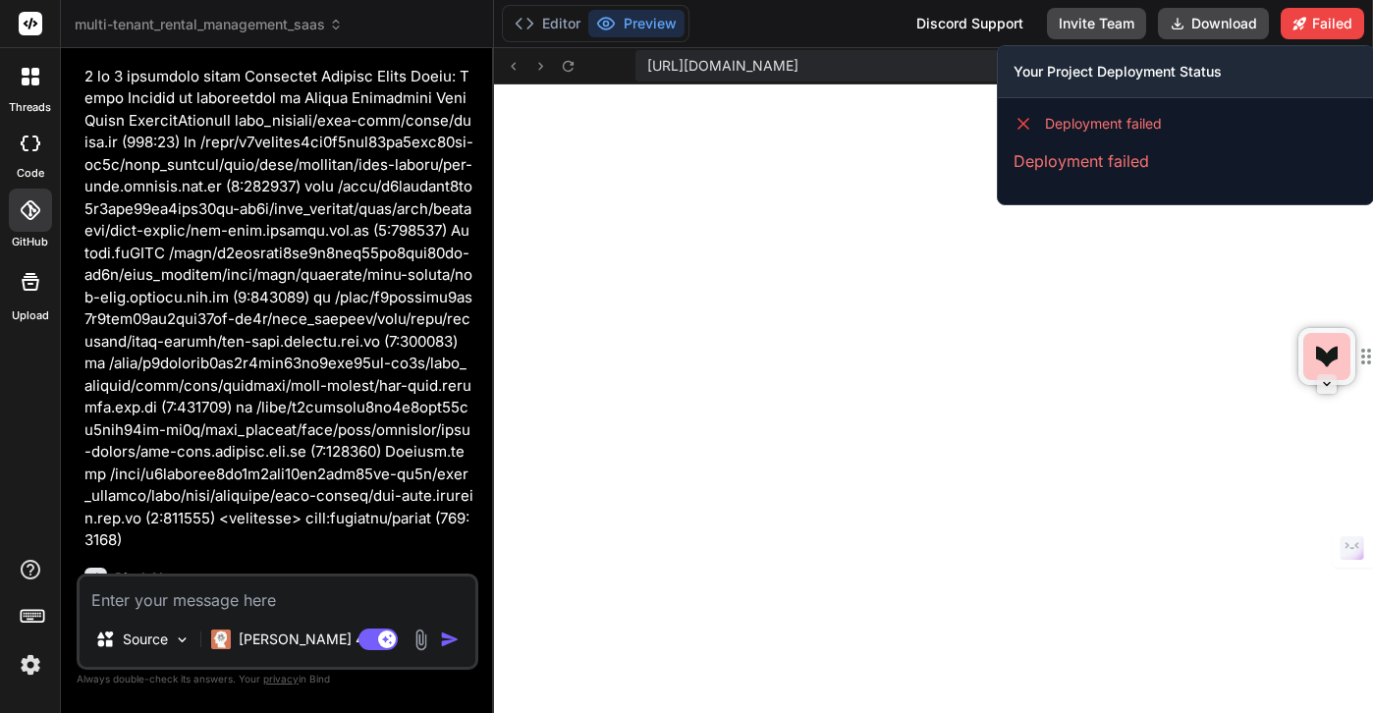
click at [1051, 165] on p "Deployment failed" at bounding box center [1186, 161] width 344 height 24
click at [1060, 133] on span "Deployment failed" at bounding box center [1103, 124] width 117 height 20
click at [1125, 69] on h3 "Your Project Deployment Status" at bounding box center [1186, 72] width 344 height 20
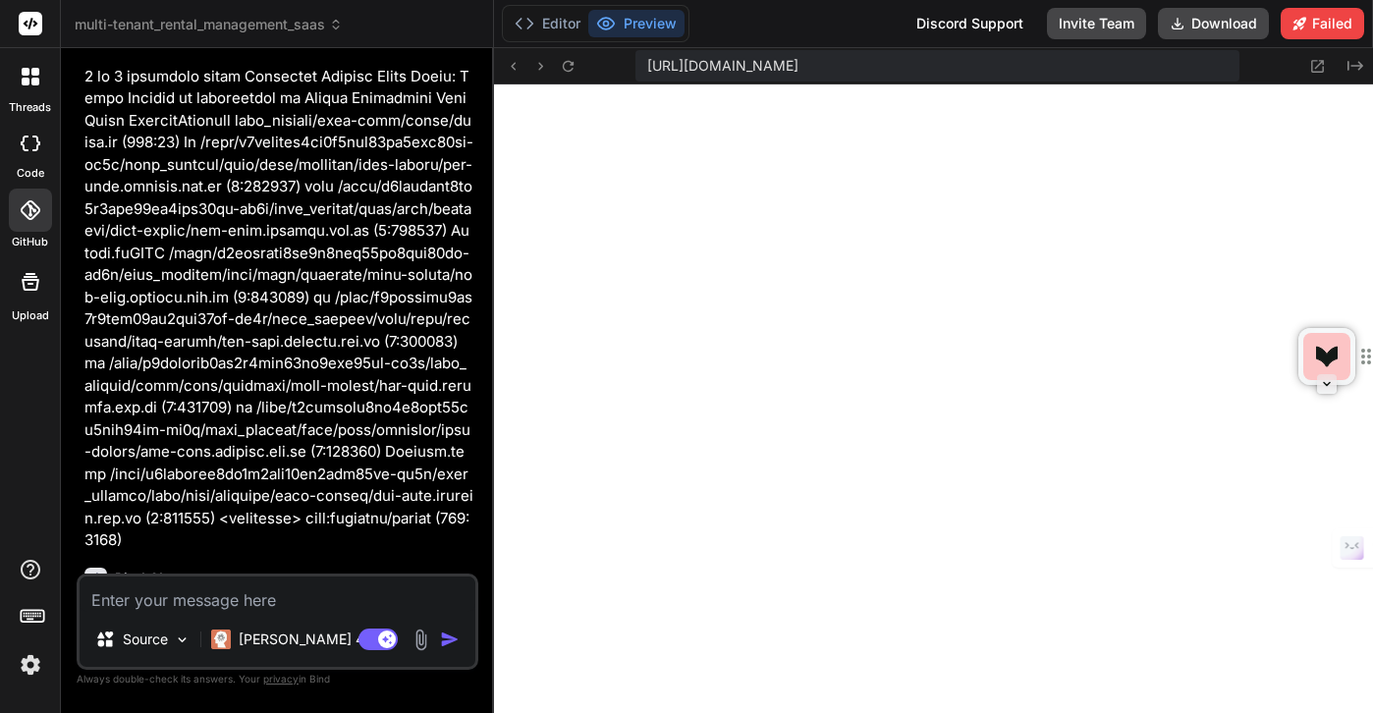
click at [651, 23] on button "Preview" at bounding box center [636, 24] width 96 height 28
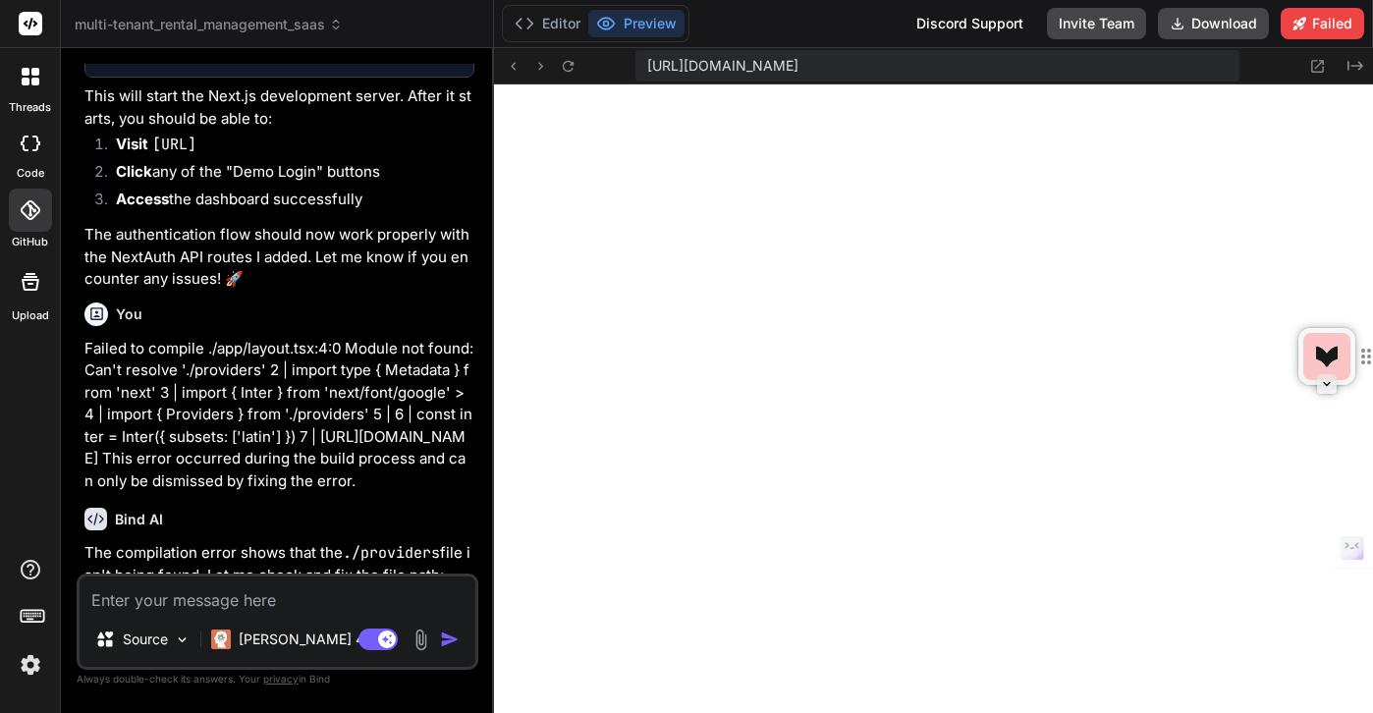
scroll to position [55735, 0]
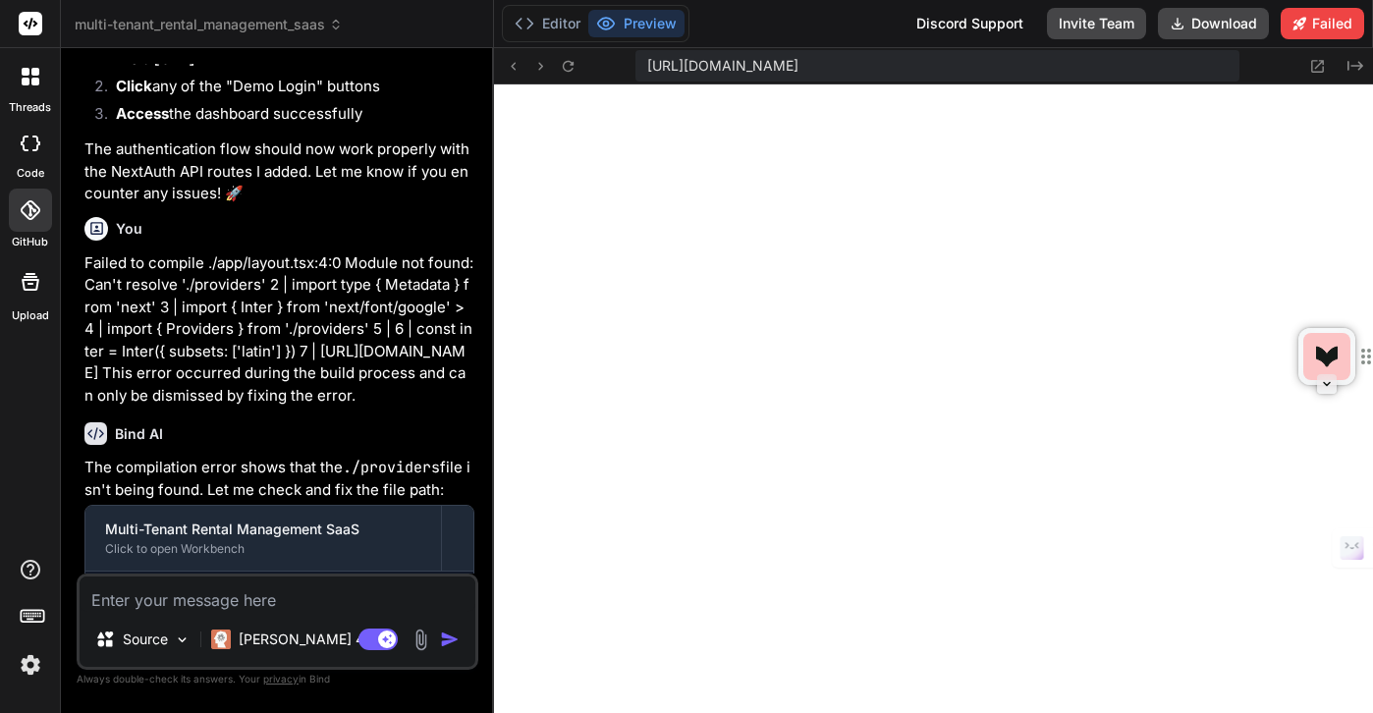
click at [972, 19] on div "Discord Support" at bounding box center [970, 23] width 131 height 31
click at [644, 20] on button "Preview" at bounding box center [636, 24] width 96 height 28
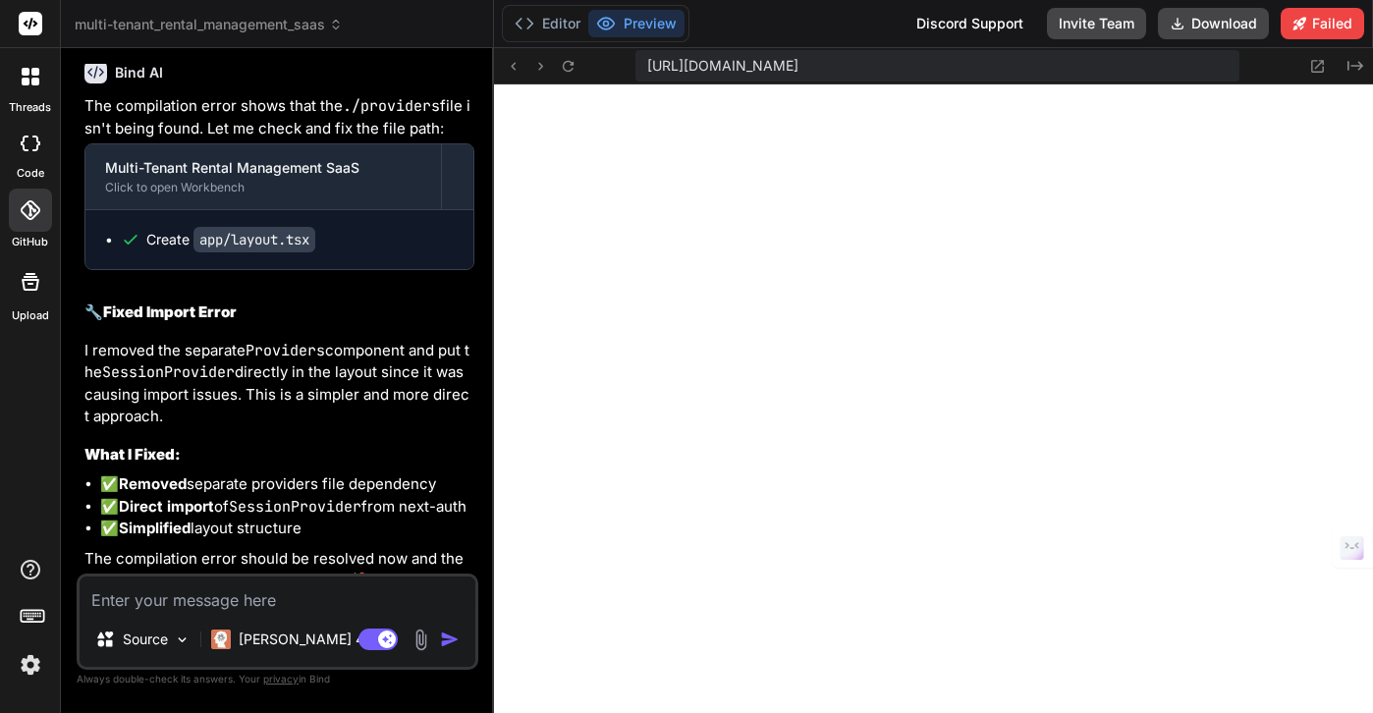
scroll to position [56672, 0]
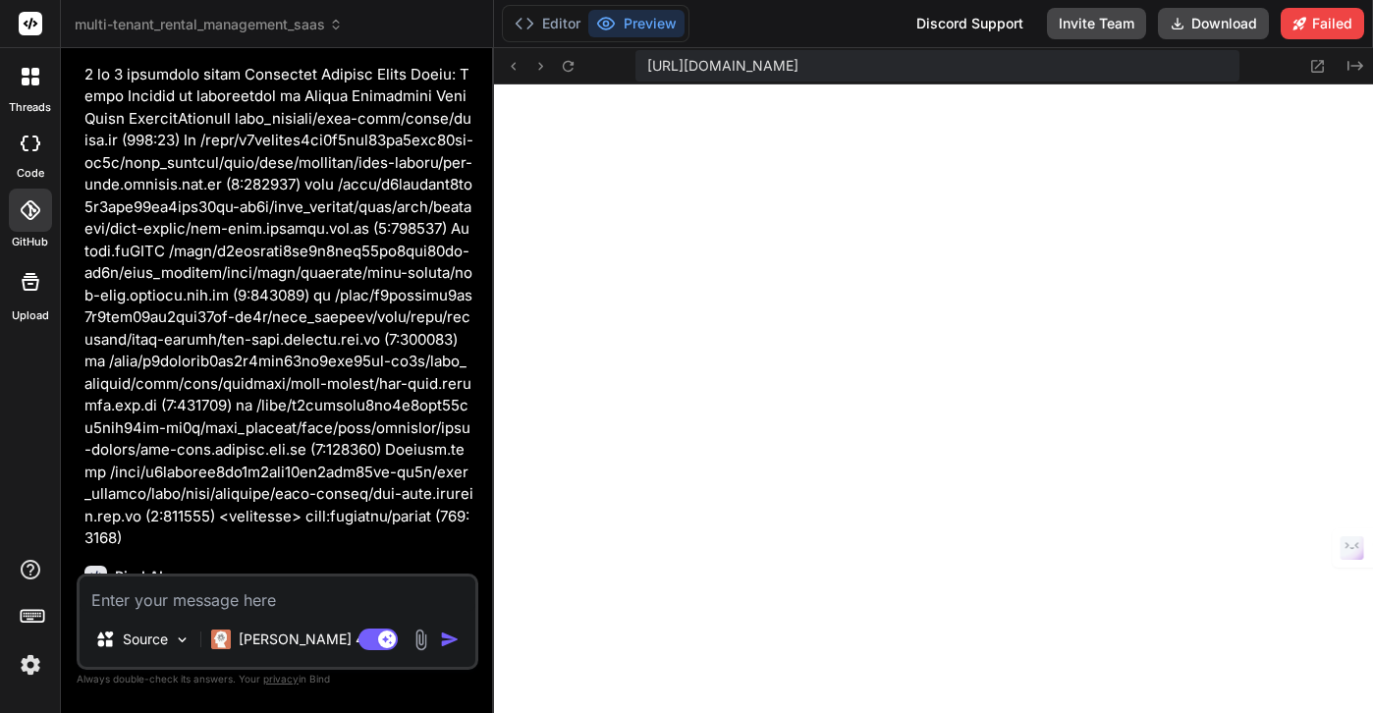
click at [624, 18] on button "Preview" at bounding box center [636, 24] width 96 height 28
click at [558, 31] on button "Editor" at bounding box center [548, 24] width 82 height 28
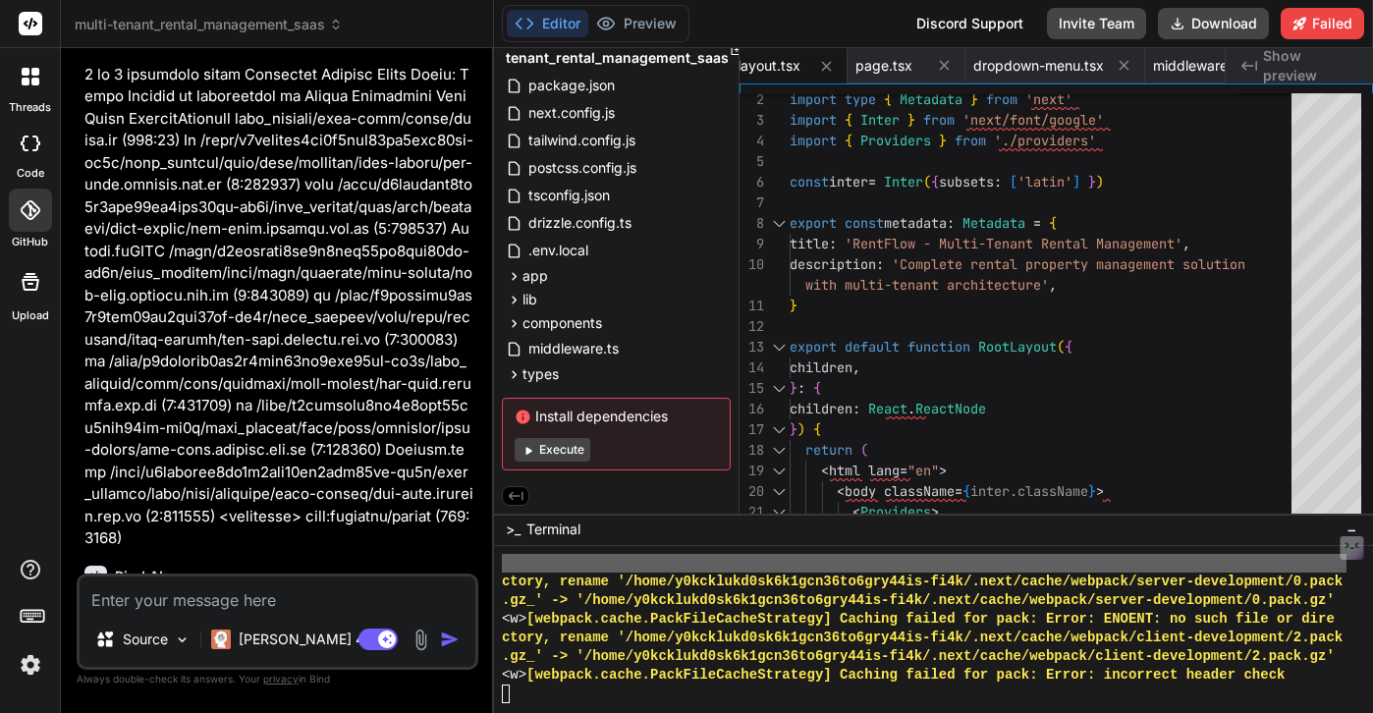
drag, startPoint x: 642, startPoint y: 14, endPoint x: 600, endPoint y: 496, distance: 484.1
click at [599, 494] on div "Editor Preview Discord Support Invite Team Download Failed [URL][DOMAIN_NAME] C…" at bounding box center [933, 356] width 879 height 713
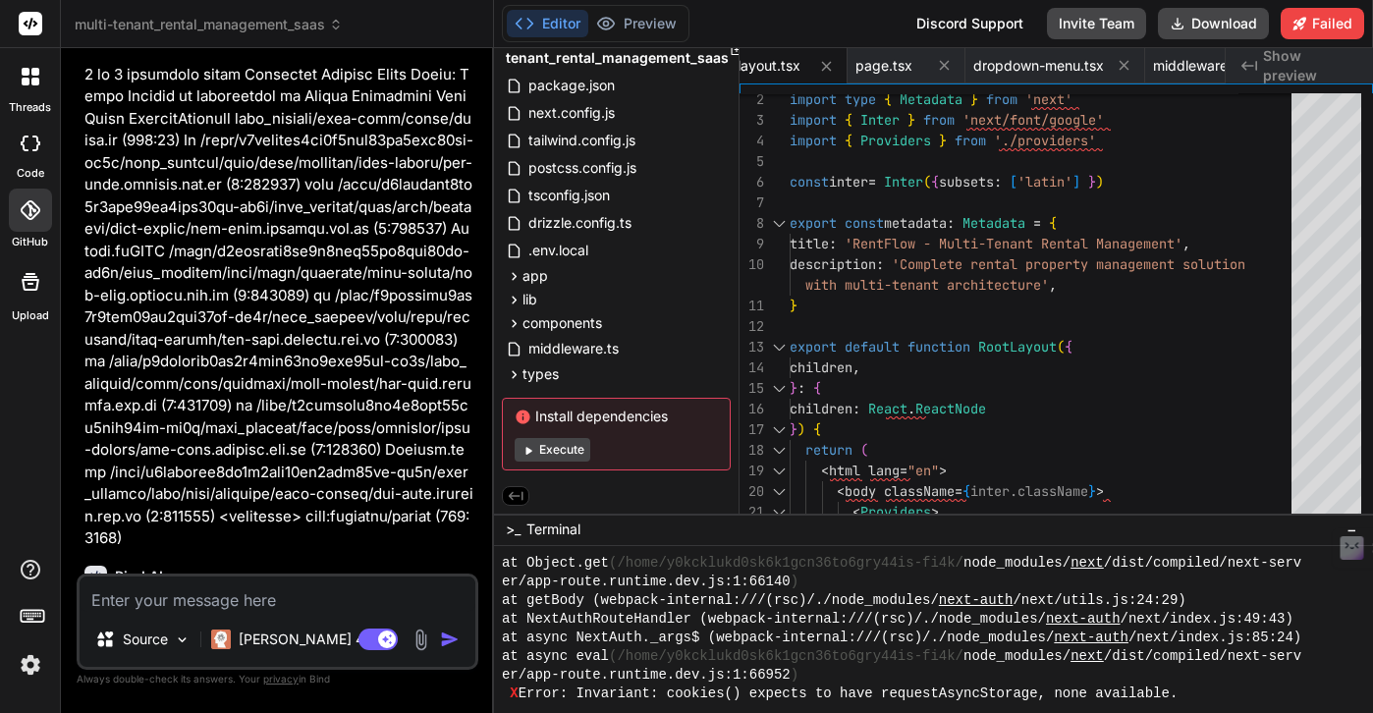
scroll to position [18663, 0]
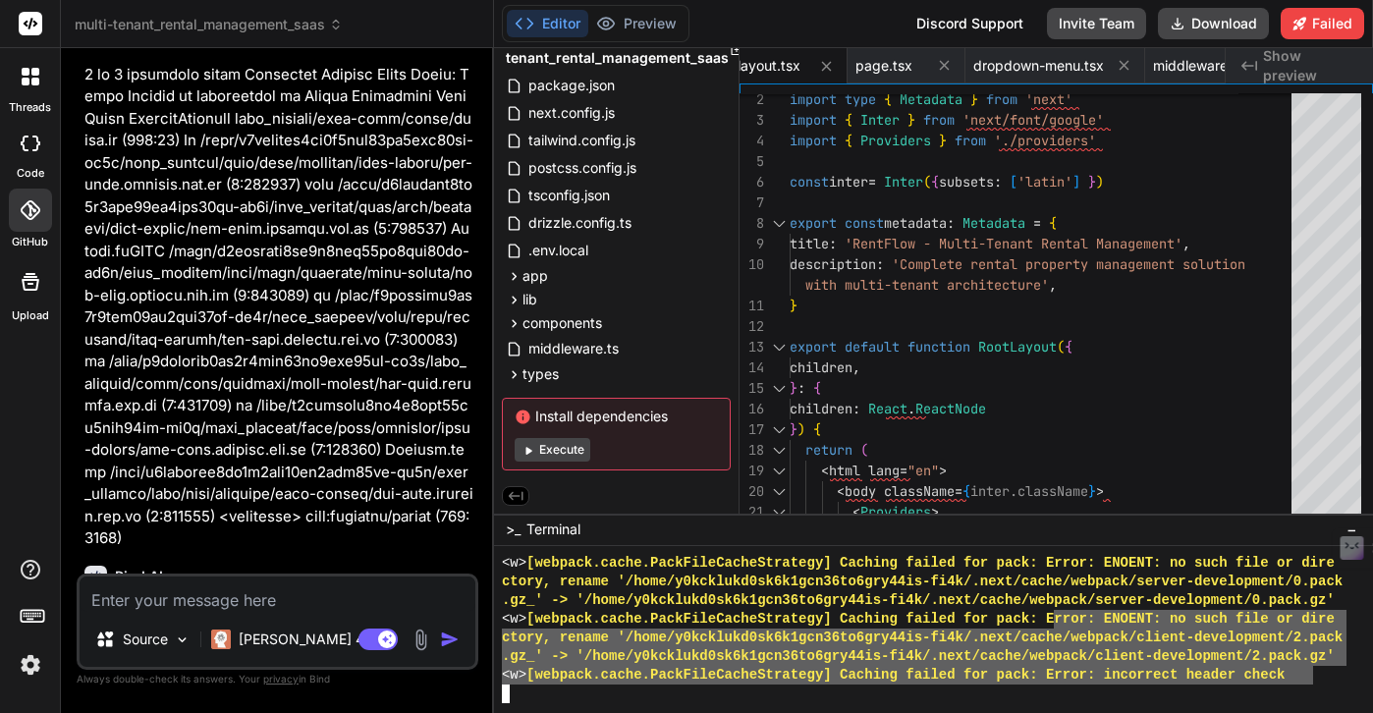
click at [1070, 611] on div "<w> [webpack.cache.PackFileCacheStrategy] Caching failed for pack: Error: ENOEN…" at bounding box center [924, 628] width 845 height 149
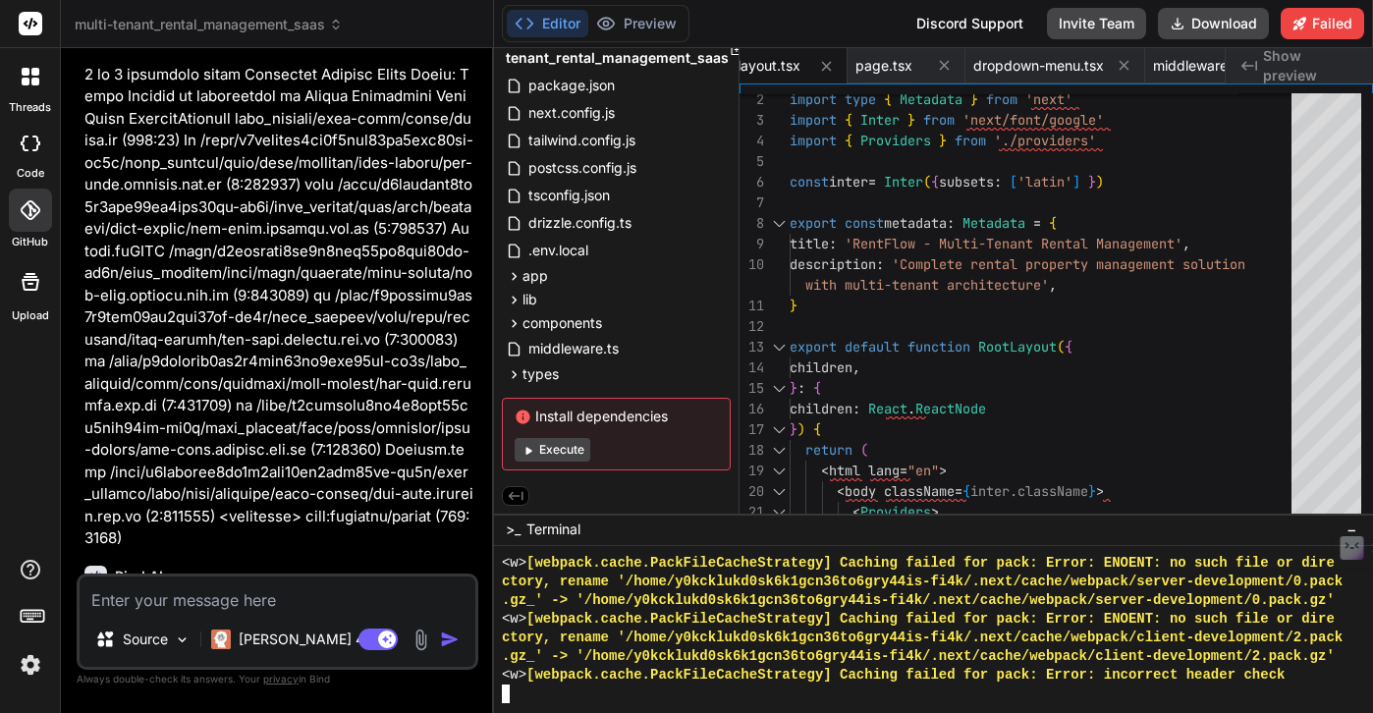
click at [1300, 676] on div "<w> [webpack.cache.PackFileCacheStrategy] Caching failed for pack: Error: incor…" at bounding box center [924, 675] width 845 height 19
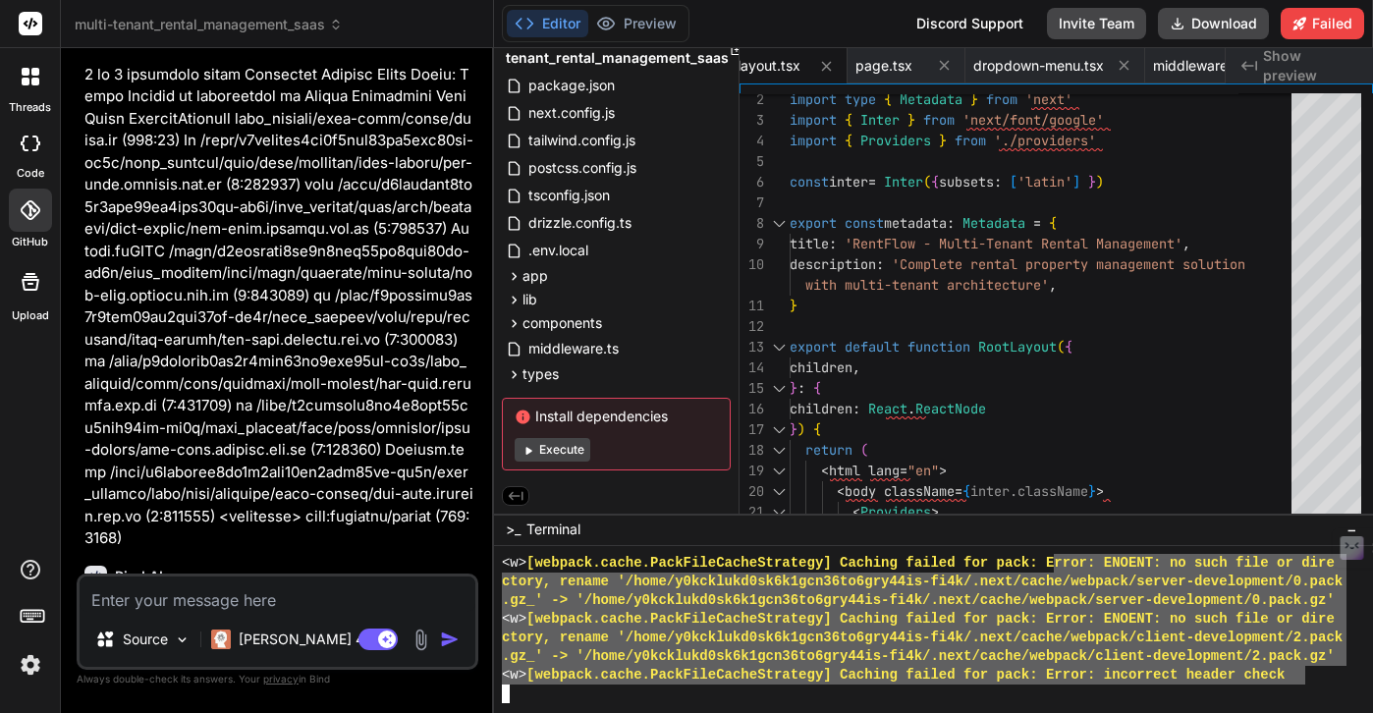
drag, startPoint x: 1303, startPoint y: 682, endPoint x: 1062, endPoint y: 556, distance: 272.4
click at [1062, 555] on div "<w> [webpack.cache.PackFileCacheStrategy] Caching failed for pack: E rror: ENOE…" at bounding box center [924, 628] width 845 height 149
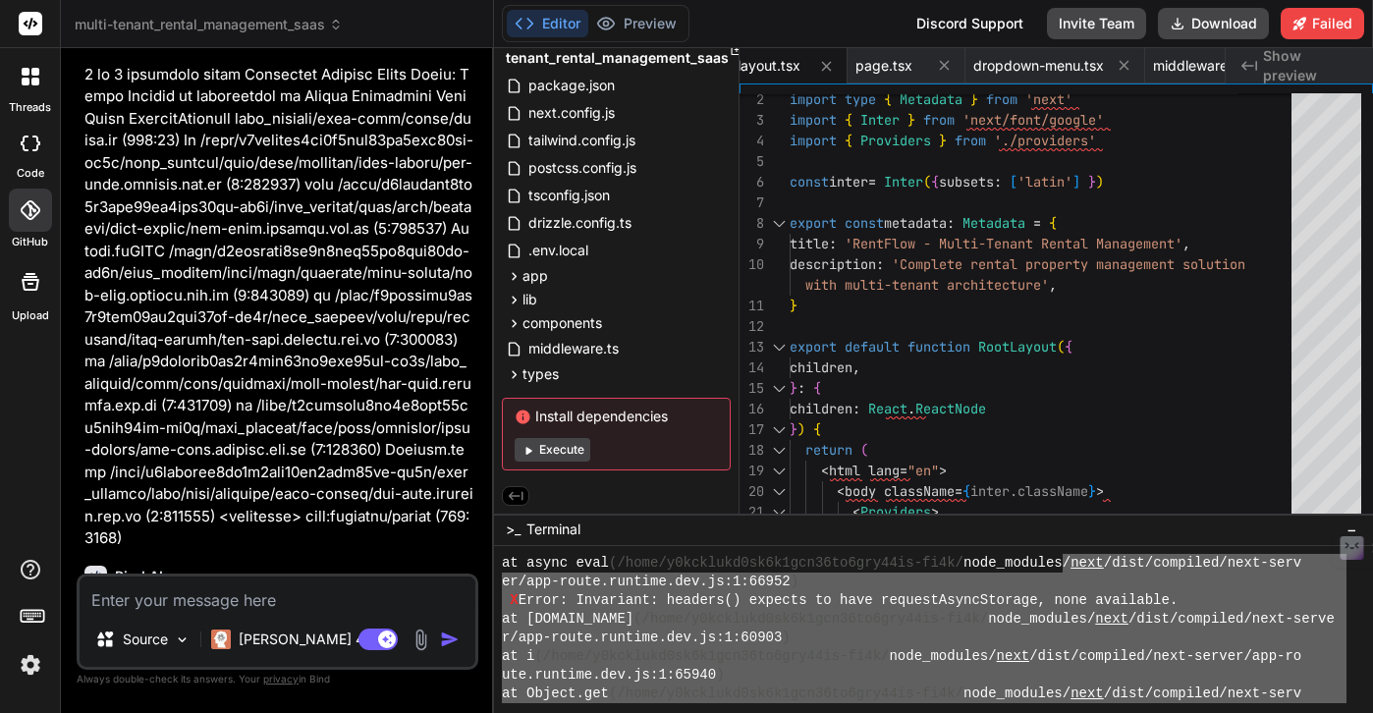
scroll to position [17730, 0]
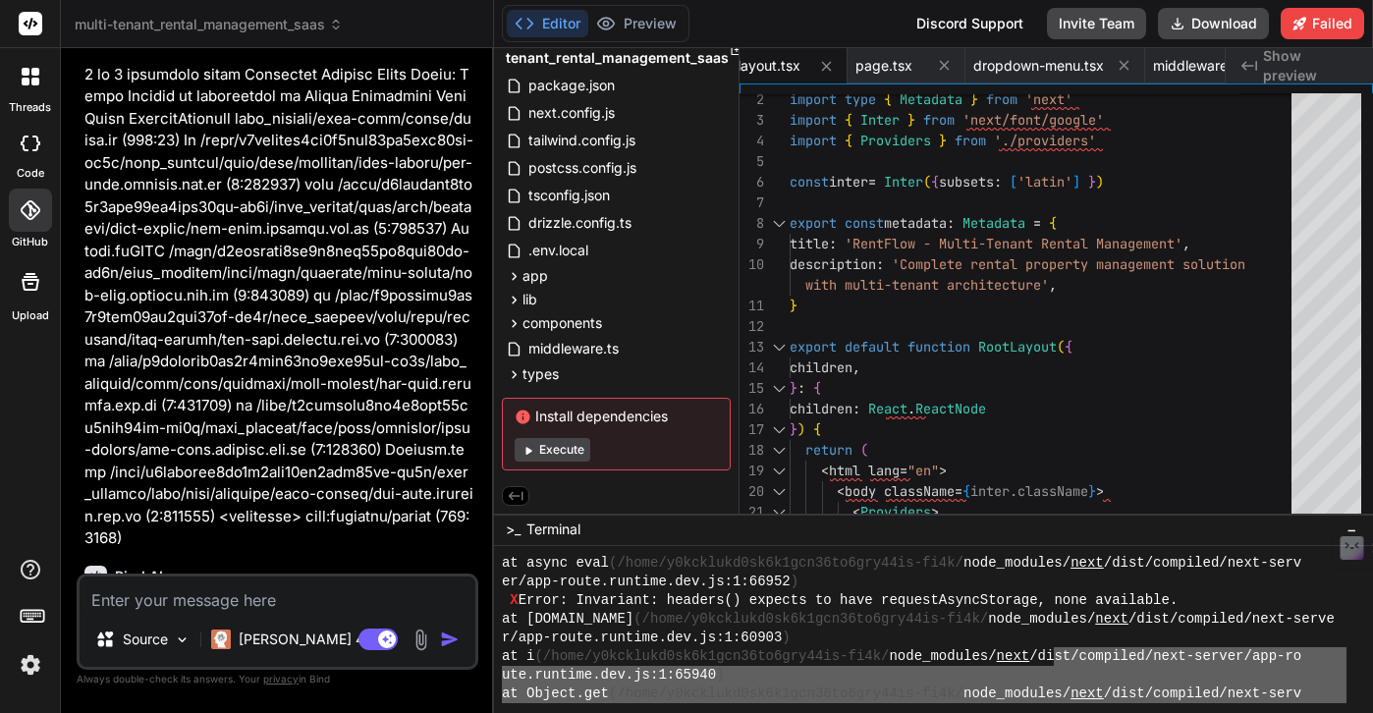
drag, startPoint x: 1300, startPoint y: 673, endPoint x: 1094, endPoint y: 650, distance: 206.5
click at [1094, 650] on div "at async eval (/home/y0kcklukd0sk6k1gcn36to6gry44is-fi4k/ node_modules/ next /d…" at bounding box center [924, 628] width 845 height 149
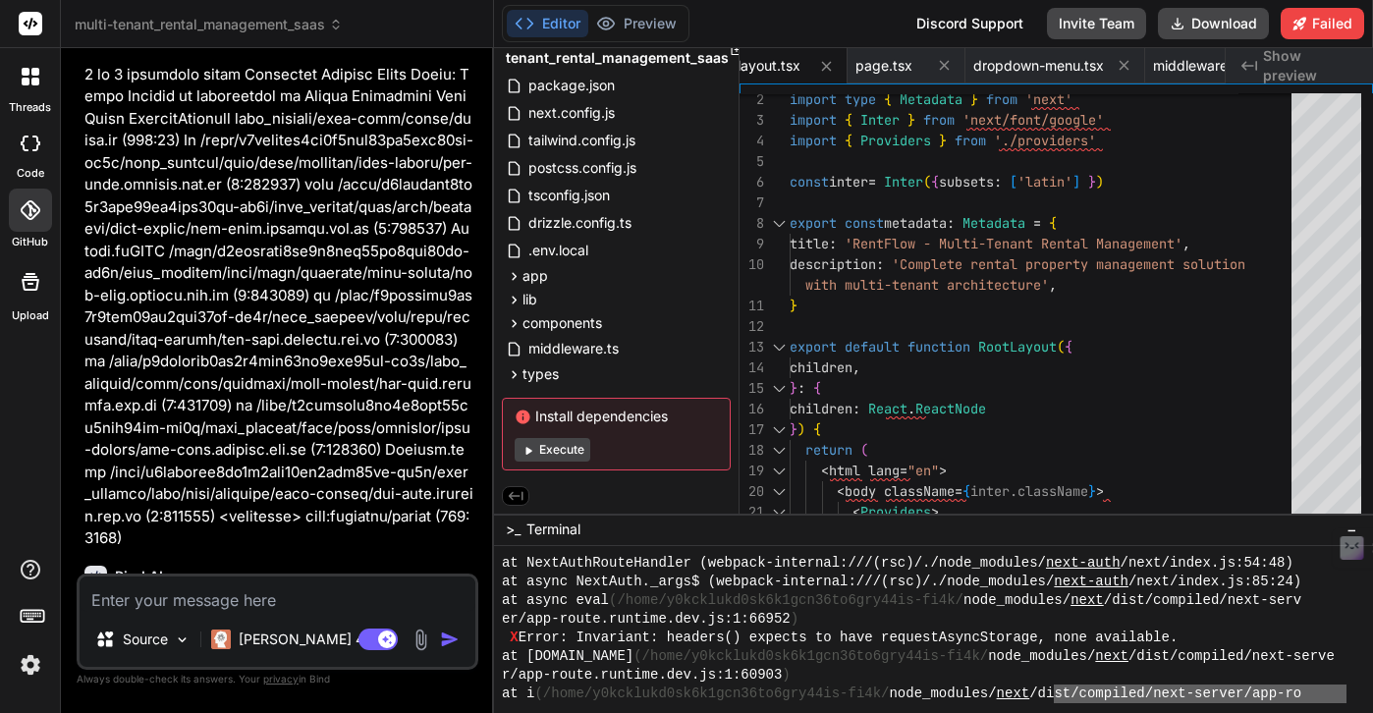
scroll to position [17678, 0]
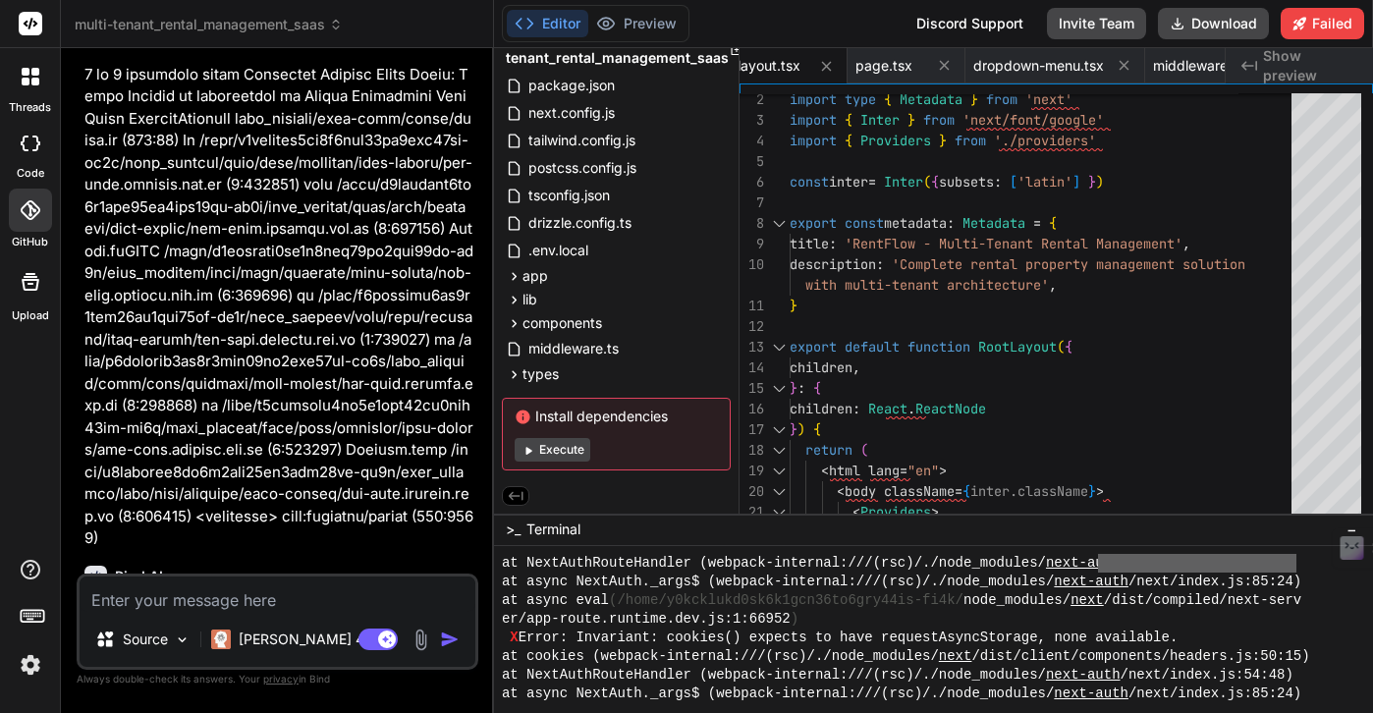
scroll to position [17579, 0]
click at [29, 28] on rect at bounding box center [31, 24] width 24 height 24
click at [194, 37] on header "multi-tenant_rental_management_saas Created with Pixso." at bounding box center [277, 24] width 433 height 48
click at [201, 27] on span "multi-tenant_rental_management_saas" at bounding box center [209, 25] width 268 height 20
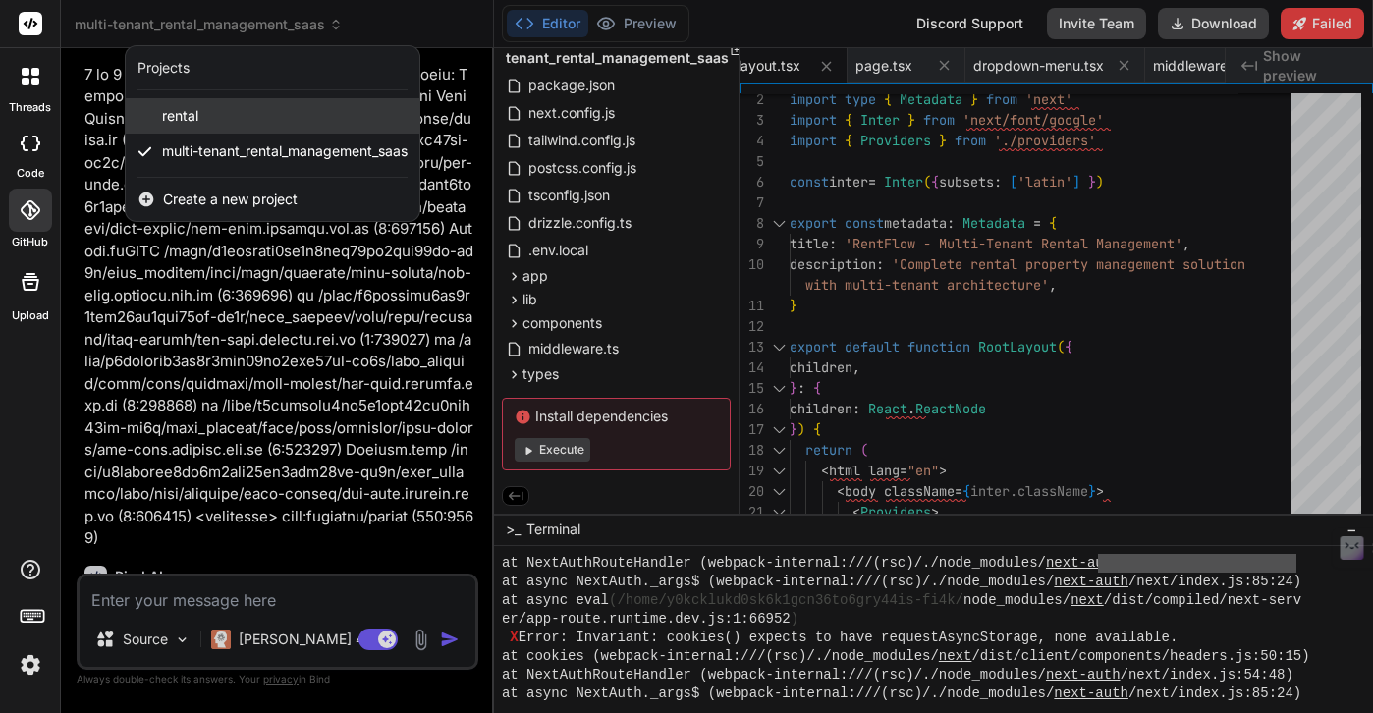
click at [186, 116] on span "rental" at bounding box center [180, 116] width 36 height 20
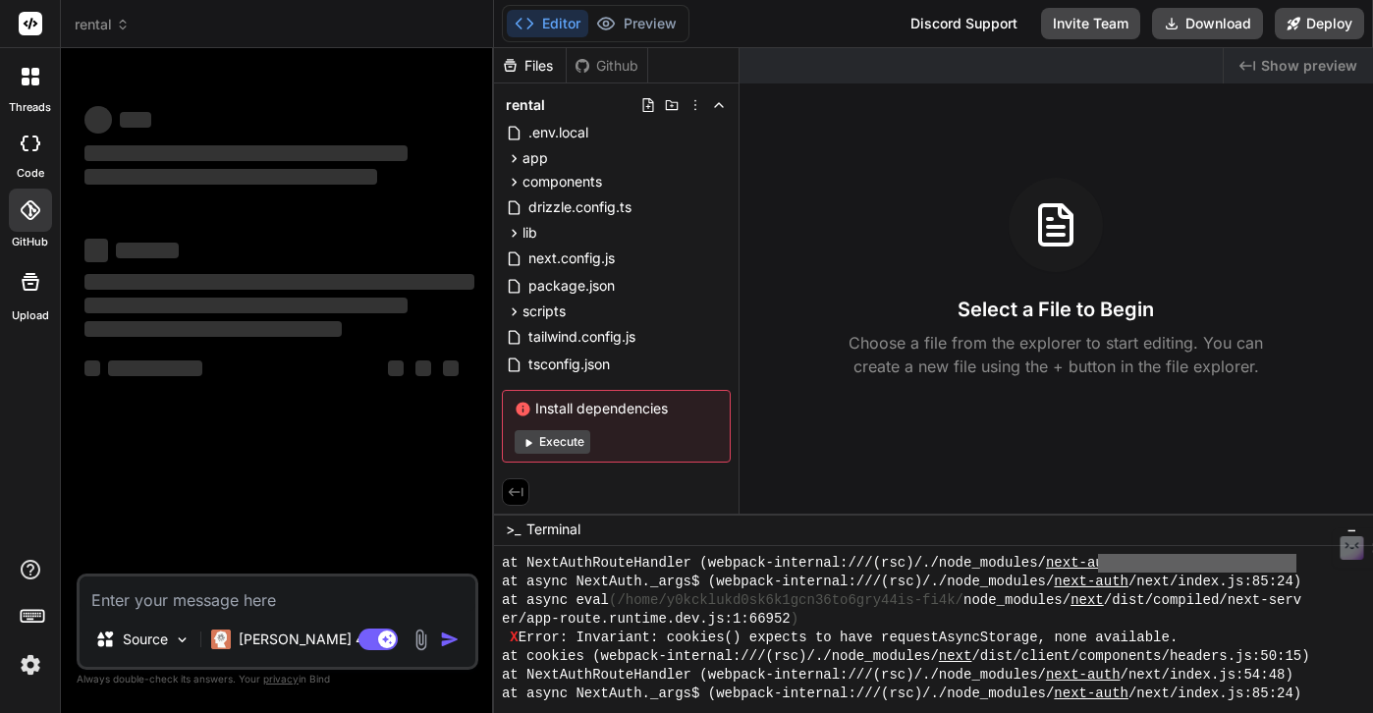
scroll to position [10134, 0]
click at [111, 23] on span "rental" at bounding box center [102, 25] width 55 height 20
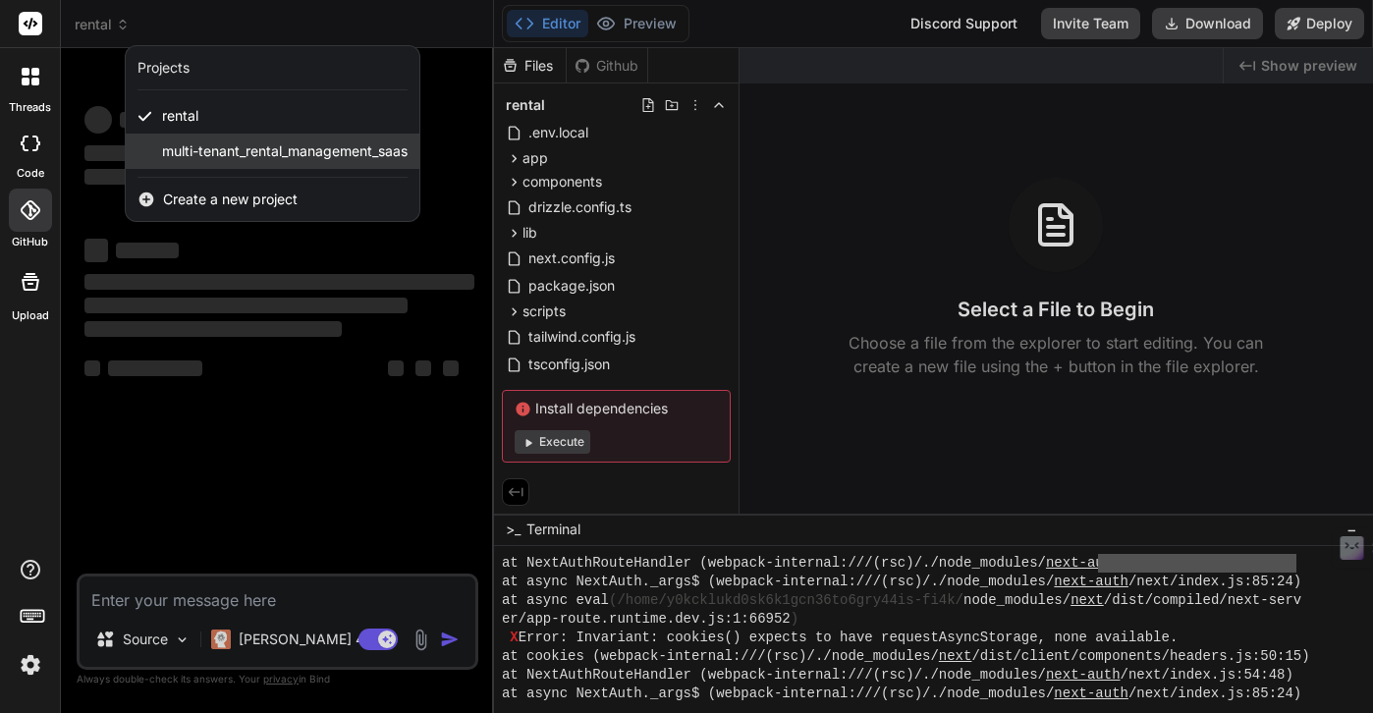
click at [246, 147] on span "multi-tenant_rental_management_saas" at bounding box center [285, 151] width 246 height 20
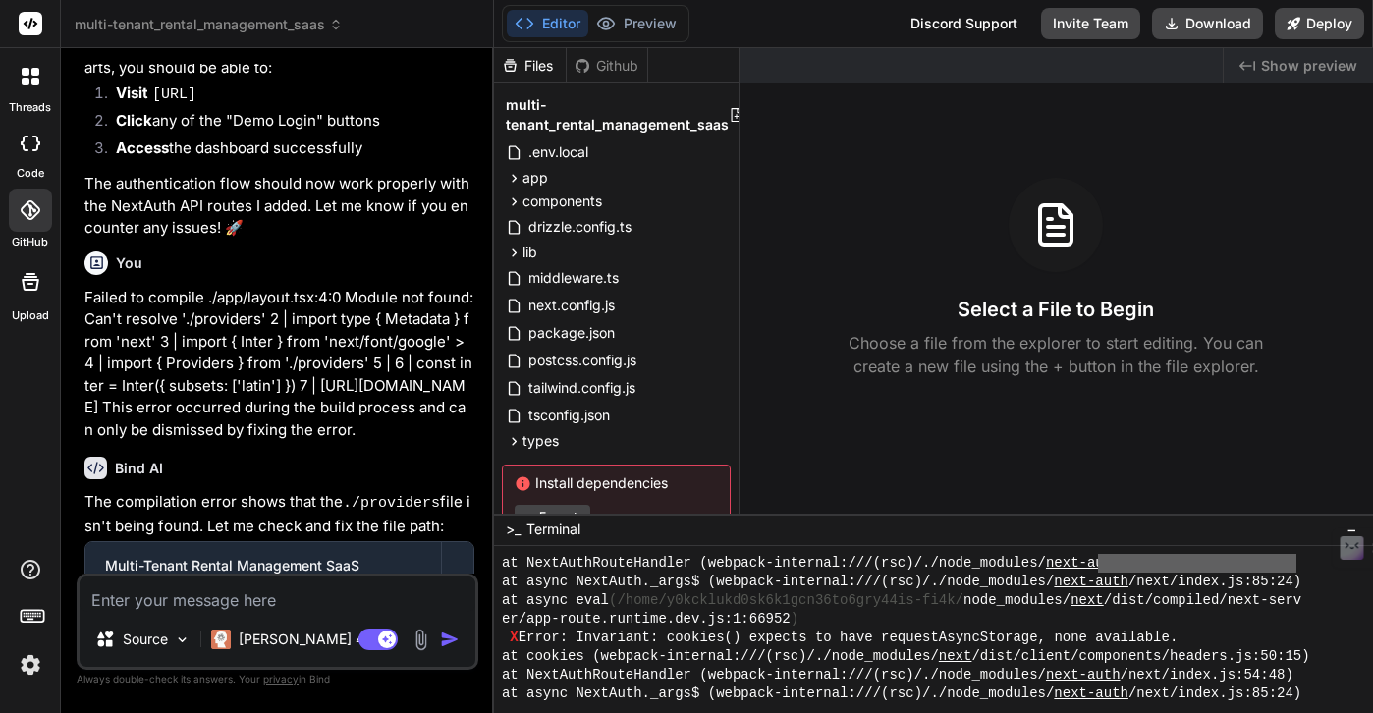
scroll to position [7367, 0]
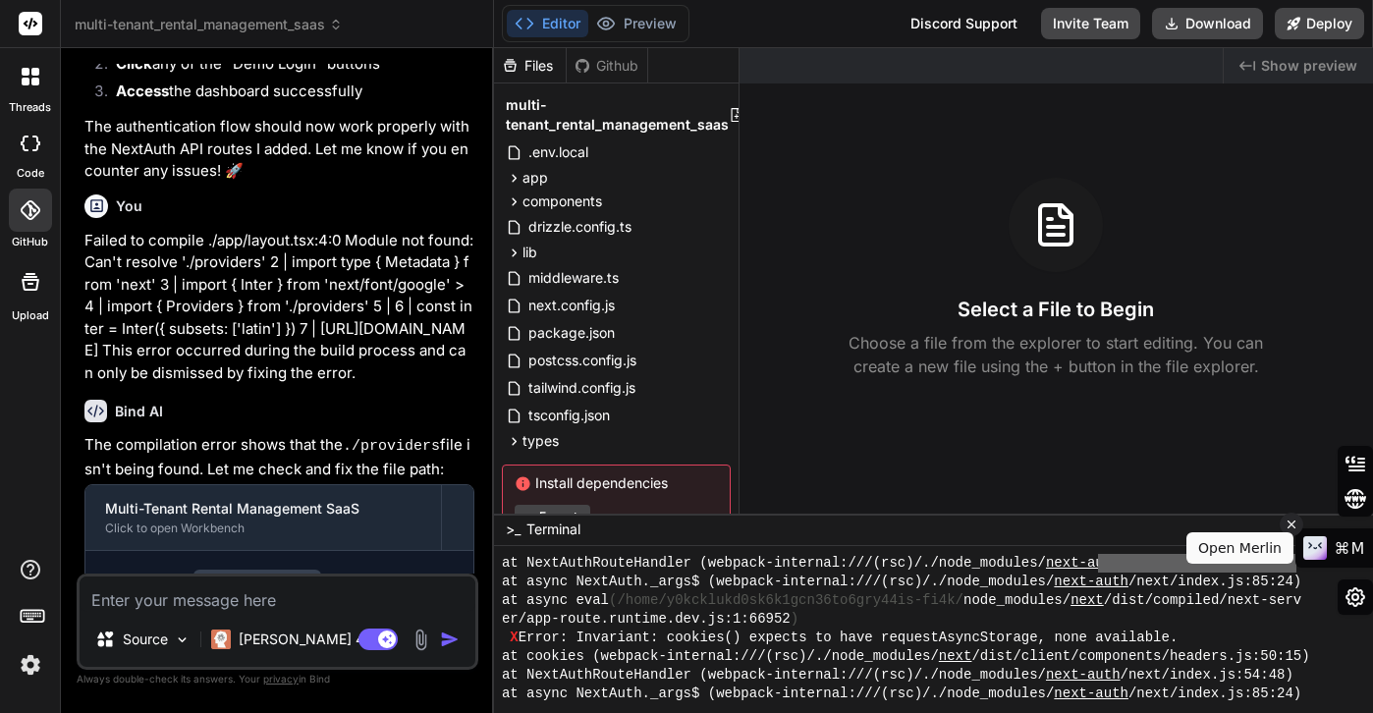
click at [1288, 524] on icon at bounding box center [1292, 525] width 14 height 24
click at [1349, 527] on span "−" at bounding box center [1352, 530] width 11 height 20
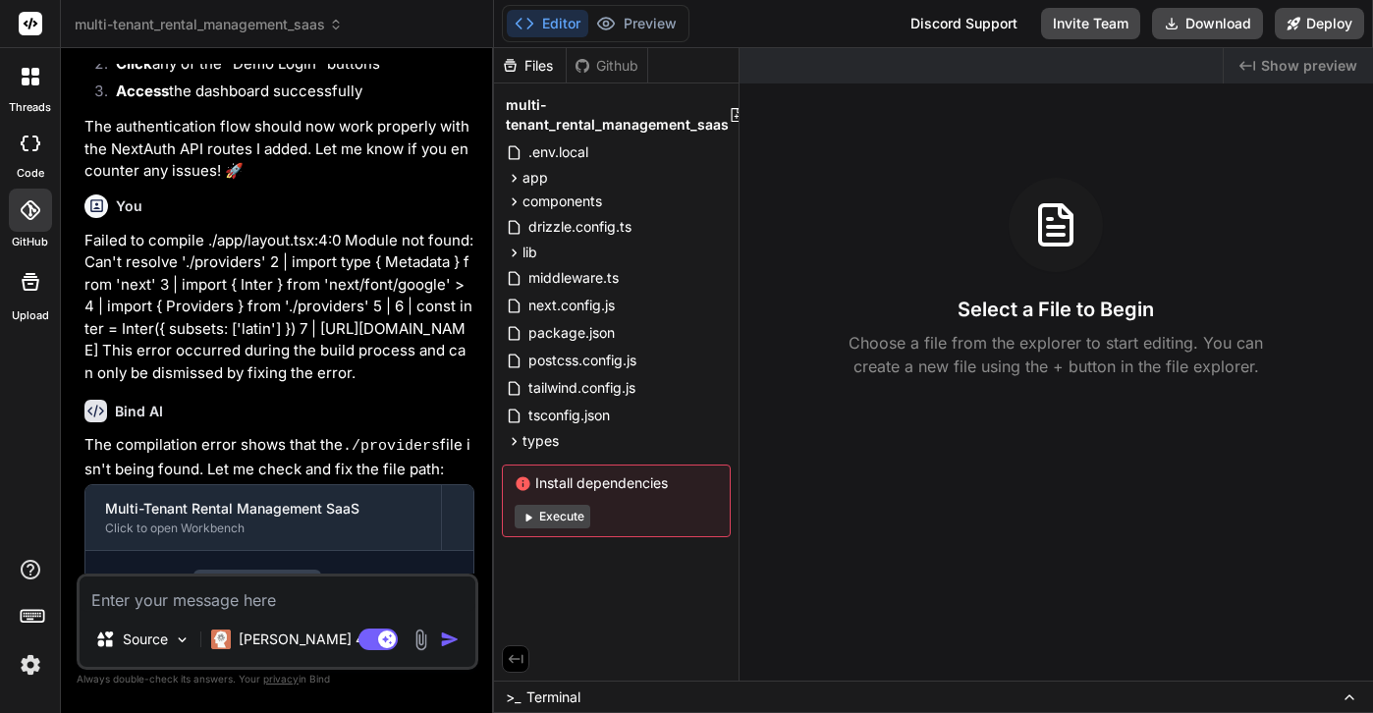
click at [1346, 696] on icon at bounding box center [1350, 697] width 8 height 4
click at [965, 404] on div "Created with Pixso. Show preview Select a File to Begin Choose a file from the …" at bounding box center [1057, 364] width 634 height 633
click at [1348, 692] on icon at bounding box center [1350, 698] width 16 height 16
click at [530, 514] on icon at bounding box center [528, 517] width 15 height 15
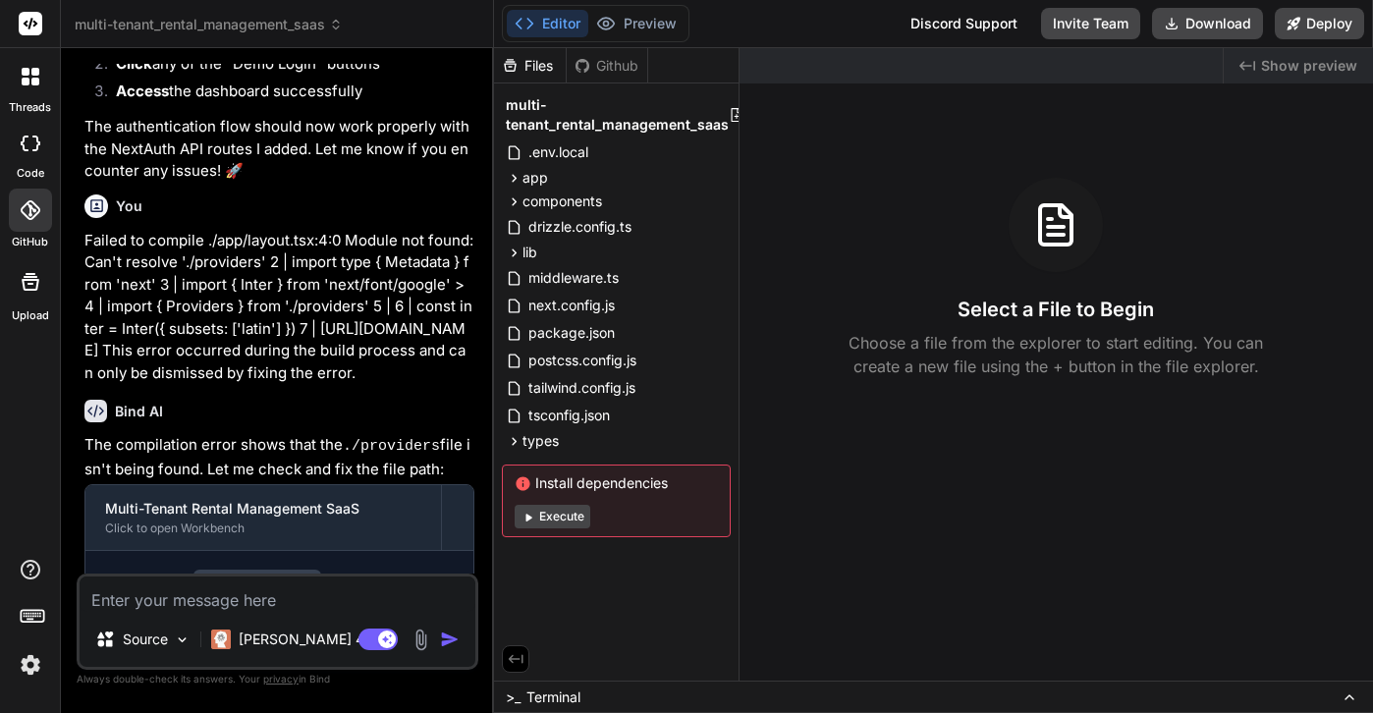
type textarea "x"
click at [554, 126] on span "multi-tenant_rental_management_saas" at bounding box center [617, 114] width 223 height 39
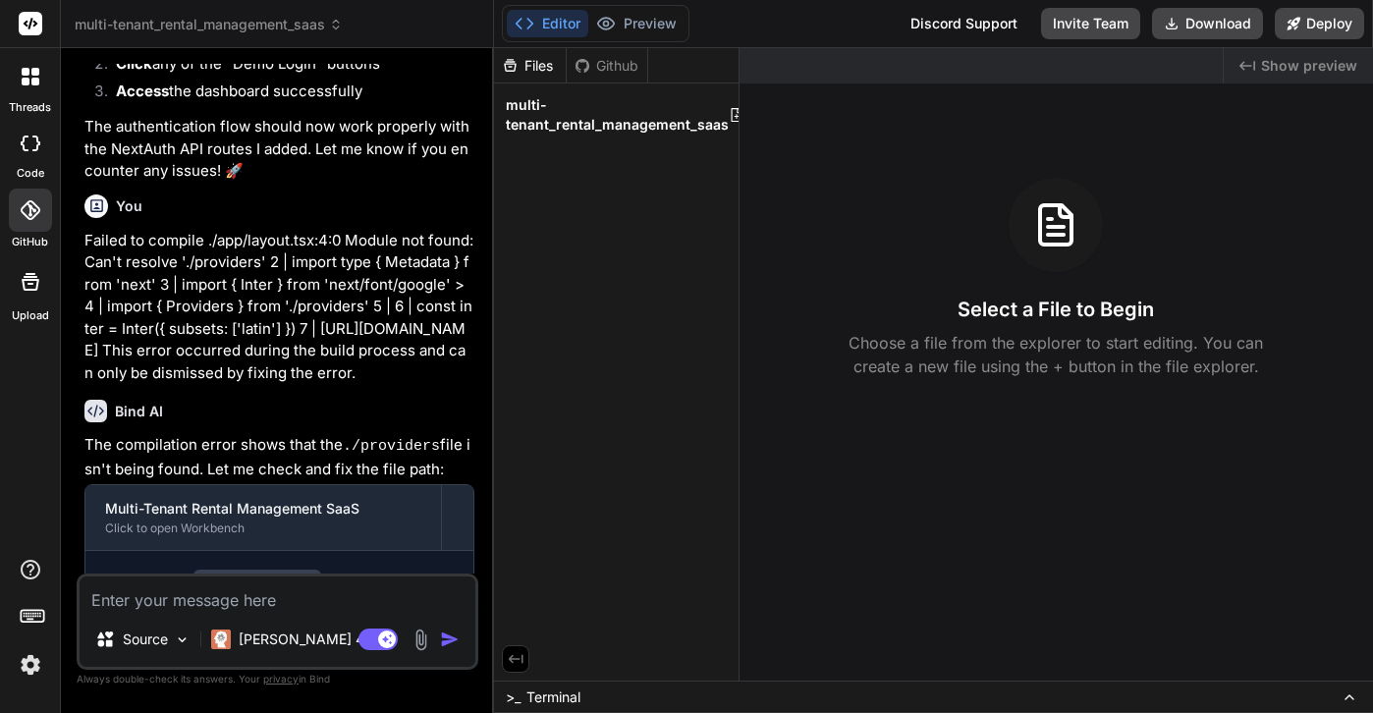
click at [731, 696] on div ">_ Terminal" at bounding box center [933, 697] width 879 height 32
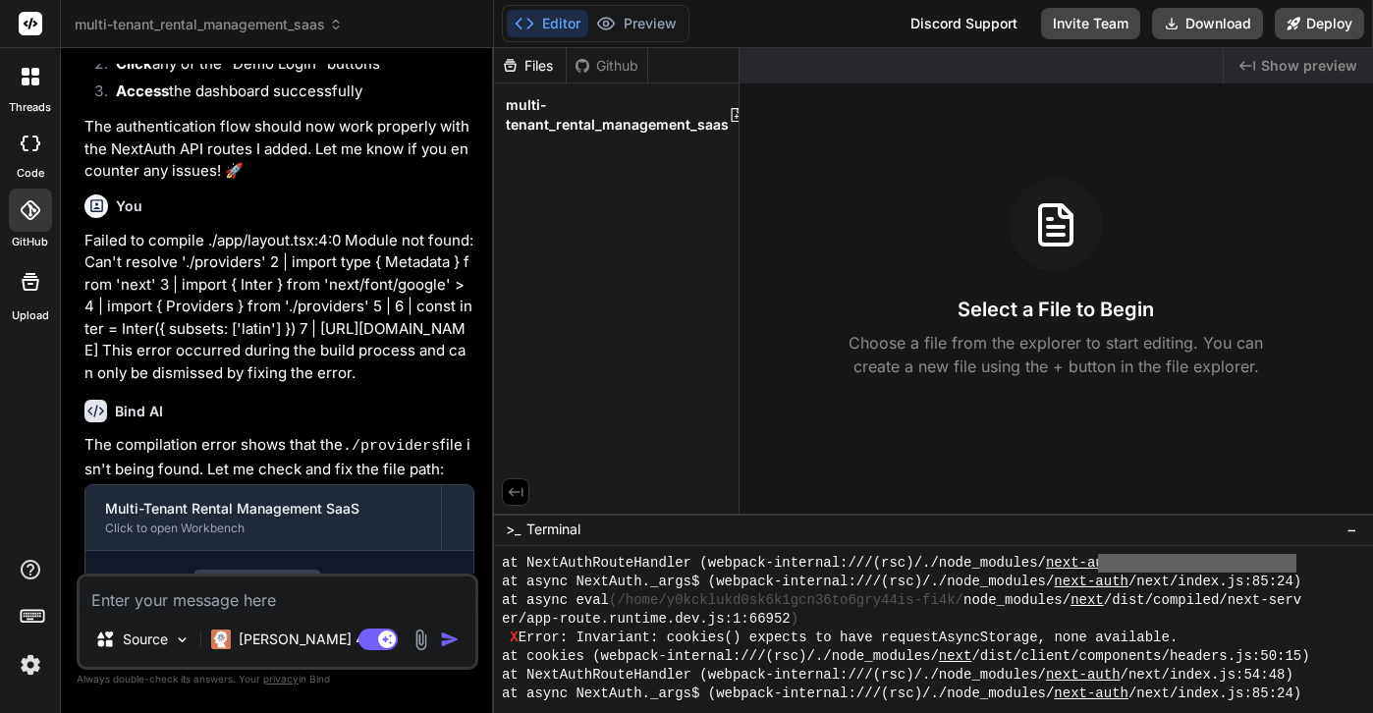
scroll to position [7638, 0]
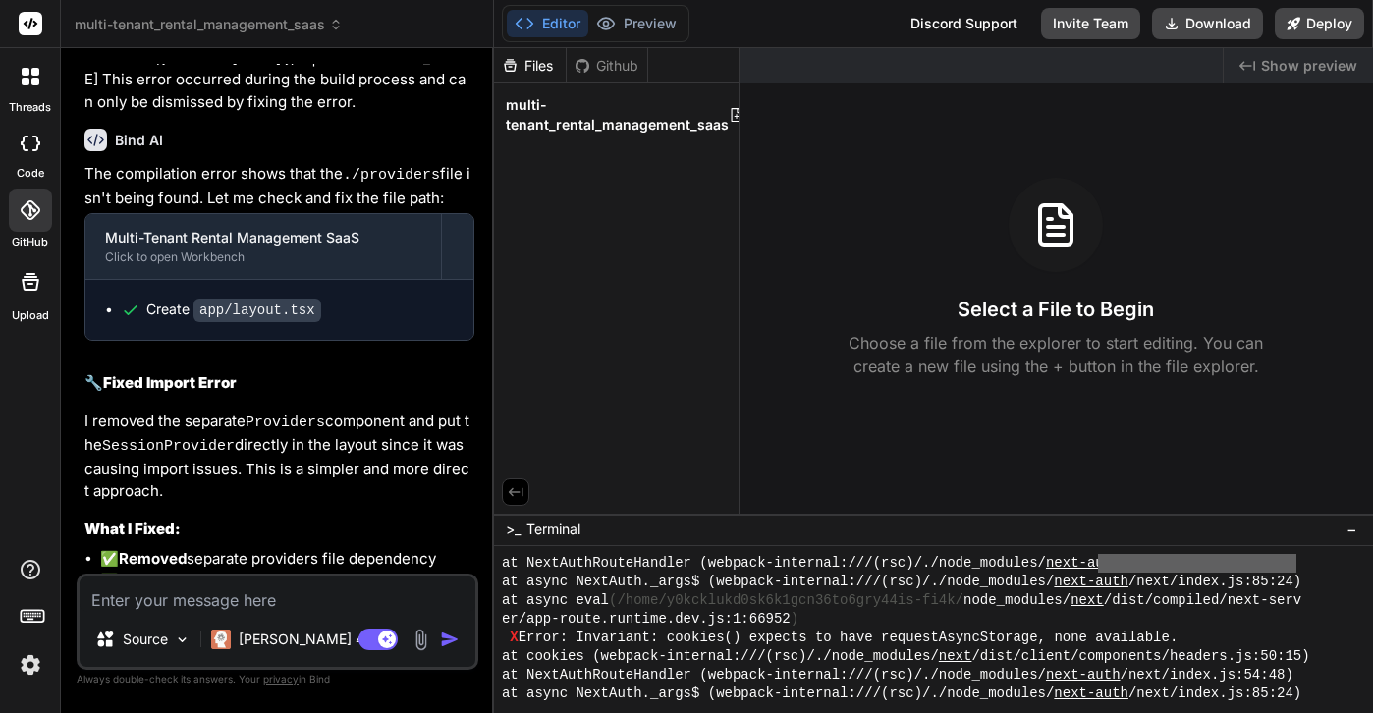
click at [148, 593] on textarea at bounding box center [278, 594] width 396 height 35
type textarea "t"
type textarea "x"
type textarea "i"
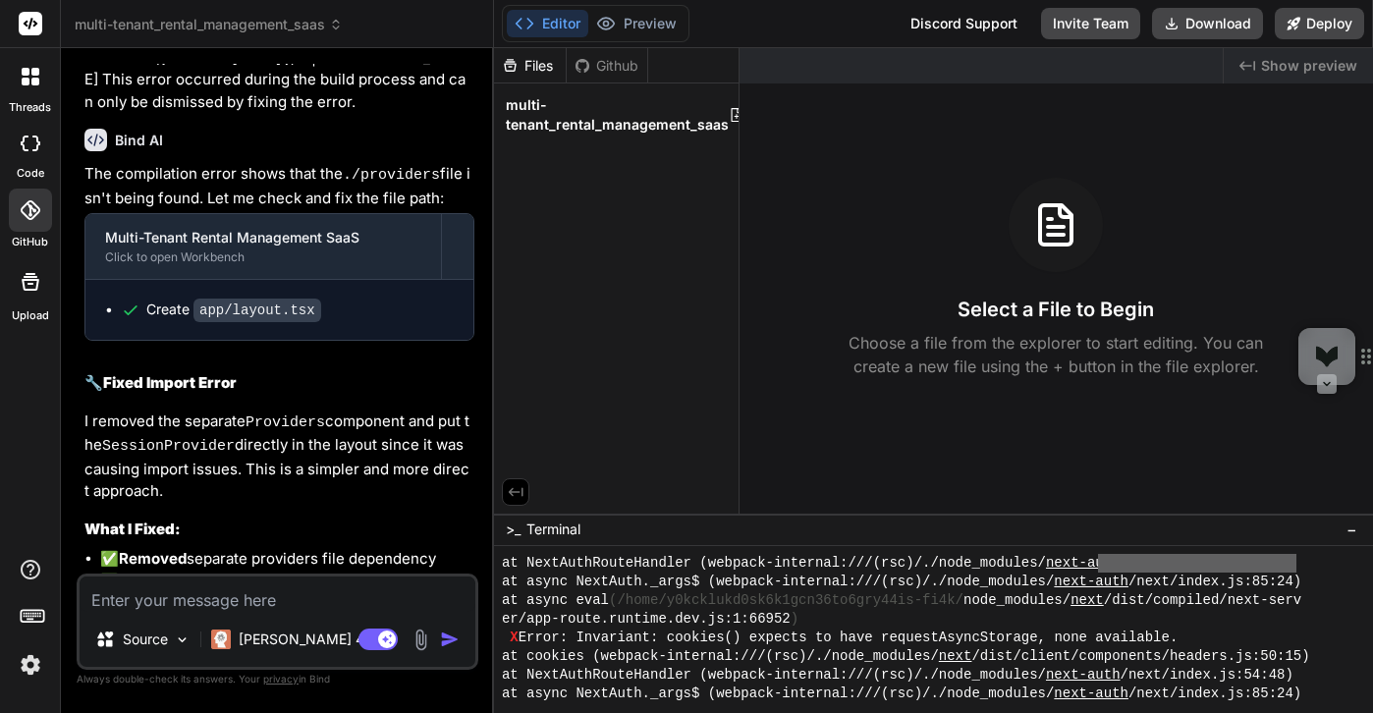
type textarea "x"
type textarea "it"
type textarea "x"
type textarea "it"
type textarea "x"
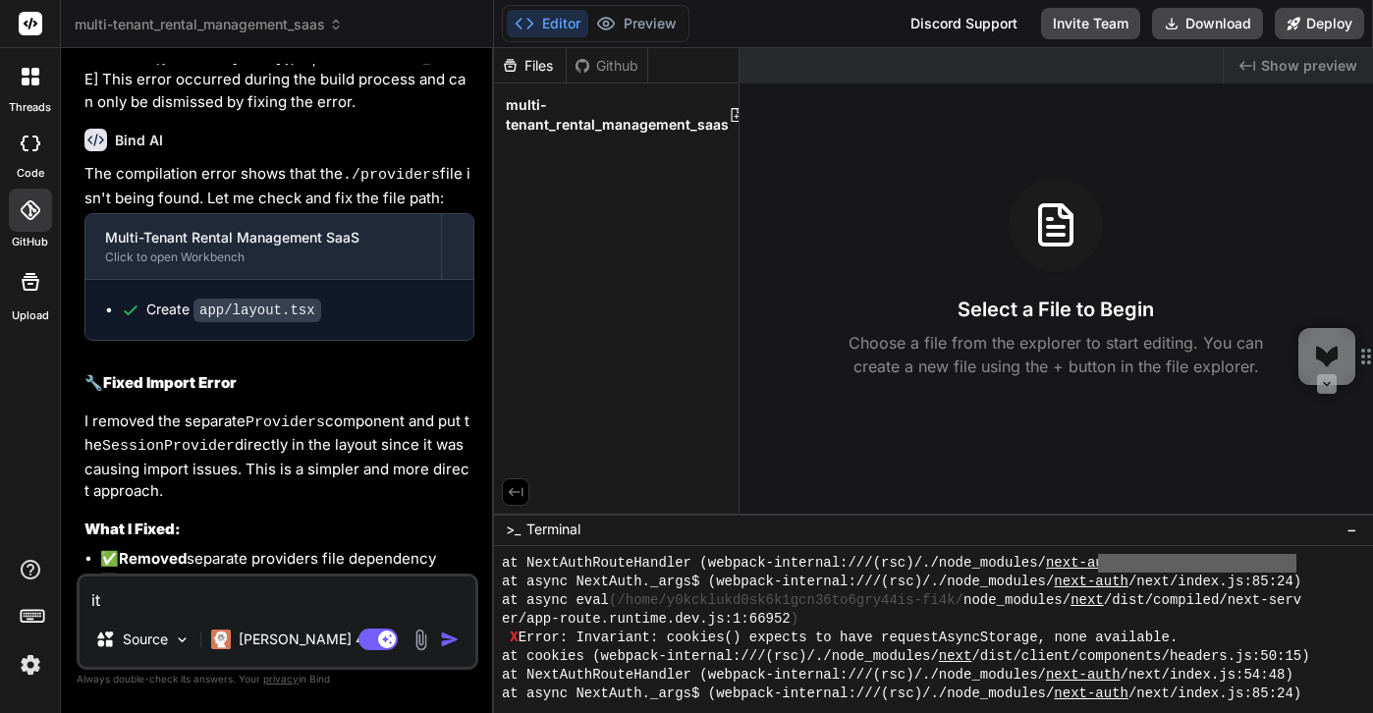
type textarea "it d"
type textarea "x"
type textarea "it di"
type textarea "x"
type textarea "it did"
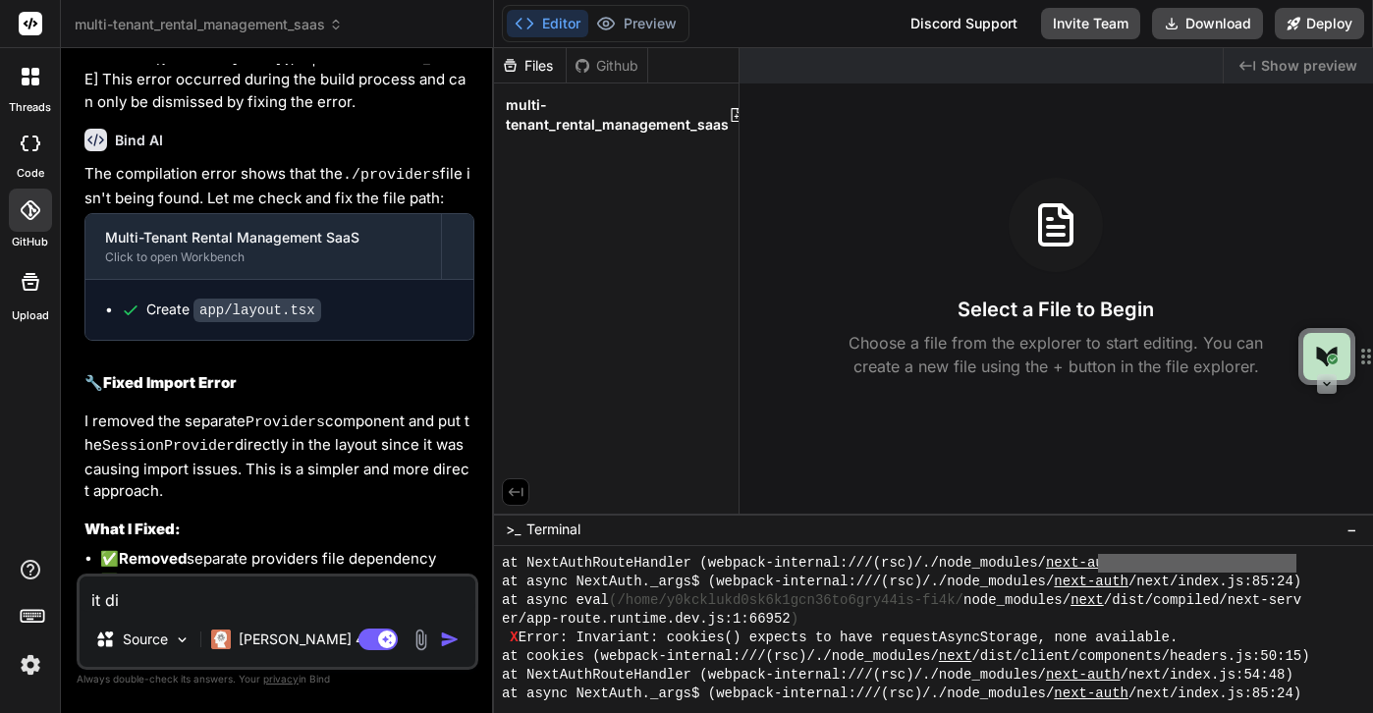
type textarea "x"
type textarea "it didn"
type textarea "x"
type textarea "it didn'"
type textarea "x"
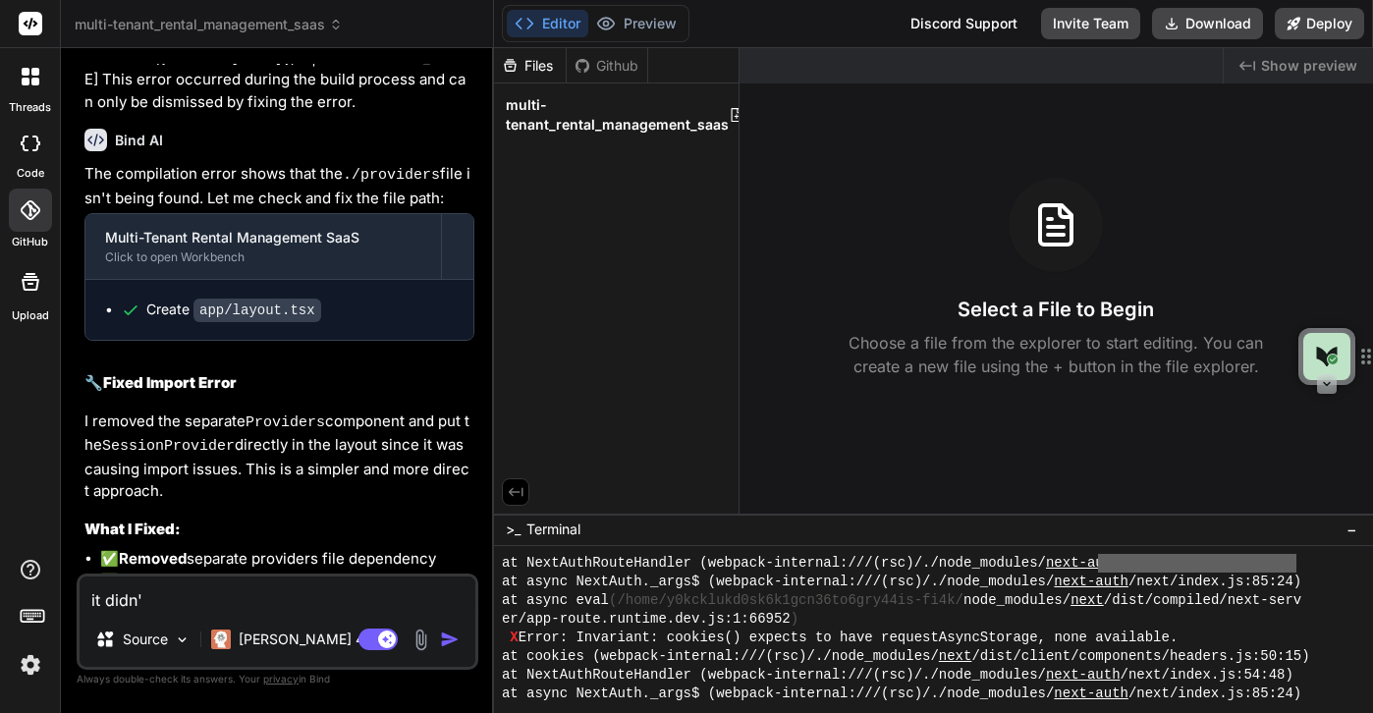
type textarea "it didn't"
type textarea "x"
type textarea "it didn't"
type textarea "x"
type textarea "it didn't w"
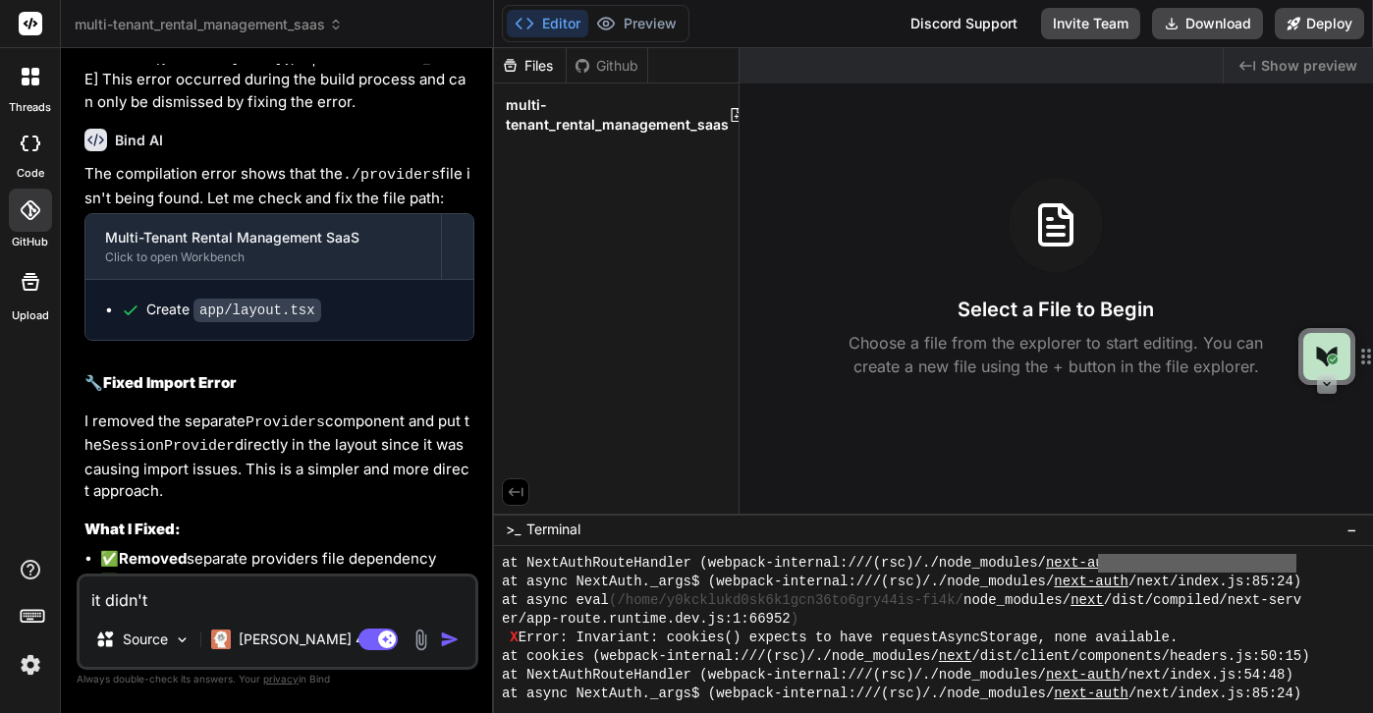
type textarea "x"
type textarea "it didn't wo"
type textarea "x"
type textarea "it didn't wor"
type textarea "x"
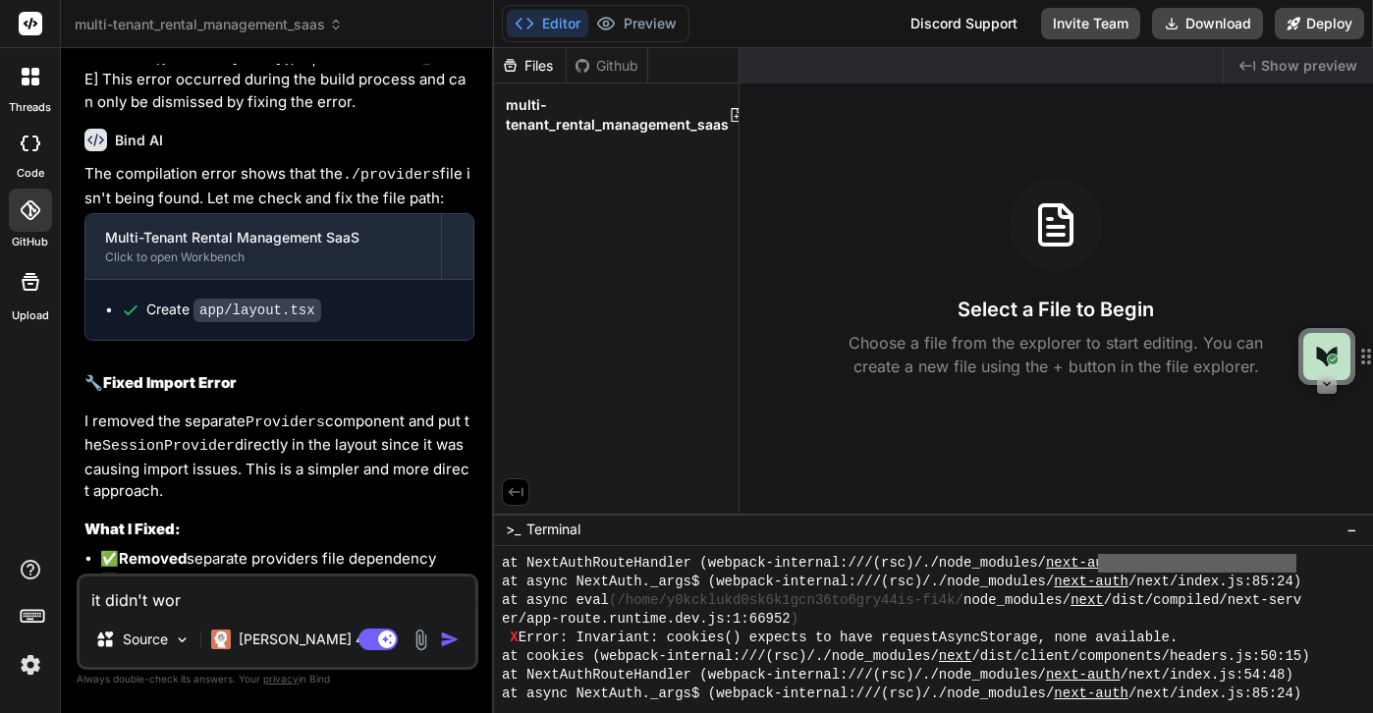
type textarea "it didn't work"
type textarea "x"
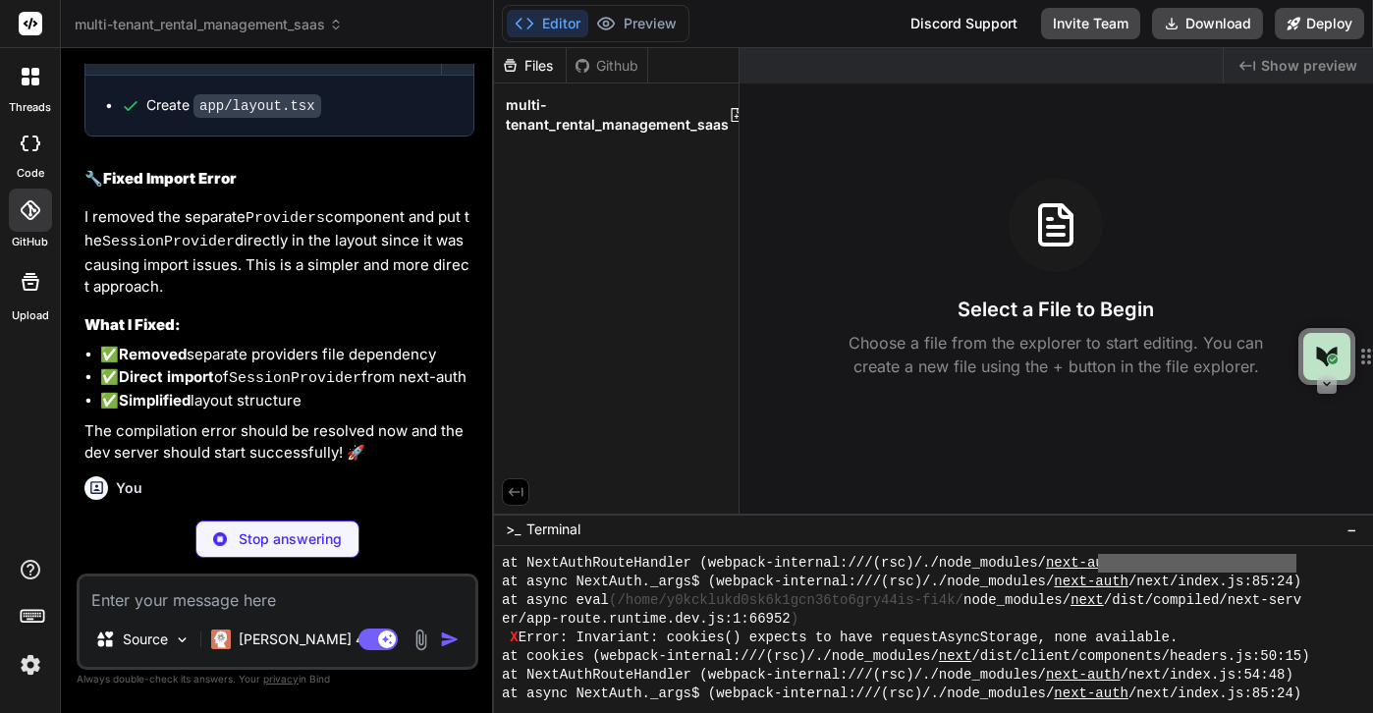
scroll to position [7842, 0]
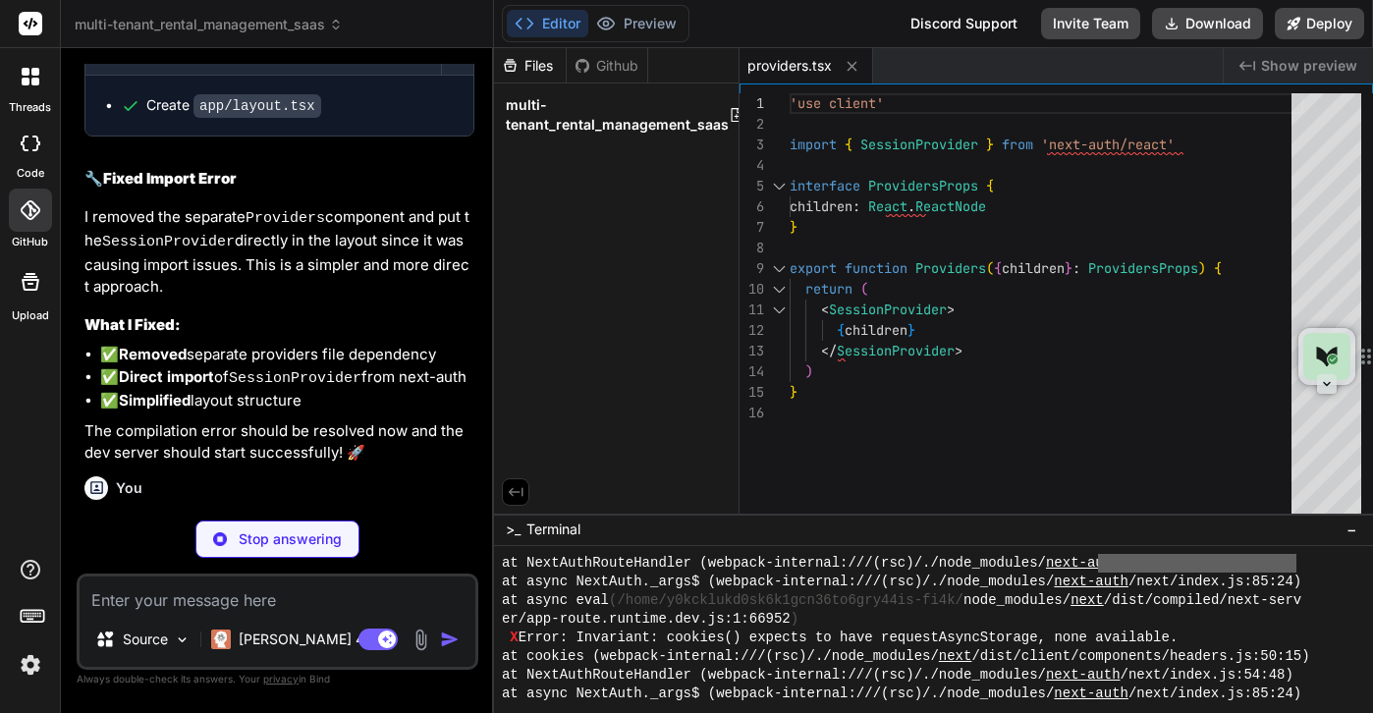
type textarea "x"
type textarea "<body className={inter.className}> <Providers> {children} </Providers> </body> …"
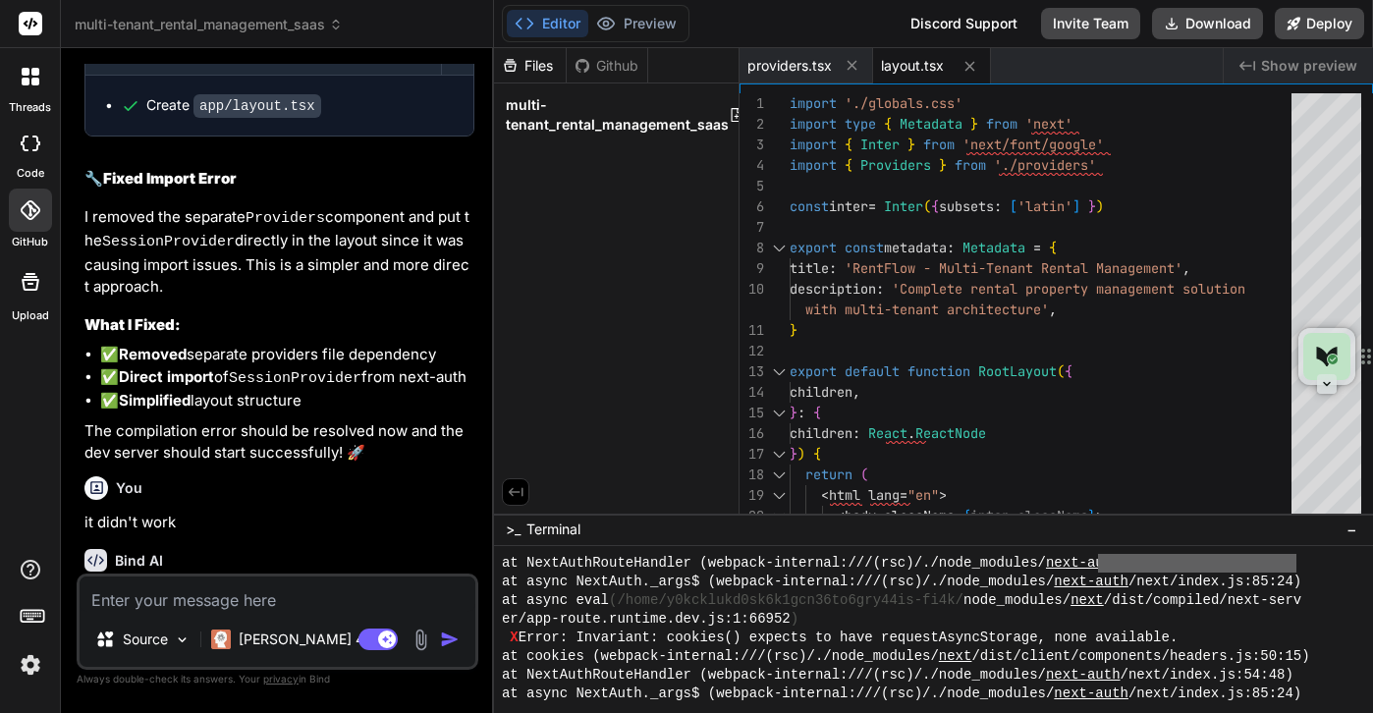
type textarea "x"
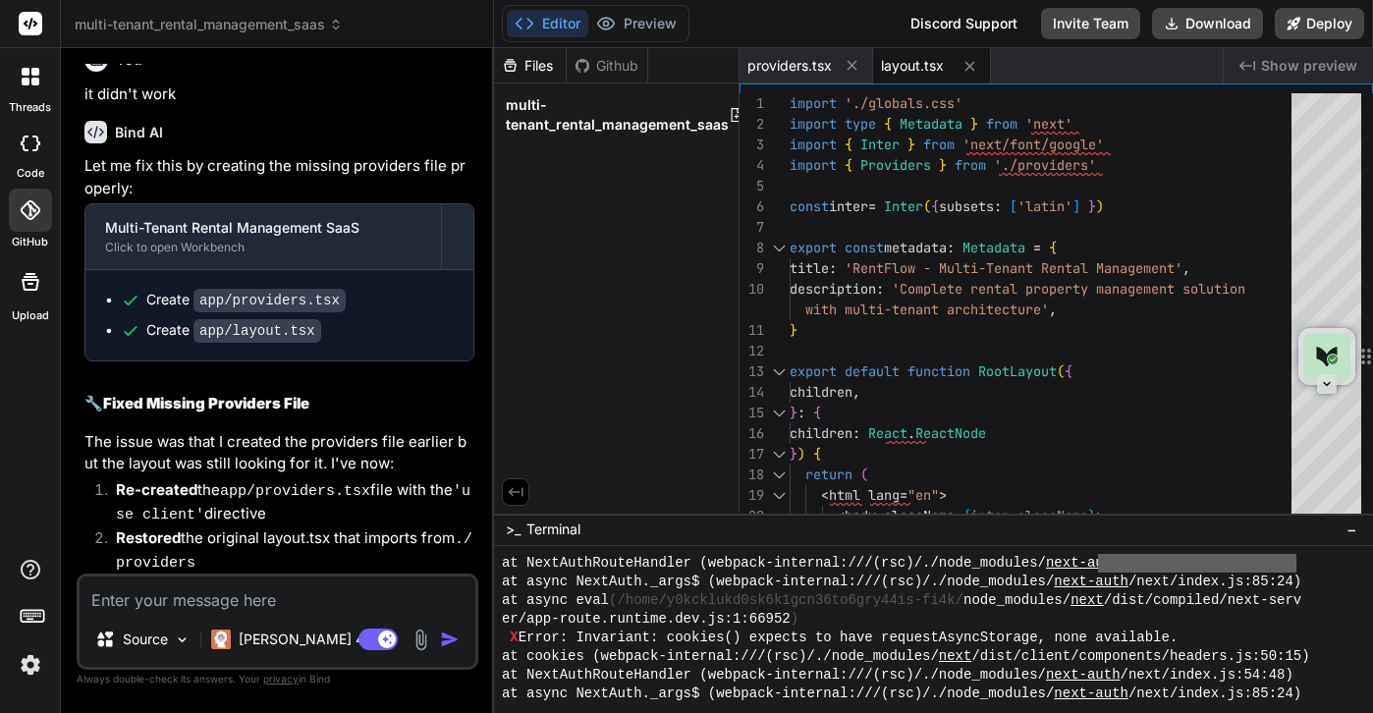
scroll to position [8295, 0]
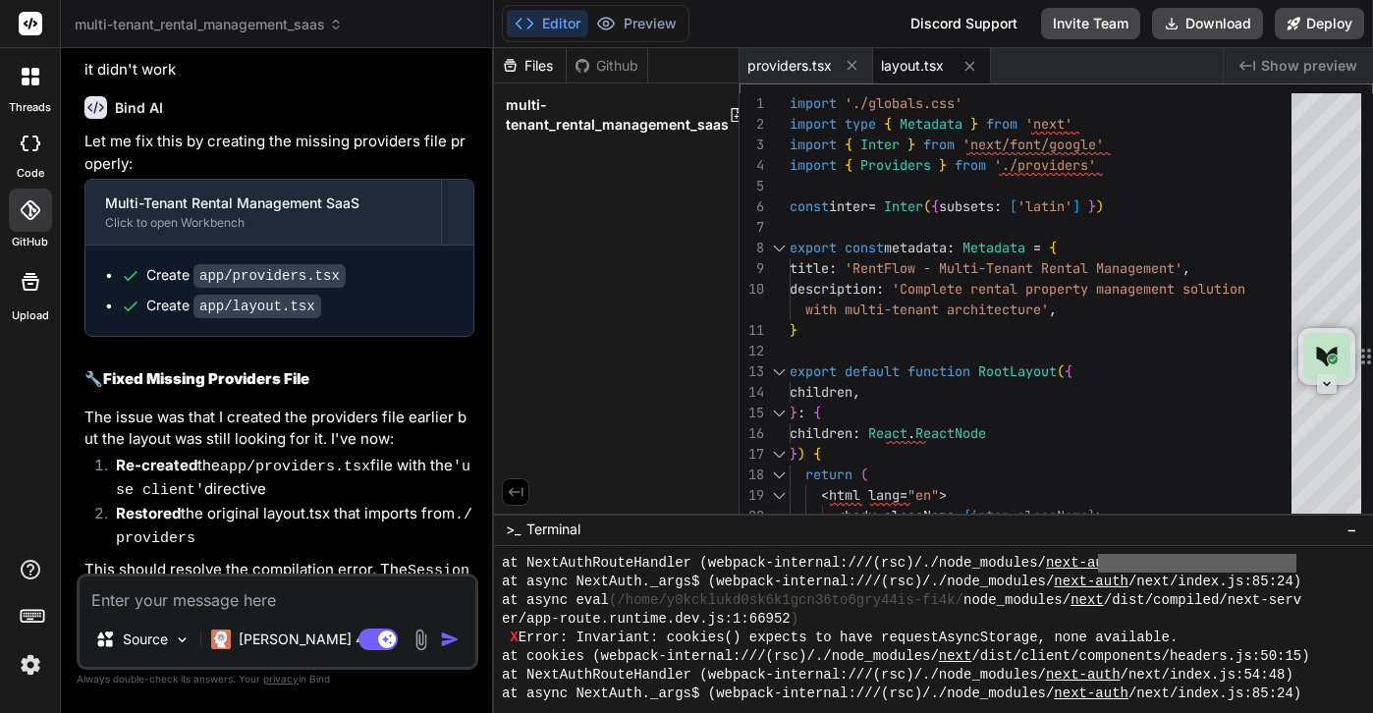
click at [914, 66] on span "layout.tsx" at bounding box center [912, 66] width 63 height 20
click at [969, 67] on icon at bounding box center [970, 66] width 10 height 10
type textarea "<SessionProvider> {children} </SessionProvider> ) }"
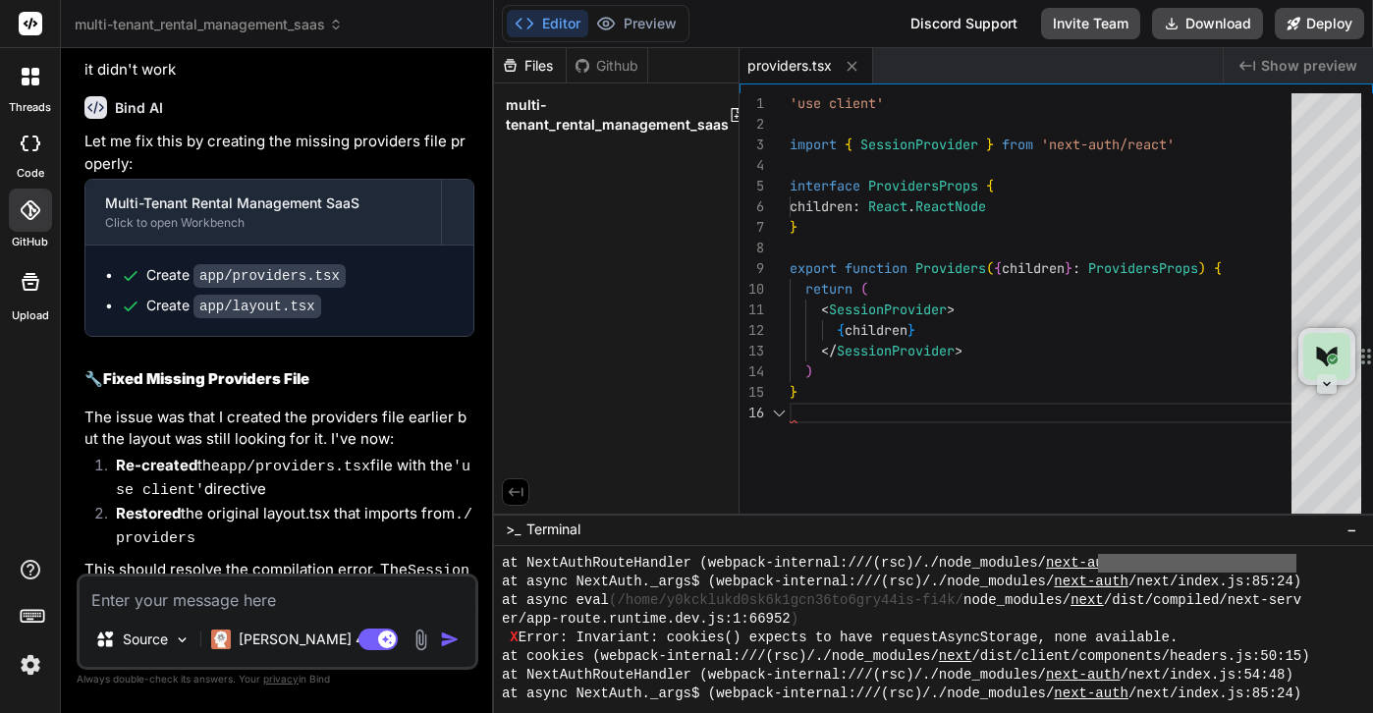
scroll to position [103, 0]
click at [846, 68] on icon at bounding box center [852, 66] width 17 height 17
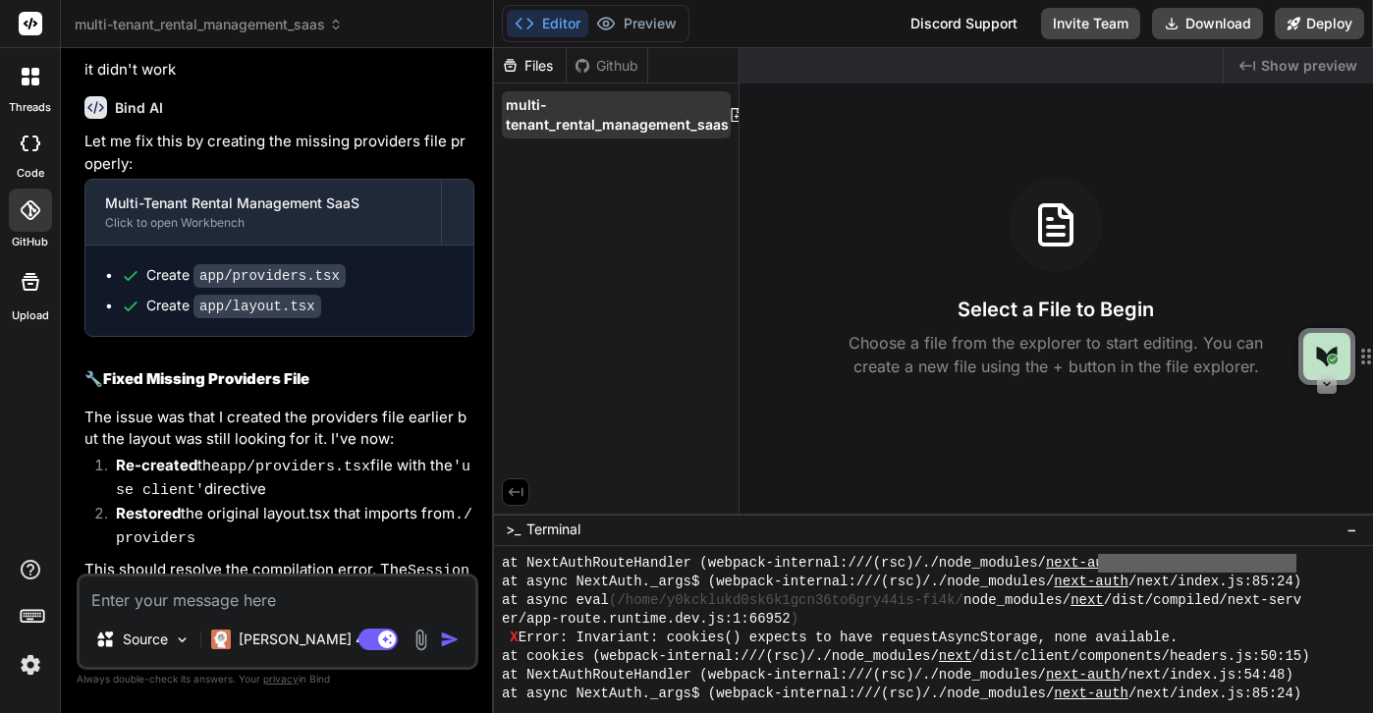
click at [626, 123] on span "multi-tenant_rental_management_saas" at bounding box center [617, 114] width 223 height 39
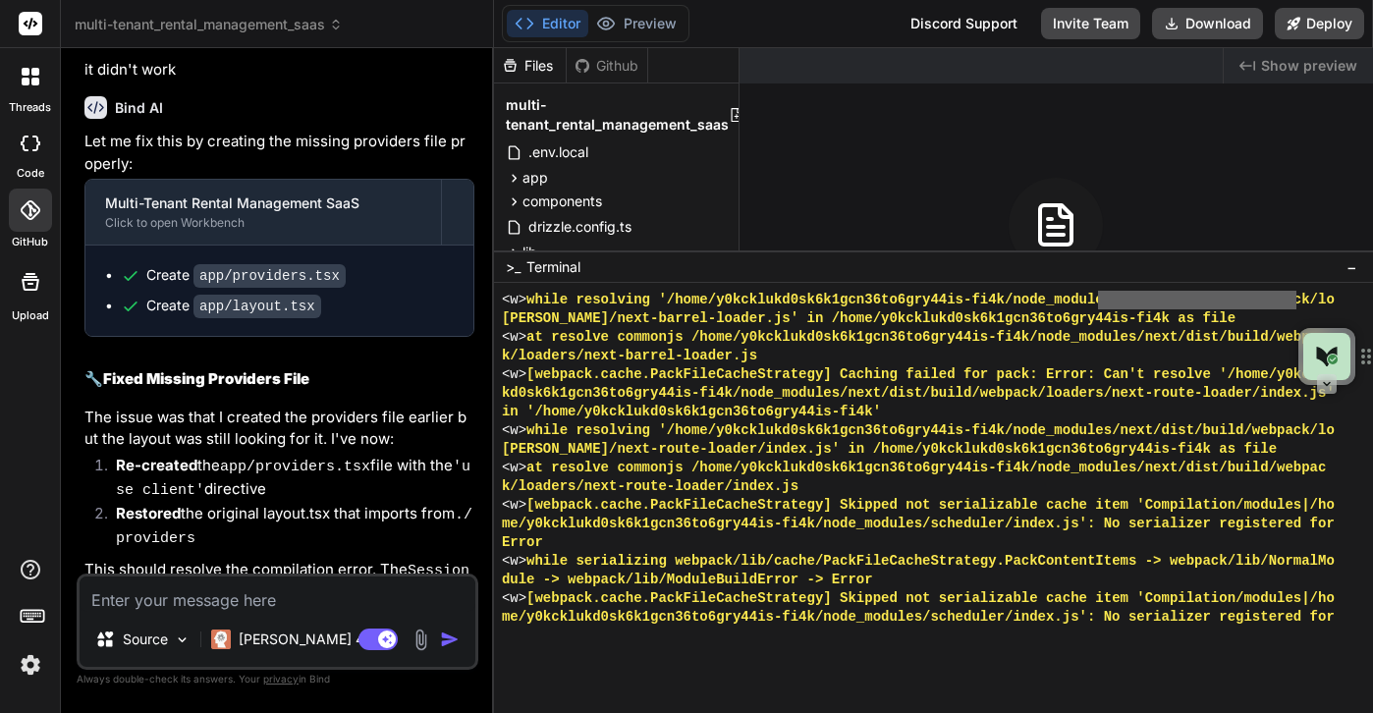
scroll to position [18290, 0]
drag, startPoint x: 969, startPoint y: 514, endPoint x: 964, endPoint y: 251, distance: 262.3
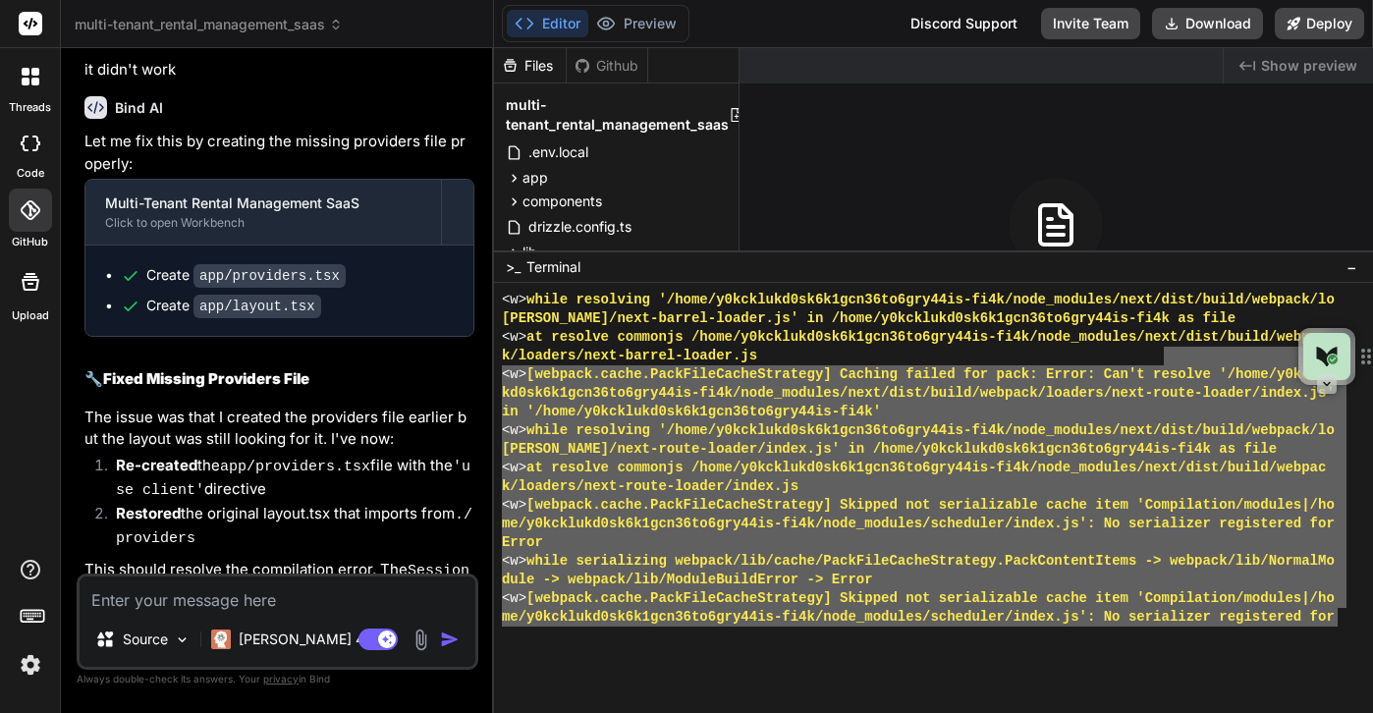
drag, startPoint x: 1342, startPoint y: 620, endPoint x: 1163, endPoint y: 360, distance: 315.0
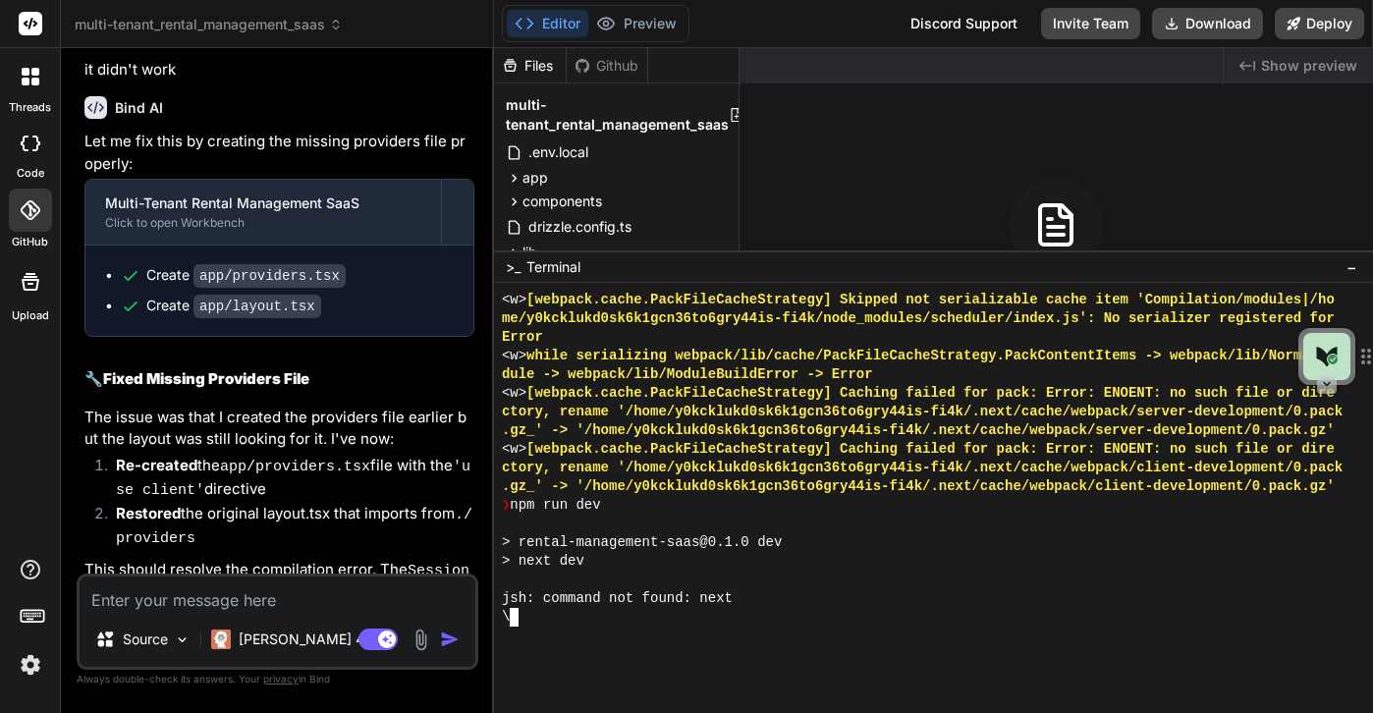
scroll to position [18626, 0]
